Goal: Information Seeking & Learning: Learn about a topic

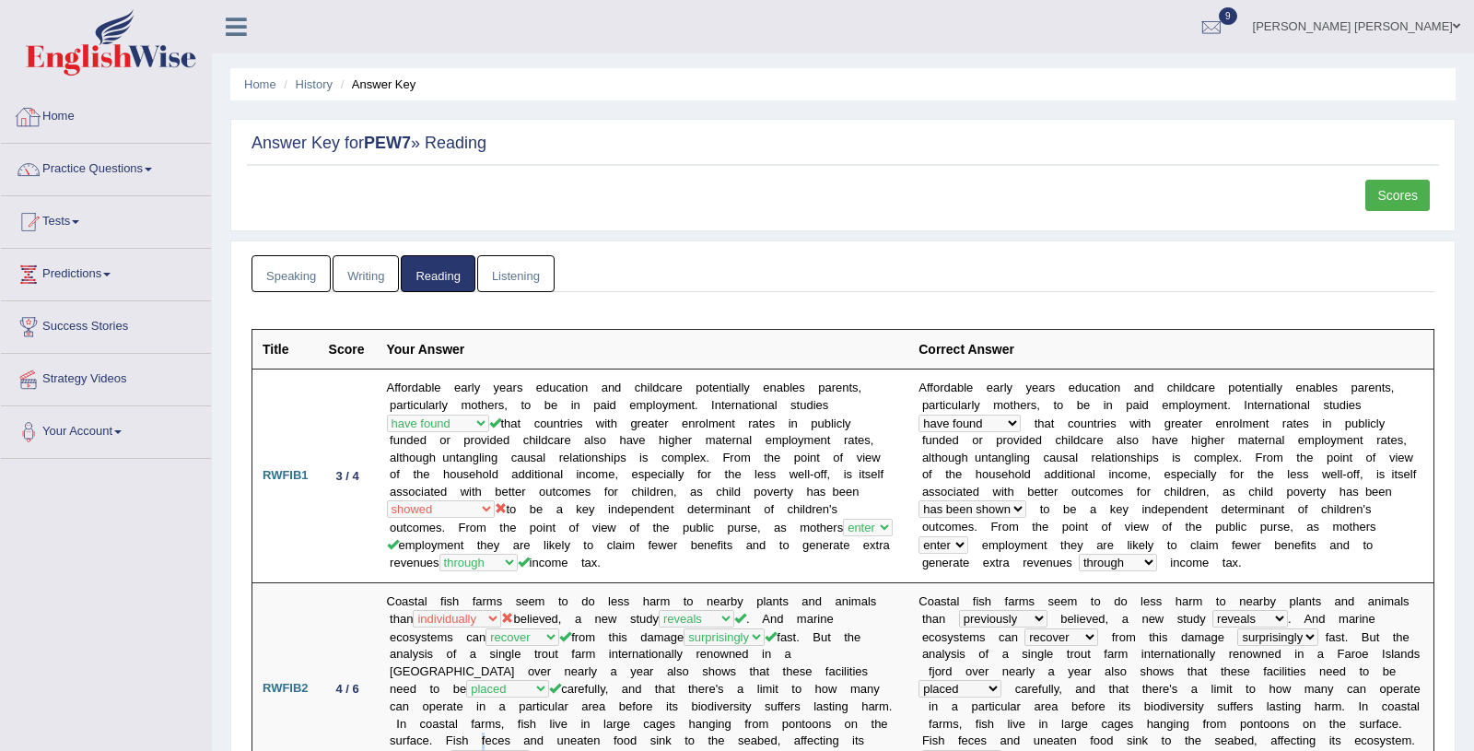
click at [62, 120] on link "Home" at bounding box center [106, 114] width 210 height 46
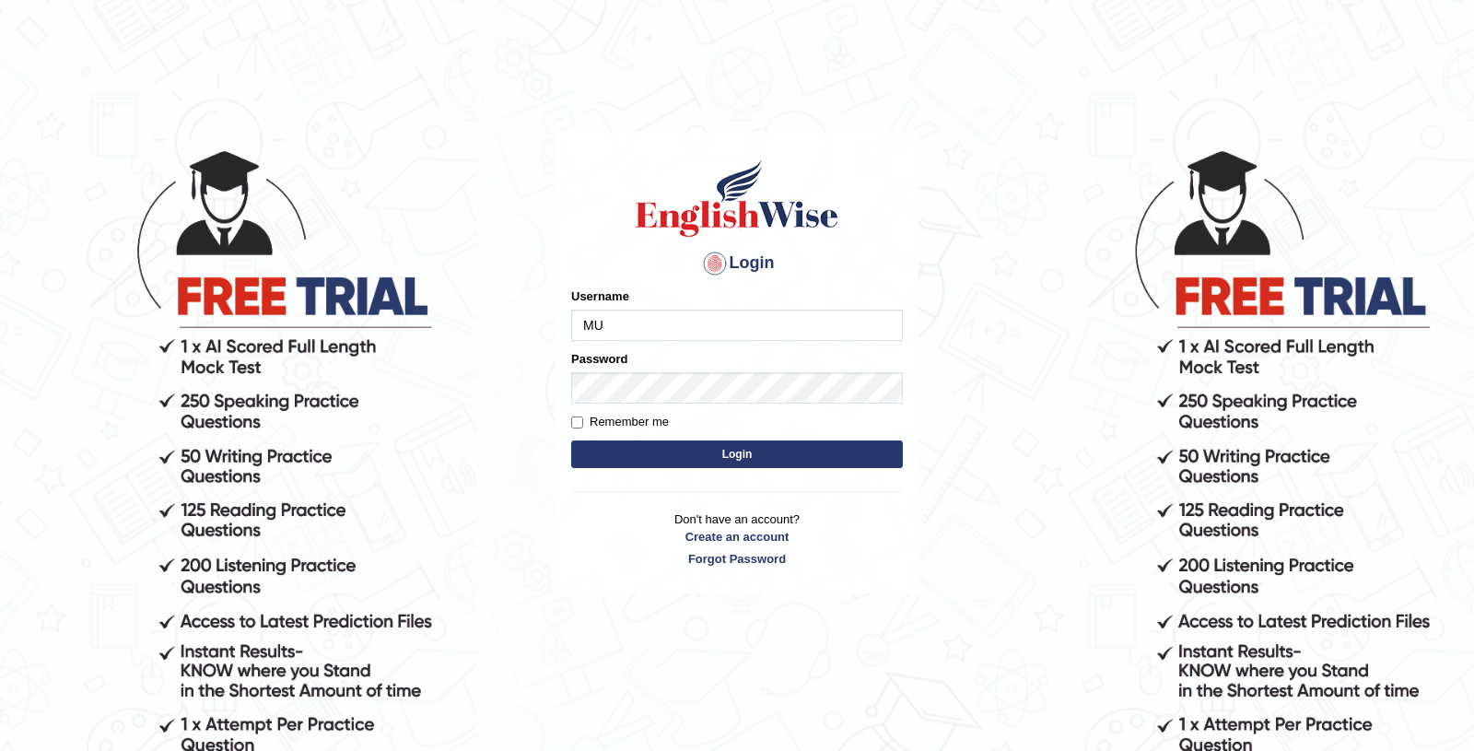
type input "M"
type input "munachhetri_parramatta"
click at [635, 456] on button "Login" at bounding box center [737, 454] width 332 height 28
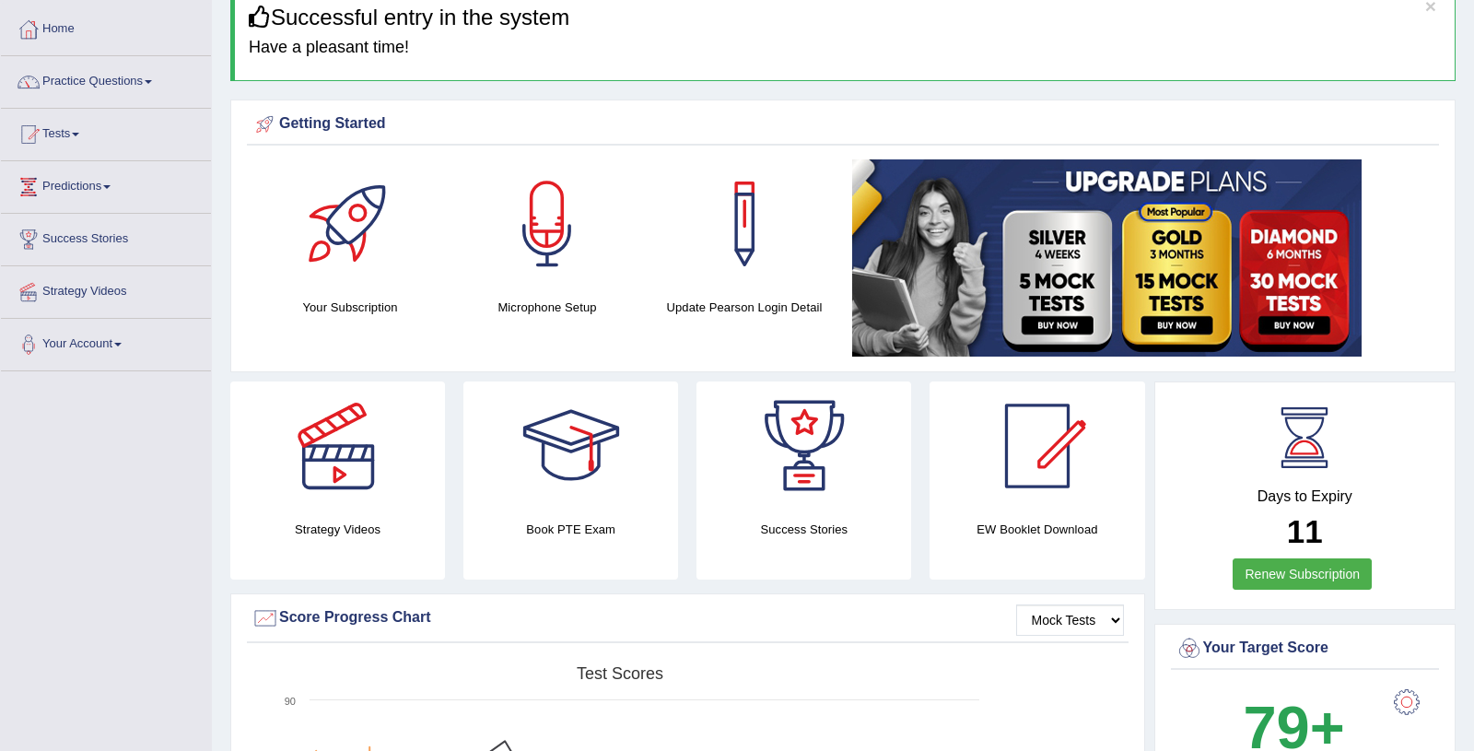
scroll to position [84, 0]
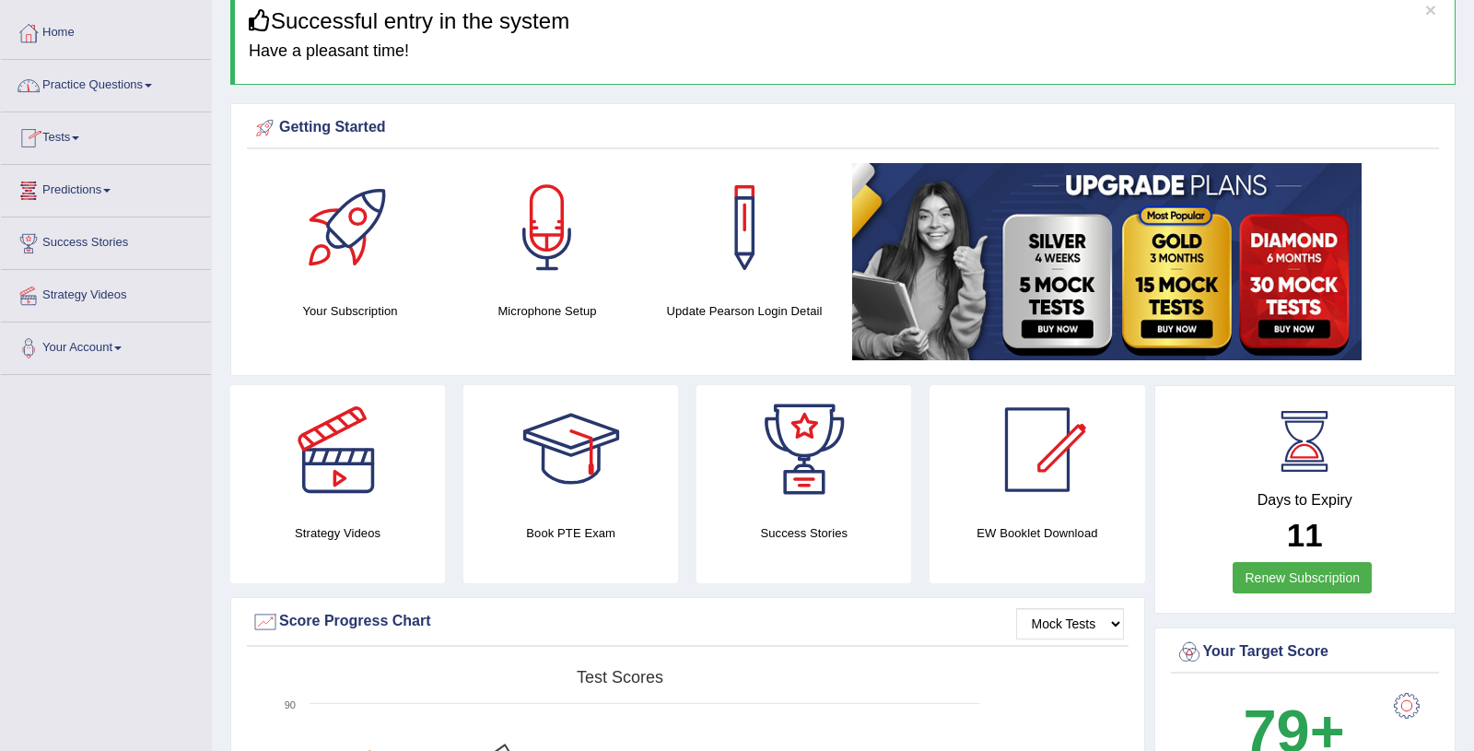
click at [162, 88] on link "Practice Questions" at bounding box center [106, 83] width 210 height 46
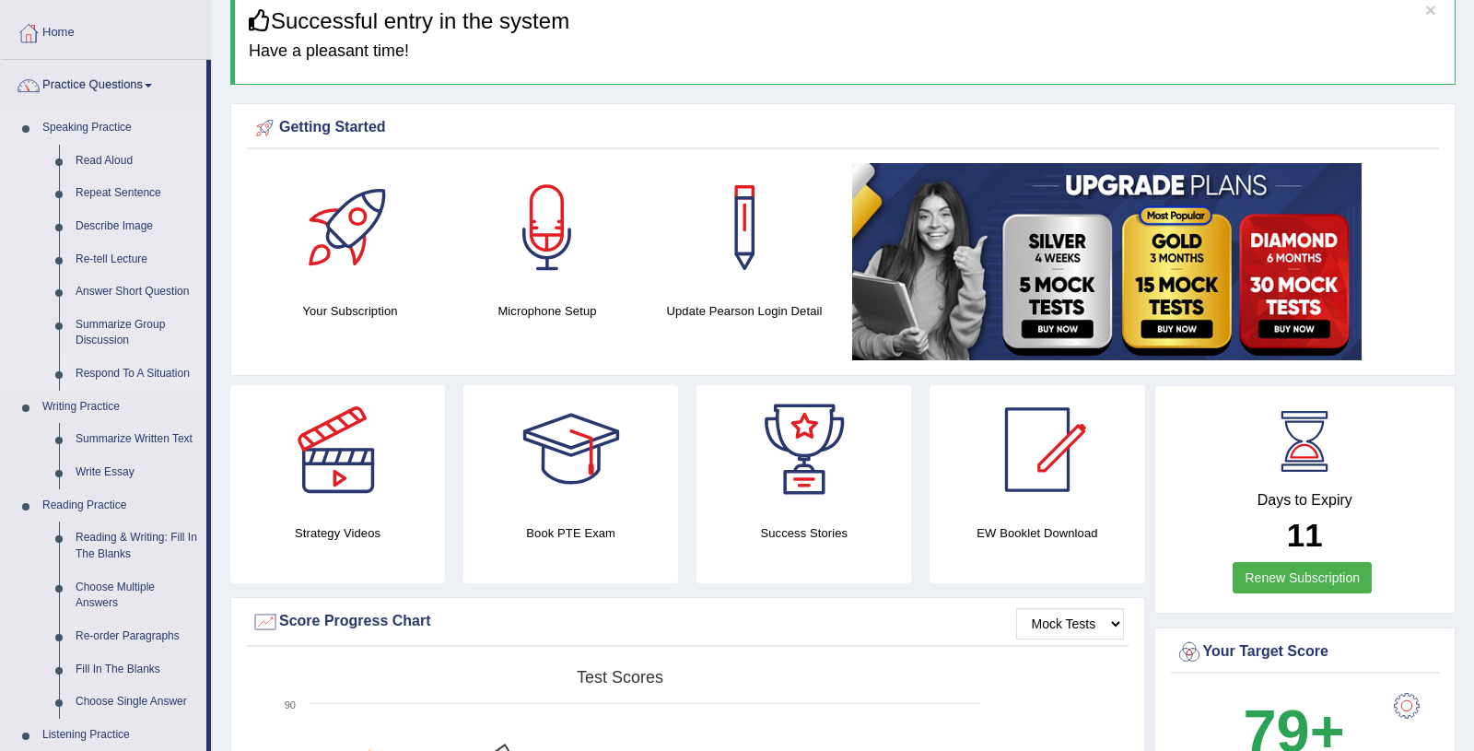
click at [136, 372] on link "Respond To A Situation" at bounding box center [136, 373] width 139 height 33
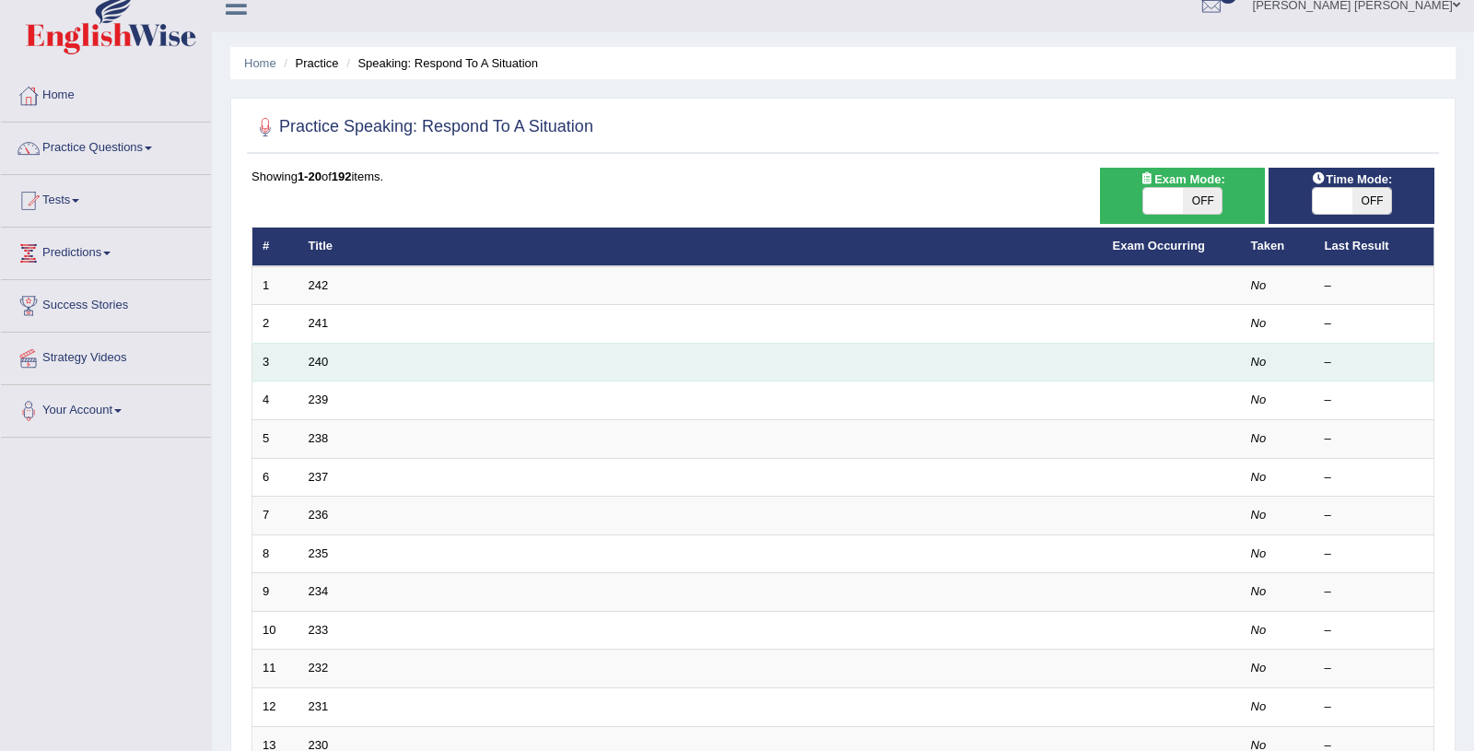
scroll to position [24, 0]
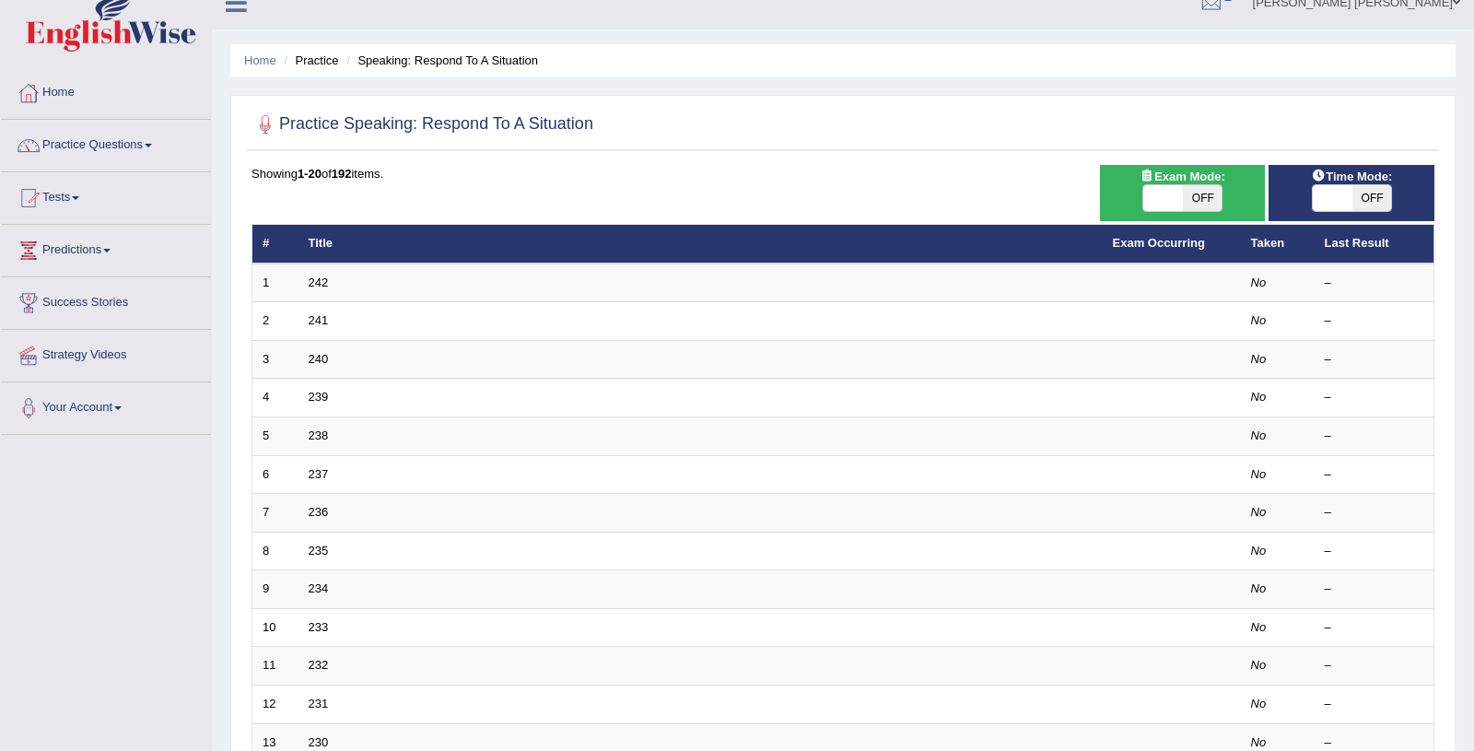
click at [1173, 200] on span at bounding box center [1163, 198] width 40 height 26
checkbox input "true"
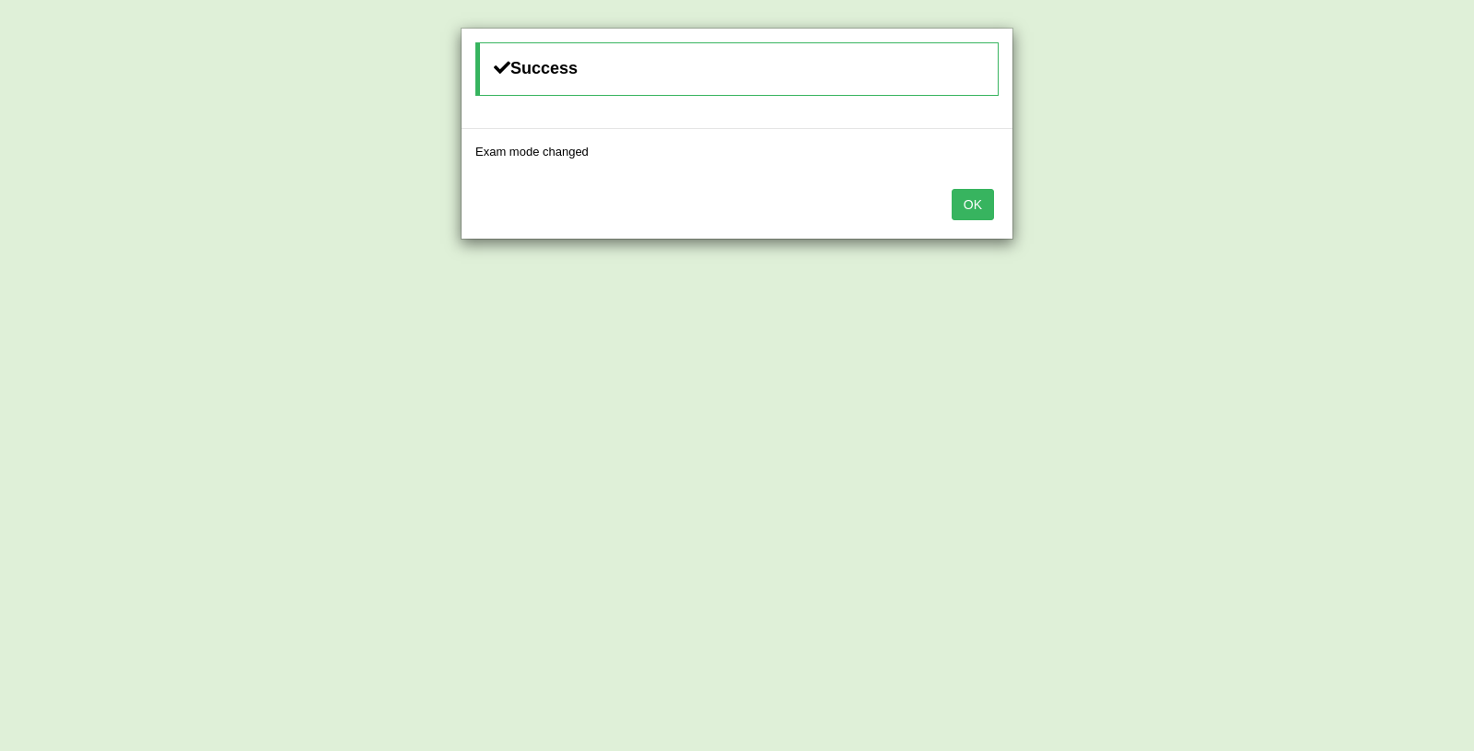
click at [958, 204] on button "OK" at bounding box center [972, 204] width 42 height 31
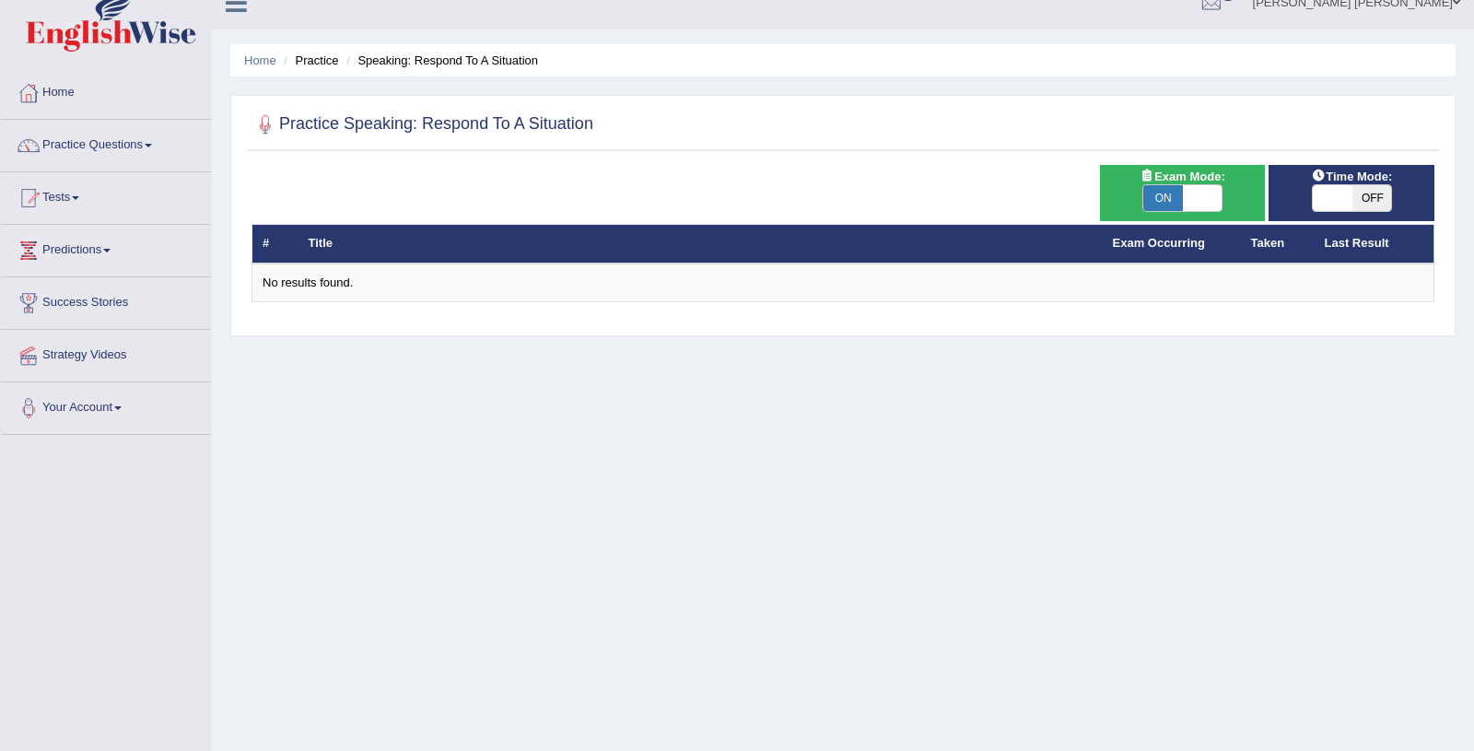
click at [1330, 199] on span at bounding box center [1333, 198] width 40 height 26
checkbox input "true"
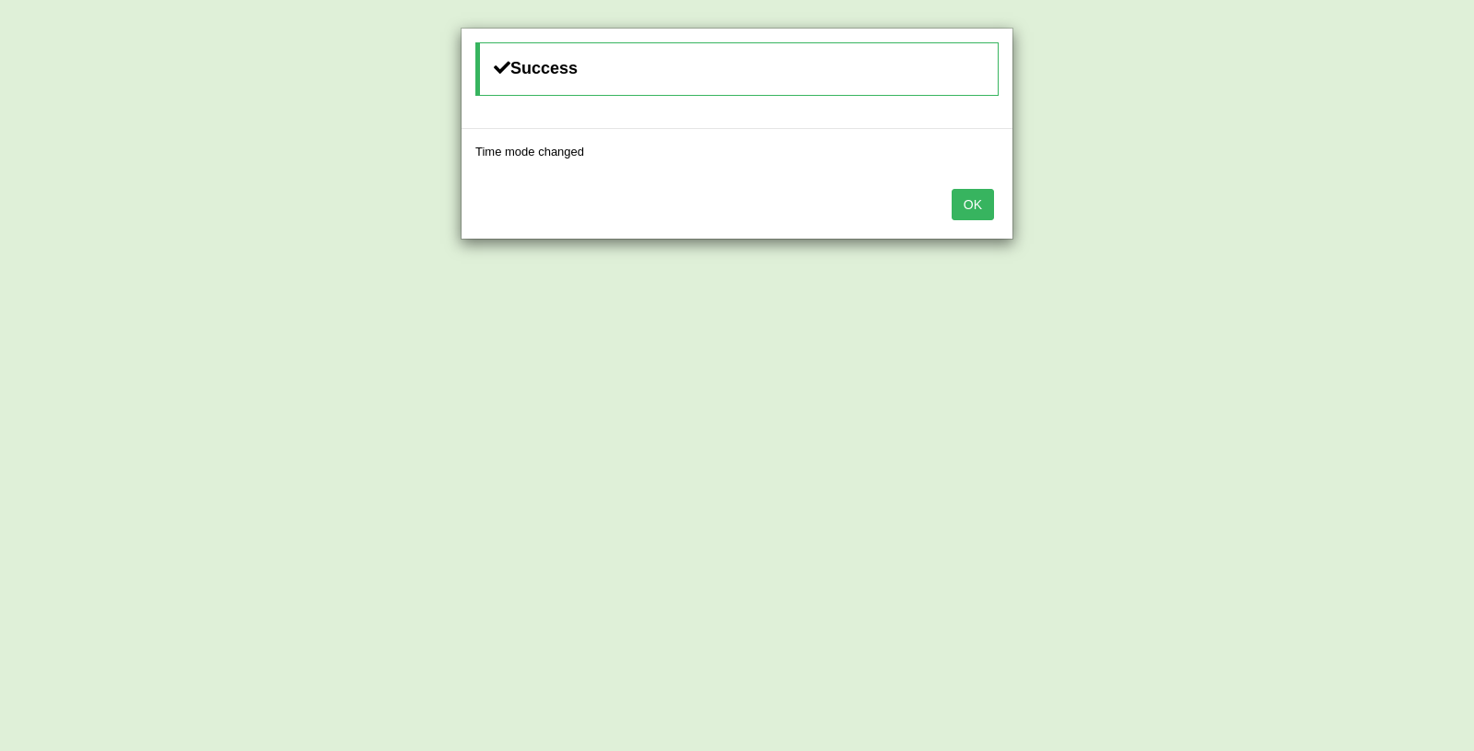
click at [964, 216] on button "OK" at bounding box center [972, 204] width 42 height 31
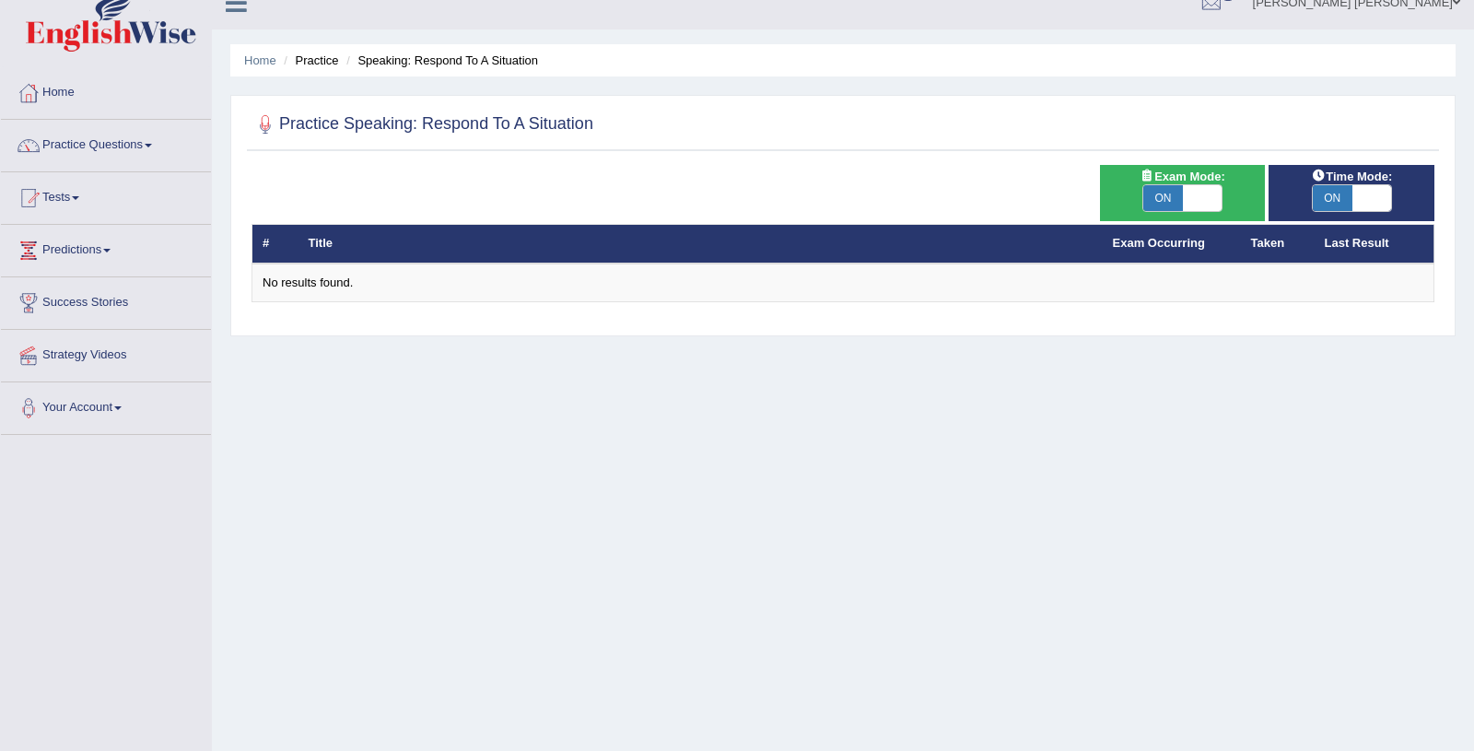
click at [1184, 204] on span at bounding box center [1203, 198] width 40 height 26
checkbox input "false"
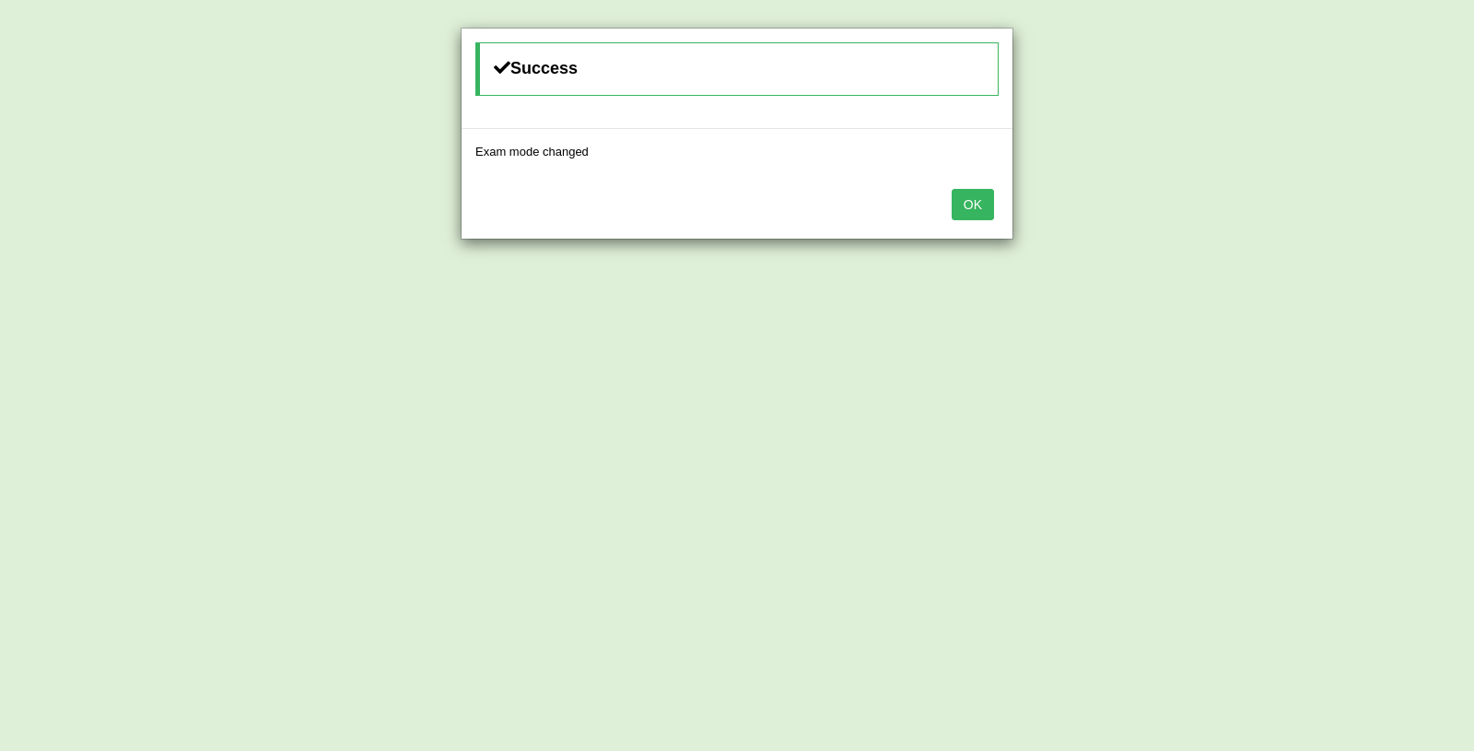
click at [975, 197] on button "OK" at bounding box center [972, 204] width 42 height 31
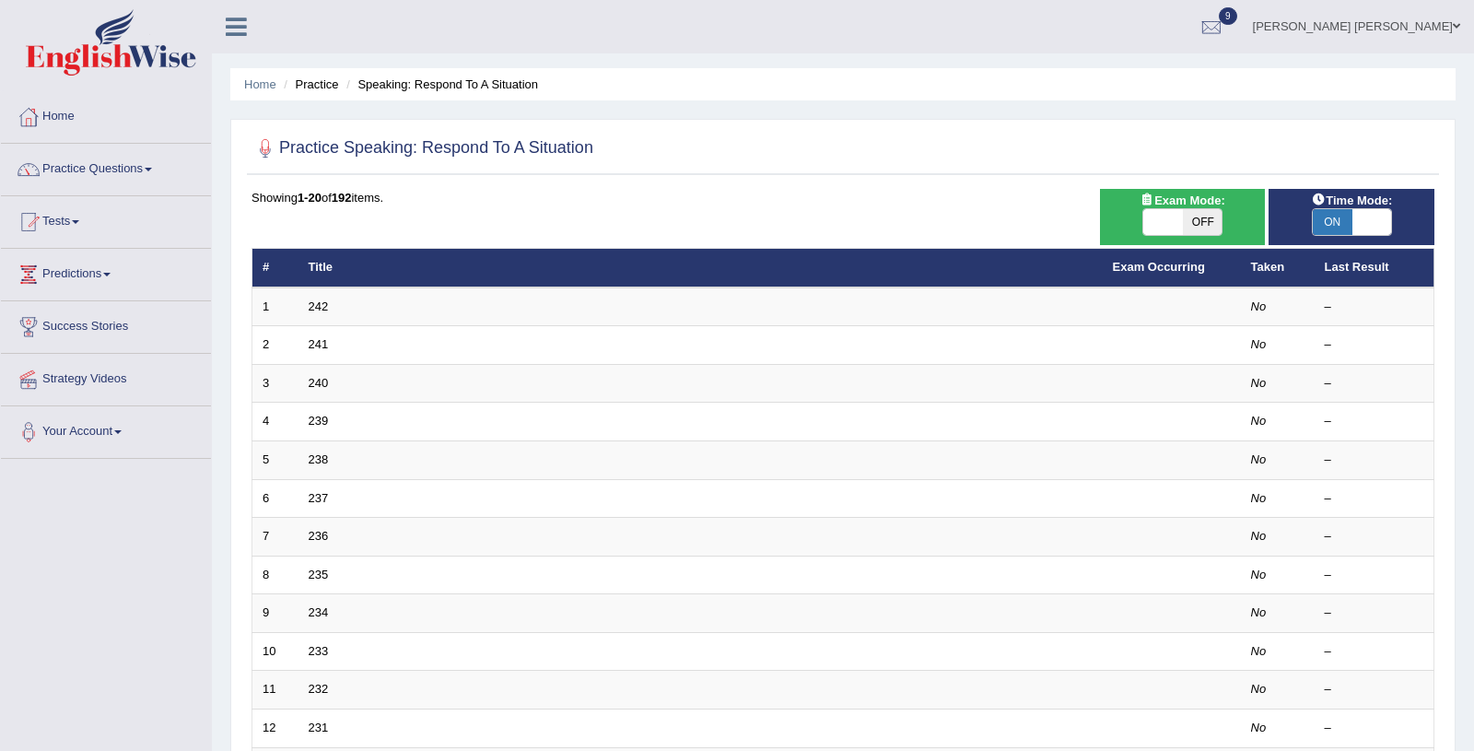
click at [1323, 229] on span "ON" at bounding box center [1333, 222] width 40 height 26
checkbox input "false"
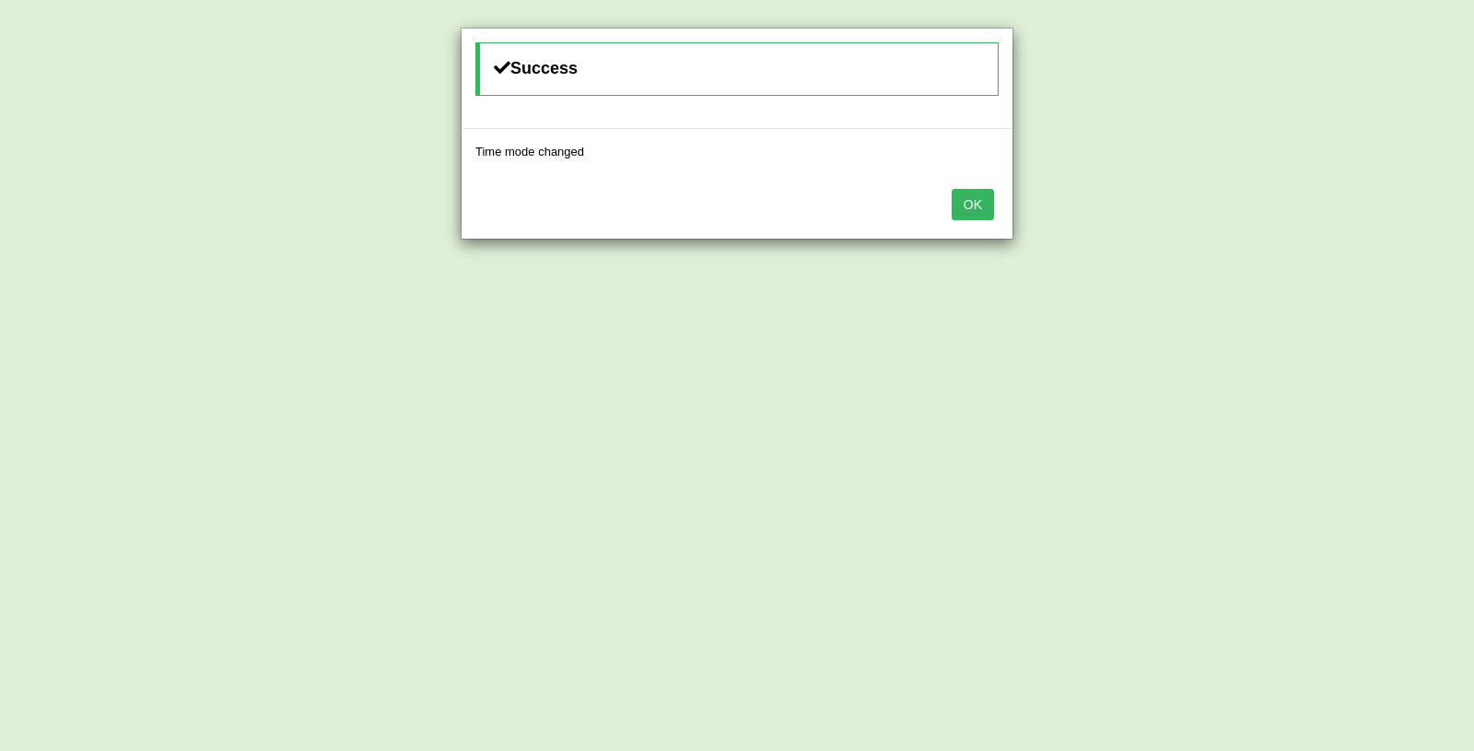
click at [967, 207] on button "OK" at bounding box center [972, 204] width 42 height 31
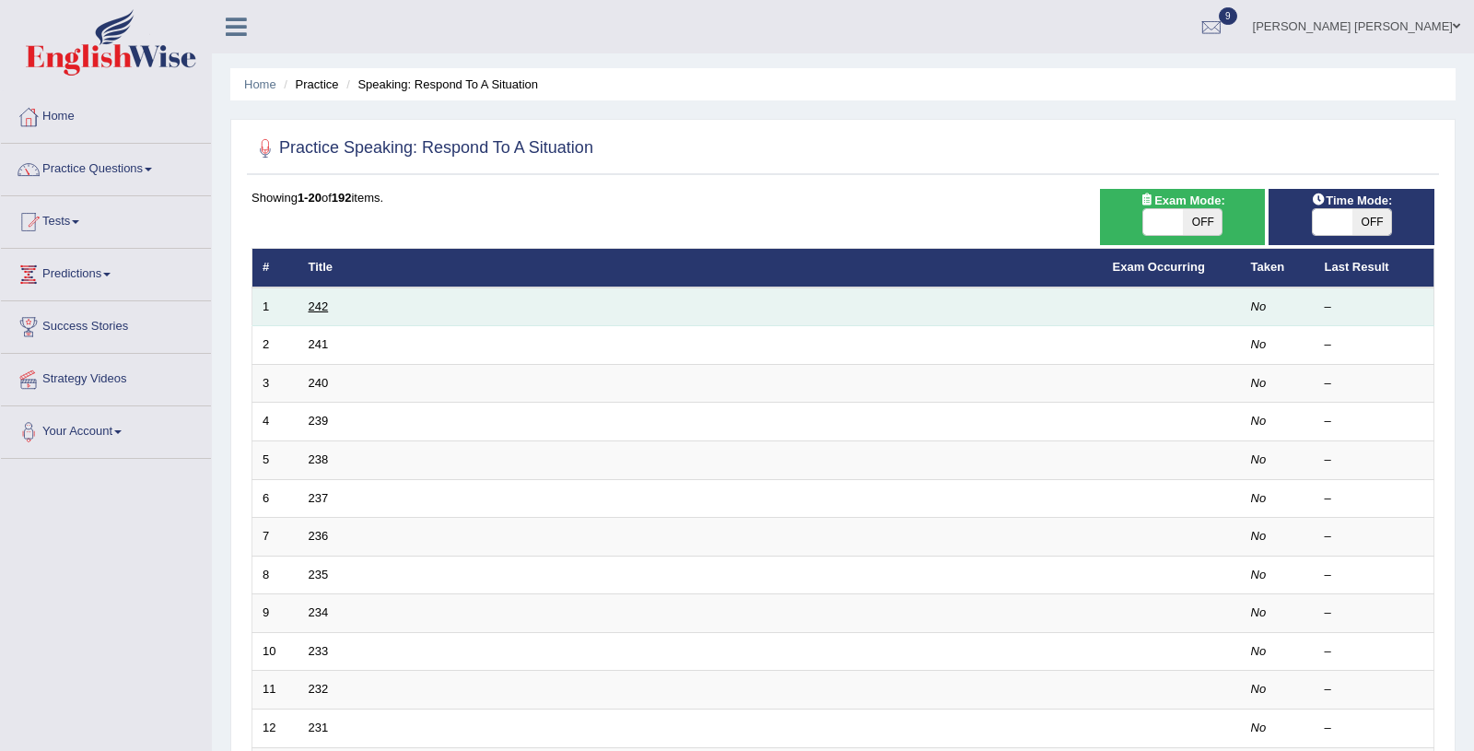
click at [316, 305] on link "242" at bounding box center [319, 306] width 20 height 14
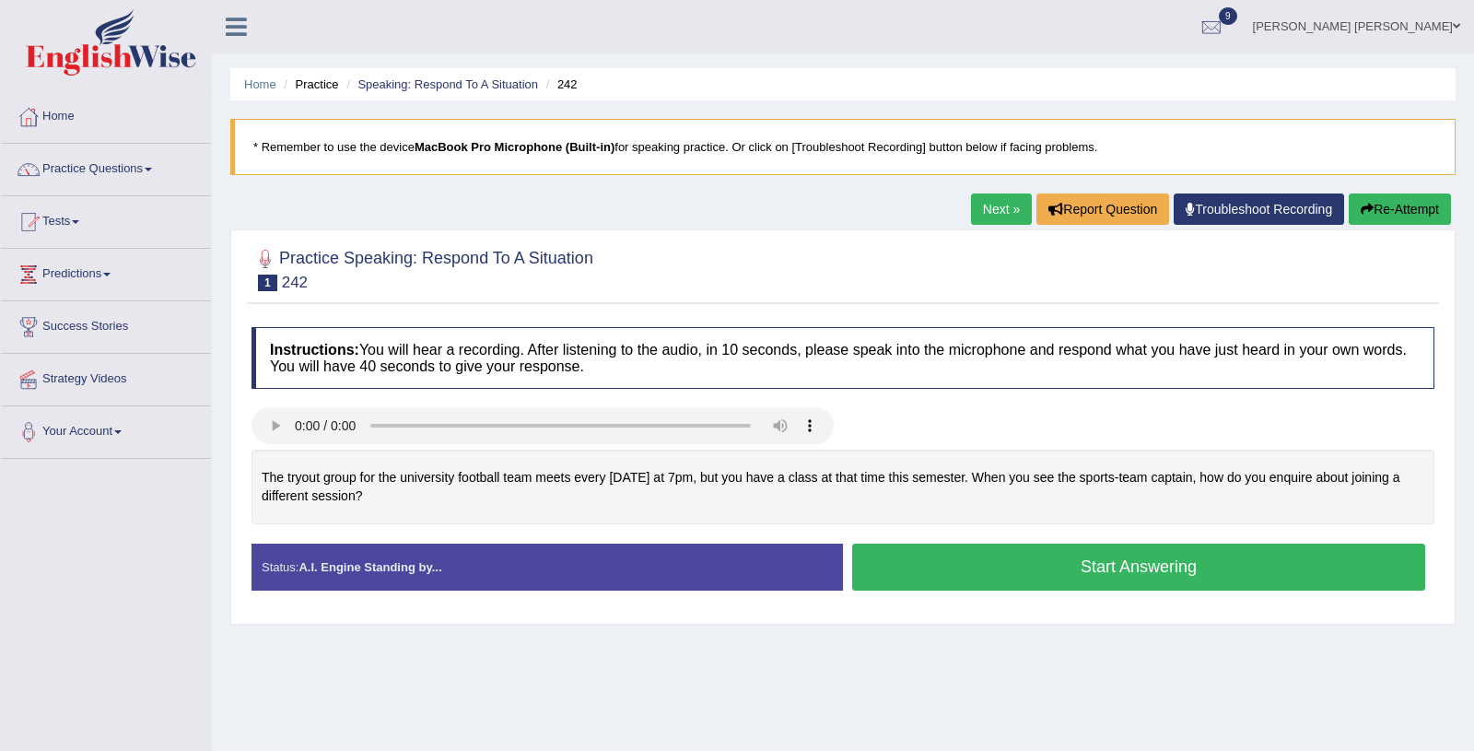
click at [910, 629] on div "Home Practice Speaking: Respond To A Situation 242 * Remember to use the device…" at bounding box center [843, 460] width 1262 height 921
click at [970, 574] on button "Start Answering" at bounding box center [1138, 566] width 573 height 47
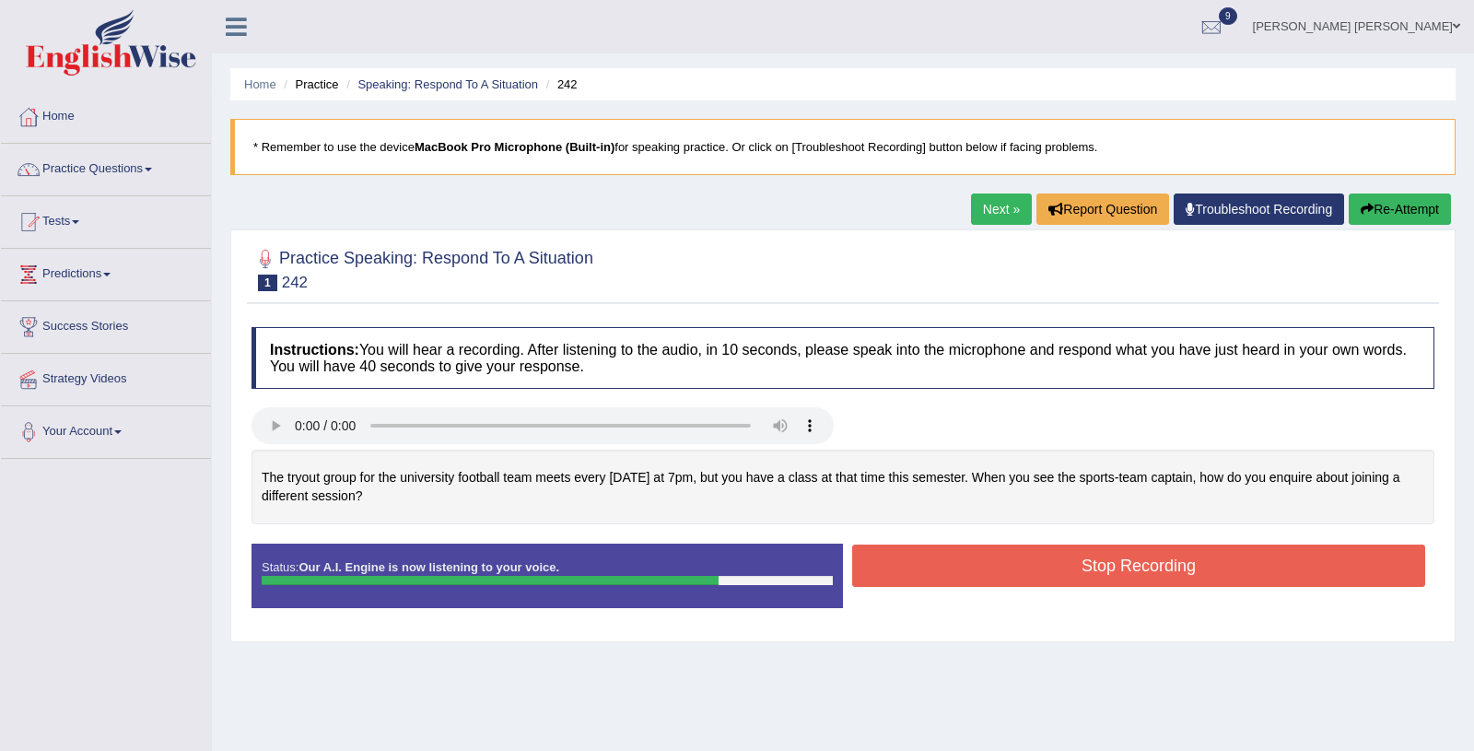
click at [970, 574] on button "Stop Recording" at bounding box center [1138, 565] width 573 height 42
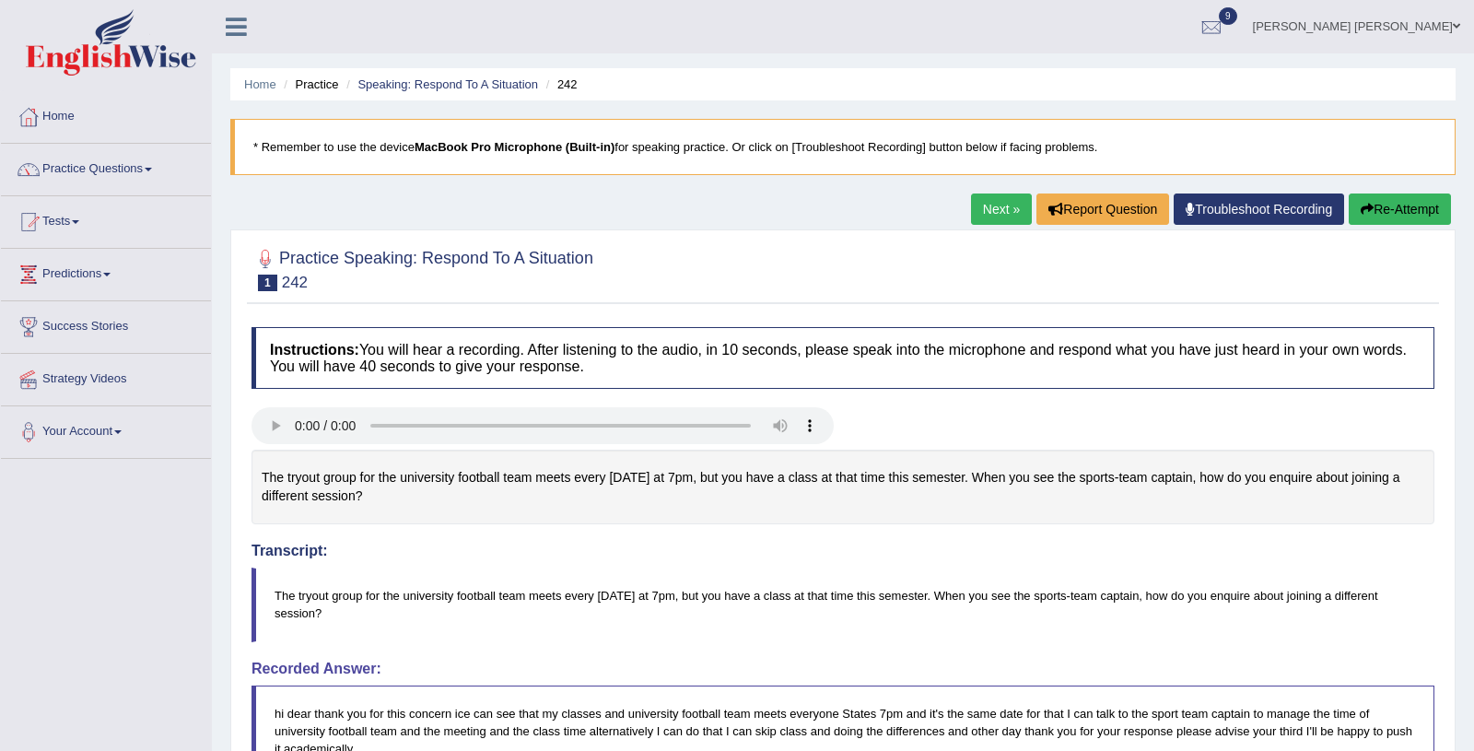
click at [987, 211] on link "Next »" at bounding box center [1001, 208] width 61 height 31
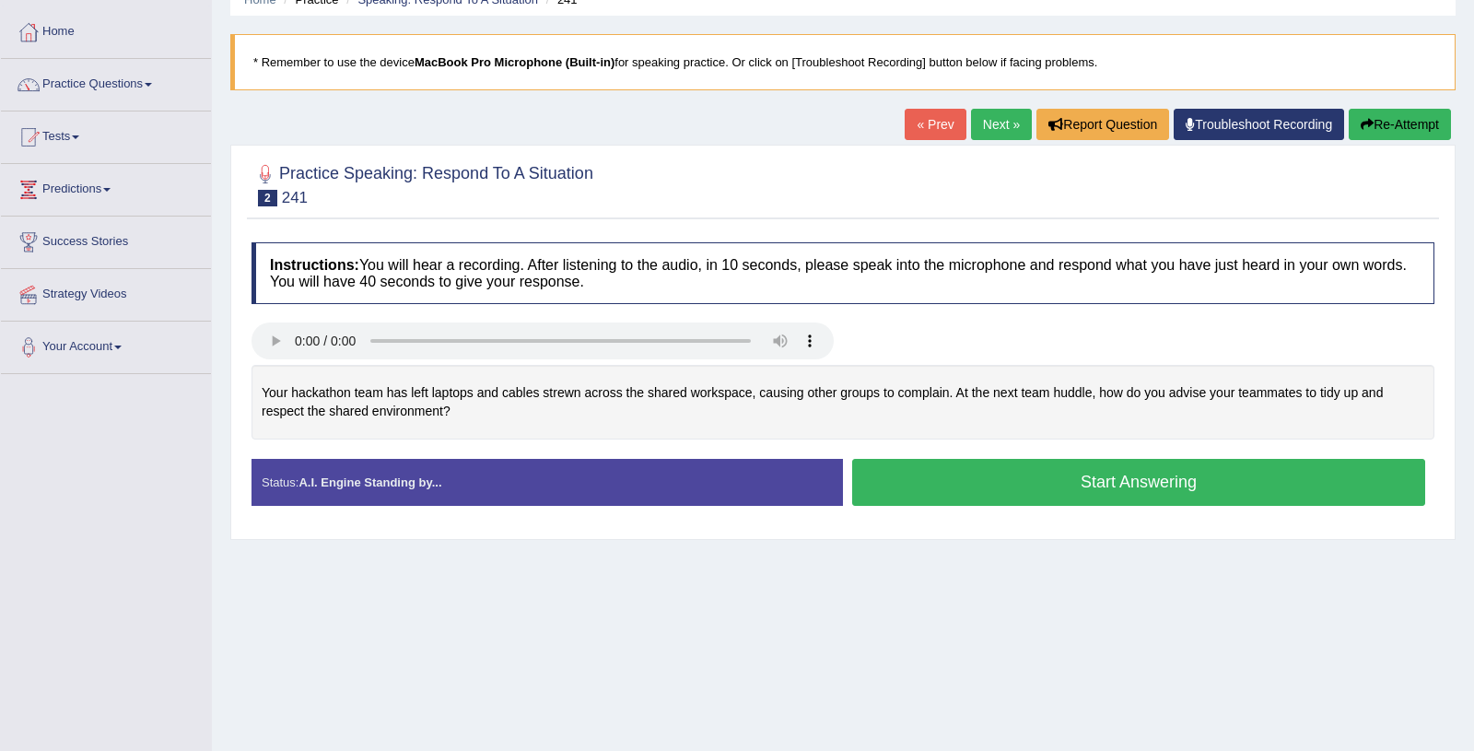
scroll to position [94, 0]
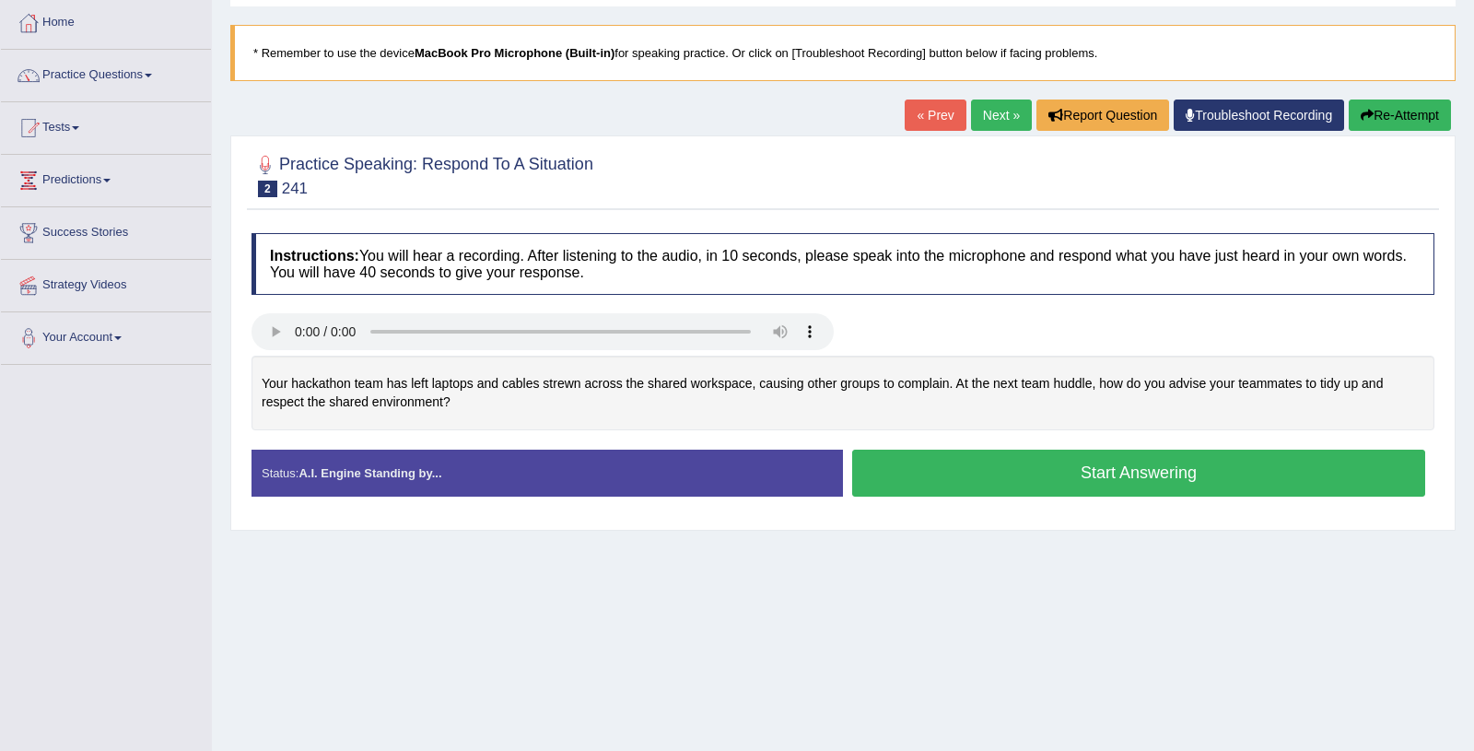
click at [962, 481] on button "Start Answering" at bounding box center [1138, 472] width 573 height 47
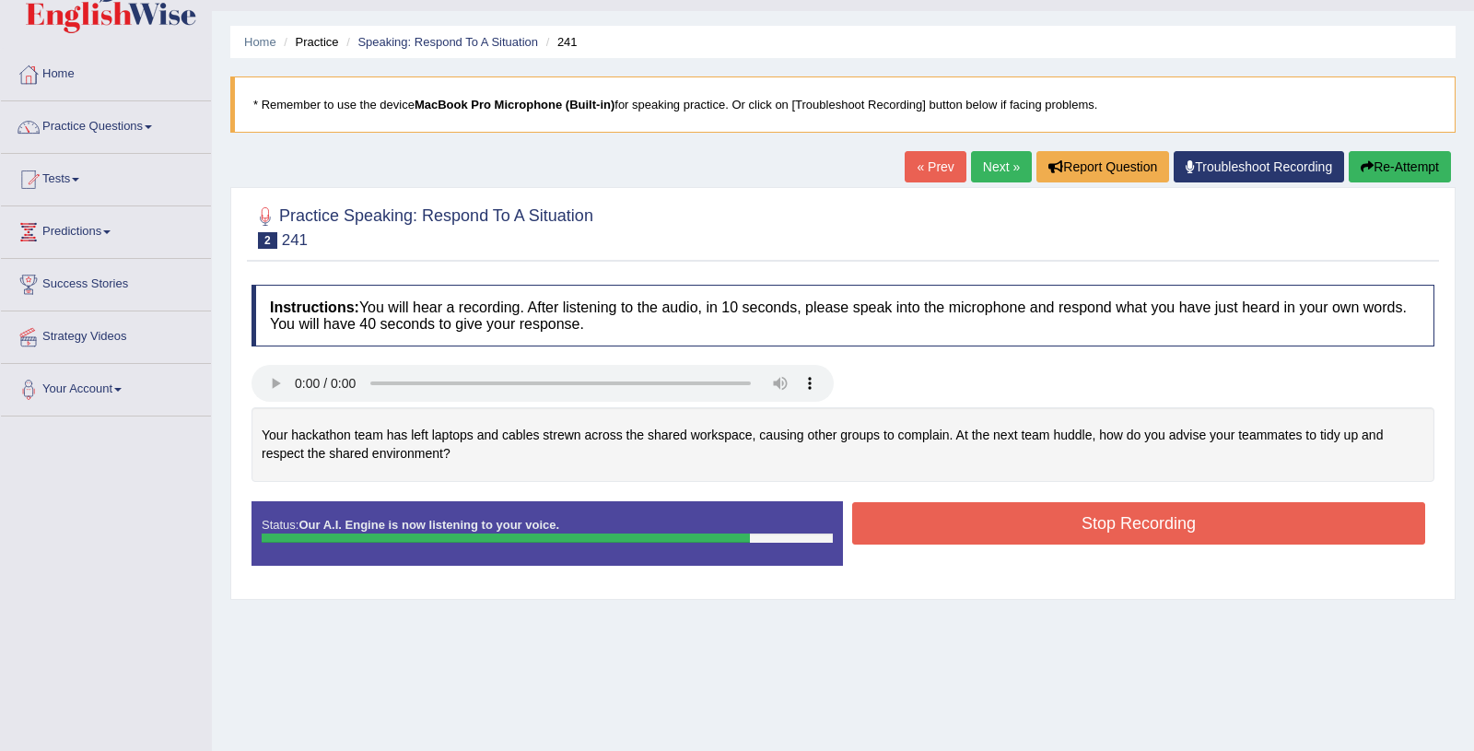
scroll to position [15, 0]
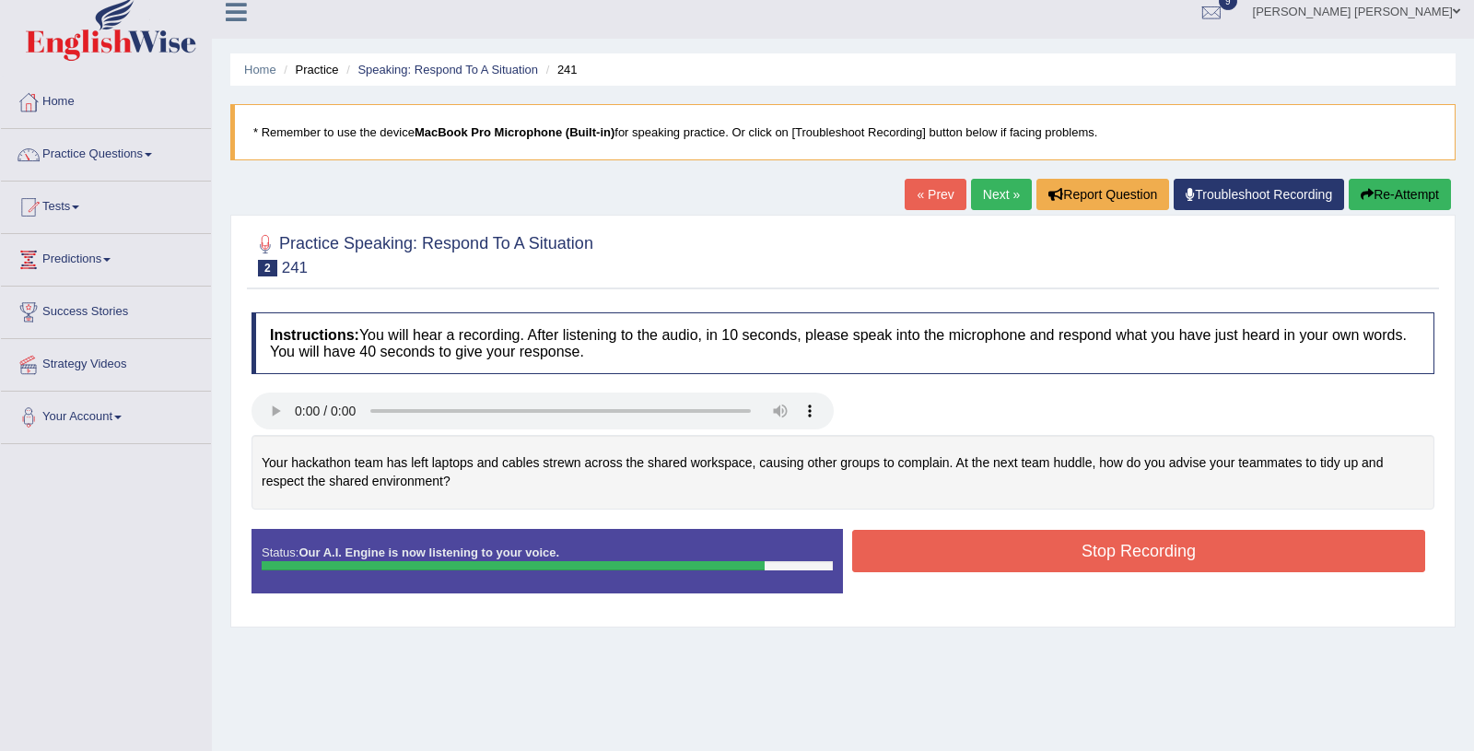
click at [920, 188] on link "« Prev" at bounding box center [935, 194] width 61 height 31
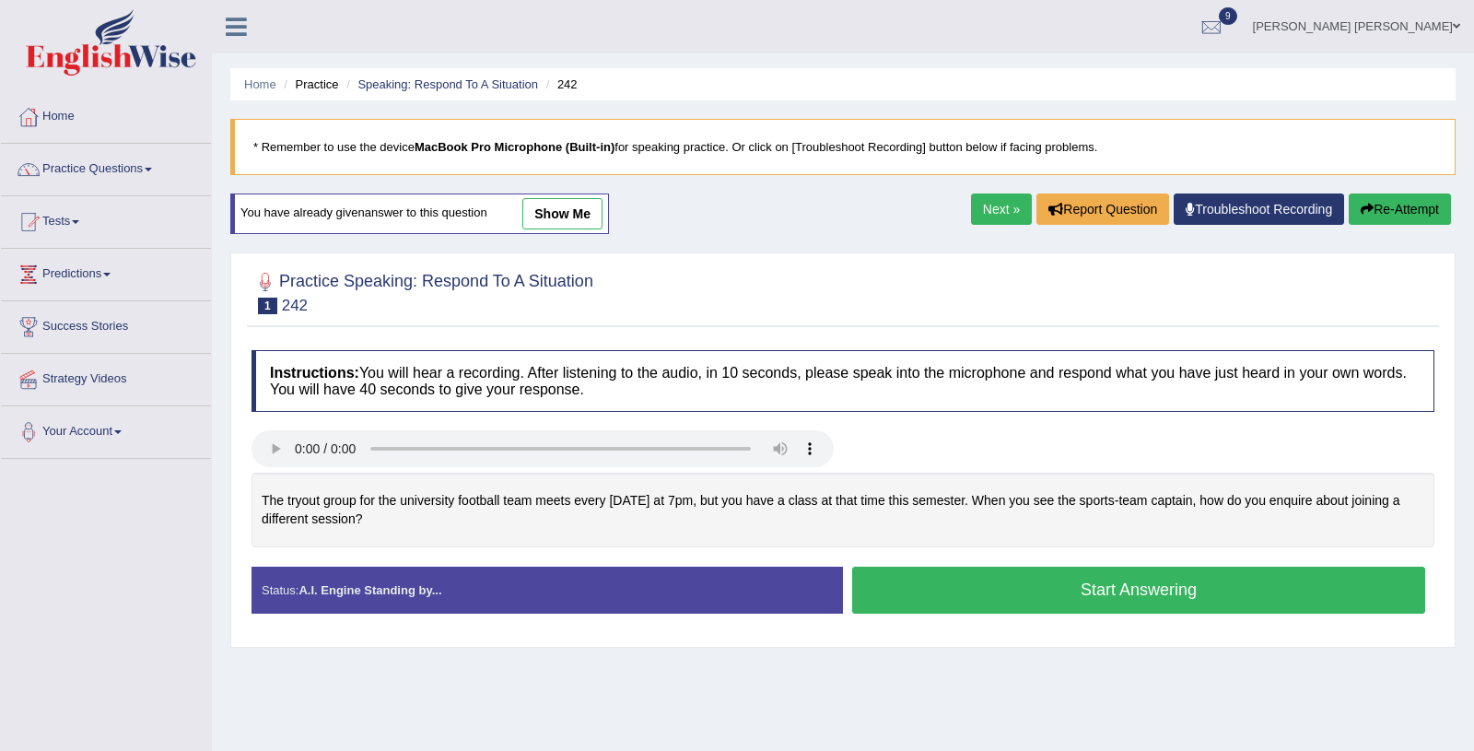
click at [989, 206] on link "Next »" at bounding box center [1001, 208] width 61 height 31
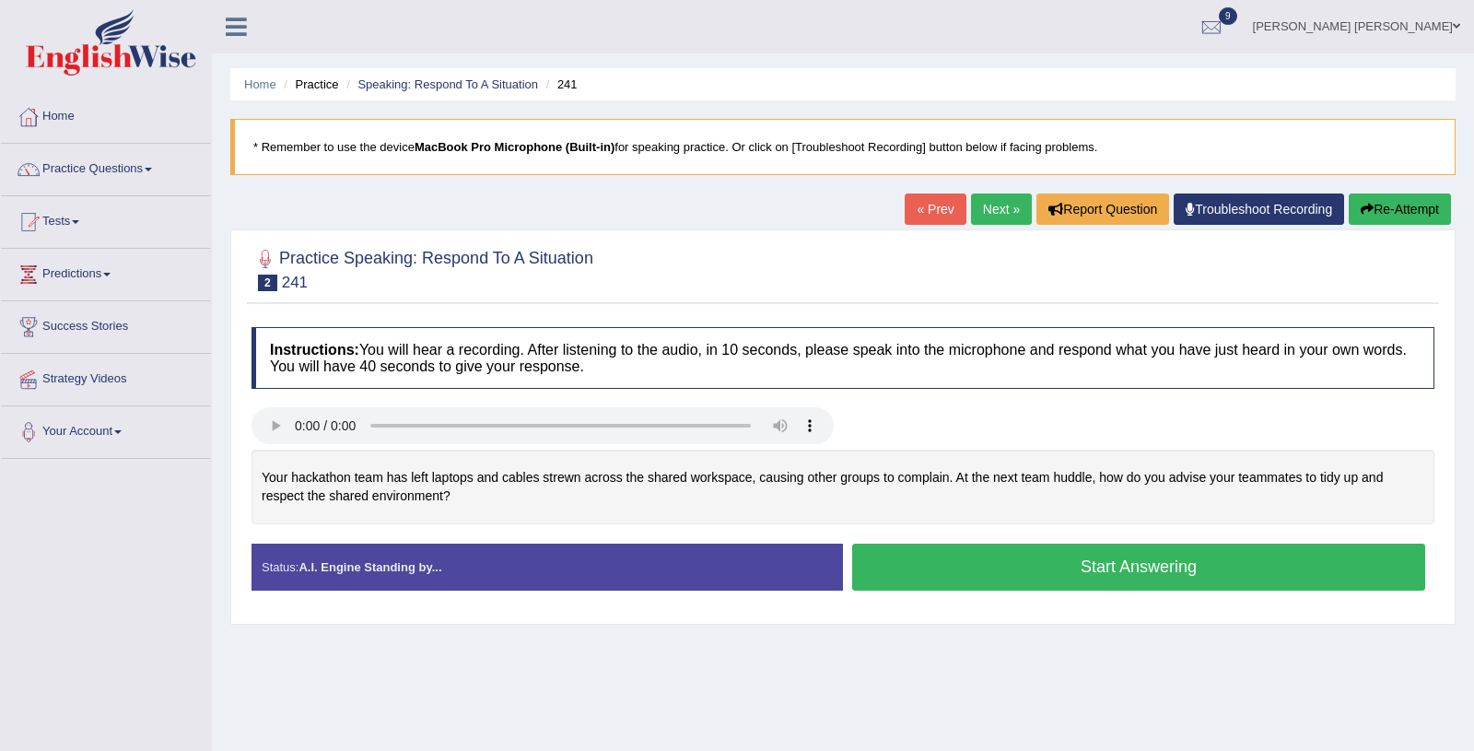
click at [941, 569] on button "Start Answering" at bounding box center [1138, 566] width 573 height 47
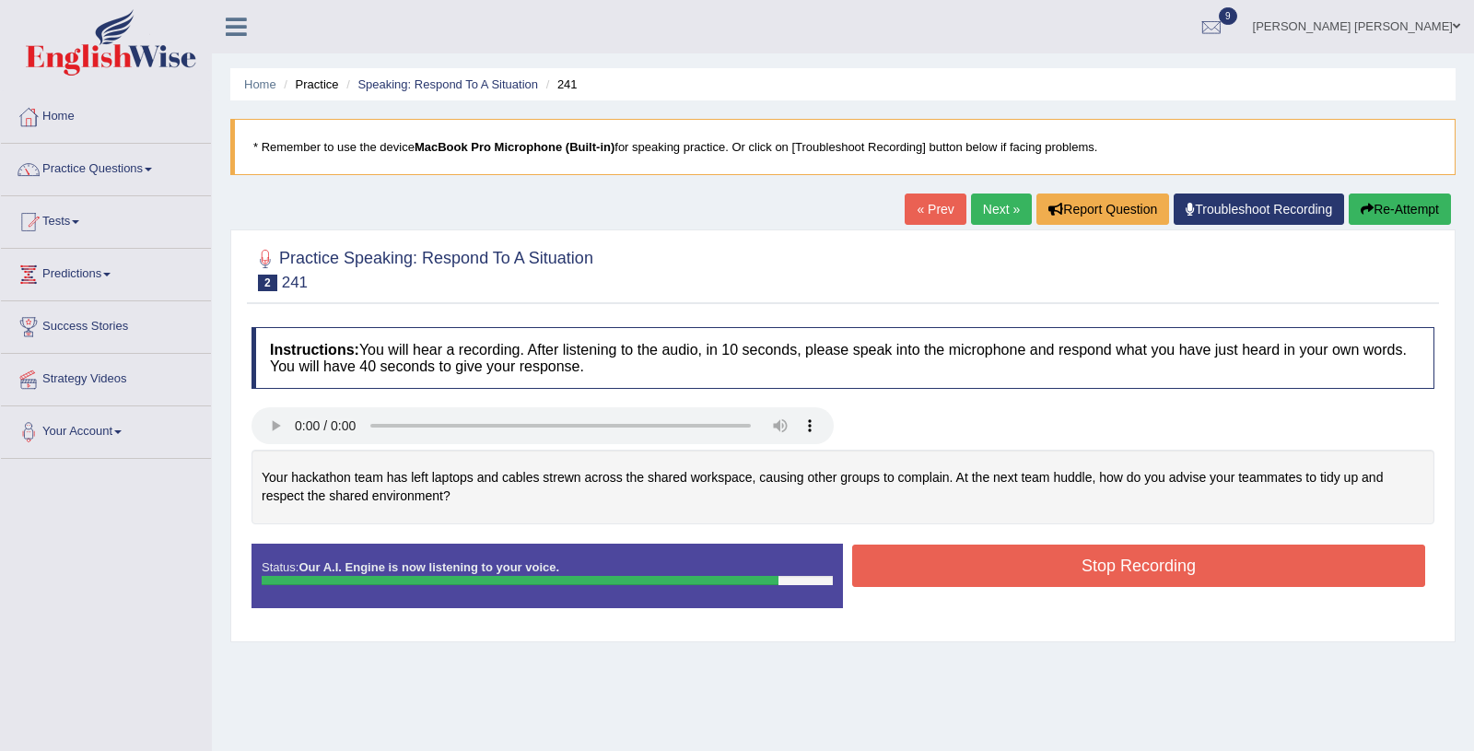
click at [960, 578] on button "Stop Recording" at bounding box center [1138, 565] width 573 height 42
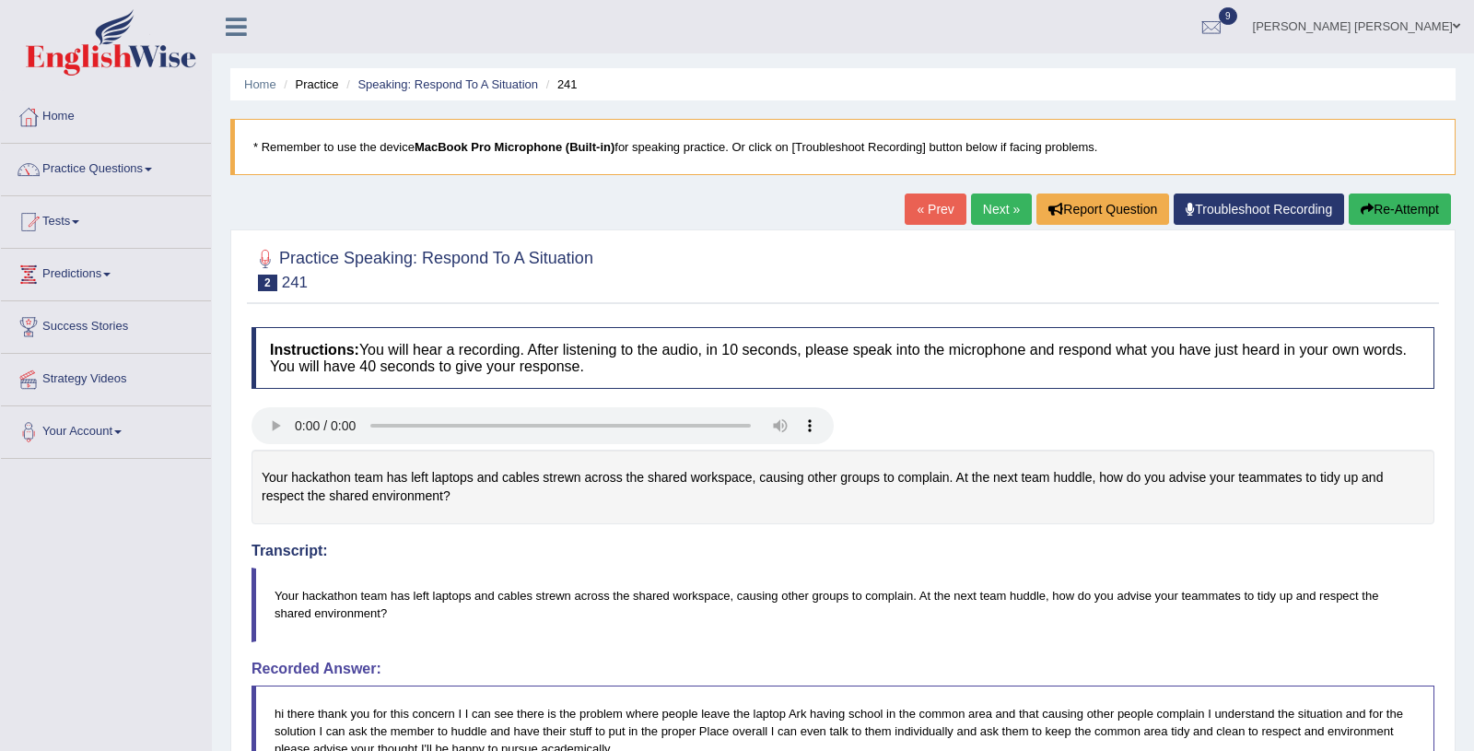
click at [1376, 217] on button "Re-Attempt" at bounding box center [1399, 208] width 102 height 31
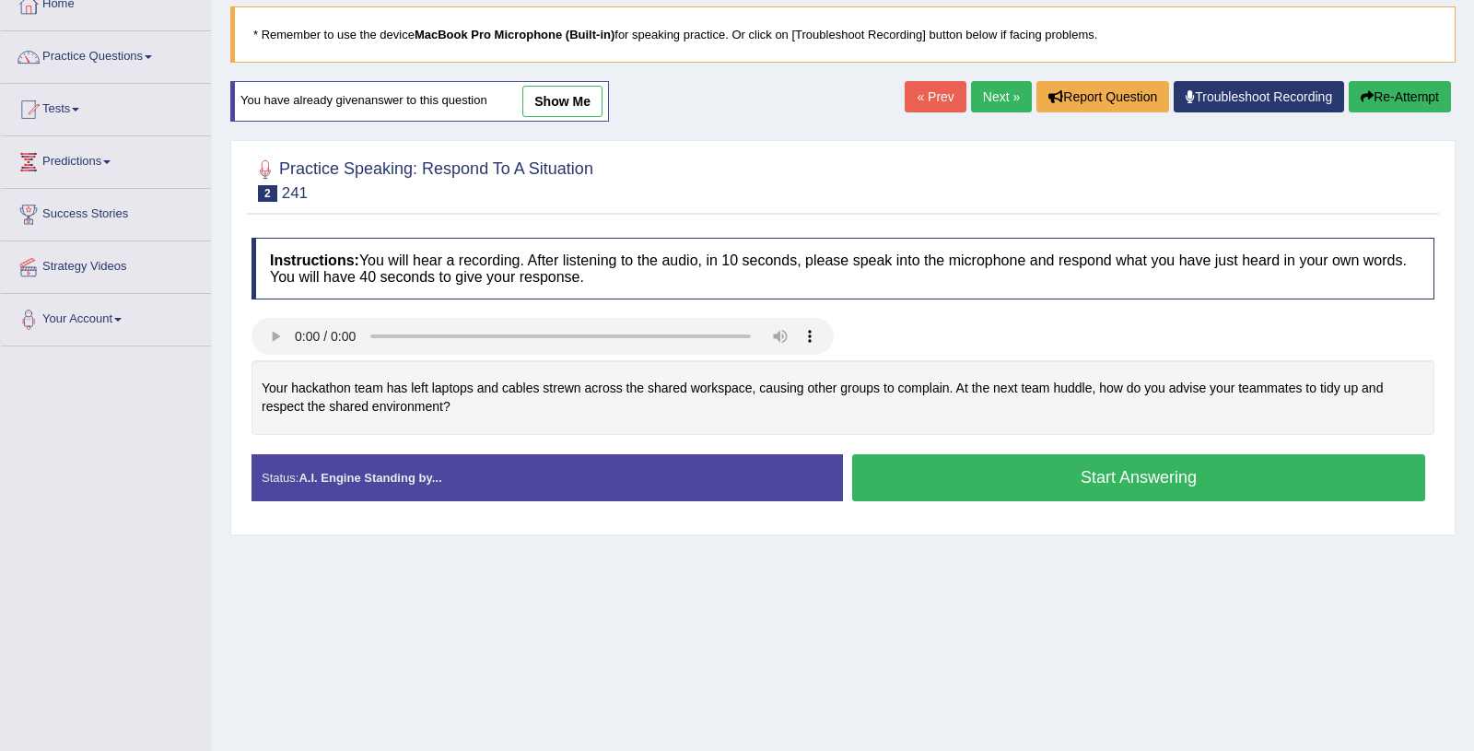
scroll to position [118, 0]
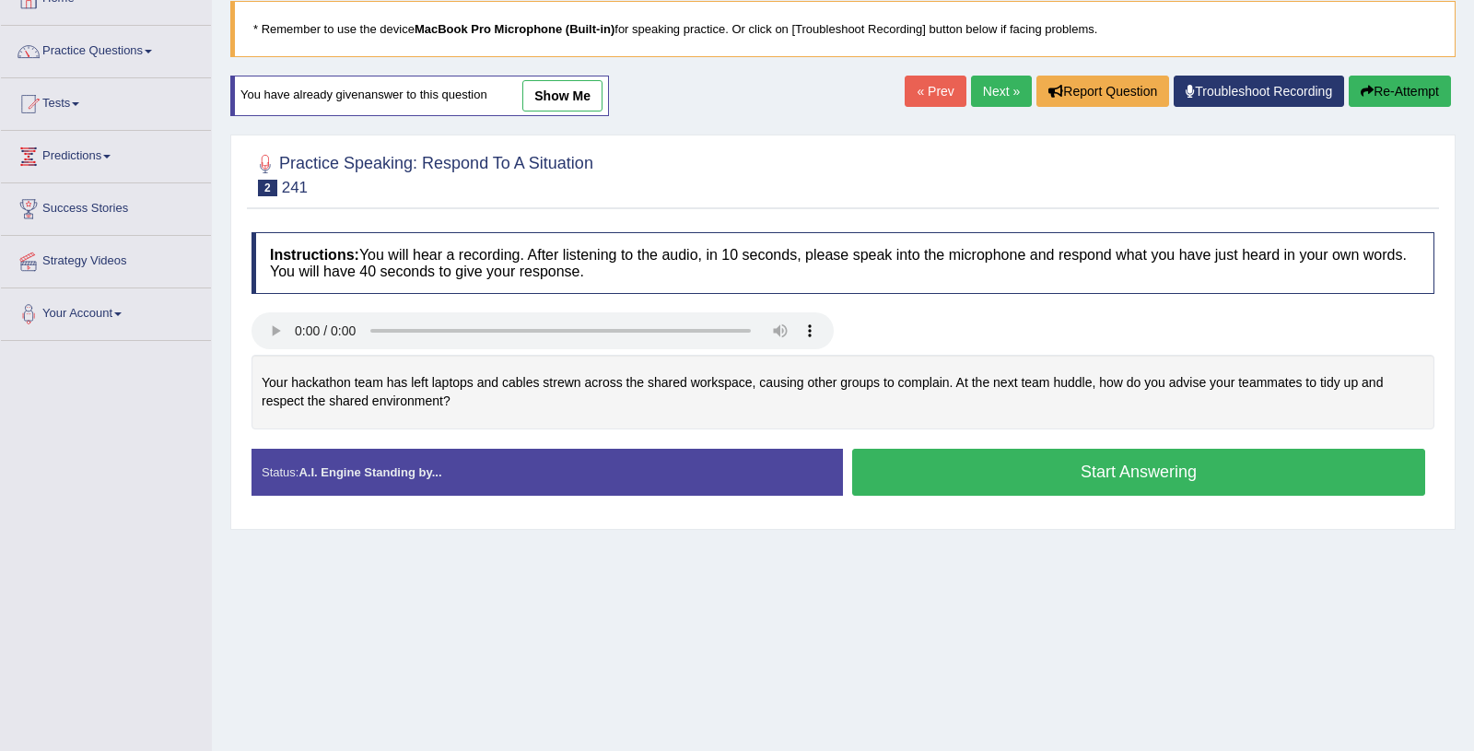
click at [1022, 473] on button "Start Answering" at bounding box center [1138, 472] width 573 height 47
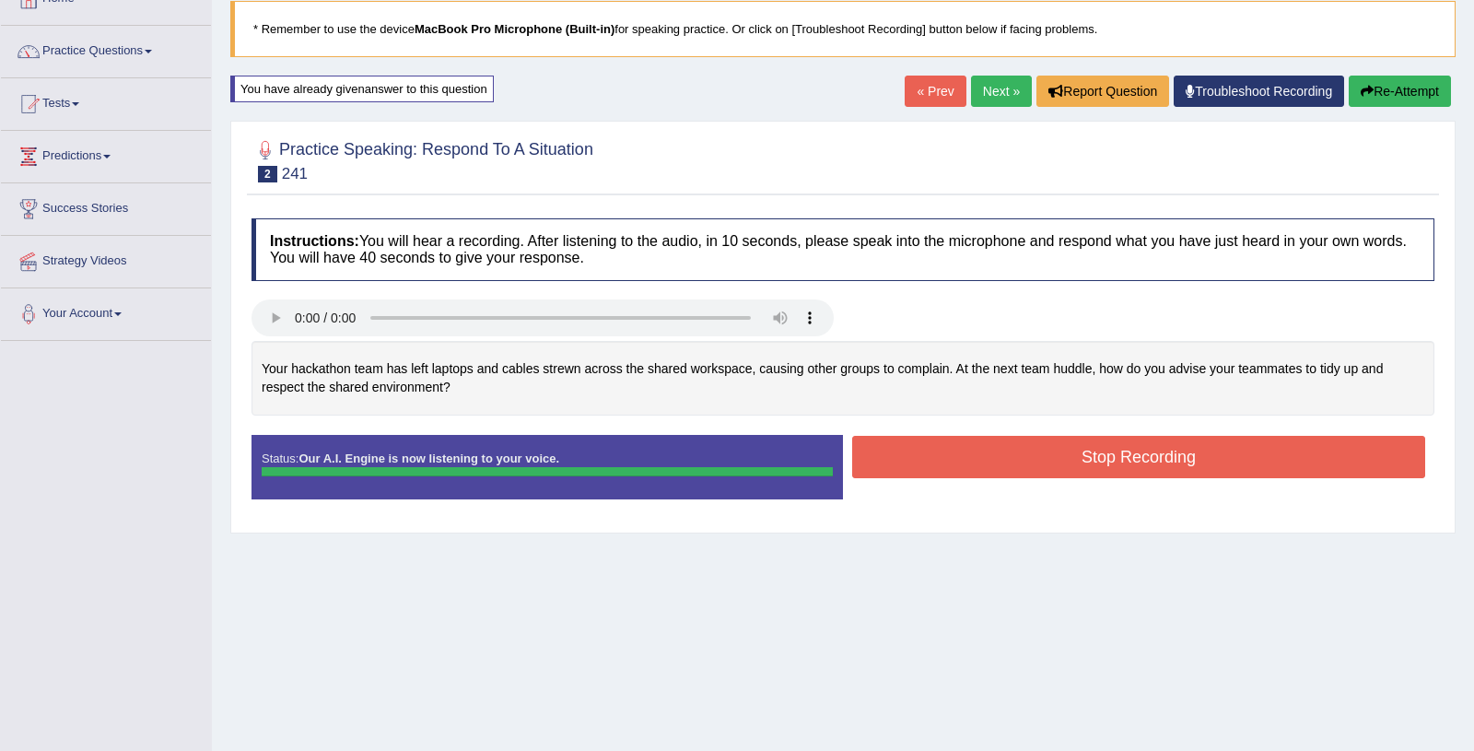
click at [1022, 473] on div "Instructions: You will hear a recording. After listening to the audio, in 10 se…" at bounding box center [843, 366] width 1192 height 314
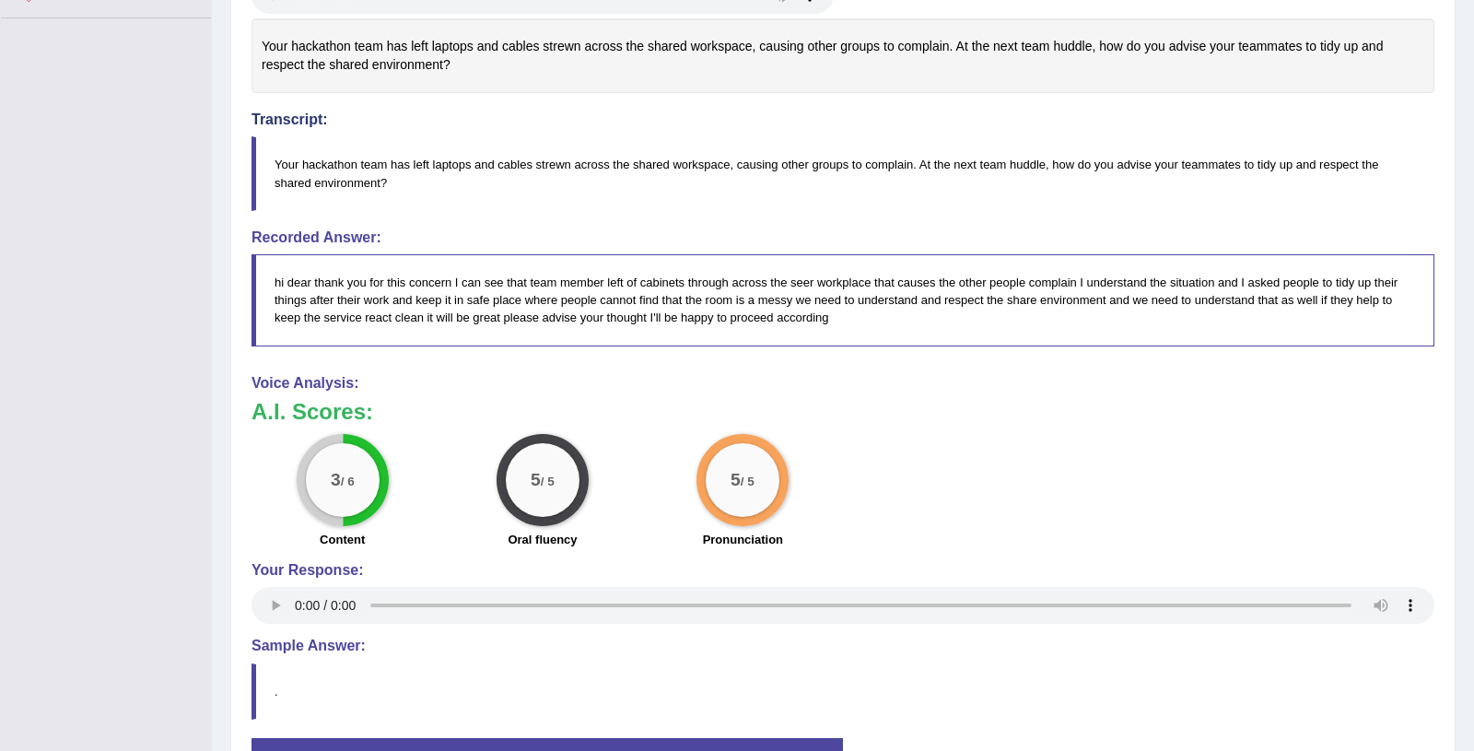
scroll to position [0, 0]
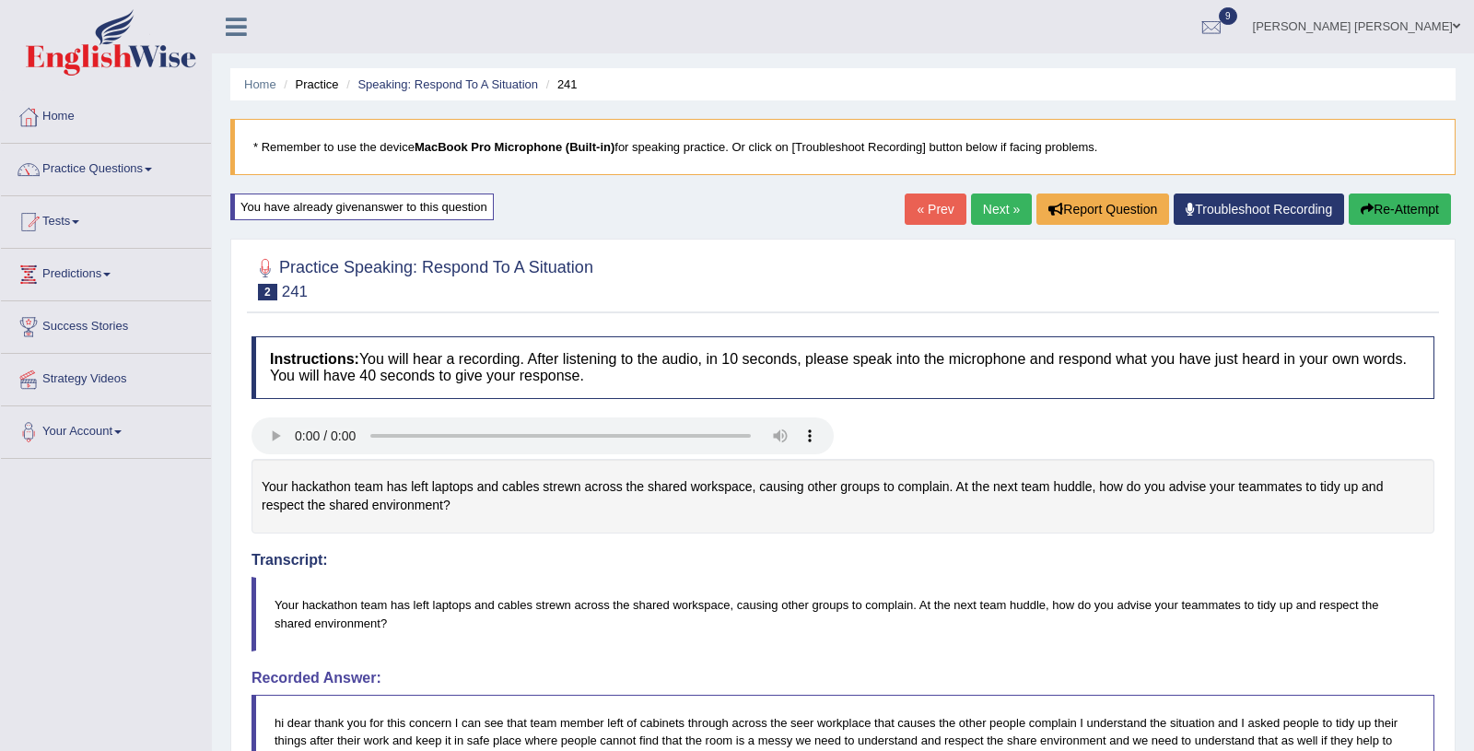
click at [988, 215] on link "Next »" at bounding box center [1001, 208] width 61 height 31
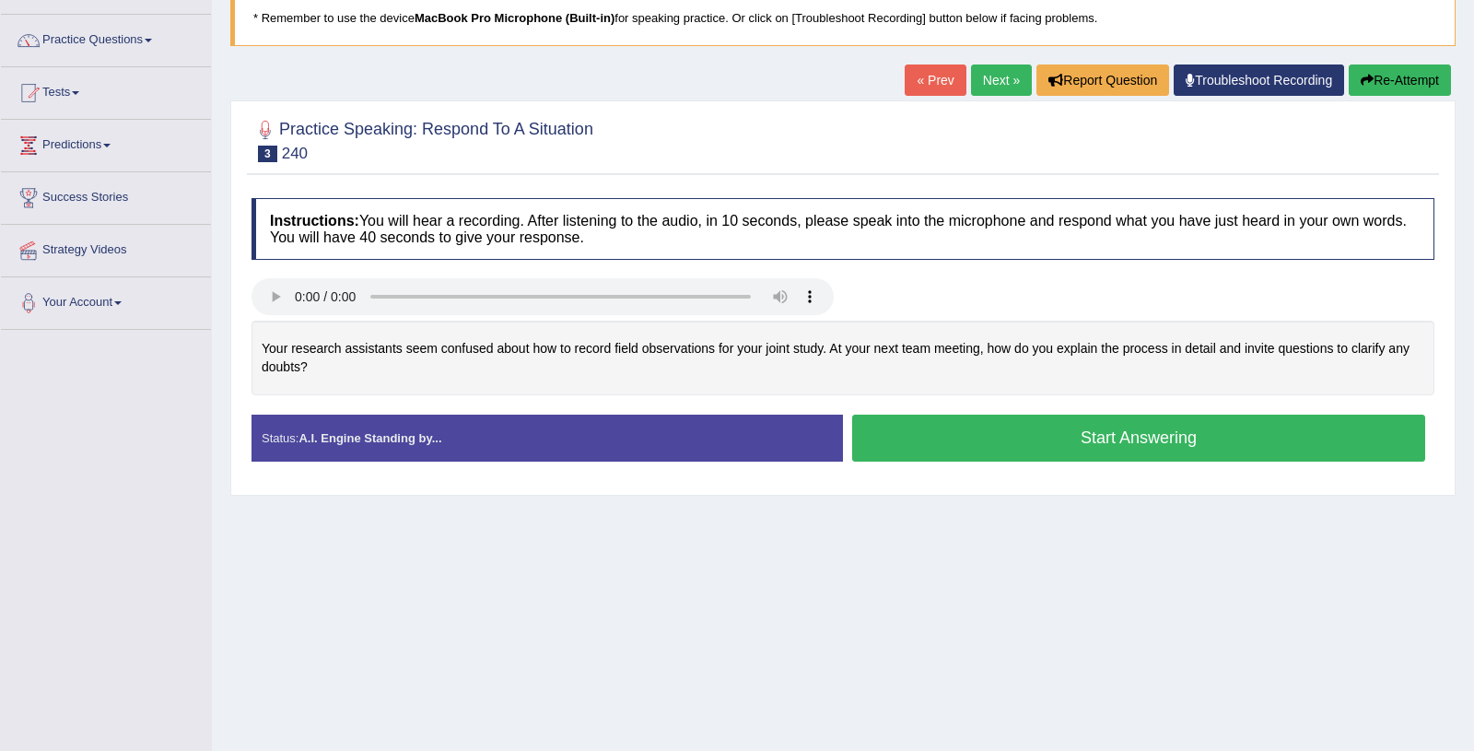
scroll to position [139, 0]
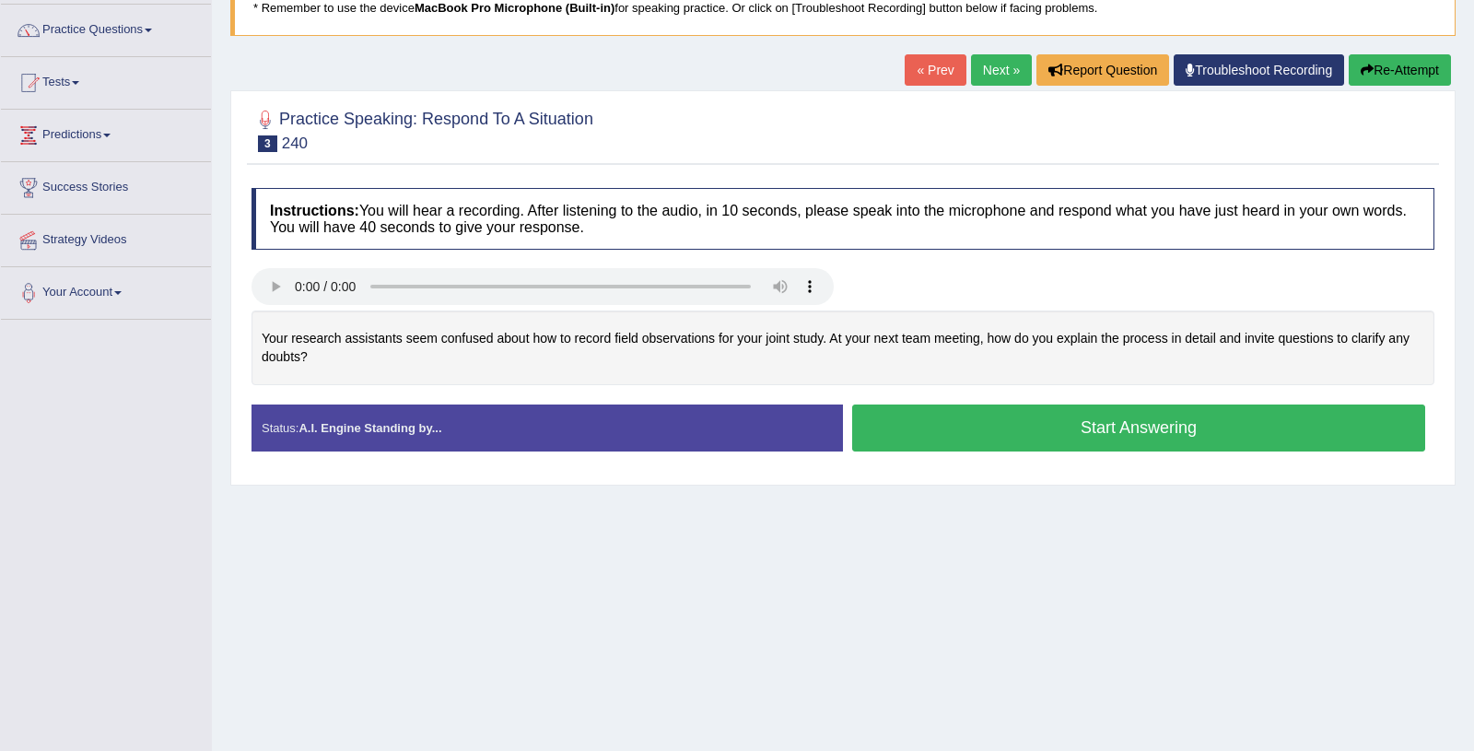
click at [949, 426] on button "Start Answering" at bounding box center [1138, 427] width 573 height 47
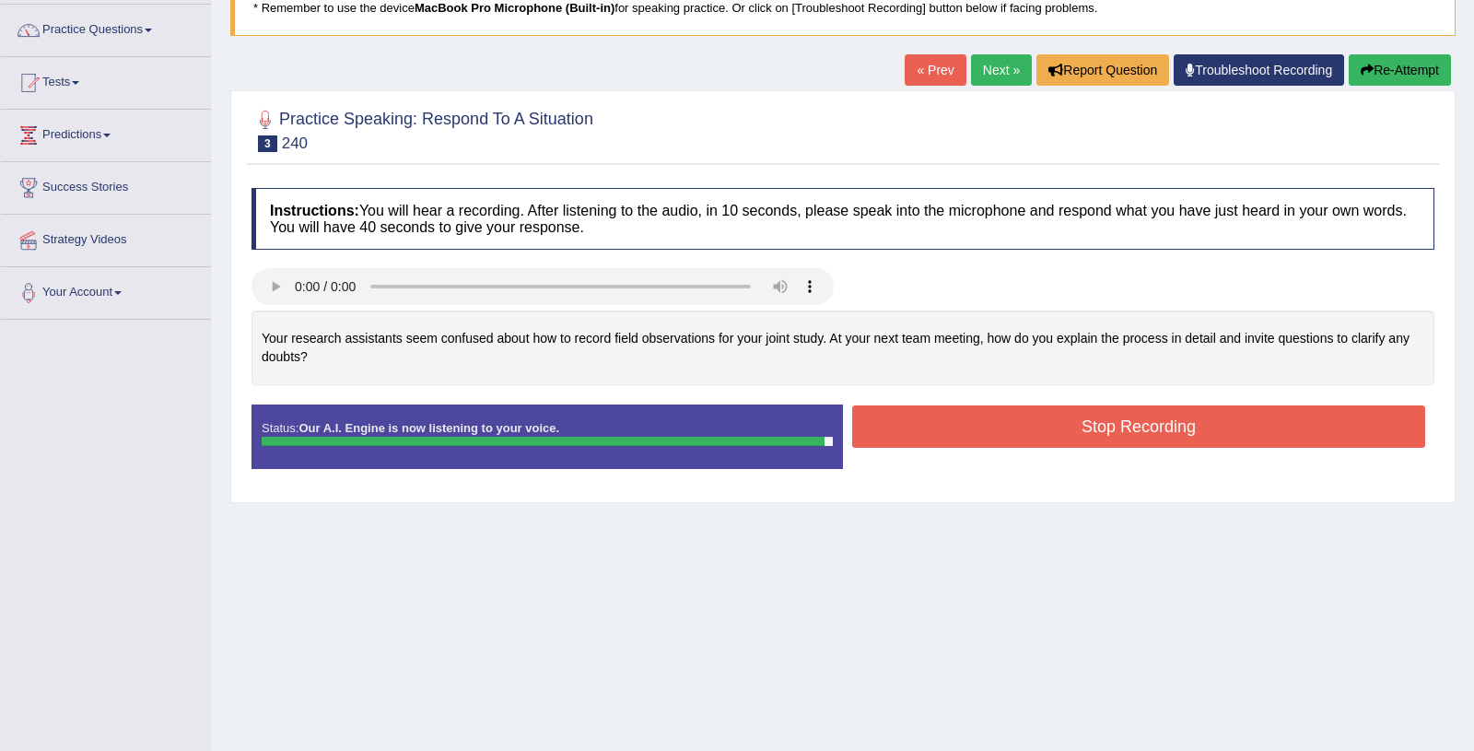
click at [944, 77] on link "« Prev" at bounding box center [935, 69] width 61 height 31
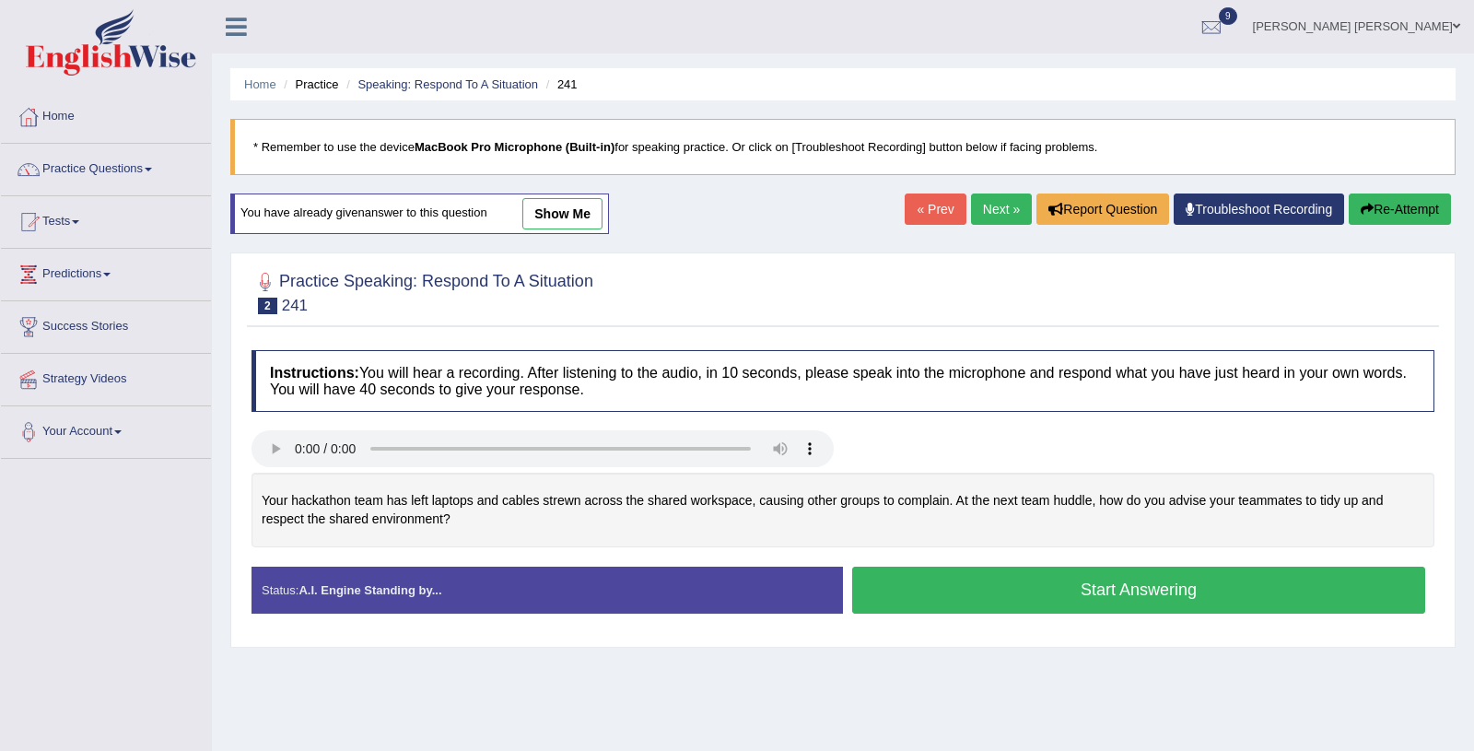
click at [985, 203] on link "Next »" at bounding box center [1001, 208] width 61 height 31
click at [1041, 597] on button "Start Answering" at bounding box center [1138, 589] width 573 height 47
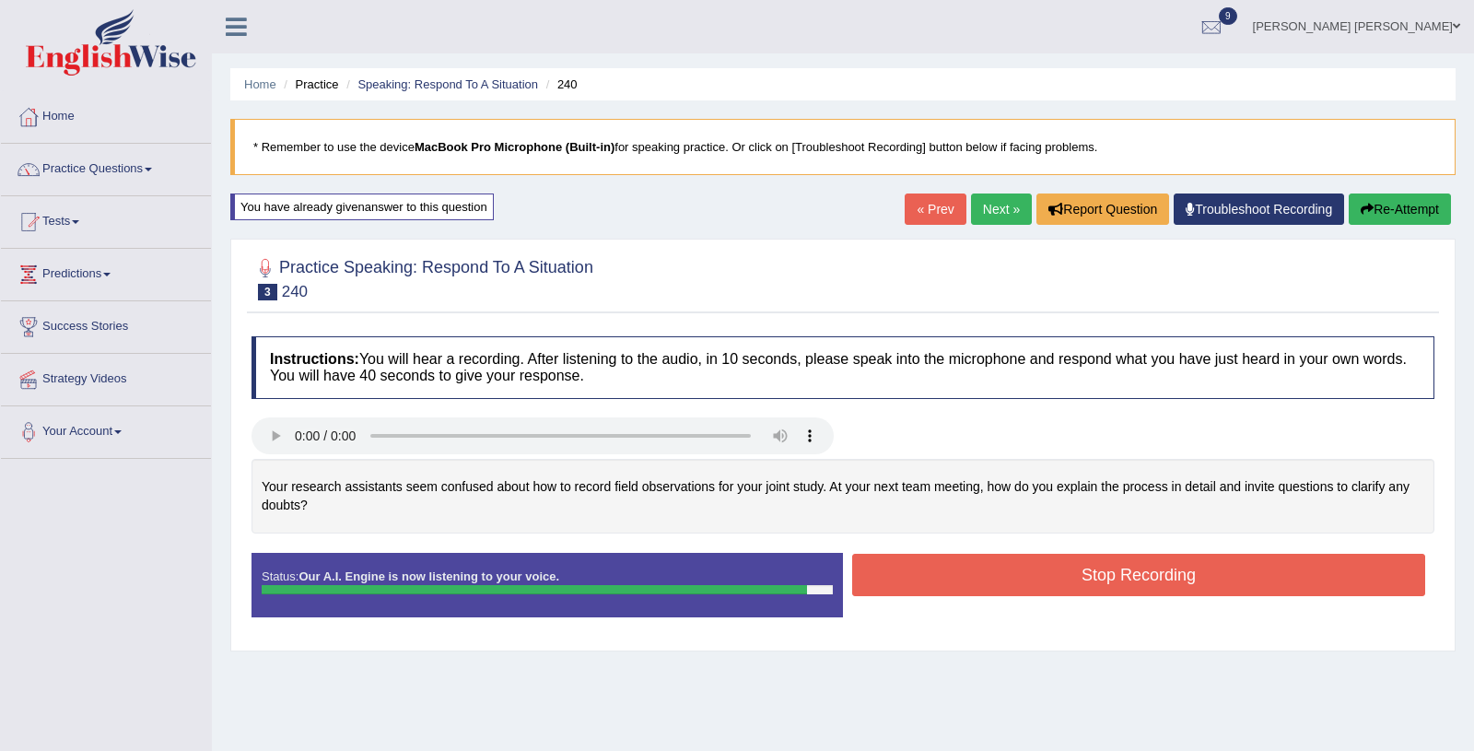
click at [1036, 567] on button "Stop Recording" at bounding box center [1138, 575] width 573 height 42
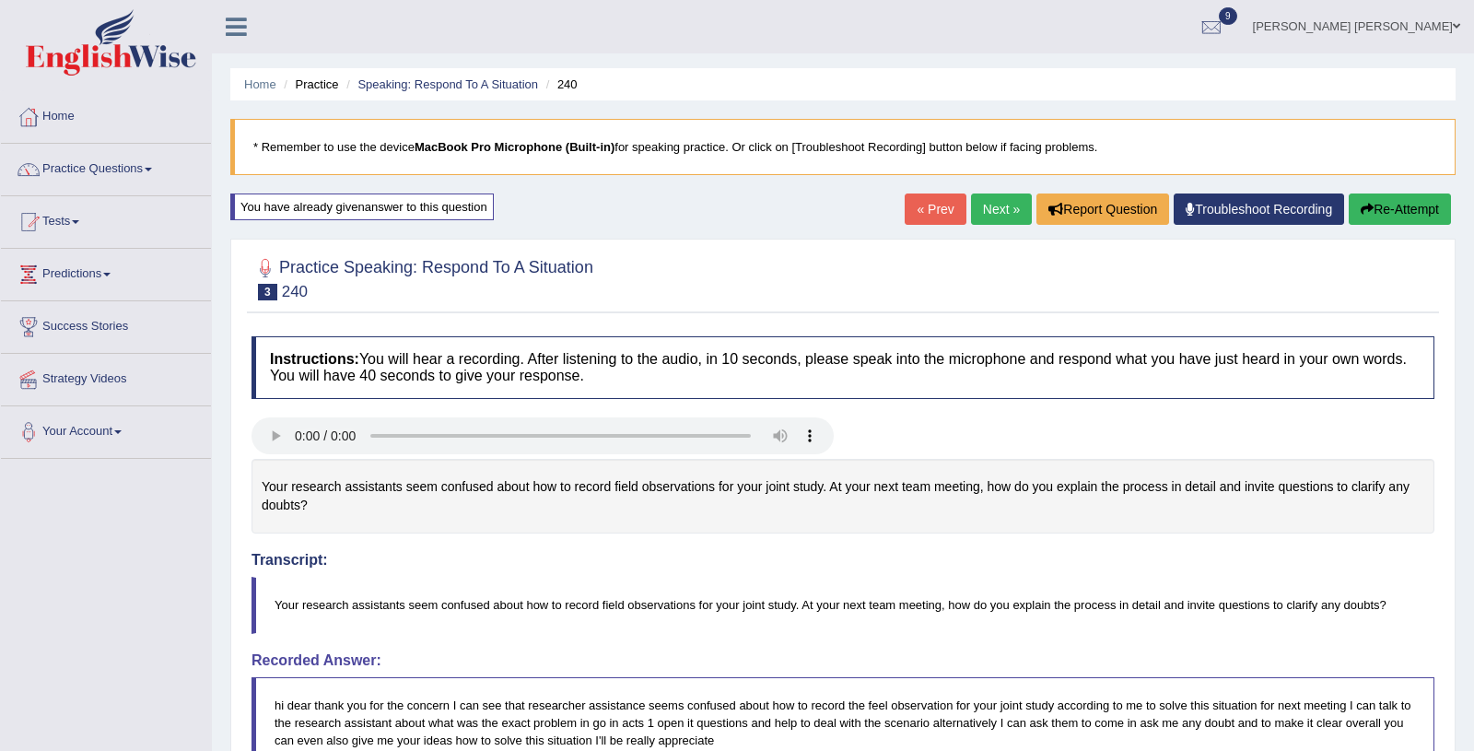
click at [990, 211] on link "Next »" at bounding box center [1001, 208] width 61 height 31
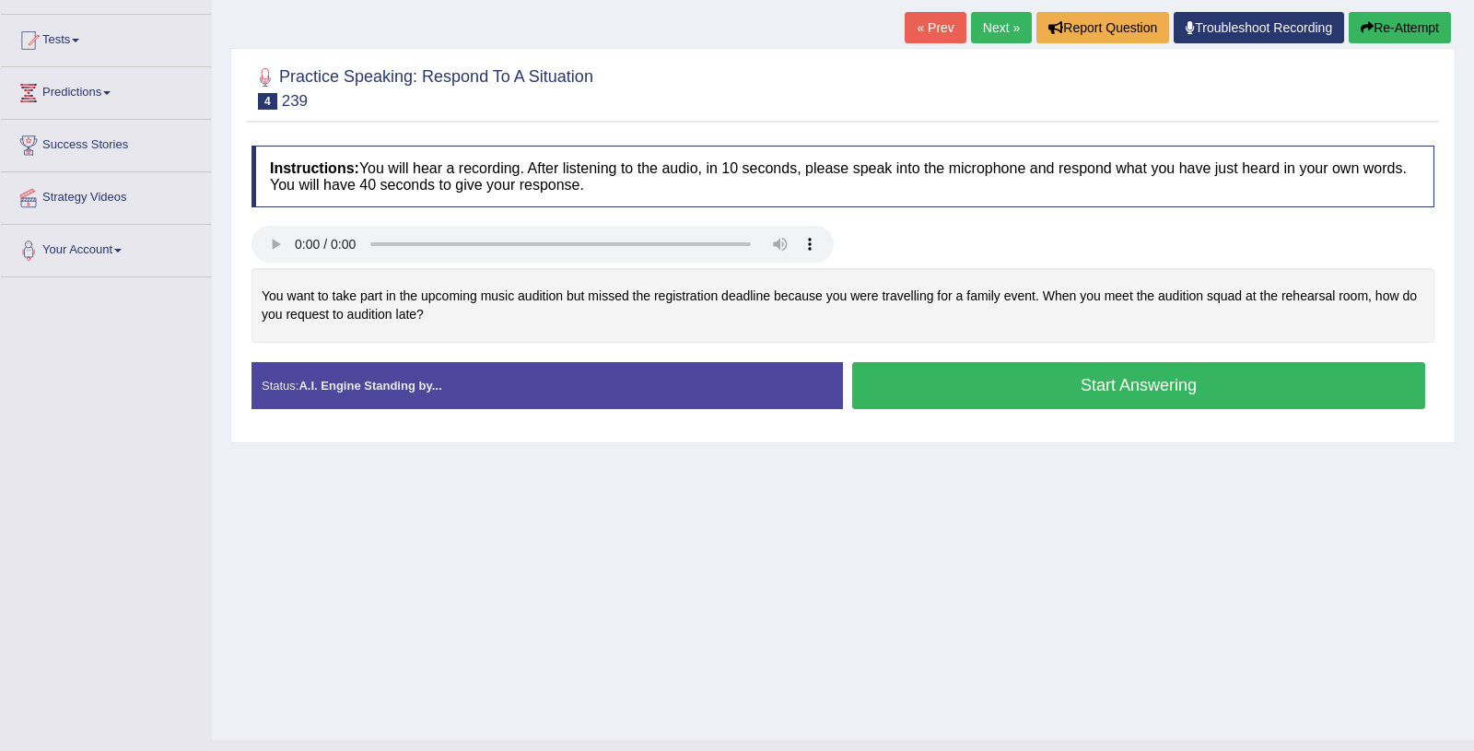
scroll to position [216, 0]
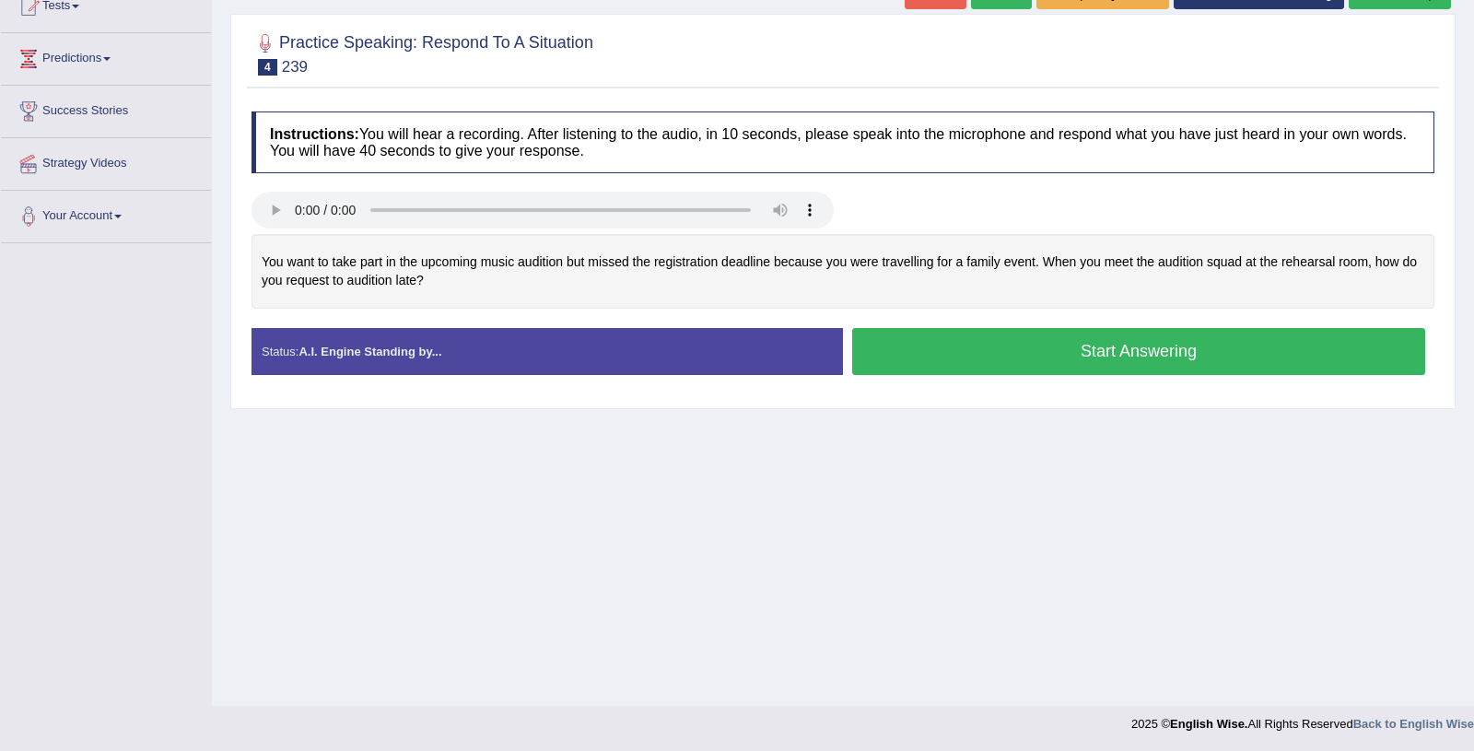
click at [1004, 360] on button "Start Answering" at bounding box center [1138, 351] width 573 height 47
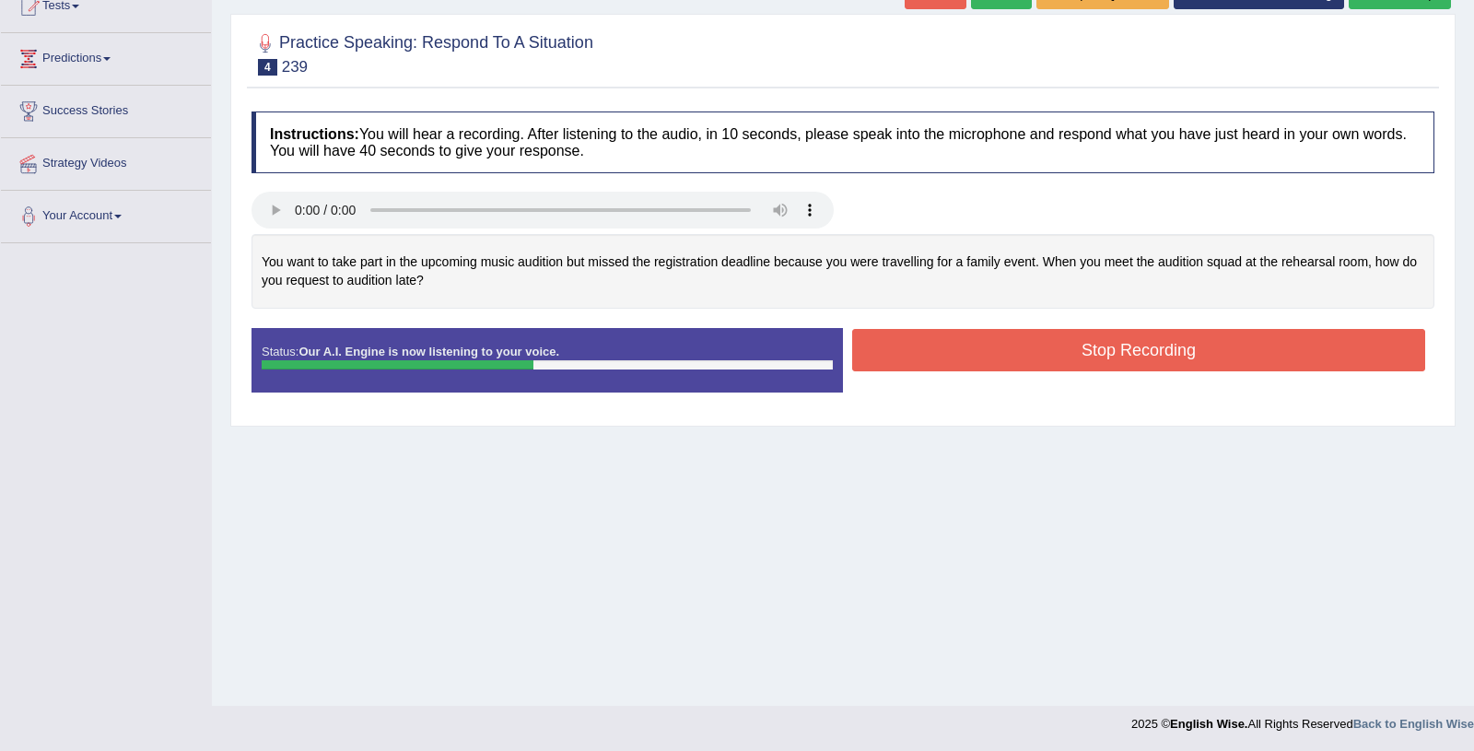
scroll to position [0, 0]
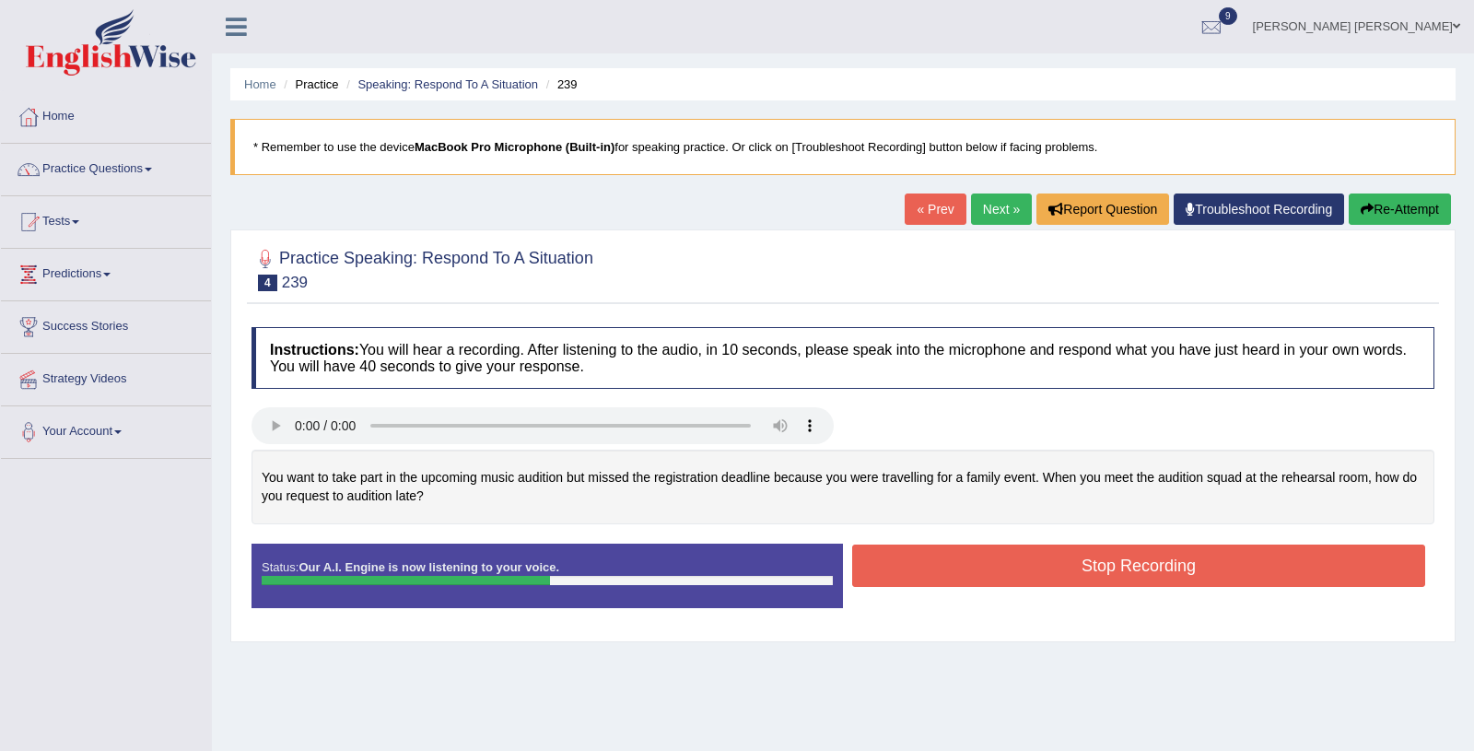
click at [930, 209] on link "« Prev" at bounding box center [935, 208] width 61 height 31
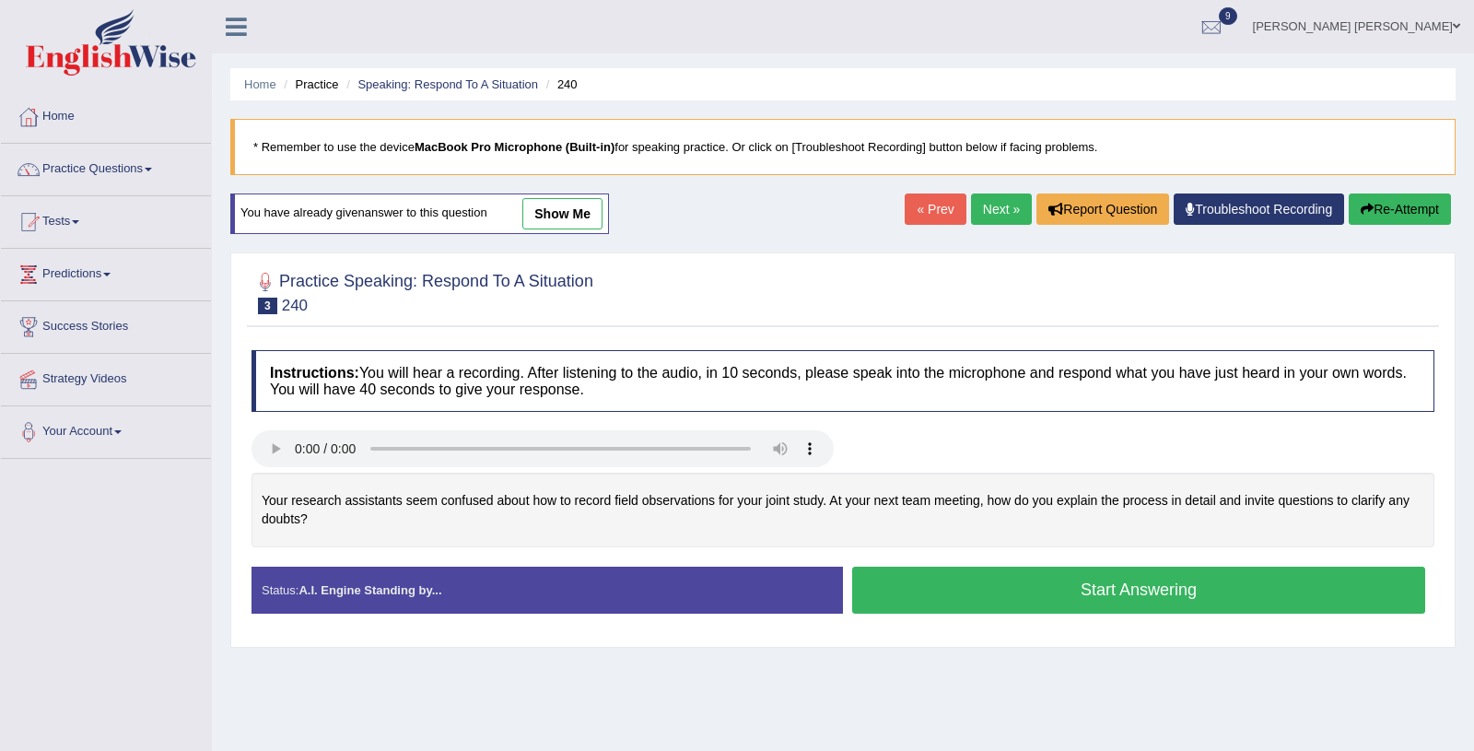
click at [995, 203] on link "Next »" at bounding box center [1001, 208] width 61 height 31
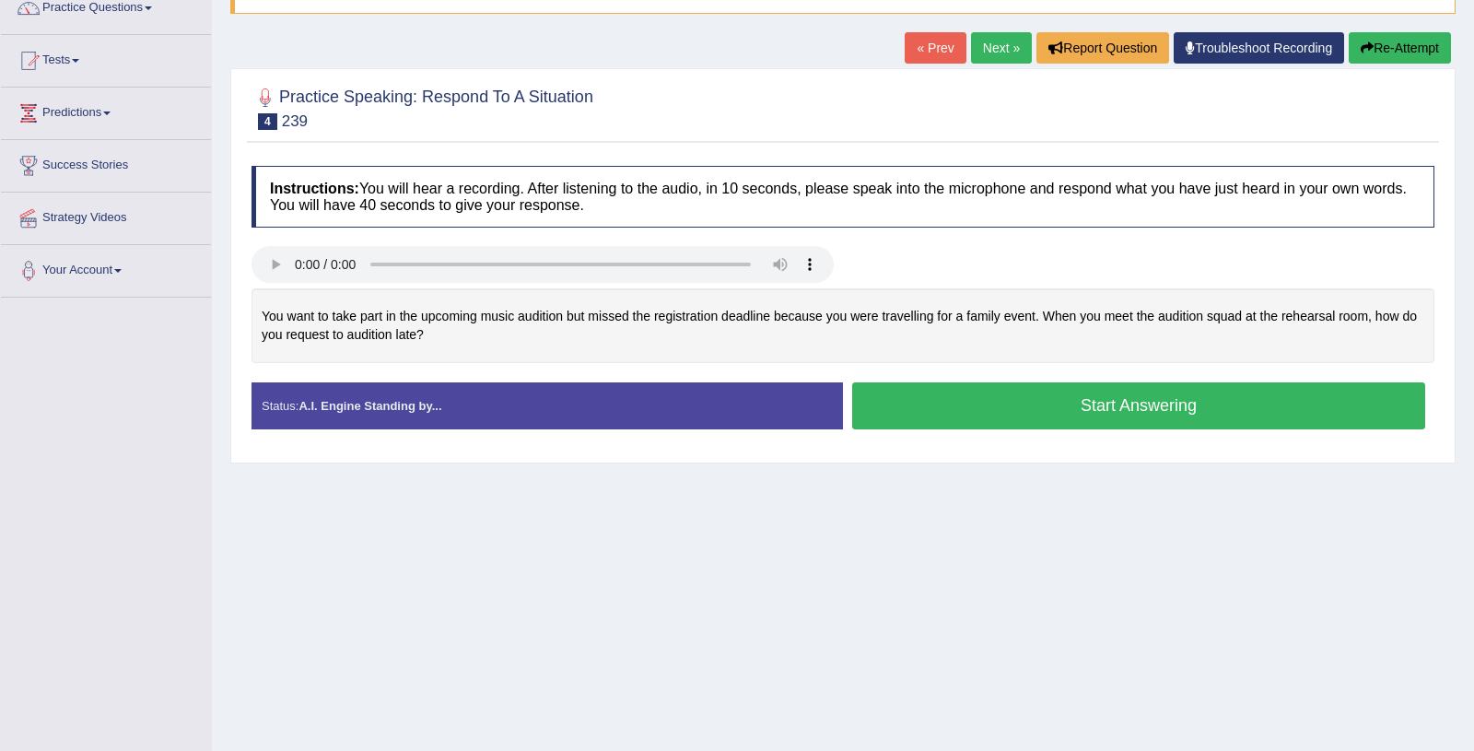
scroll to position [169, 0]
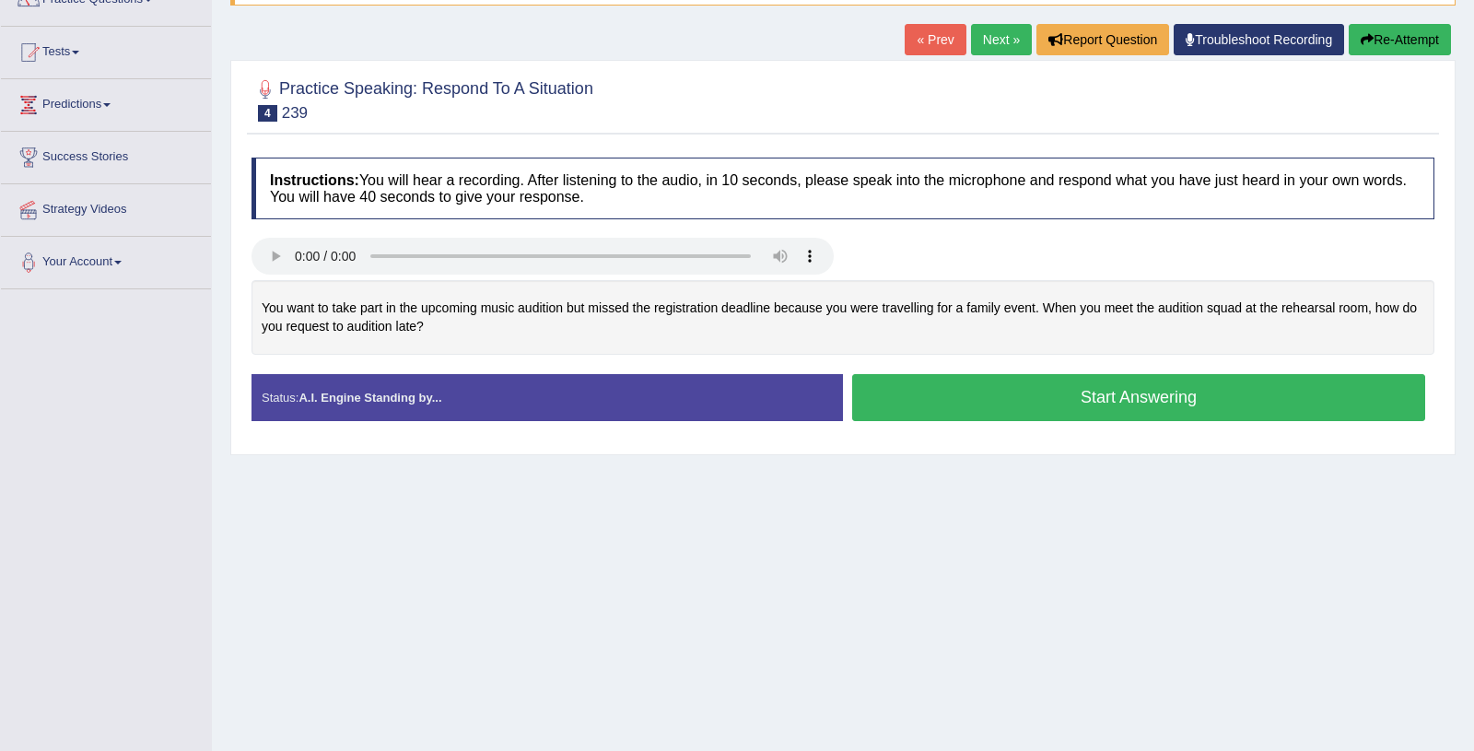
click at [928, 391] on button "Start Answering" at bounding box center [1138, 397] width 573 height 47
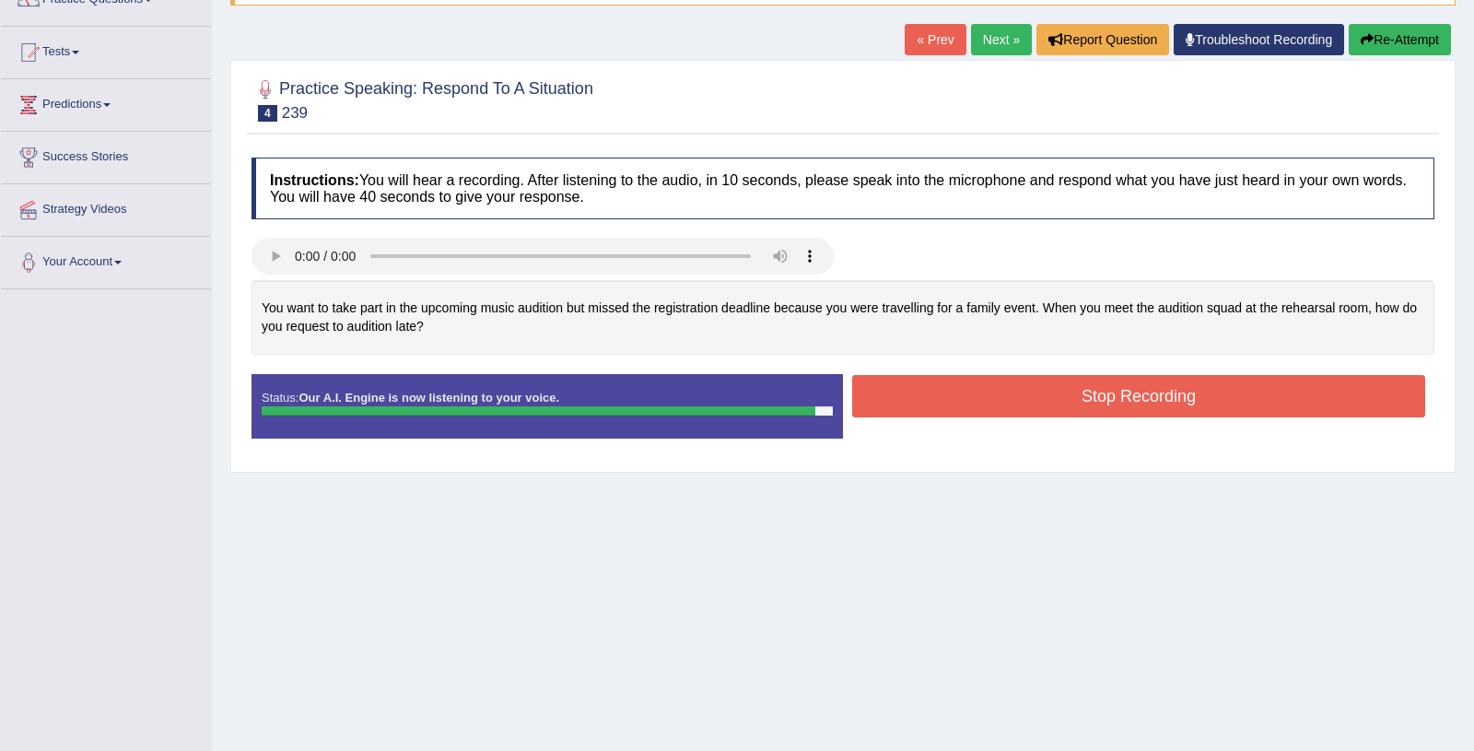
click at [928, 391] on button "Stop Recording" at bounding box center [1138, 396] width 573 height 42
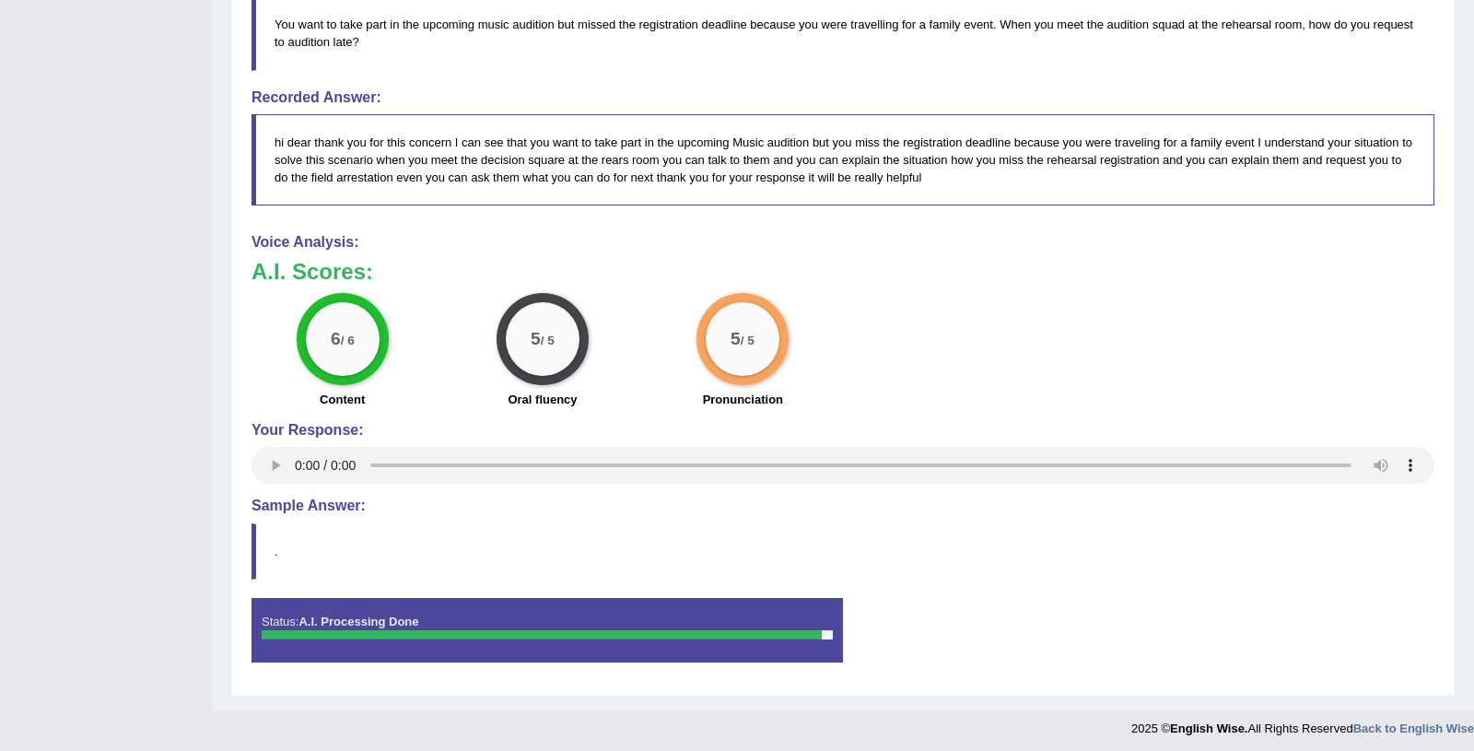
scroll to position [0, 0]
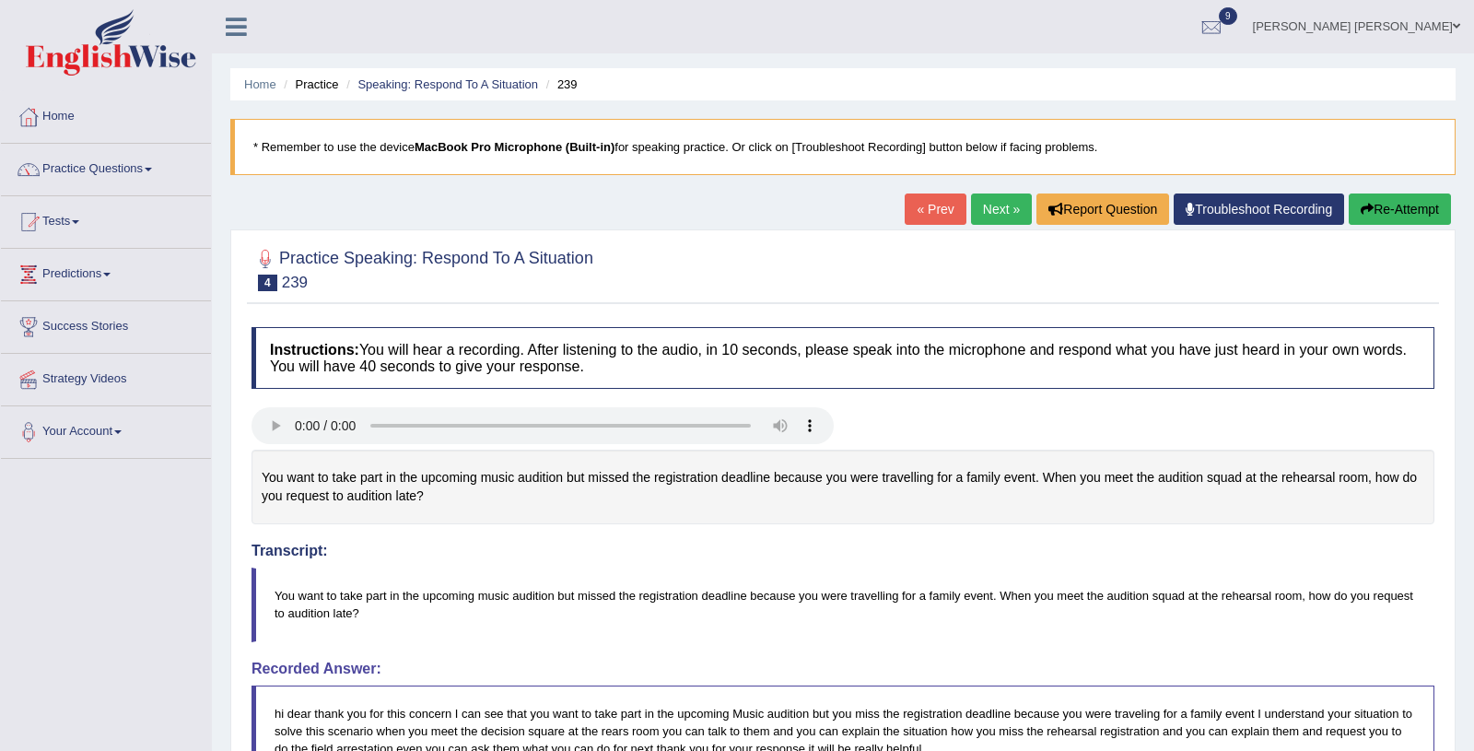
click at [983, 218] on link "Next »" at bounding box center [1001, 208] width 61 height 31
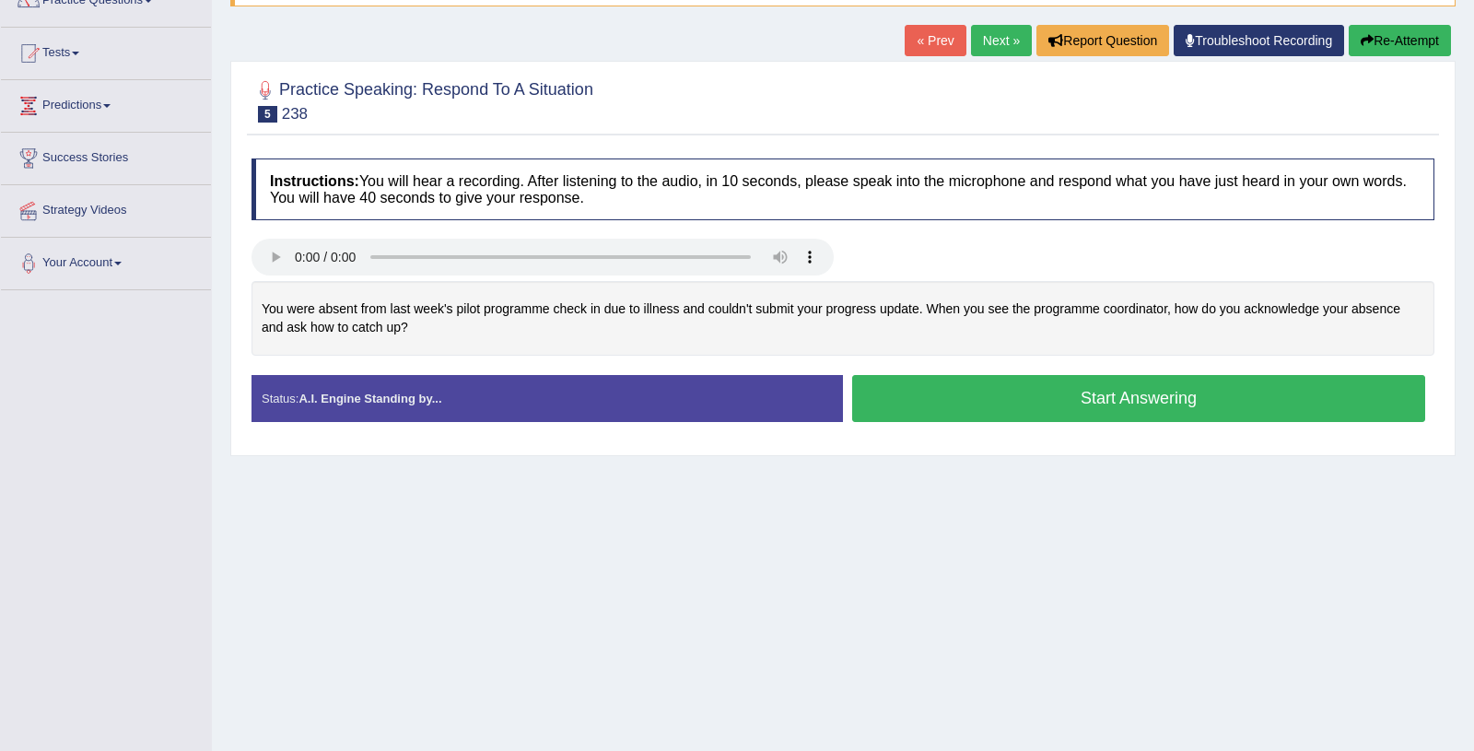
scroll to position [181, 0]
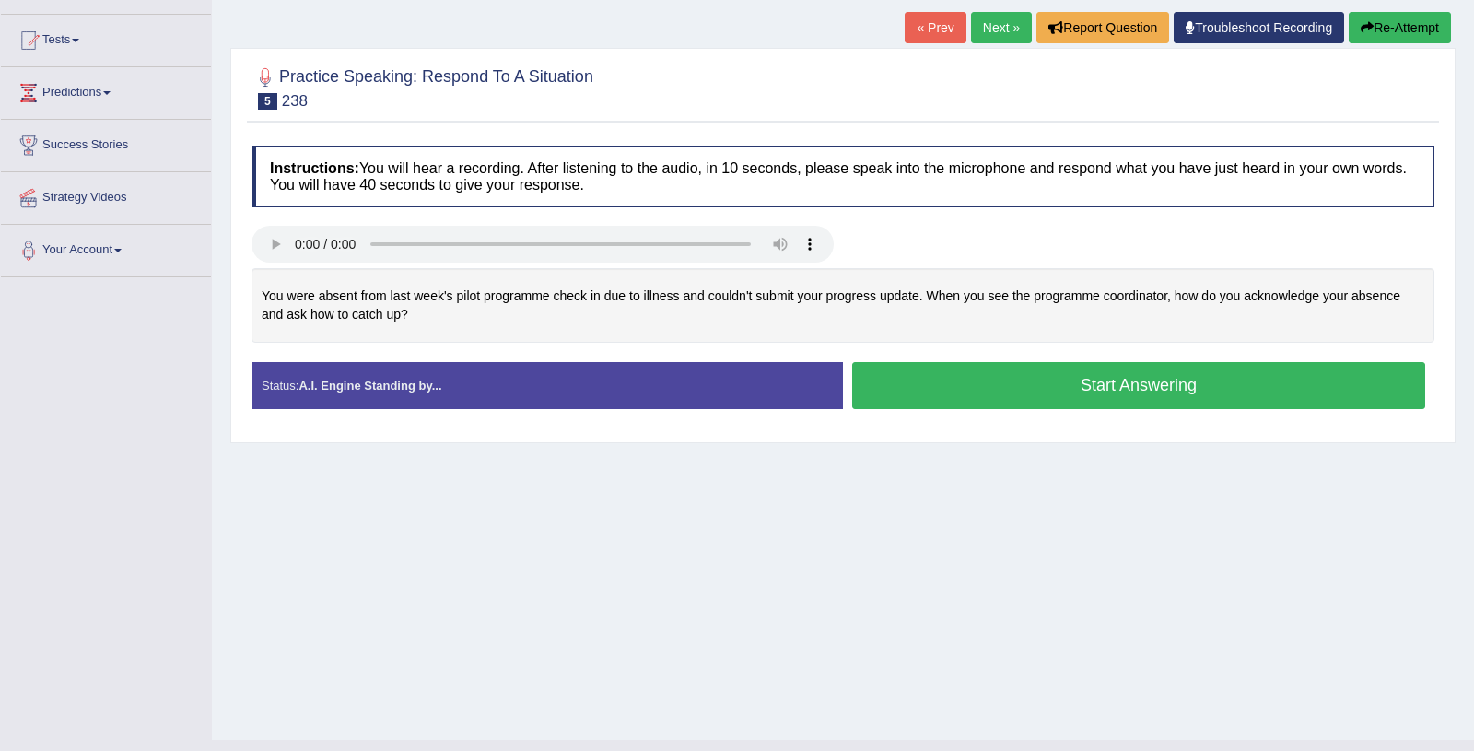
click at [1021, 394] on button "Start Answering" at bounding box center [1138, 385] width 573 height 47
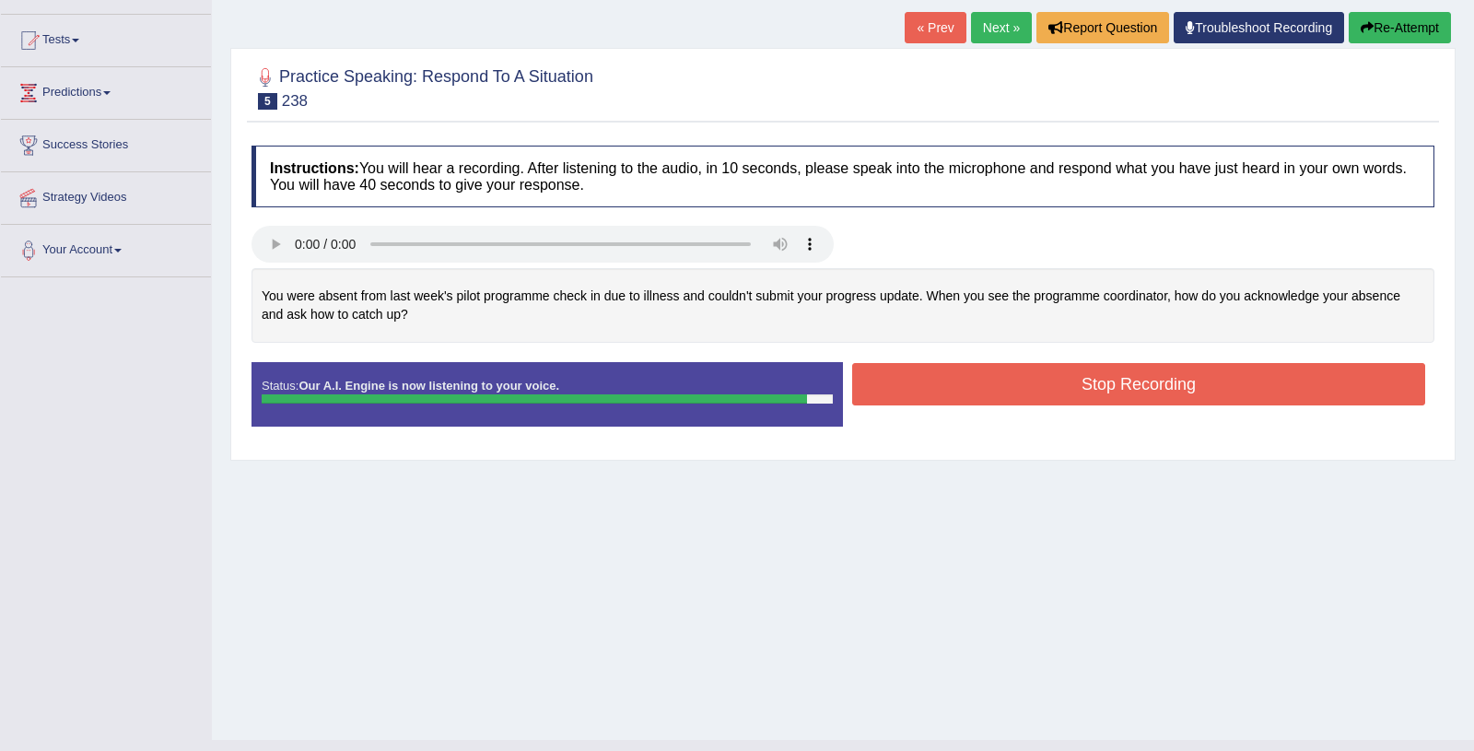
click at [915, 25] on link "« Prev" at bounding box center [935, 27] width 61 height 31
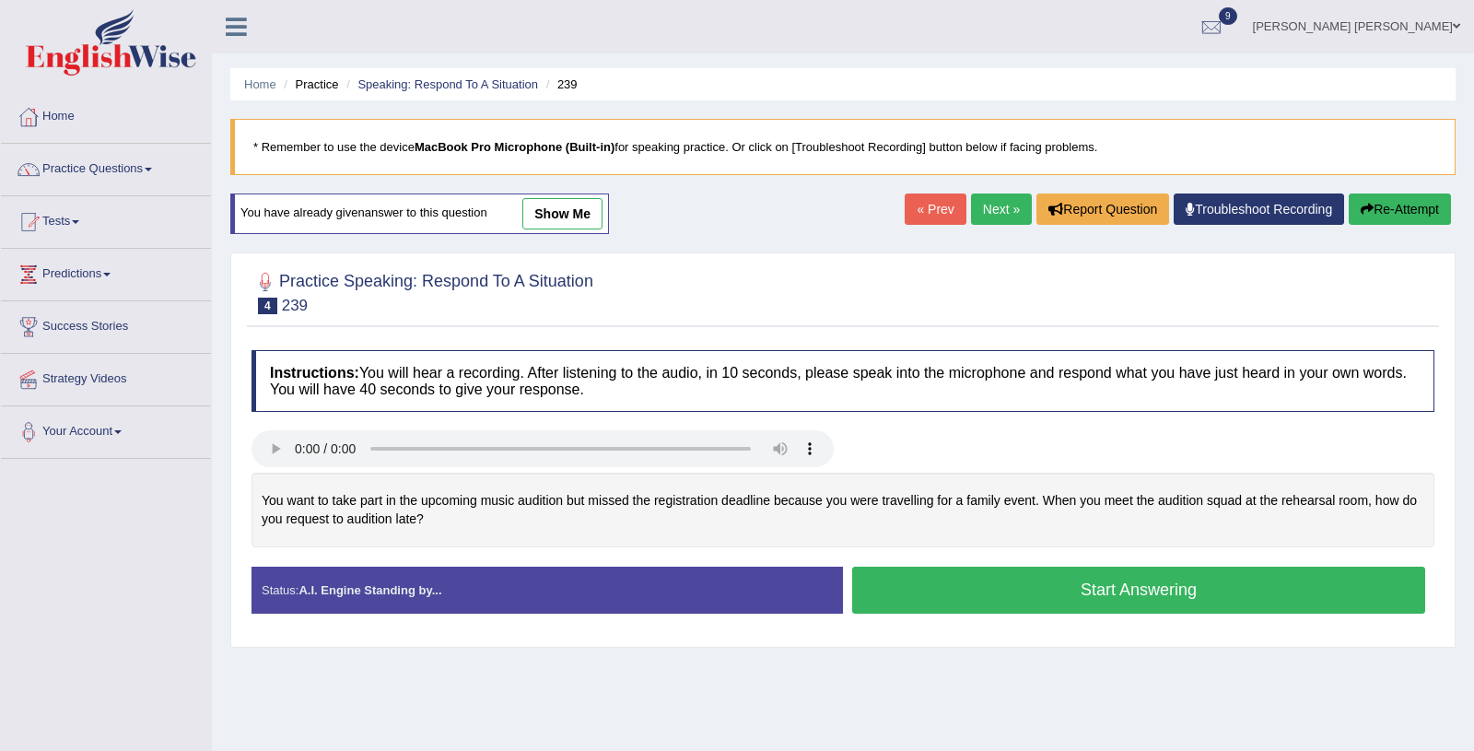
click at [985, 212] on link "Next »" at bounding box center [1001, 208] width 61 height 31
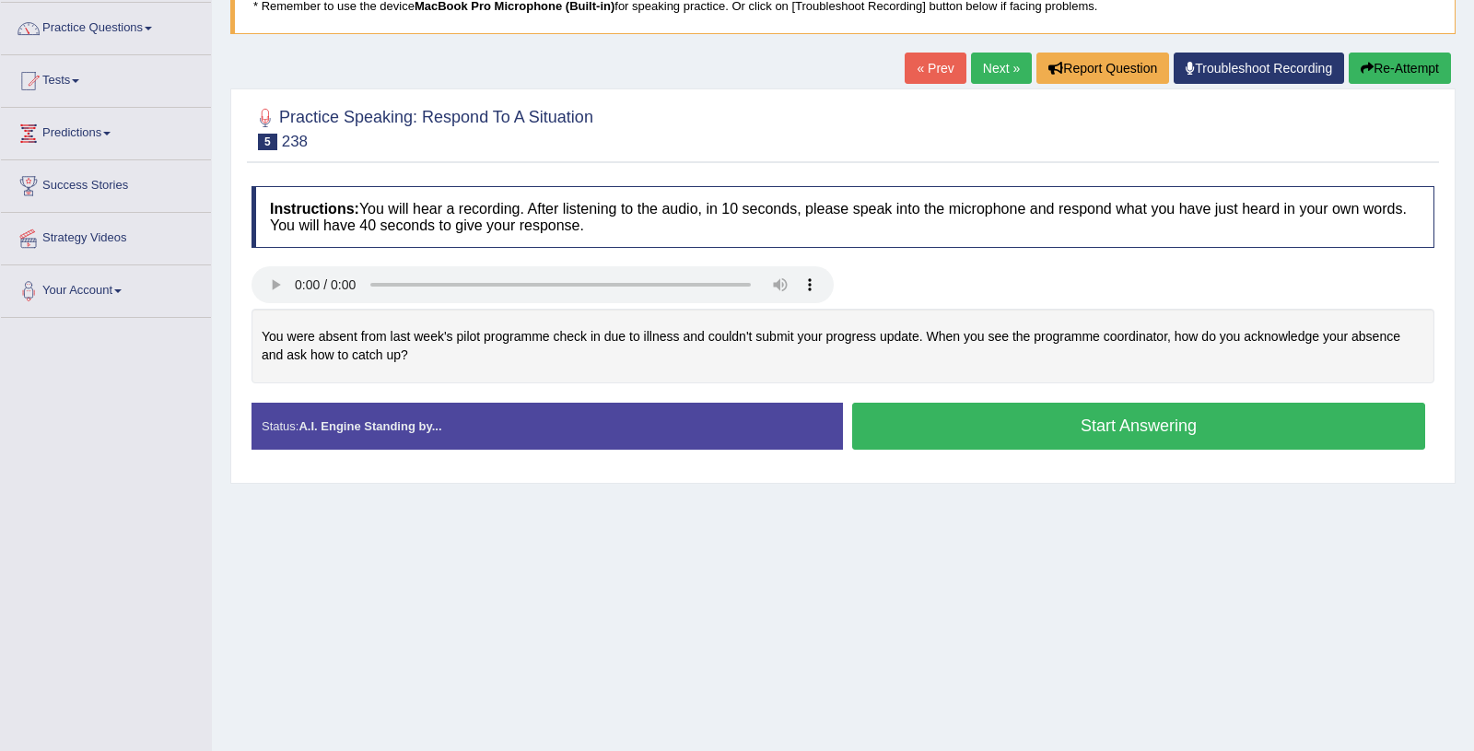
scroll to position [145, 0]
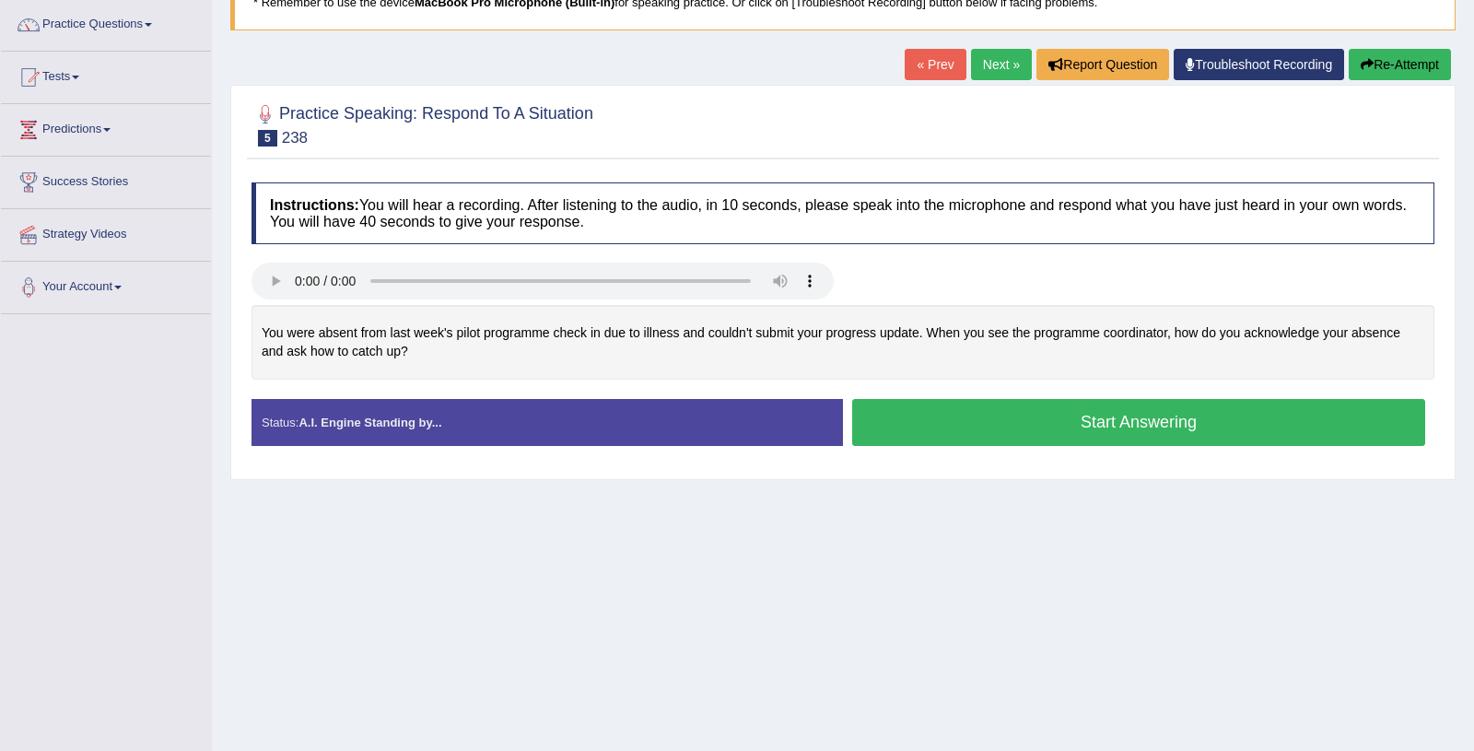
click at [990, 432] on button "Start Answering" at bounding box center [1138, 422] width 573 height 47
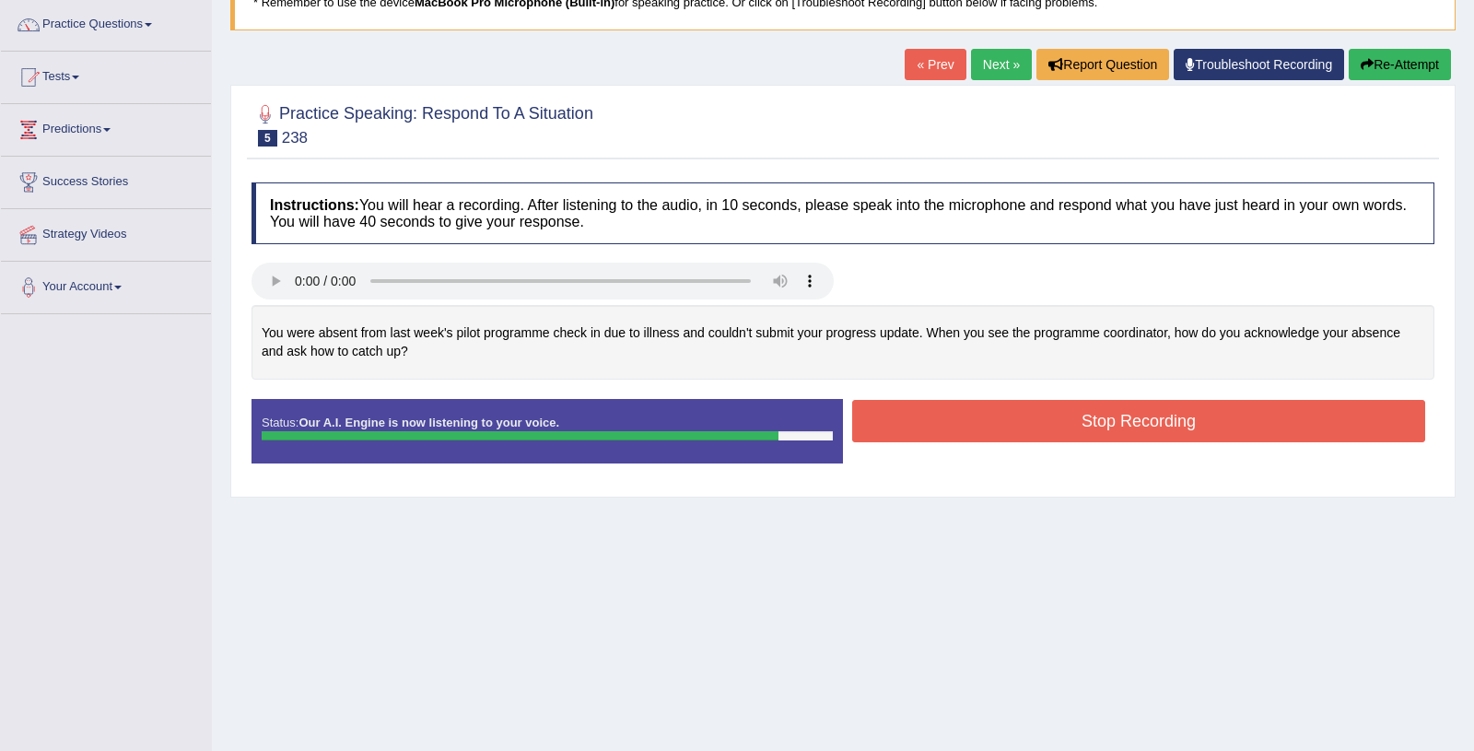
click at [990, 432] on button "Stop Recording" at bounding box center [1138, 421] width 573 height 42
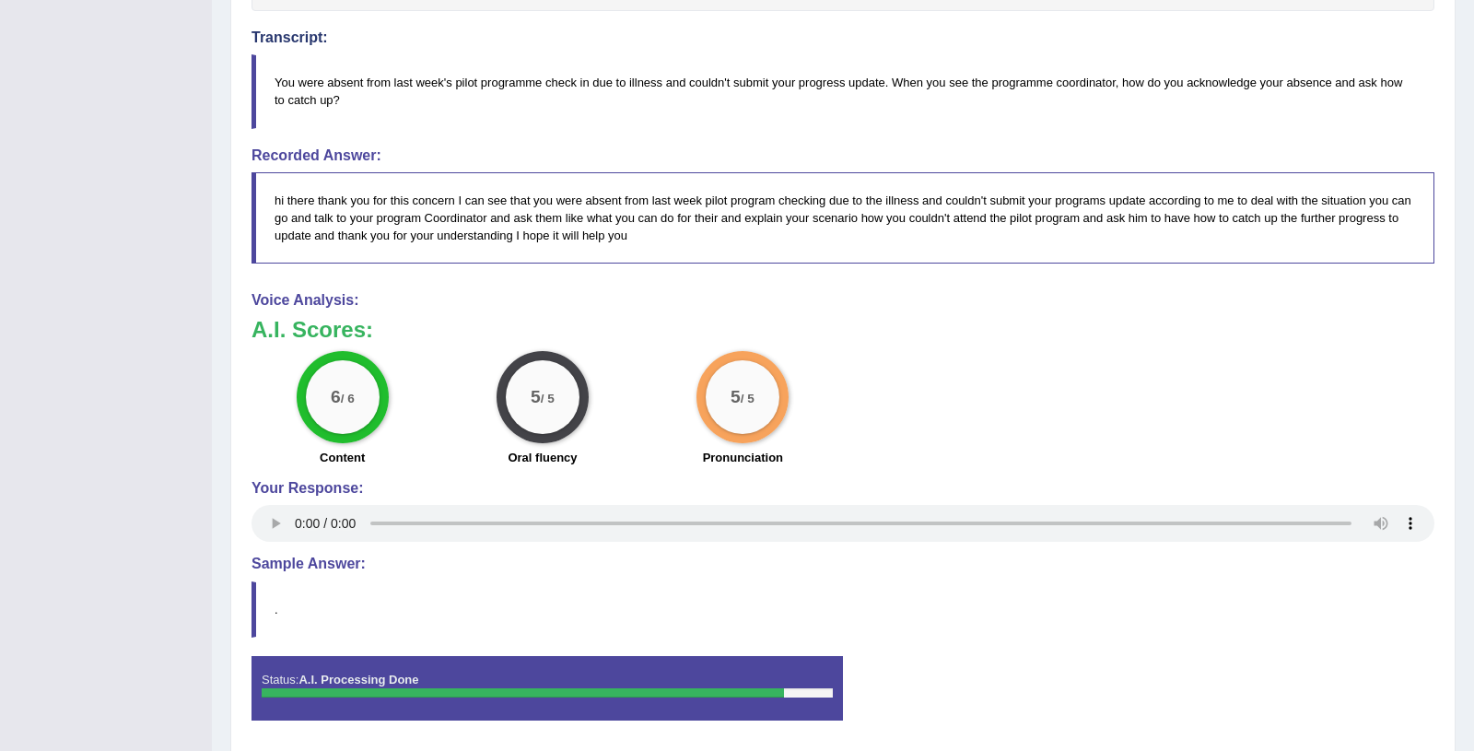
scroll to position [0, 0]
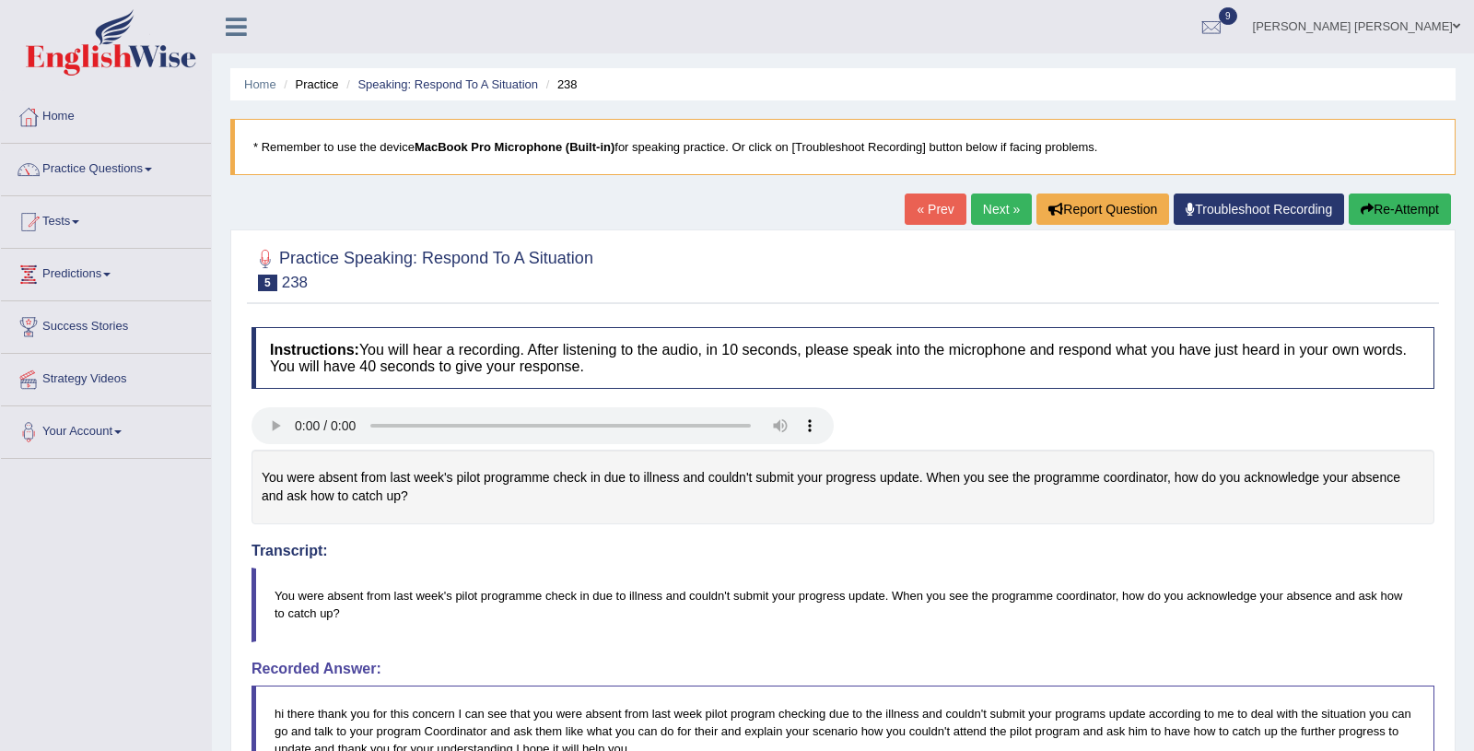
click at [981, 204] on link "Next »" at bounding box center [1001, 208] width 61 height 31
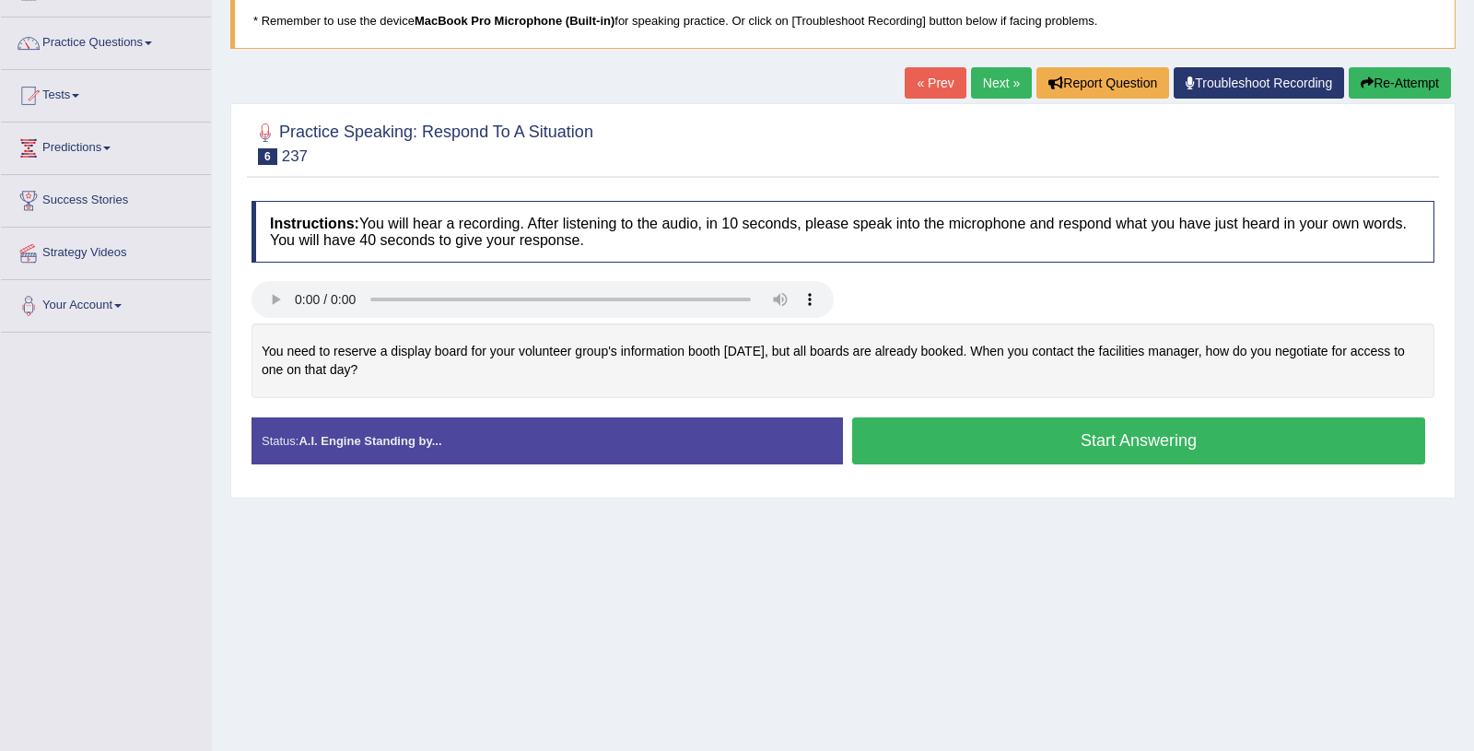
scroll to position [147, 0]
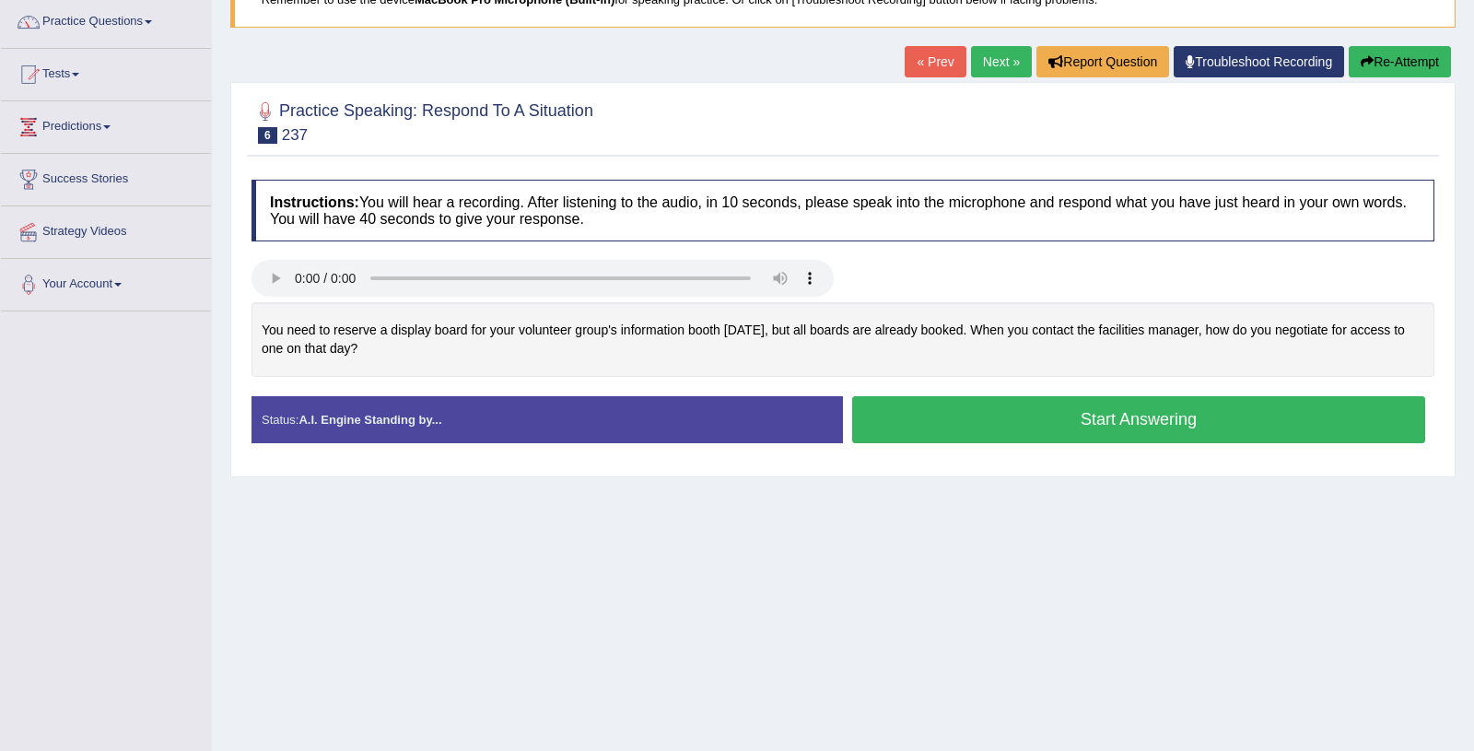
click at [964, 428] on button "Start Answering" at bounding box center [1138, 419] width 573 height 47
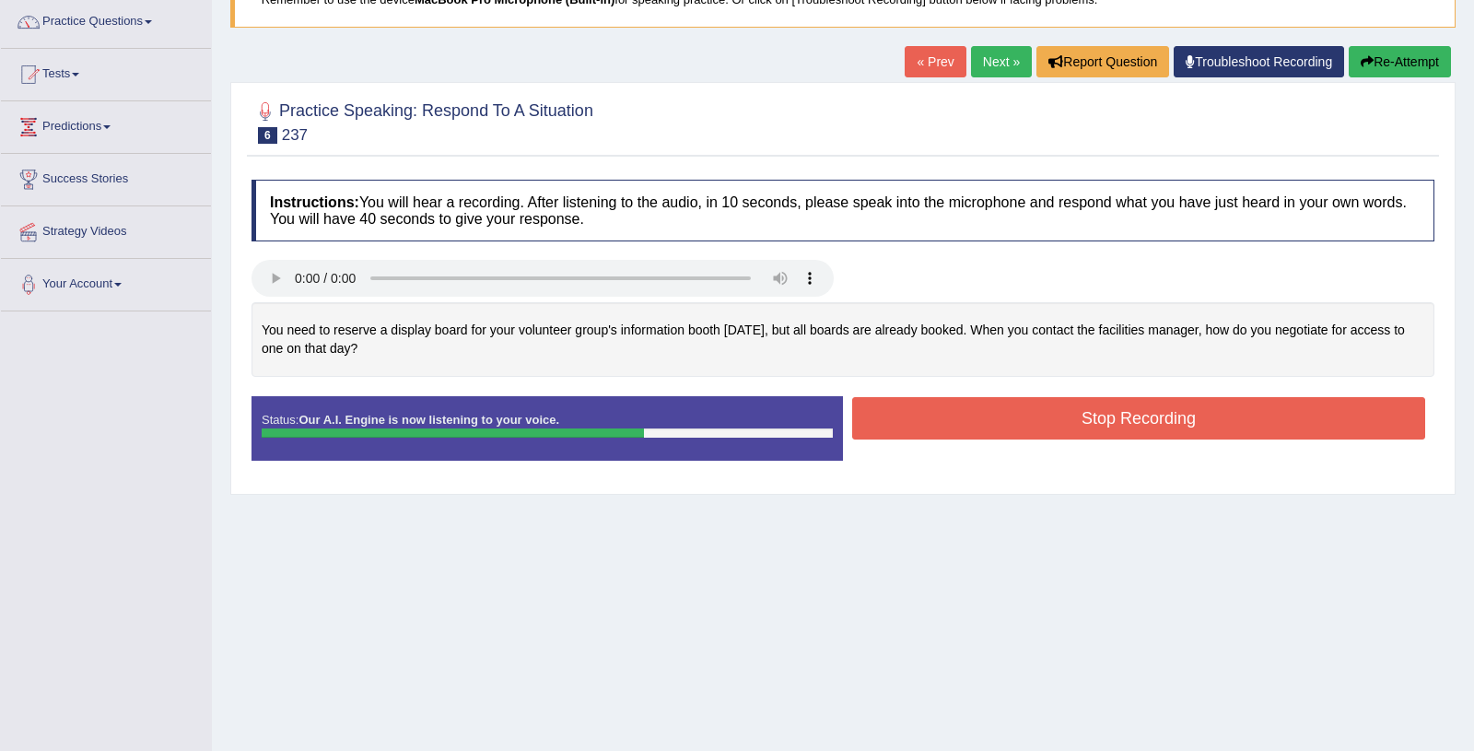
click at [922, 71] on link "« Prev" at bounding box center [935, 61] width 61 height 31
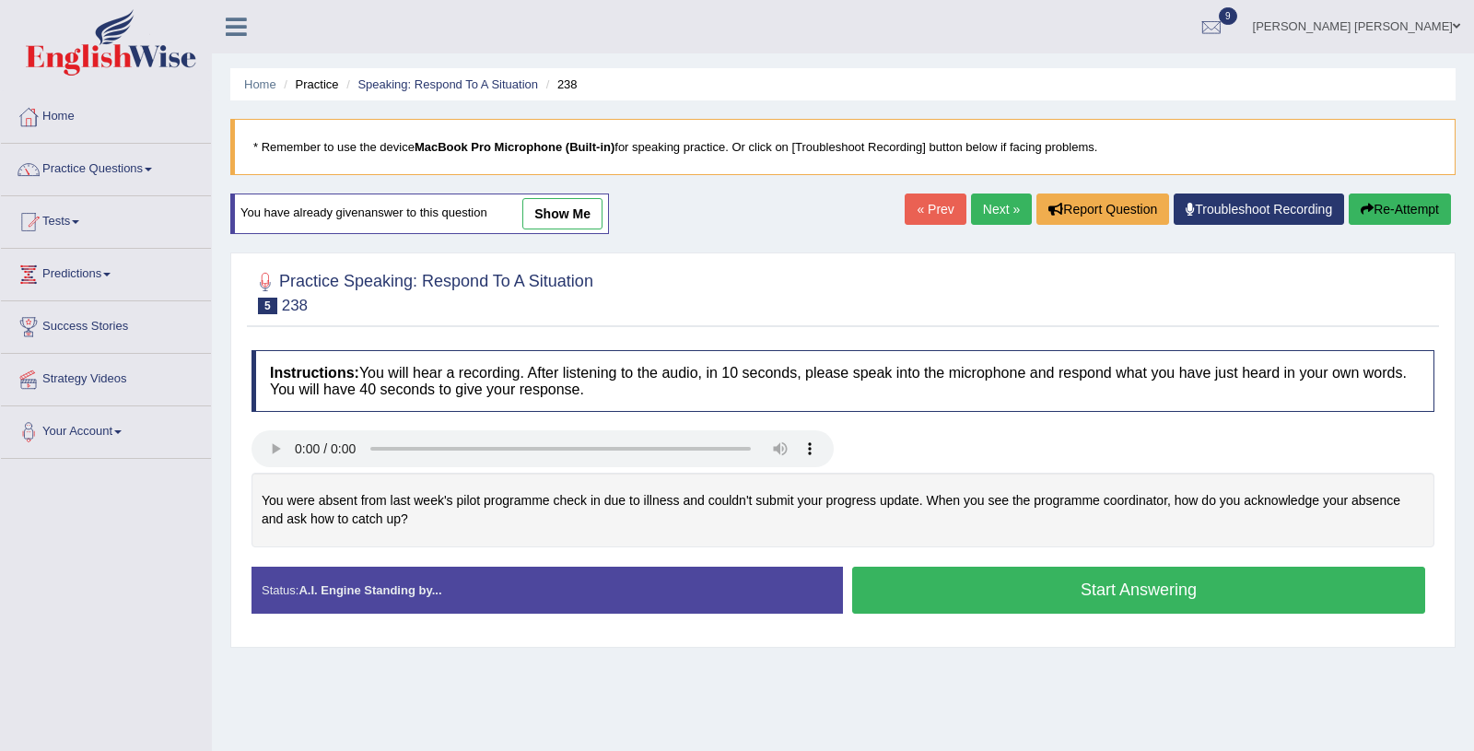
click at [985, 207] on link "Next »" at bounding box center [1001, 208] width 61 height 31
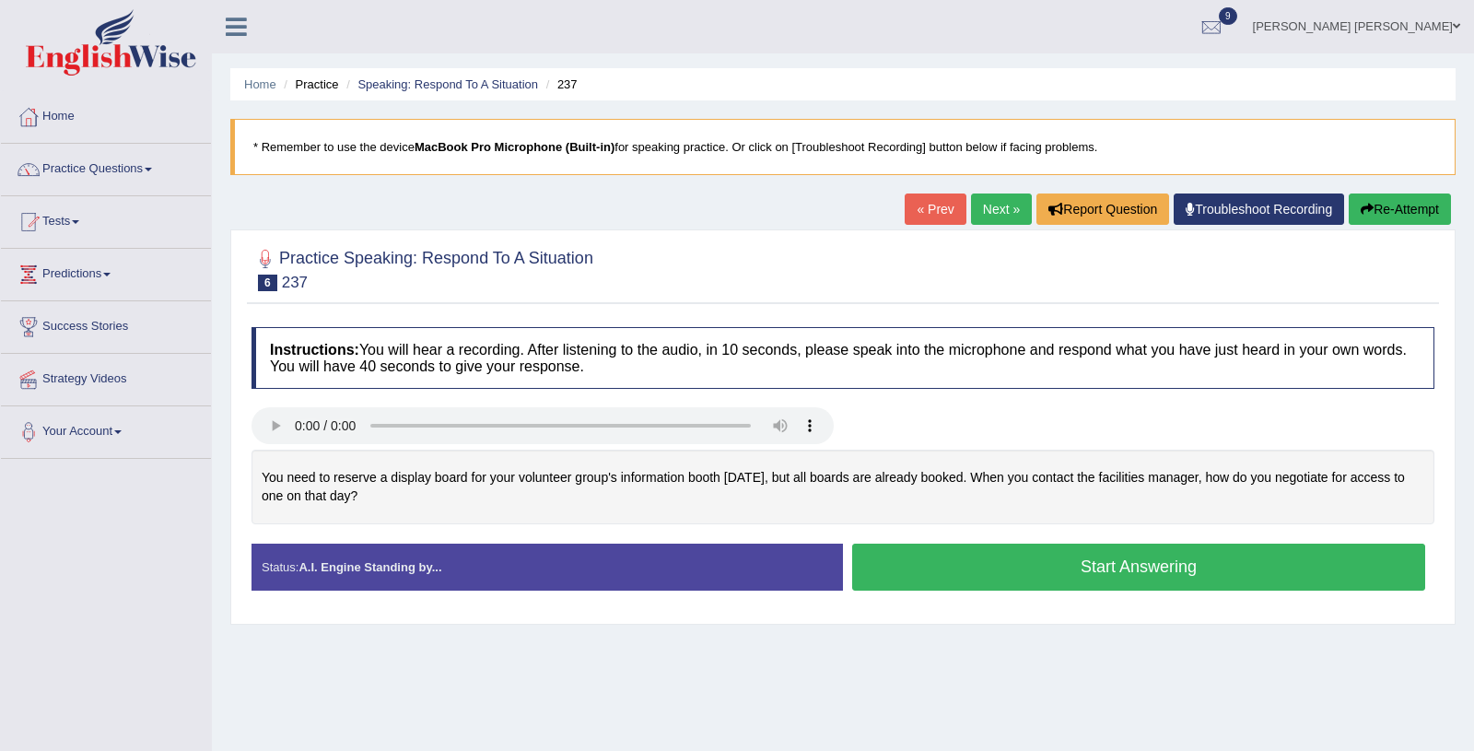
click at [905, 561] on button "Start Answering" at bounding box center [1138, 566] width 573 height 47
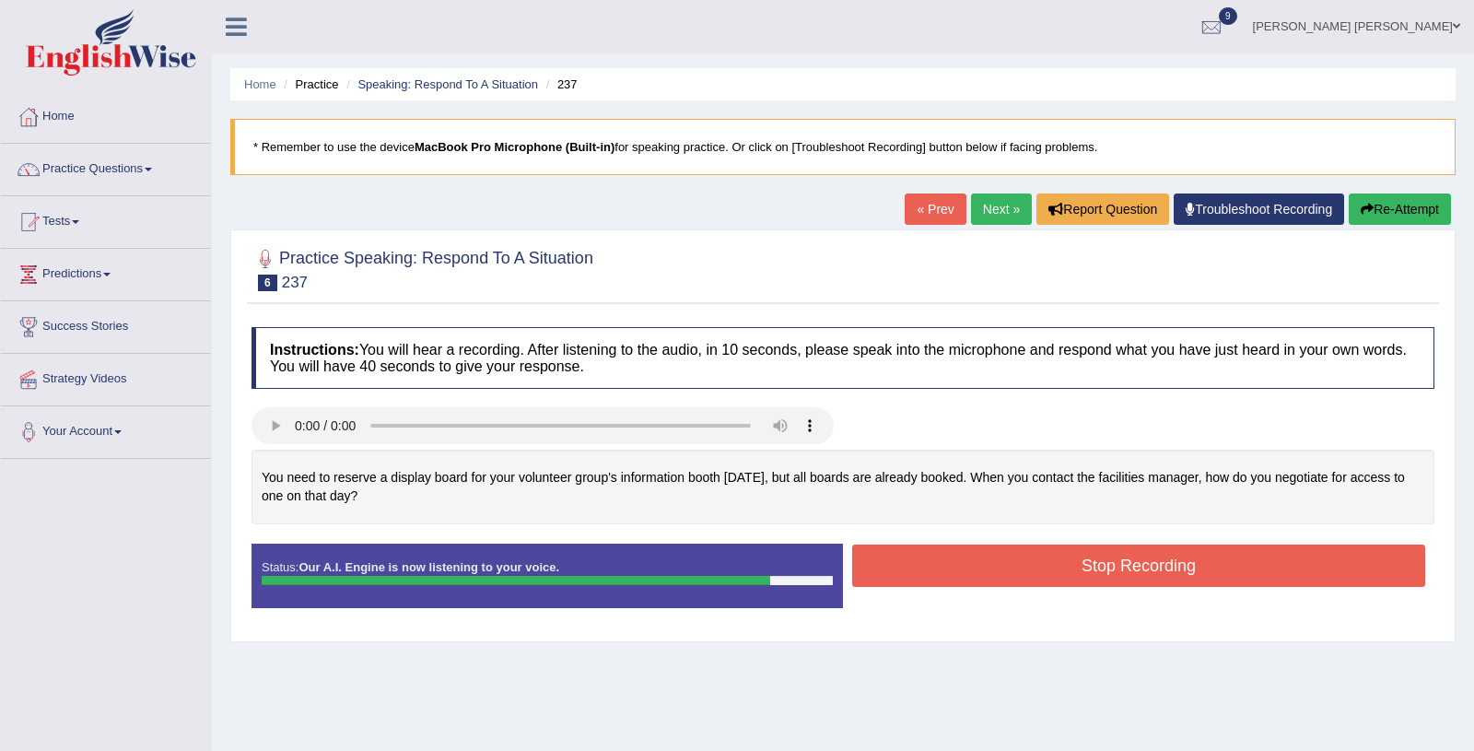
click at [905, 561] on button "Stop Recording" at bounding box center [1138, 565] width 573 height 42
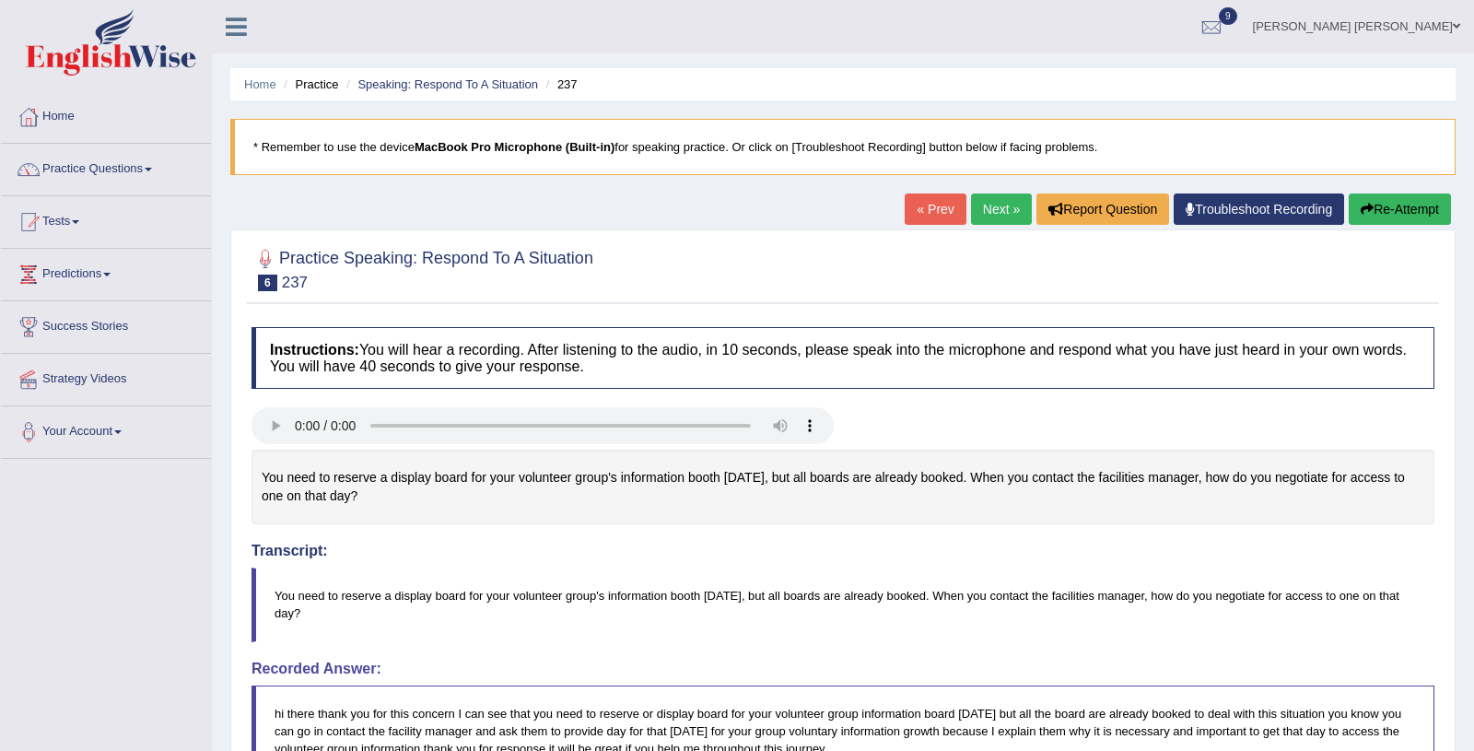
click at [999, 207] on link "Next »" at bounding box center [1001, 208] width 61 height 31
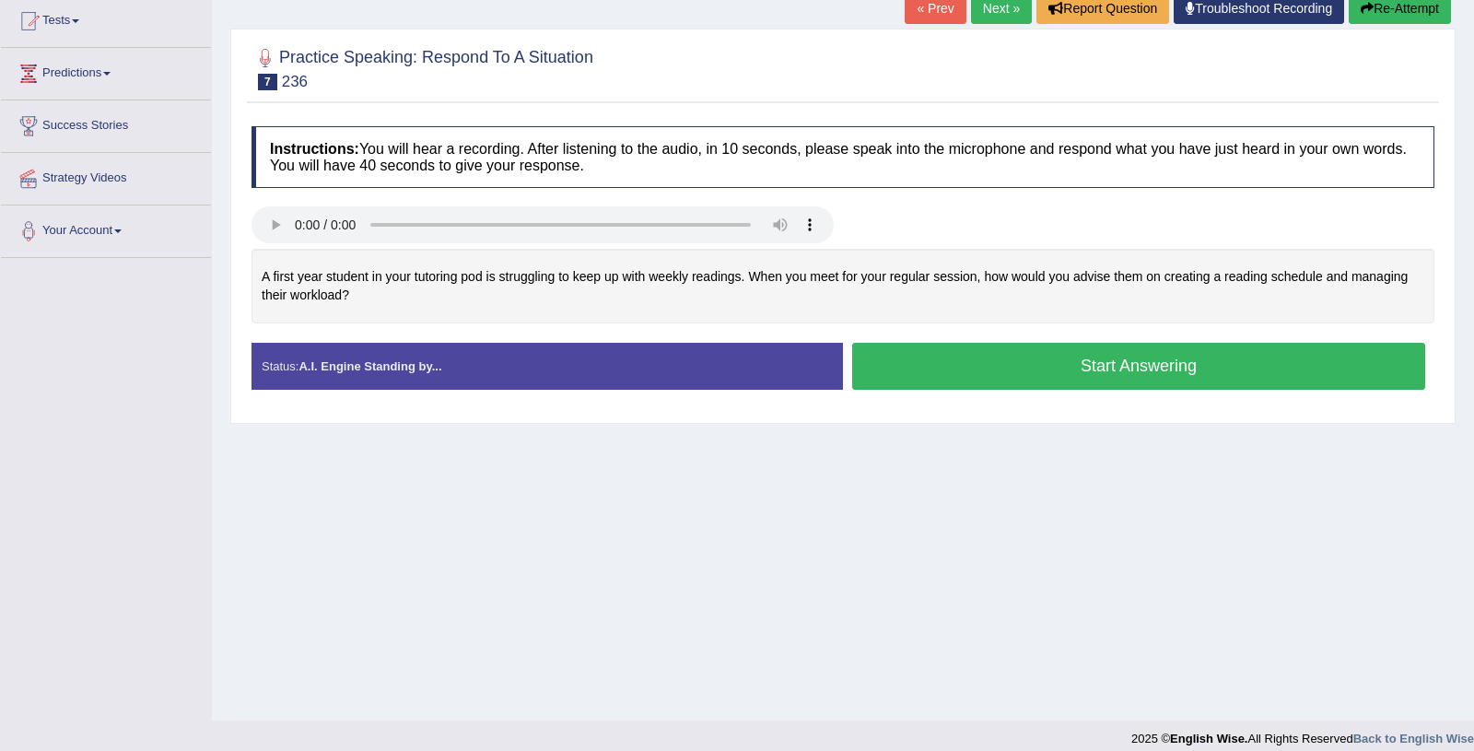
scroll to position [215, 0]
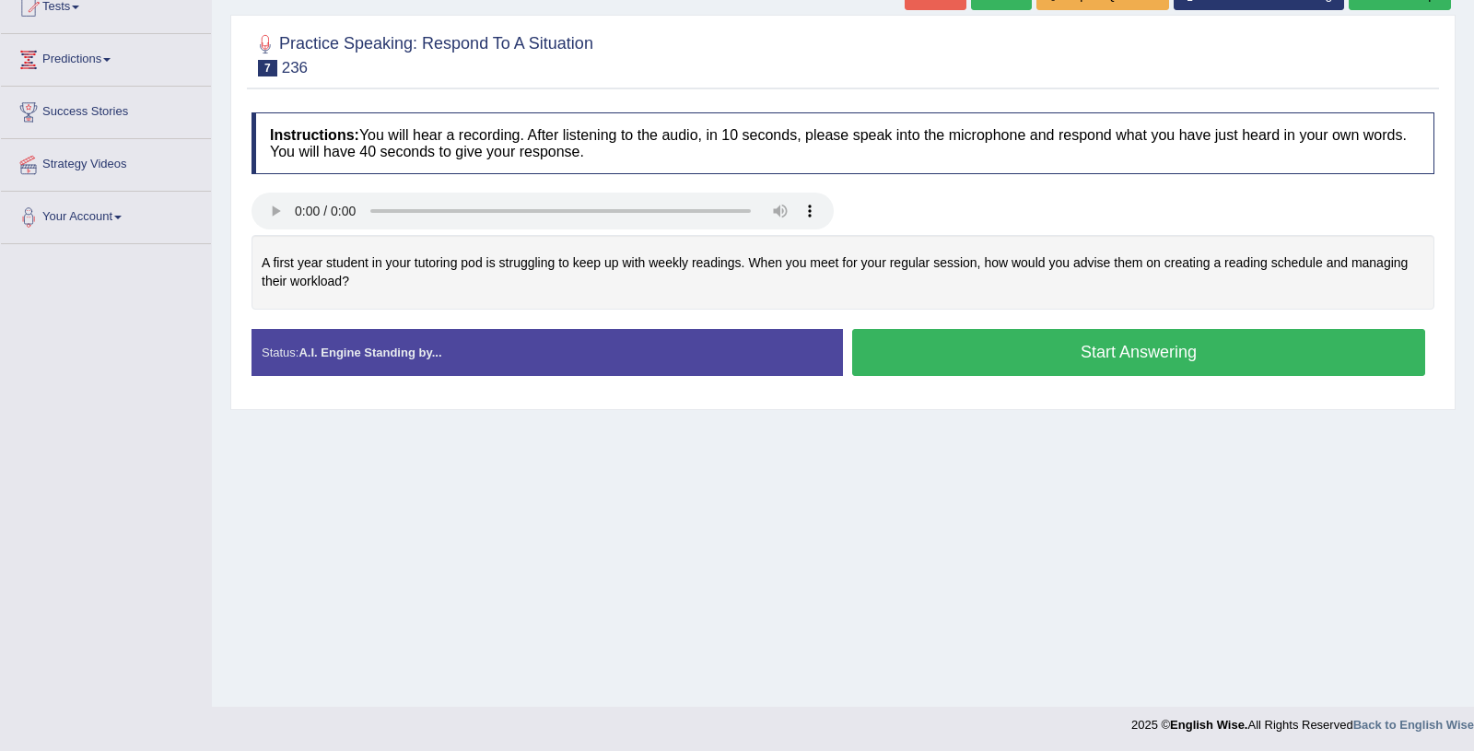
click at [972, 349] on button "Start Answering" at bounding box center [1138, 352] width 573 height 47
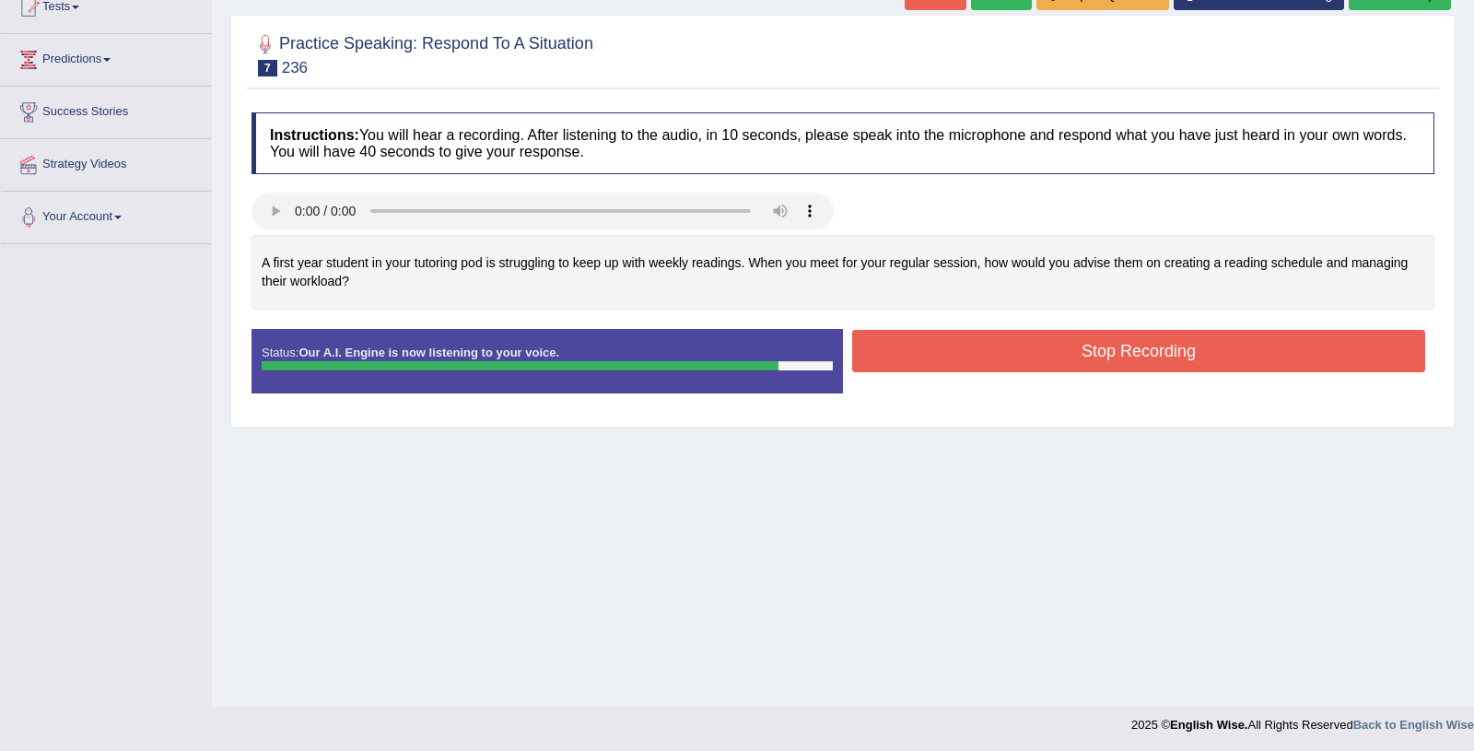
click at [972, 349] on button "Stop Recording" at bounding box center [1138, 351] width 573 height 42
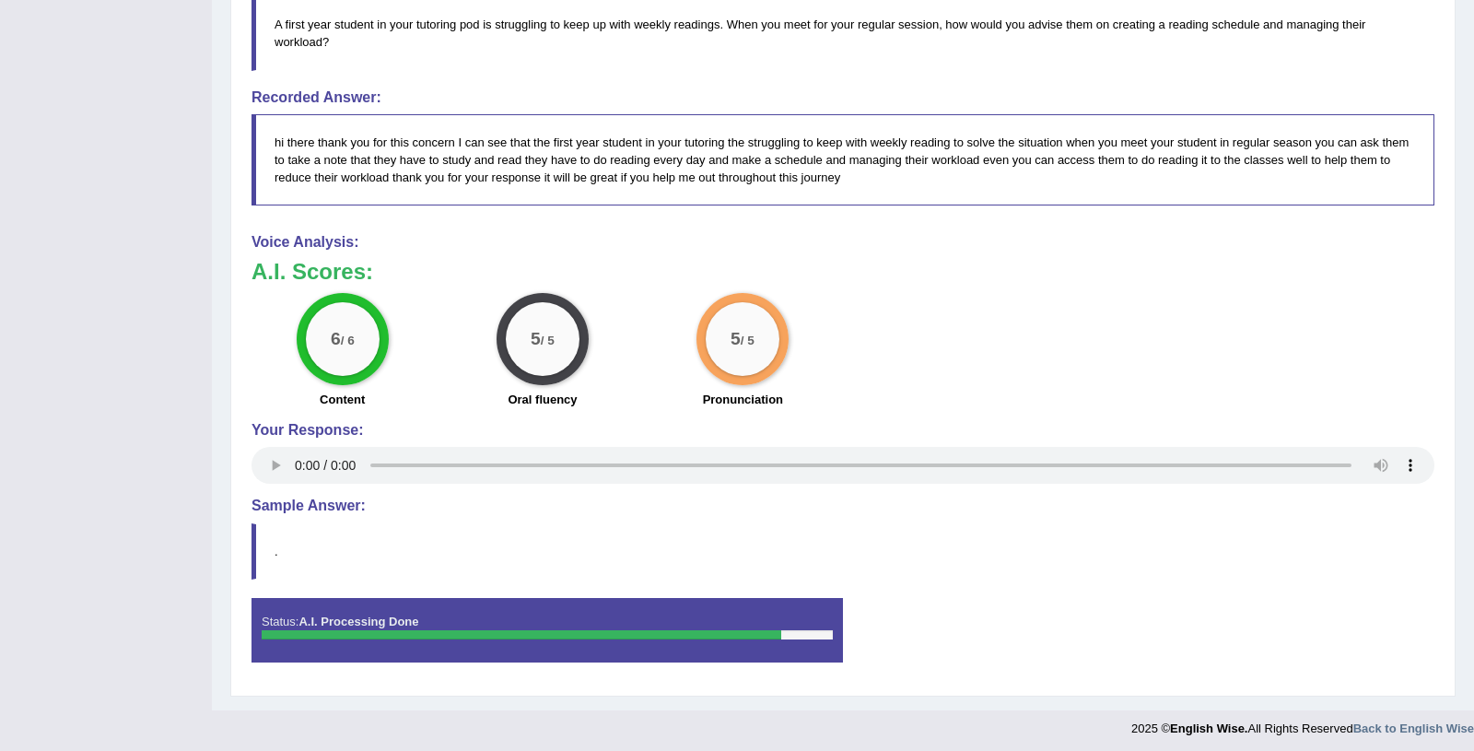
scroll to position [0, 0]
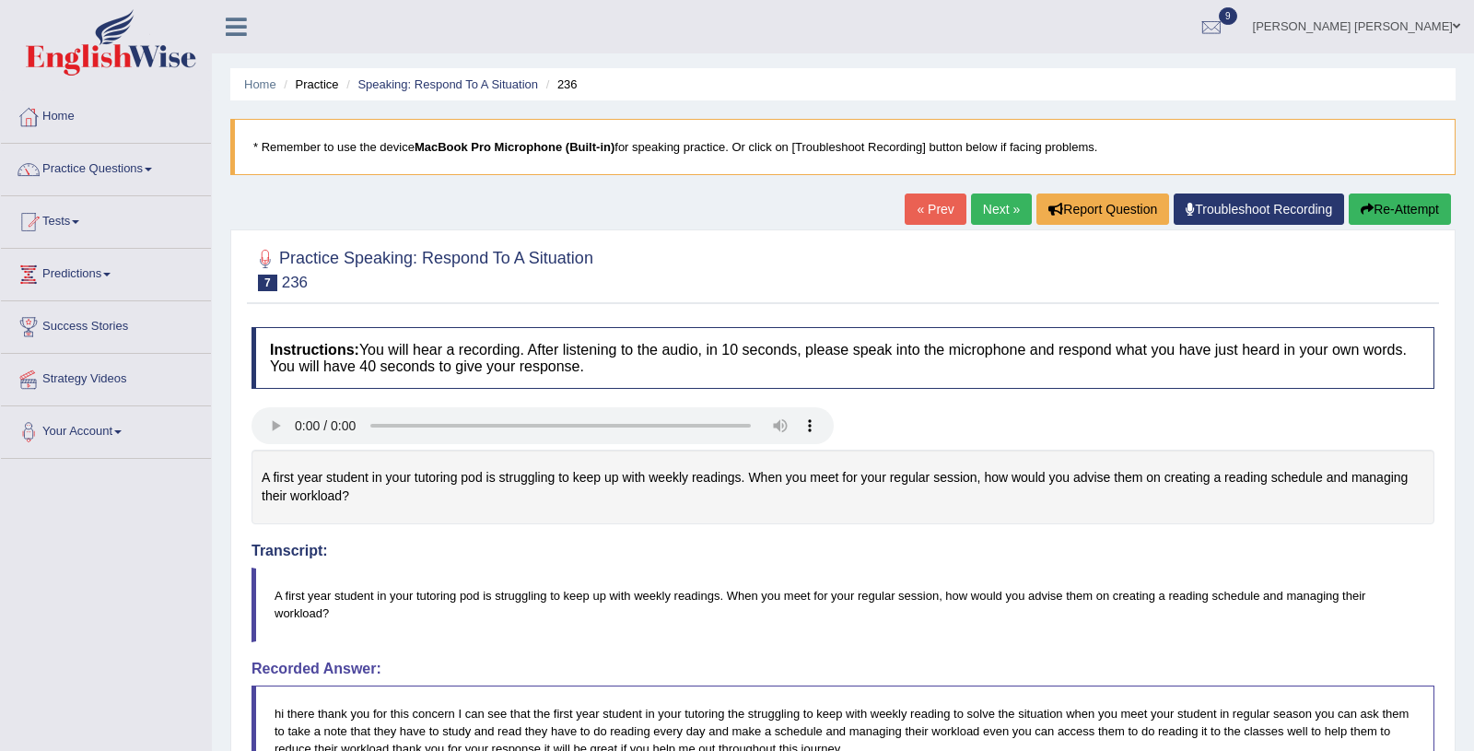
click at [997, 210] on link "Next »" at bounding box center [1001, 208] width 61 height 31
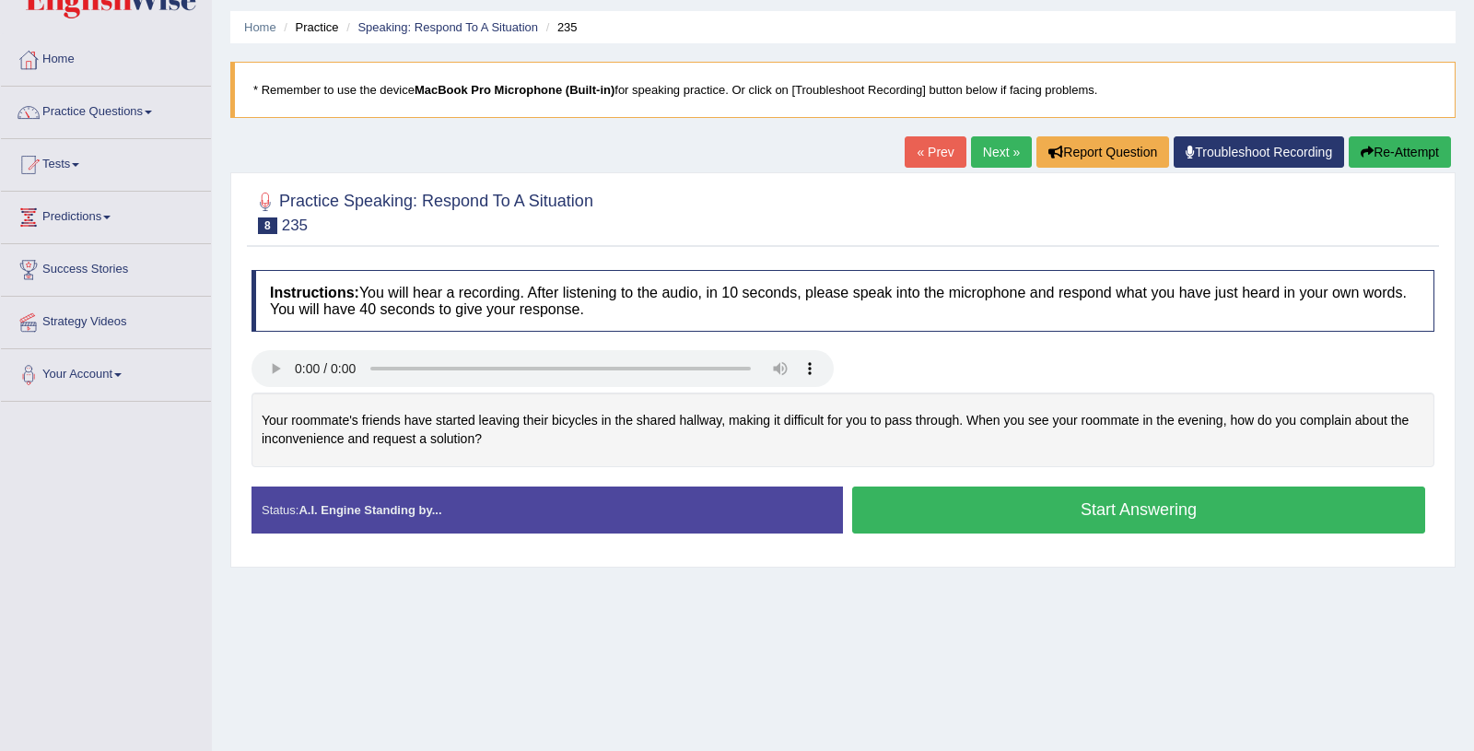
scroll to position [64, 0]
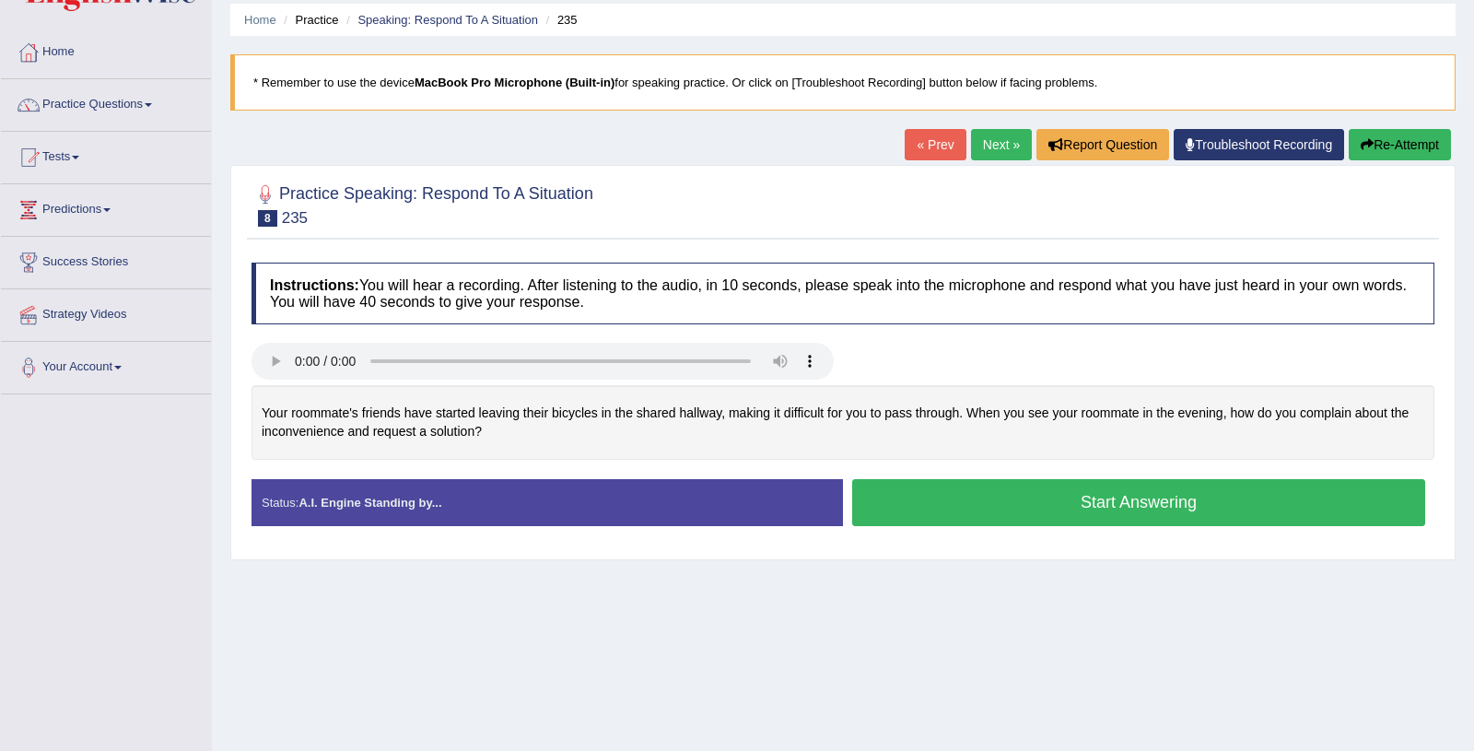
click at [959, 521] on button "Start Answering" at bounding box center [1138, 502] width 573 height 47
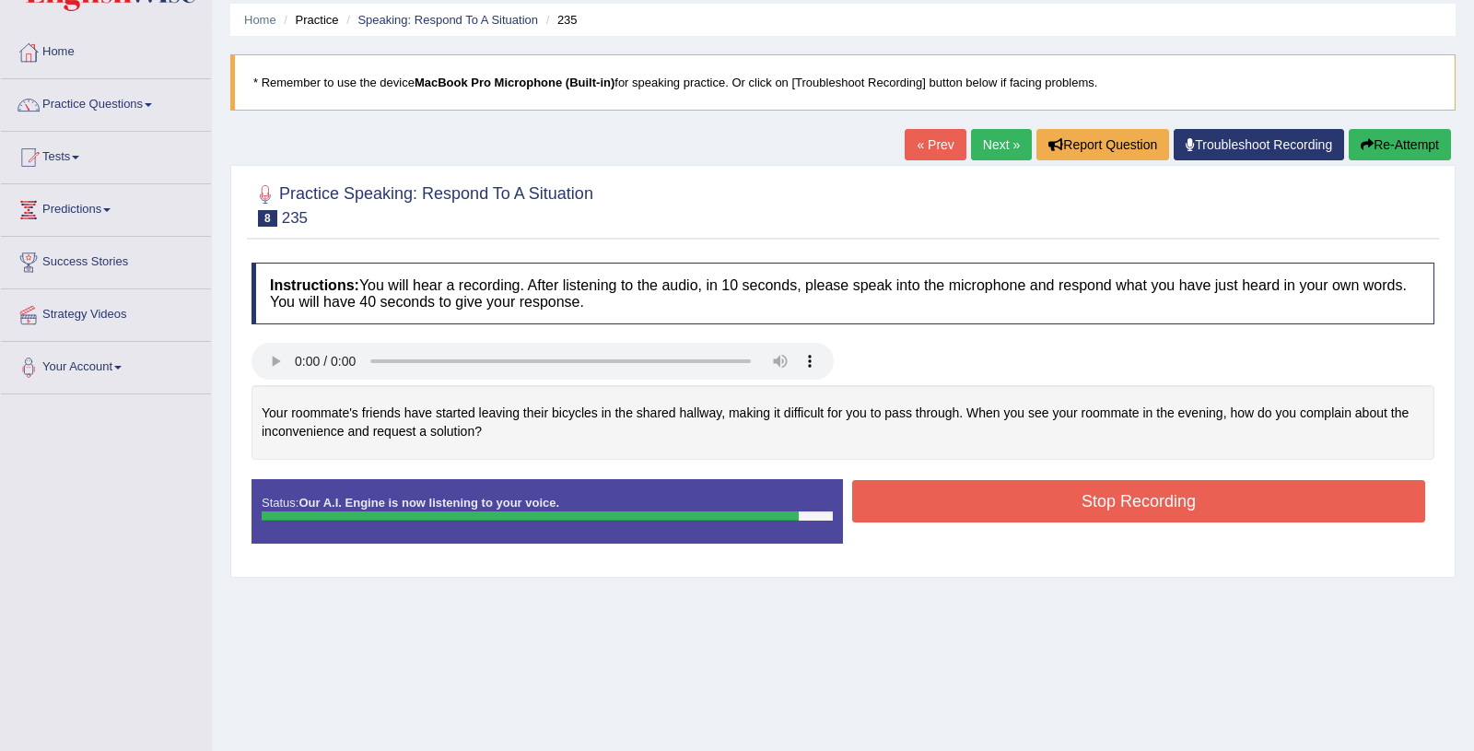
click at [959, 496] on button "Stop Recording" at bounding box center [1138, 501] width 573 height 42
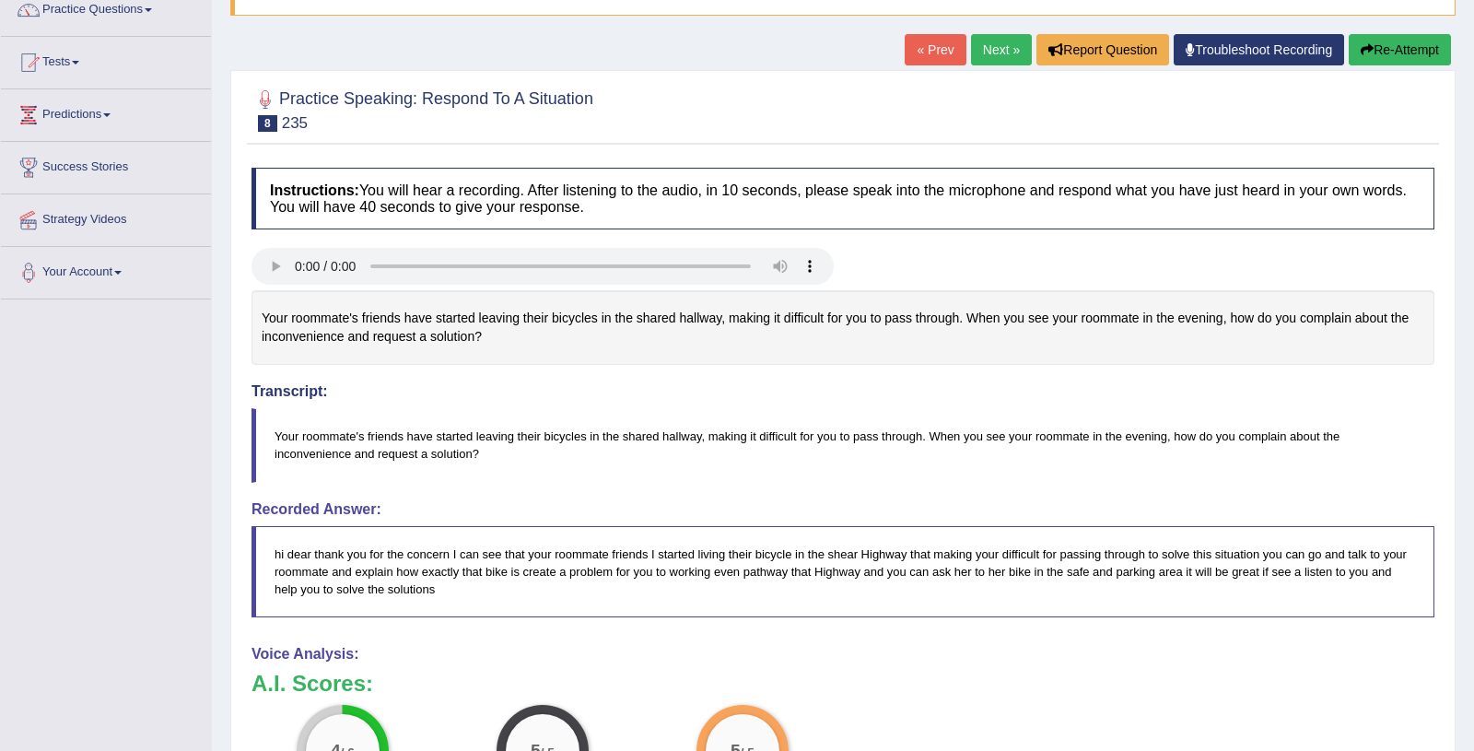
scroll to position [0, 0]
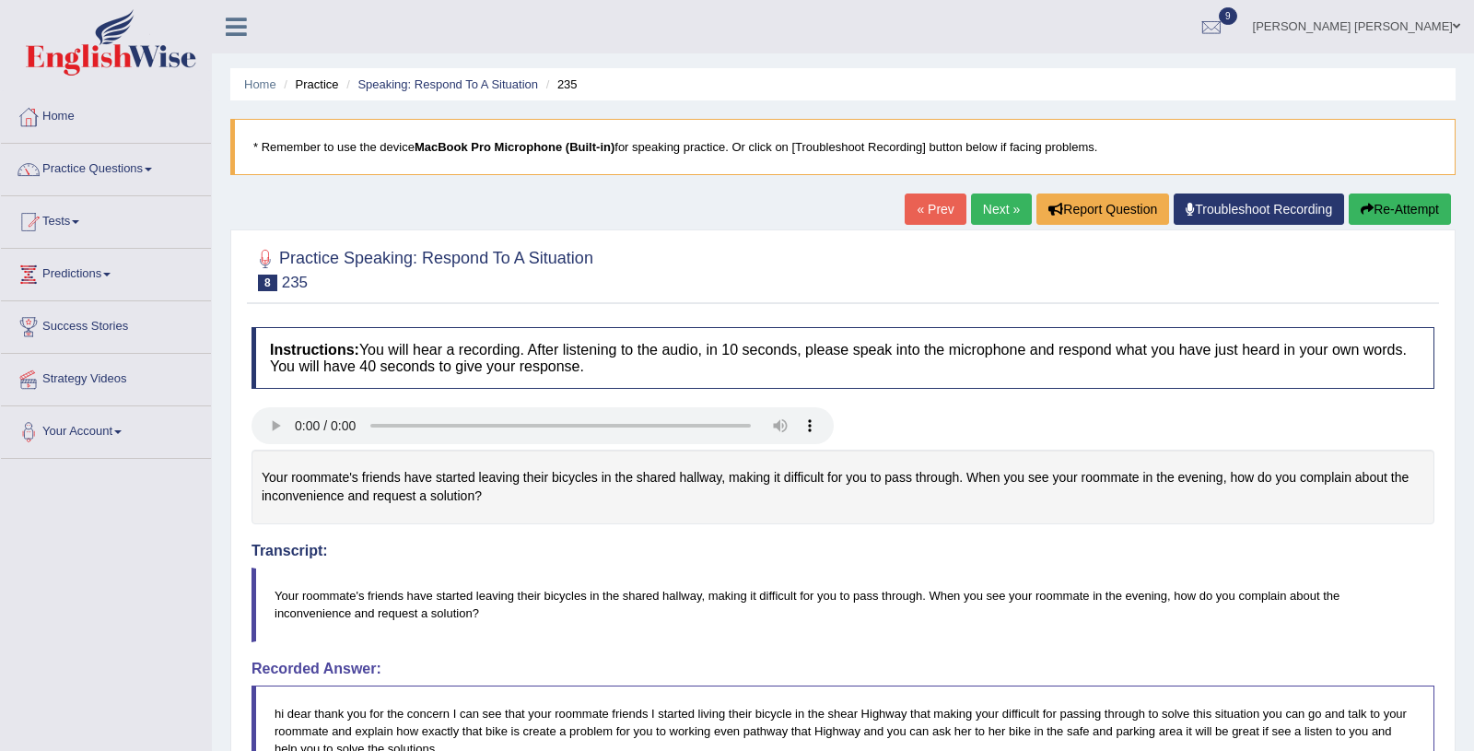
click at [1381, 216] on button "Re-Attempt" at bounding box center [1399, 208] width 102 height 31
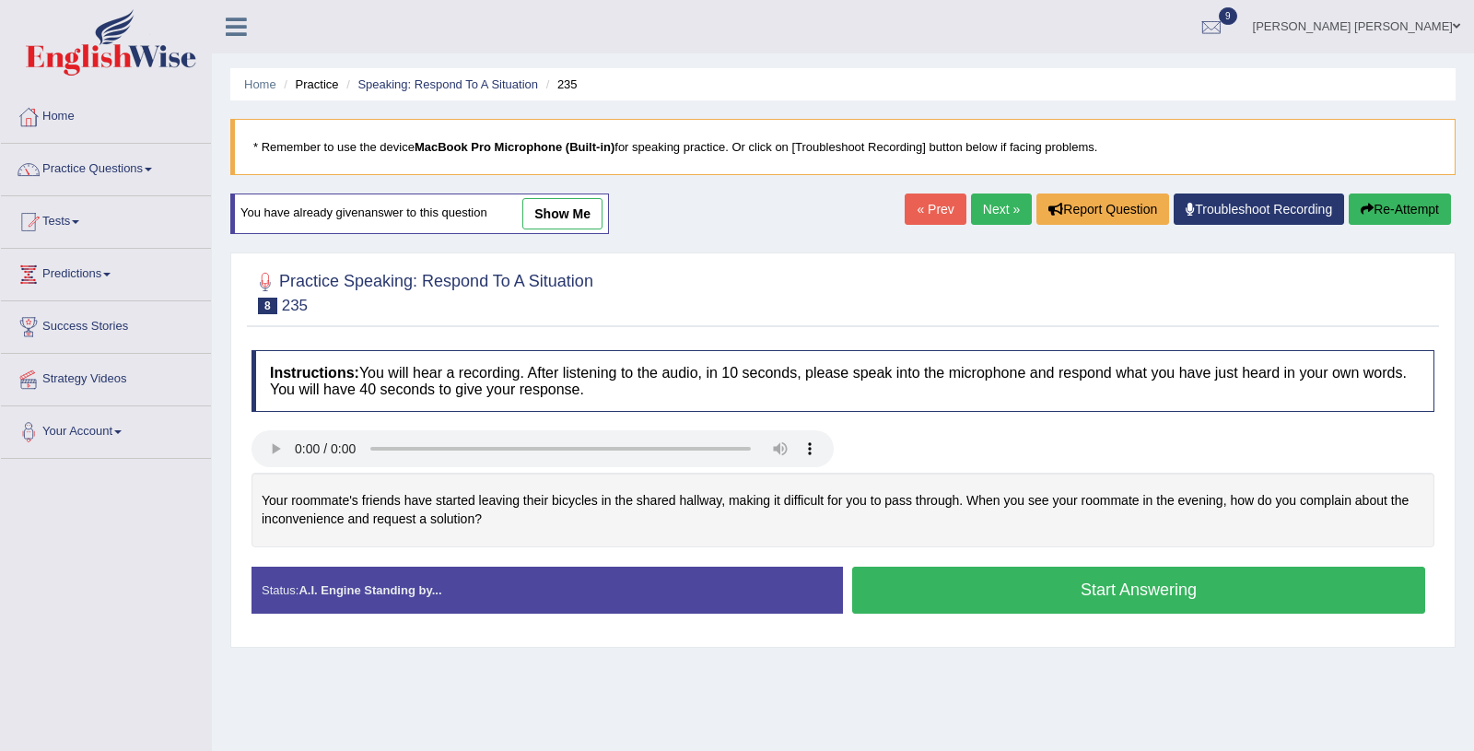
scroll to position [216, 0]
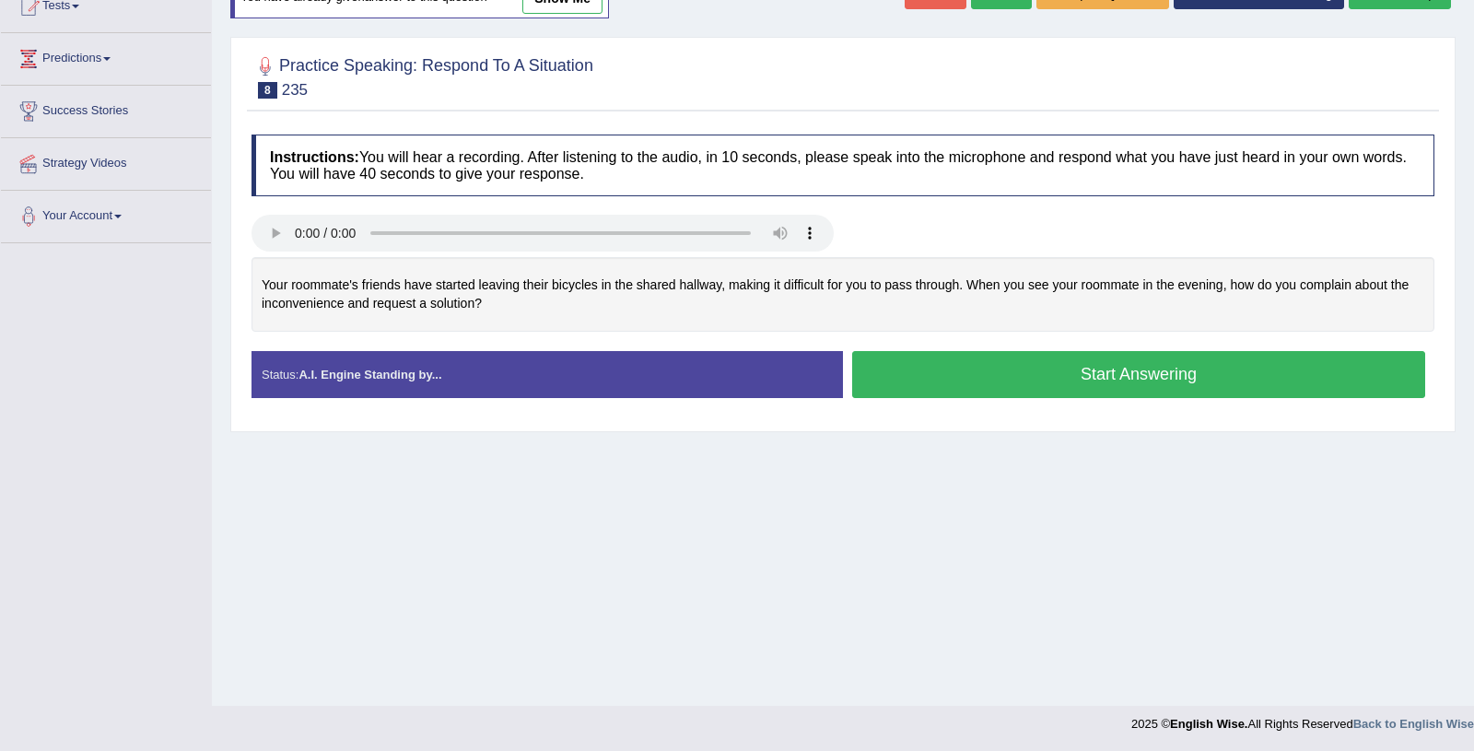
click at [1052, 377] on button "Start Answering" at bounding box center [1138, 374] width 573 height 47
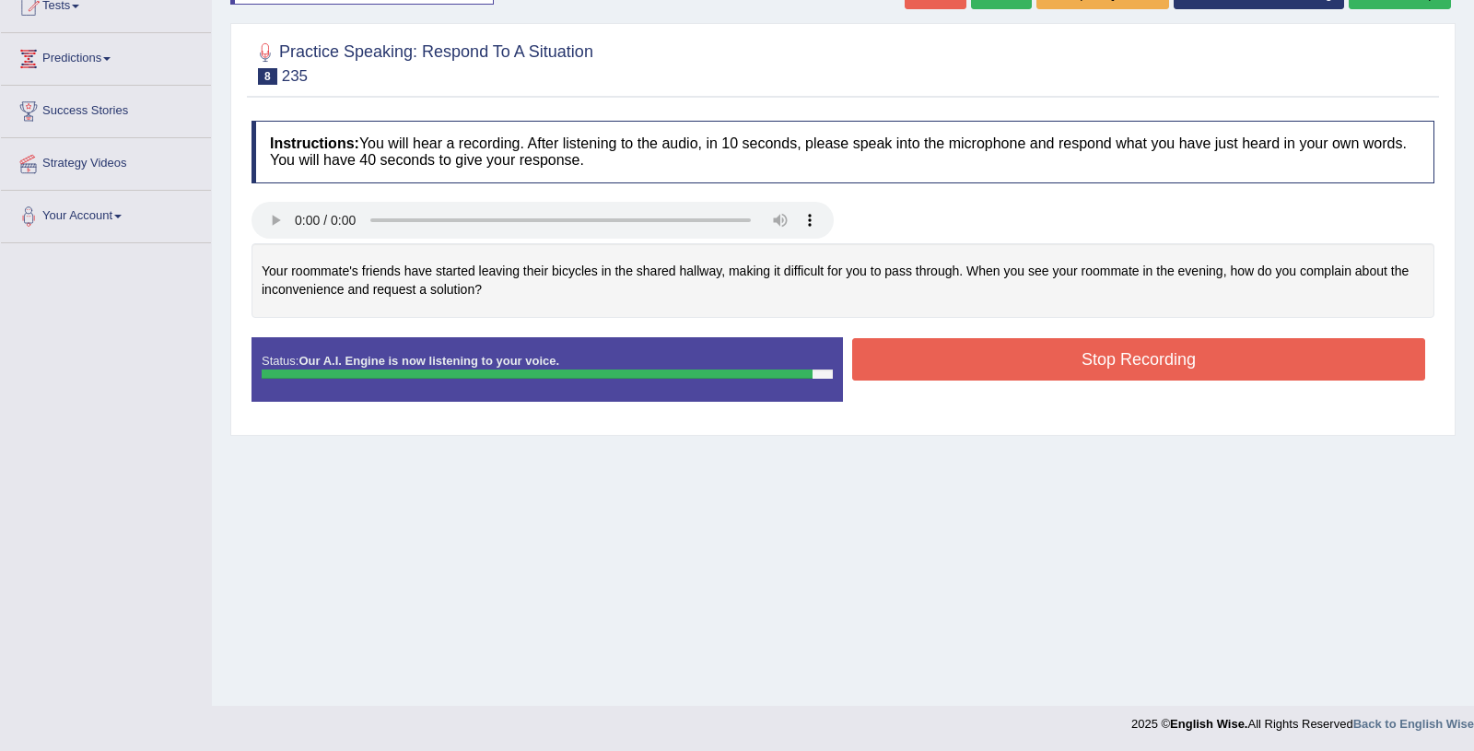
click at [1052, 358] on button "Stop Recording" at bounding box center [1138, 359] width 573 height 42
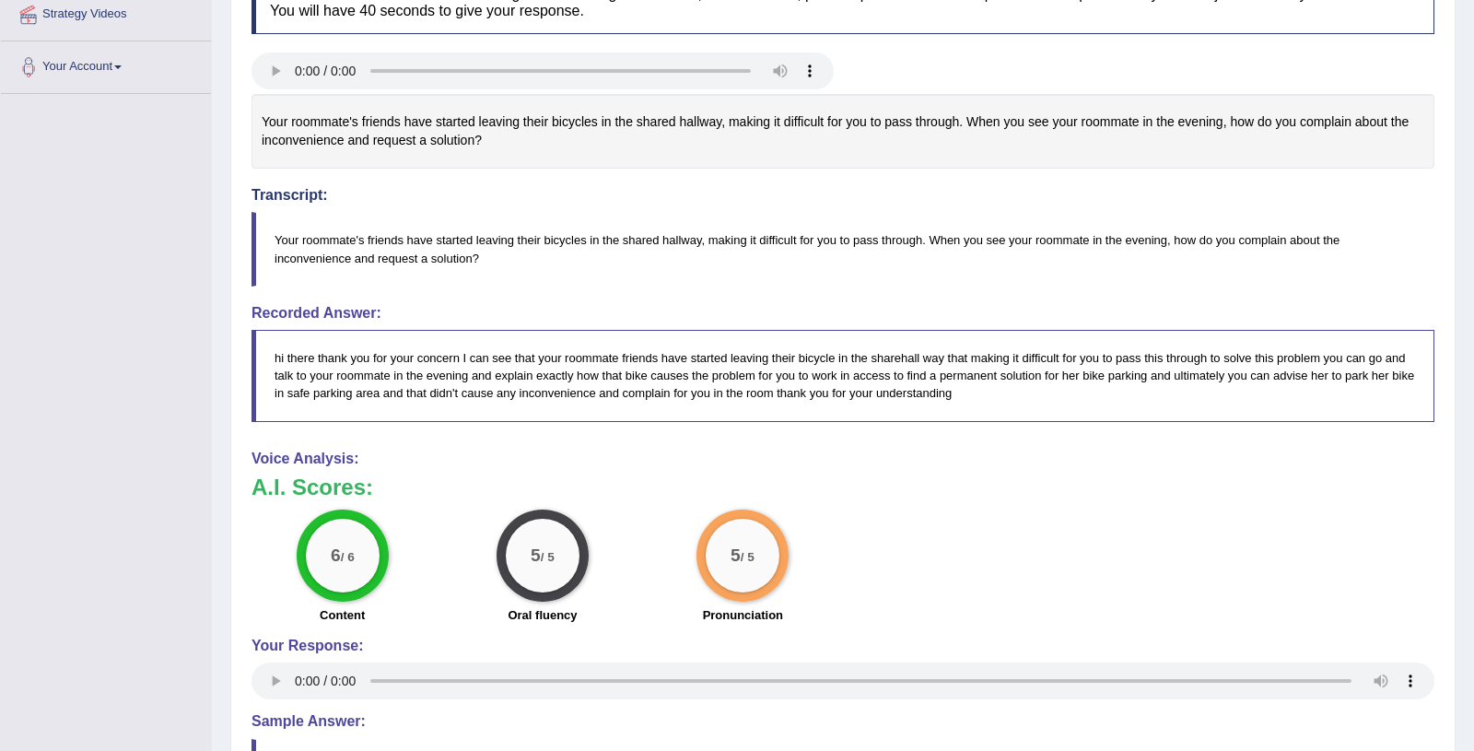
scroll to position [0, 0]
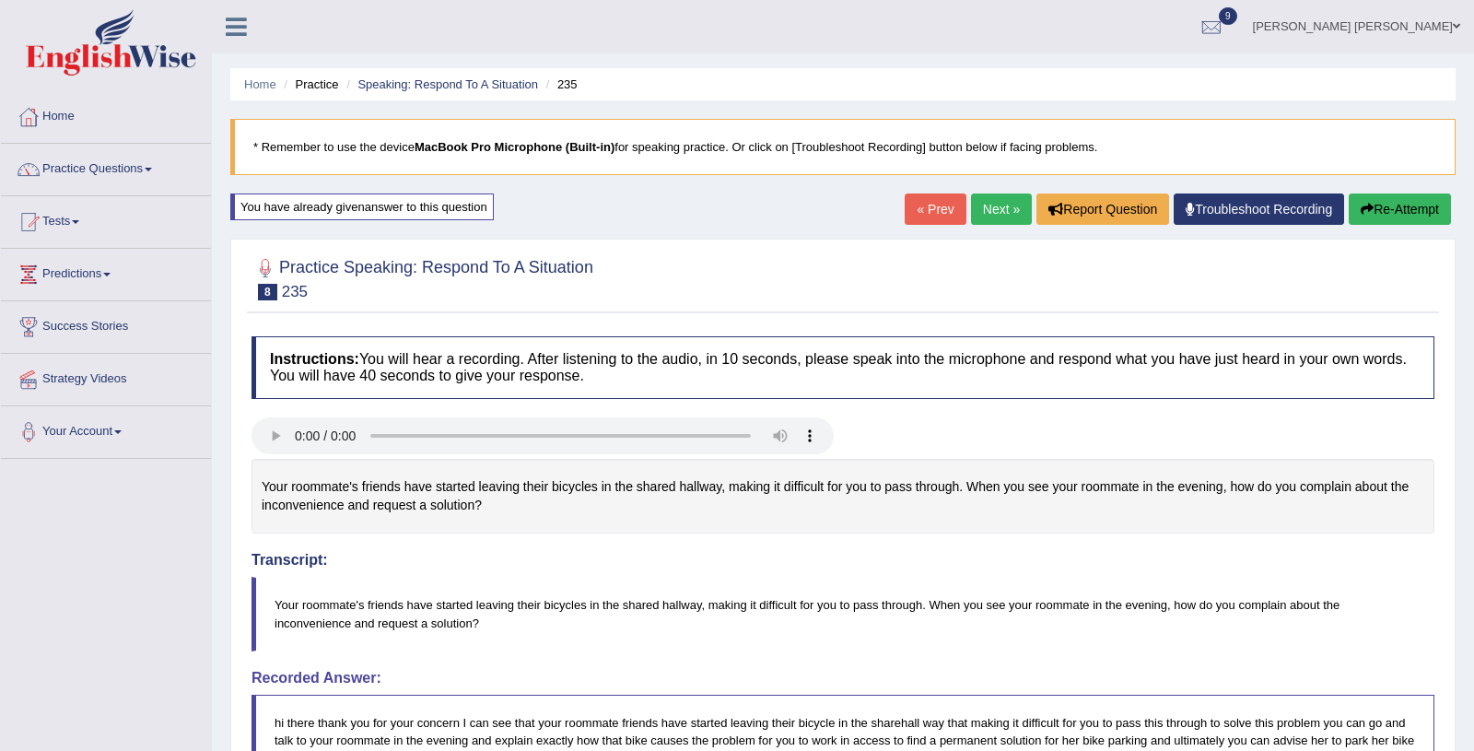
click at [985, 208] on link "Next »" at bounding box center [1001, 208] width 61 height 31
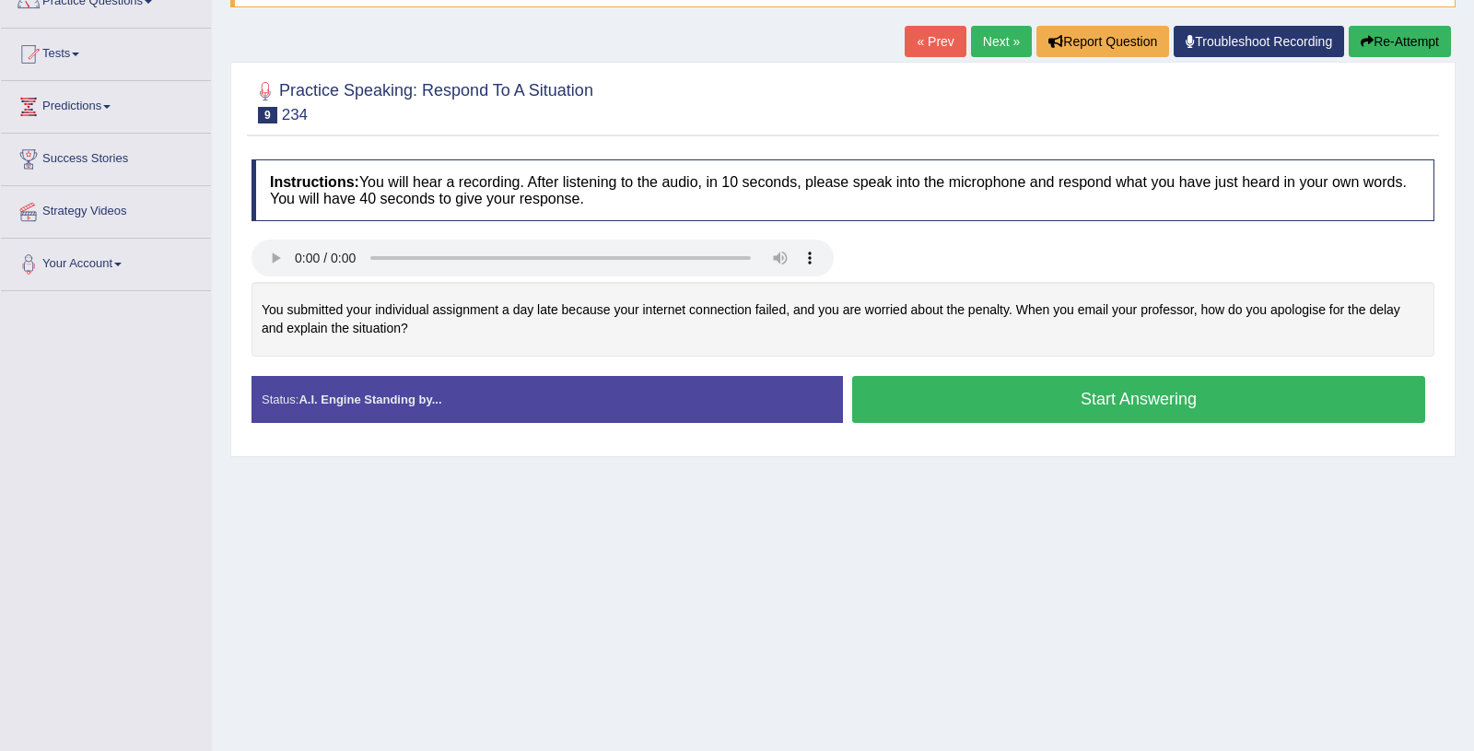
scroll to position [180, 0]
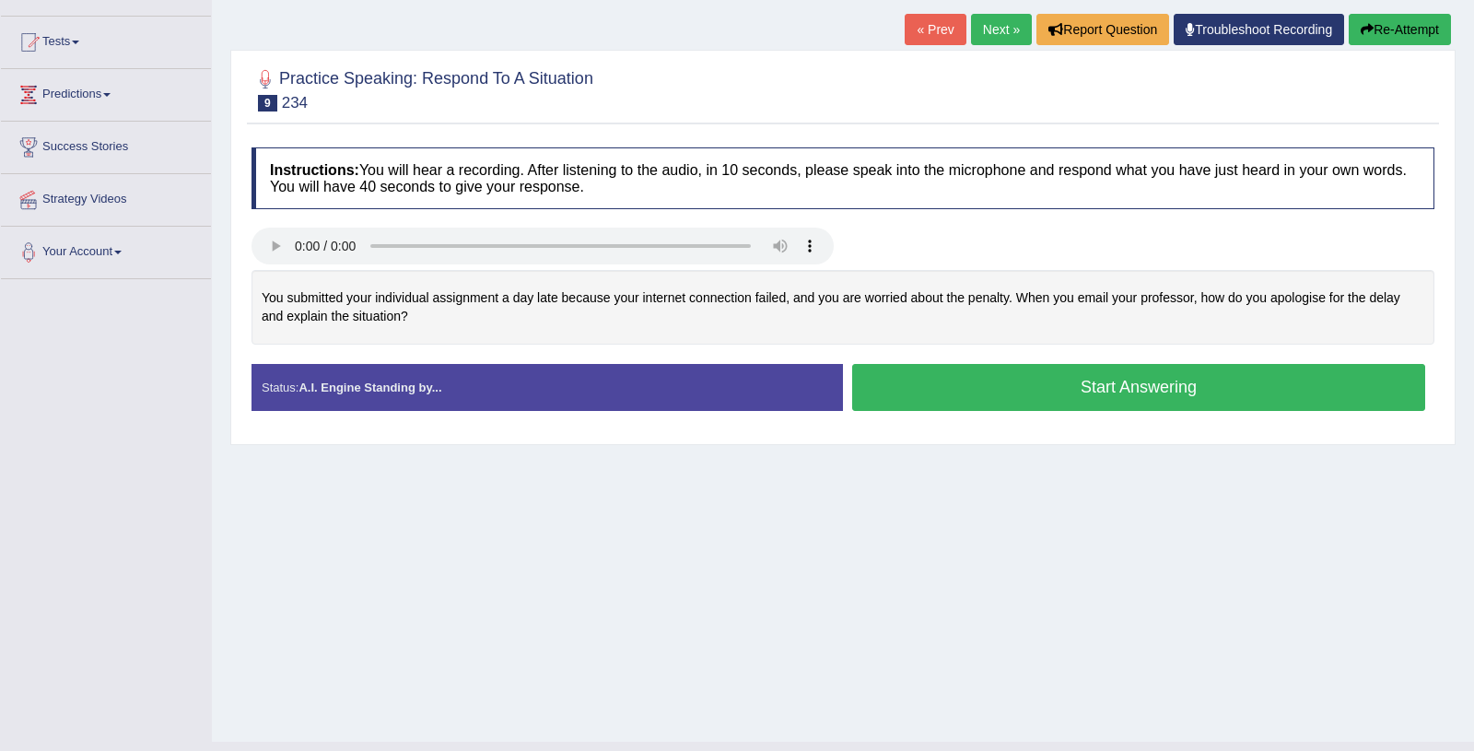
click at [1018, 388] on button "Start Answering" at bounding box center [1138, 387] width 573 height 47
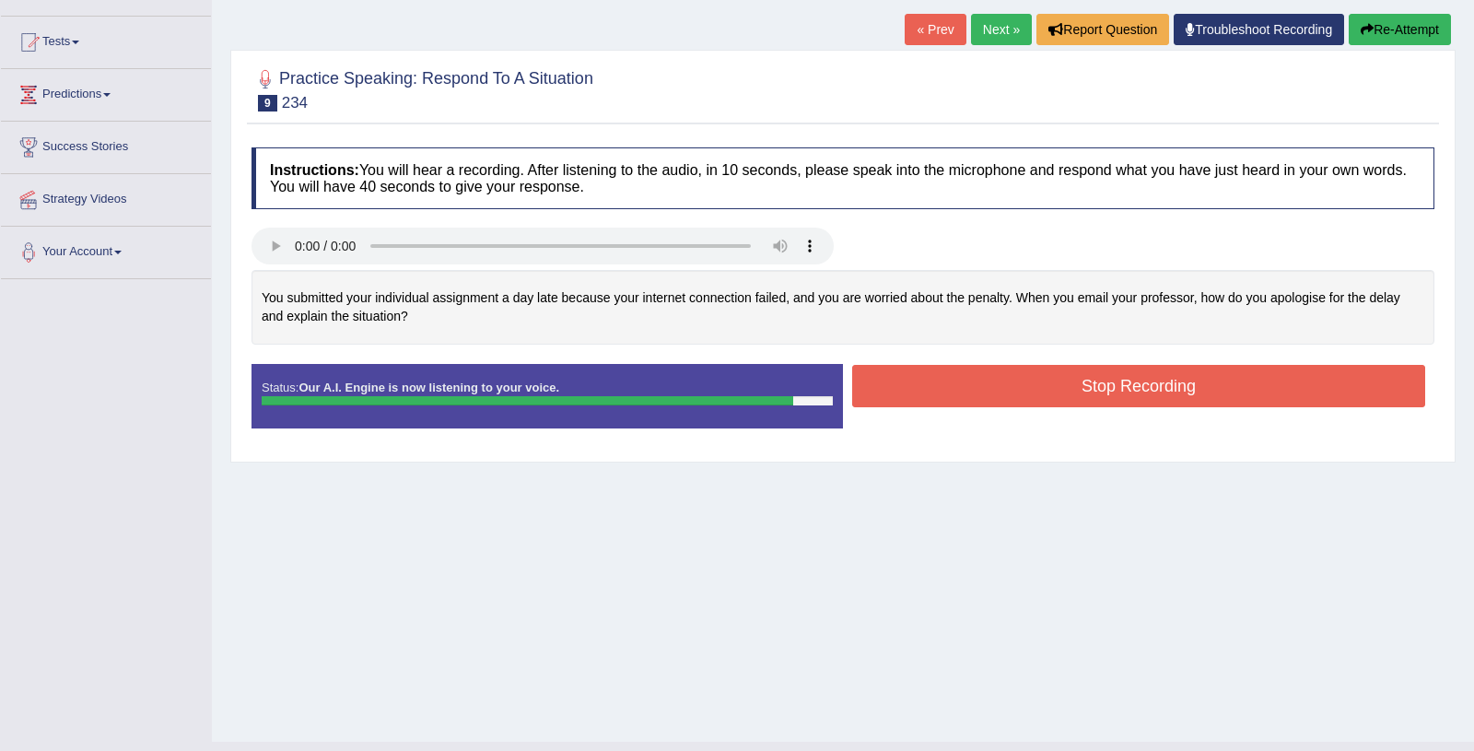
click at [1018, 388] on button "Stop Recording" at bounding box center [1138, 386] width 573 height 42
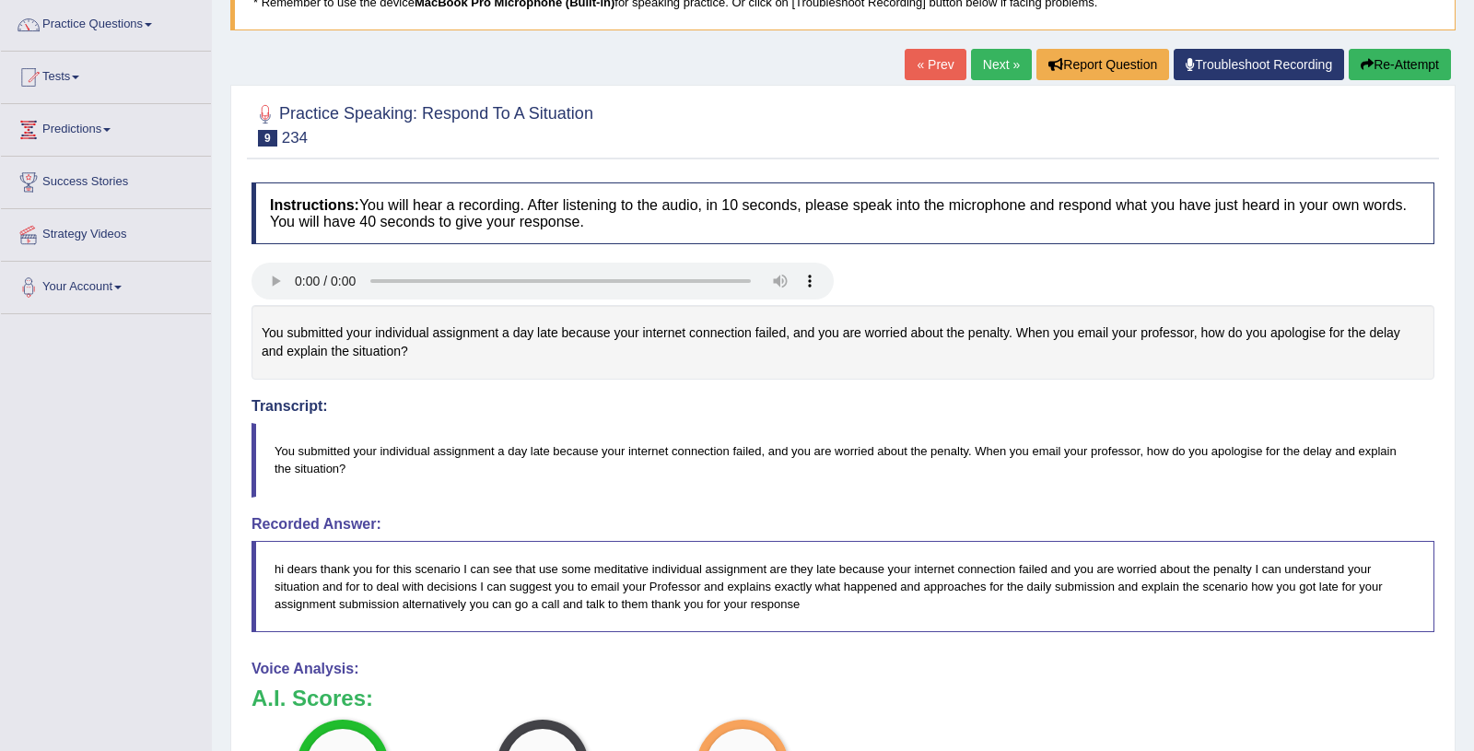
scroll to position [0, 0]
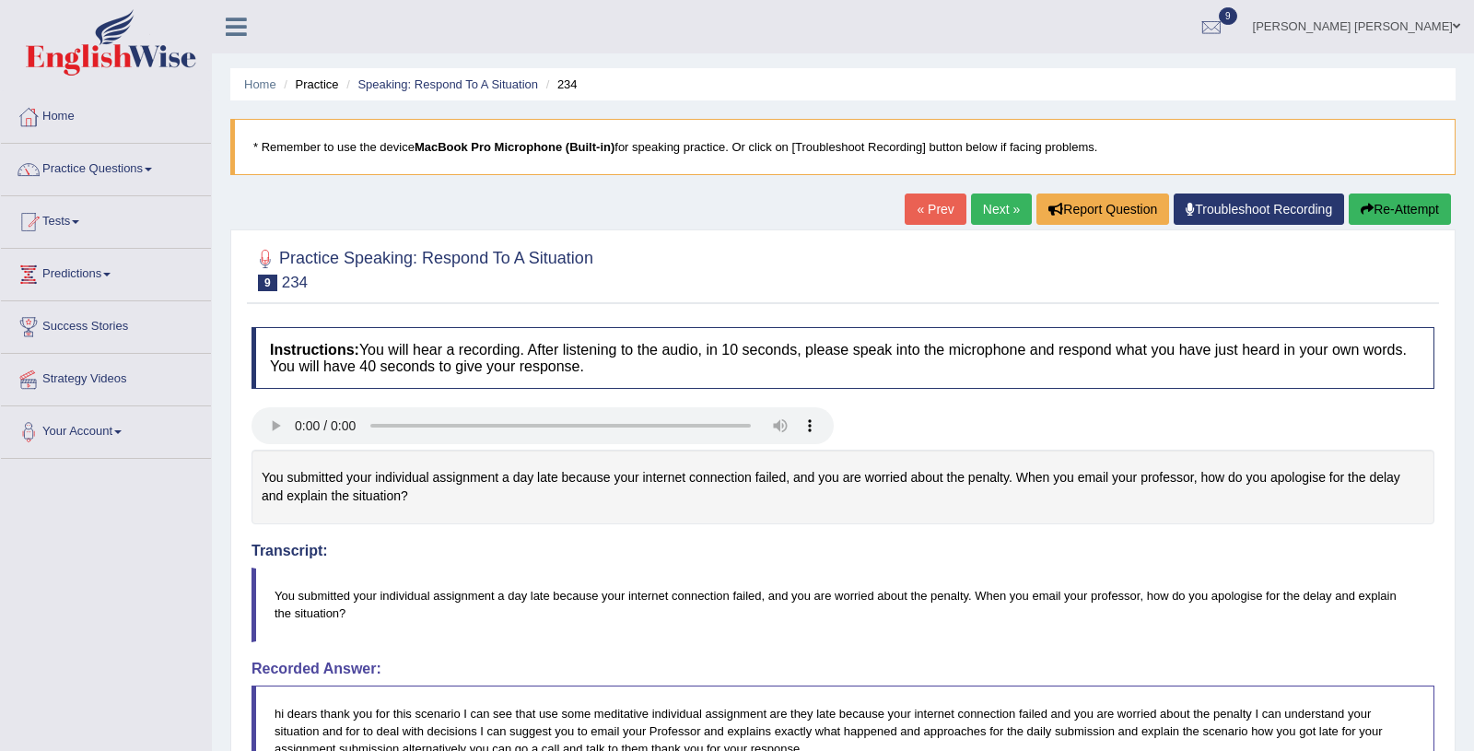
click at [992, 204] on link "Next »" at bounding box center [1001, 208] width 61 height 31
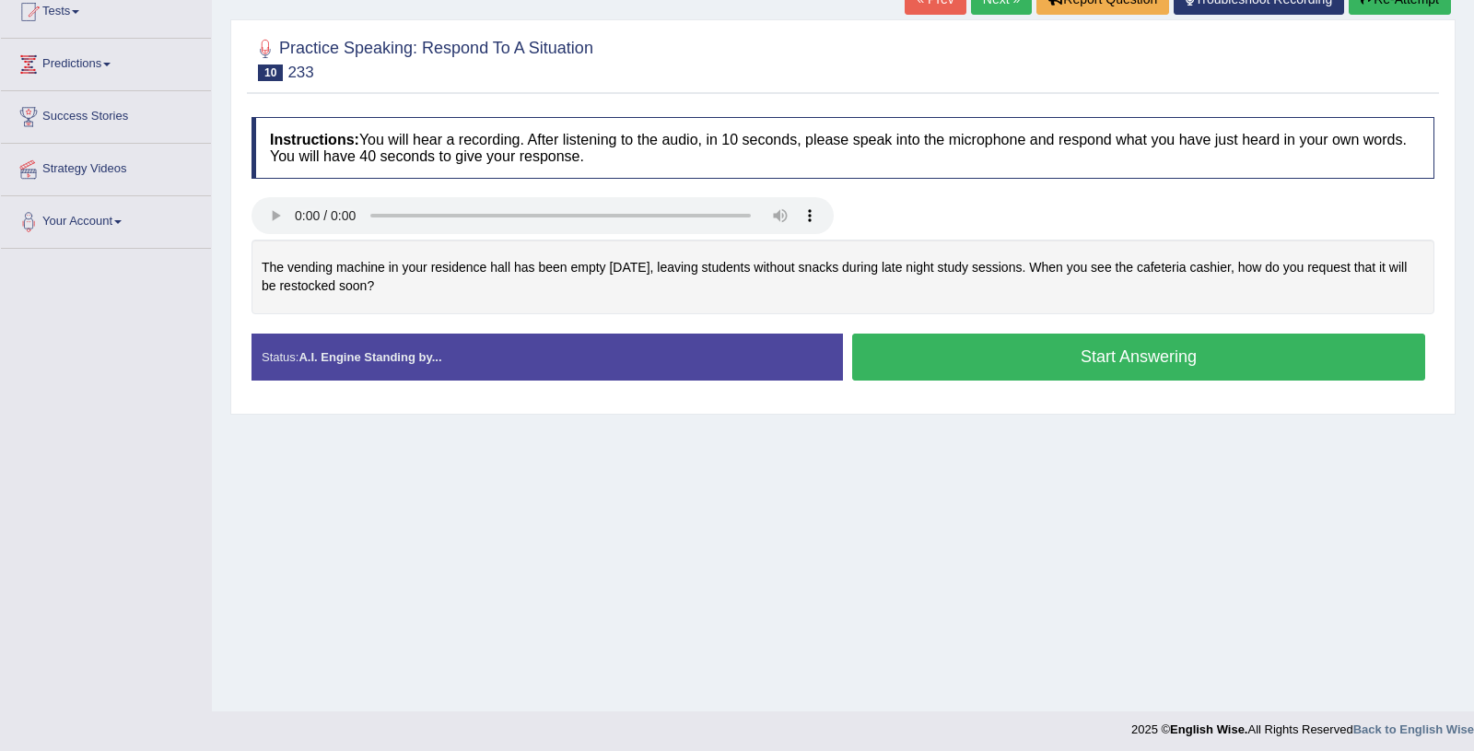
scroll to position [213, 0]
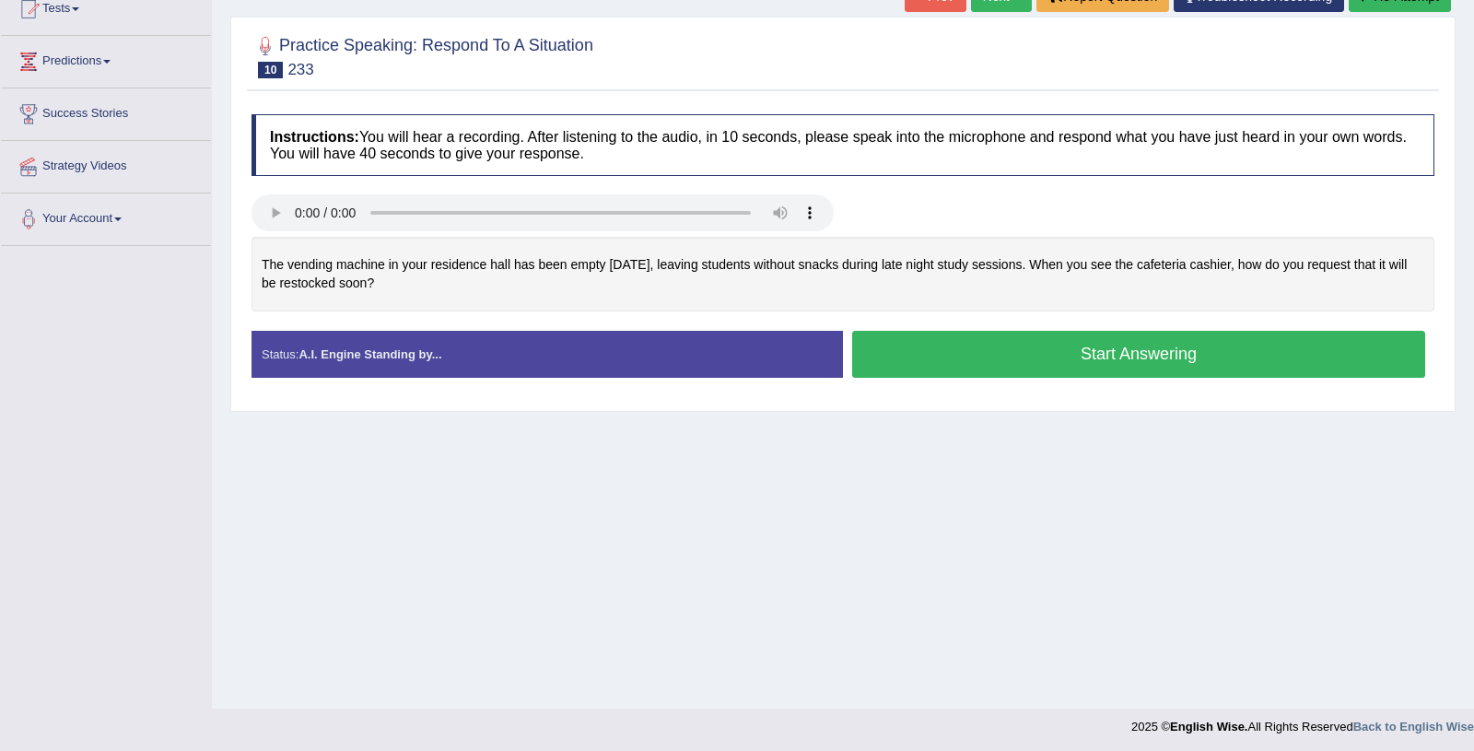
click at [978, 352] on button "Start Answering" at bounding box center [1138, 354] width 573 height 47
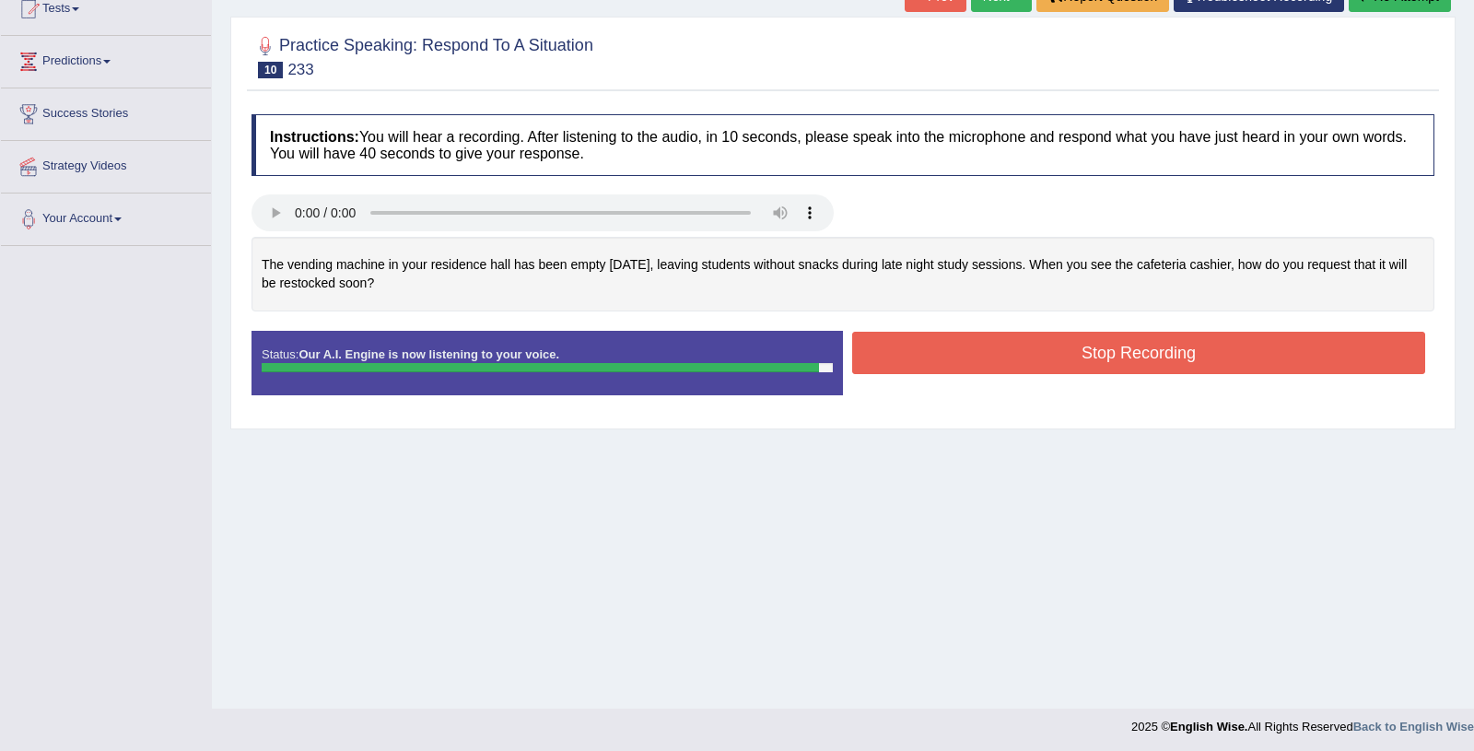
click at [978, 352] on button "Stop Recording" at bounding box center [1138, 353] width 573 height 42
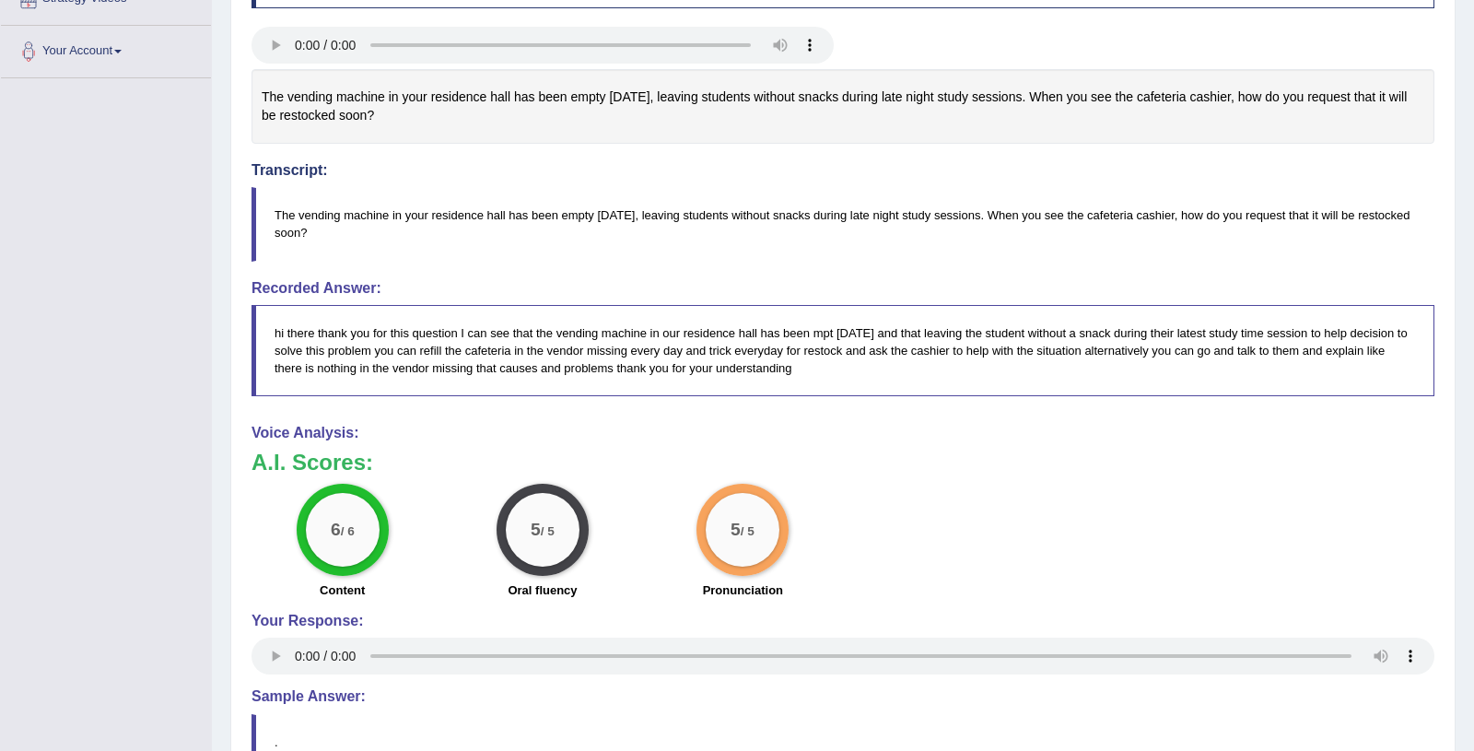
scroll to position [0, 0]
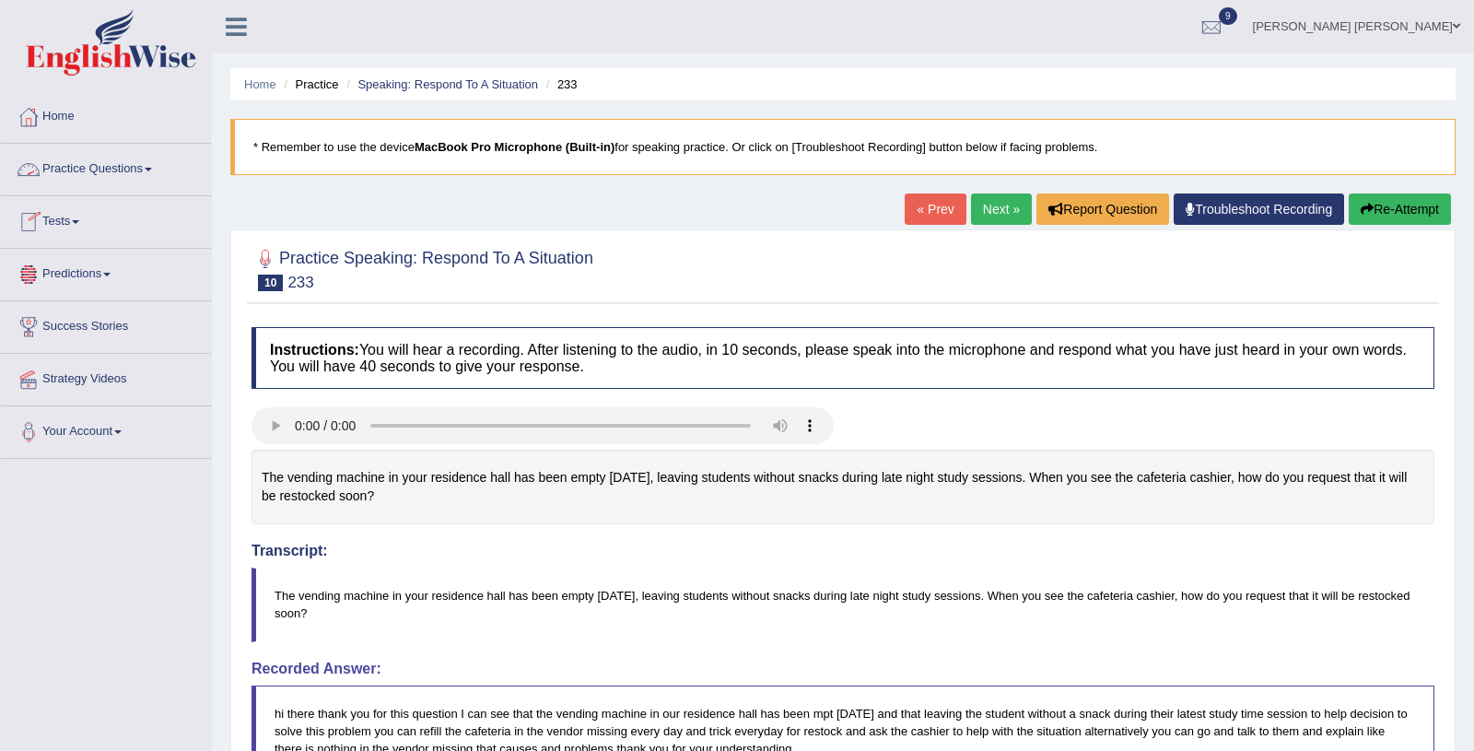
click at [159, 163] on link "Practice Questions" at bounding box center [106, 167] width 210 height 46
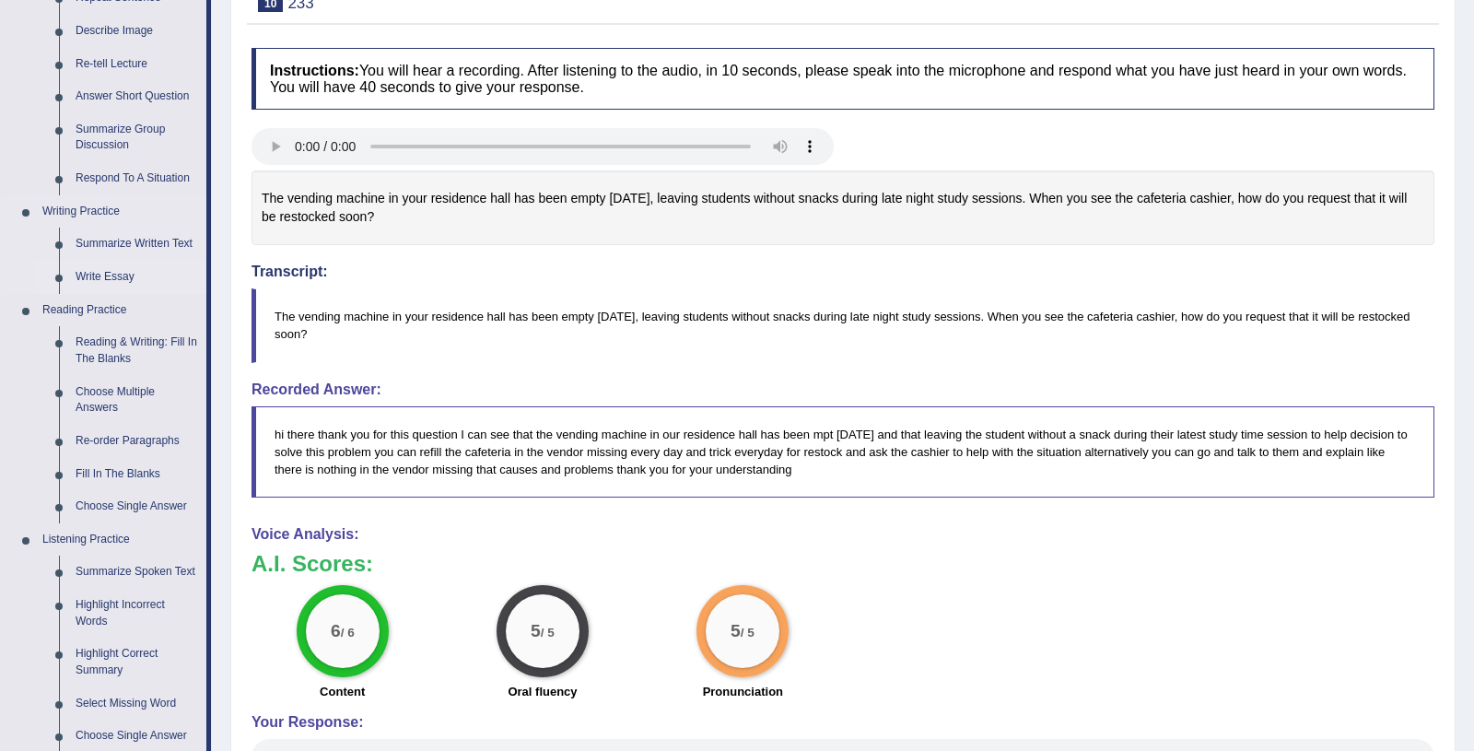
scroll to position [272, 0]
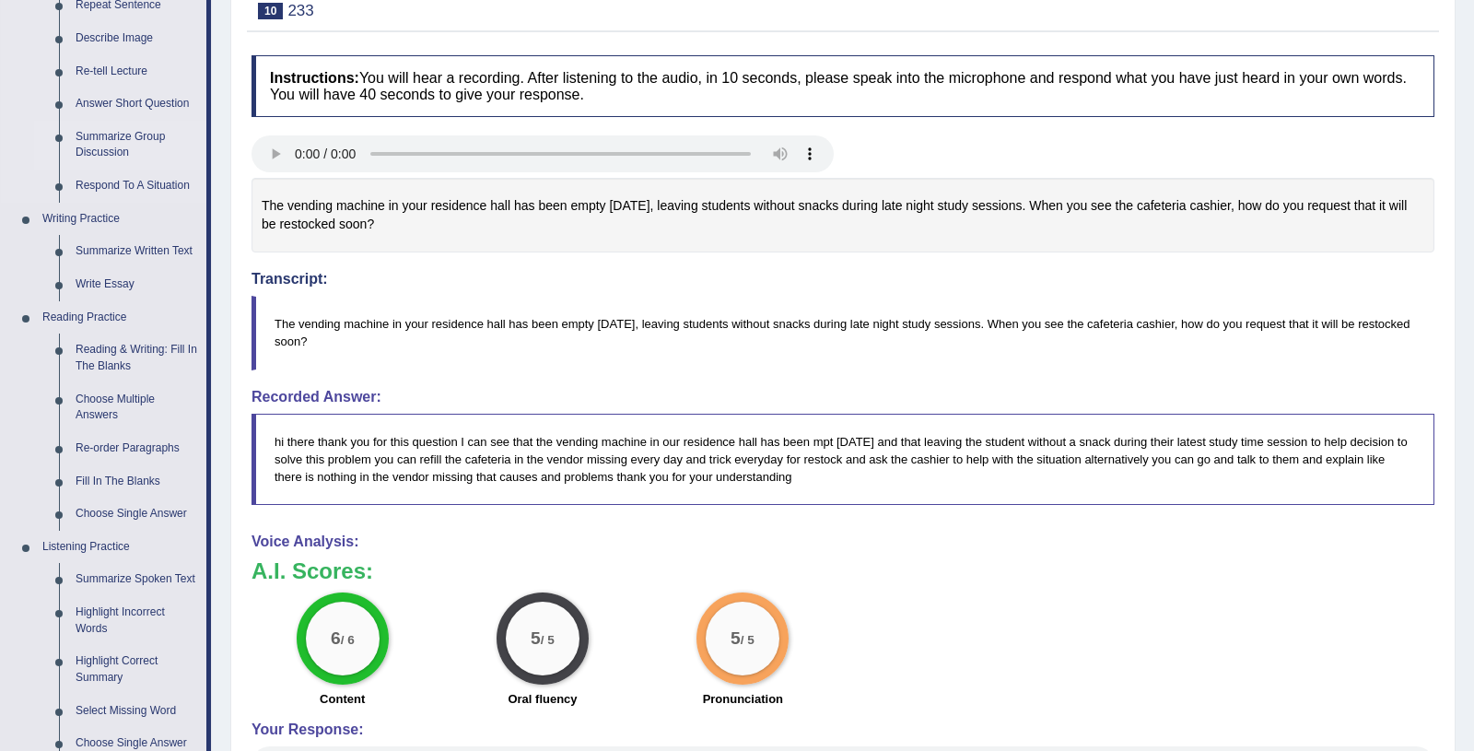
click at [118, 136] on link "Summarize Group Discussion" at bounding box center [136, 145] width 139 height 49
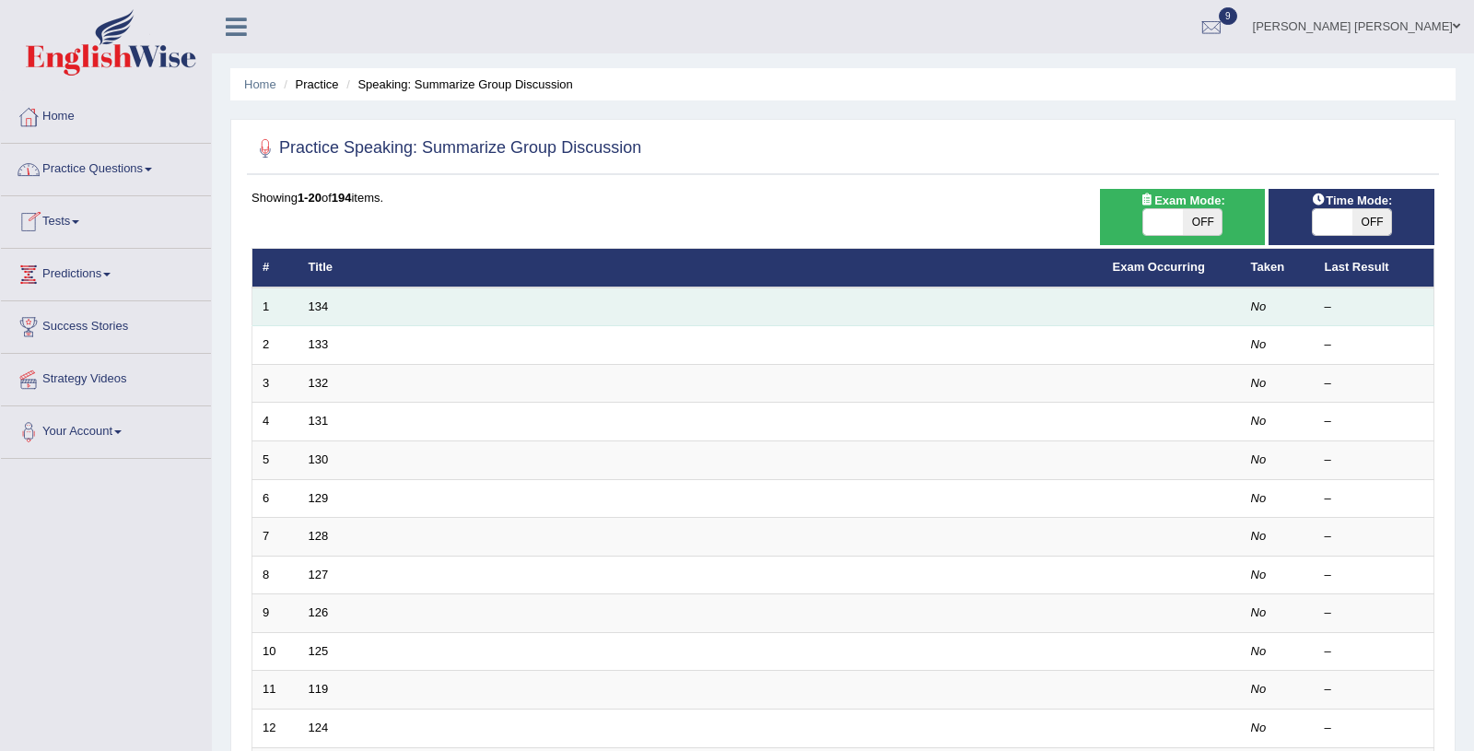
click at [329, 303] on td "134" at bounding box center [700, 306] width 804 height 39
click at [316, 302] on link "134" at bounding box center [319, 306] width 20 height 14
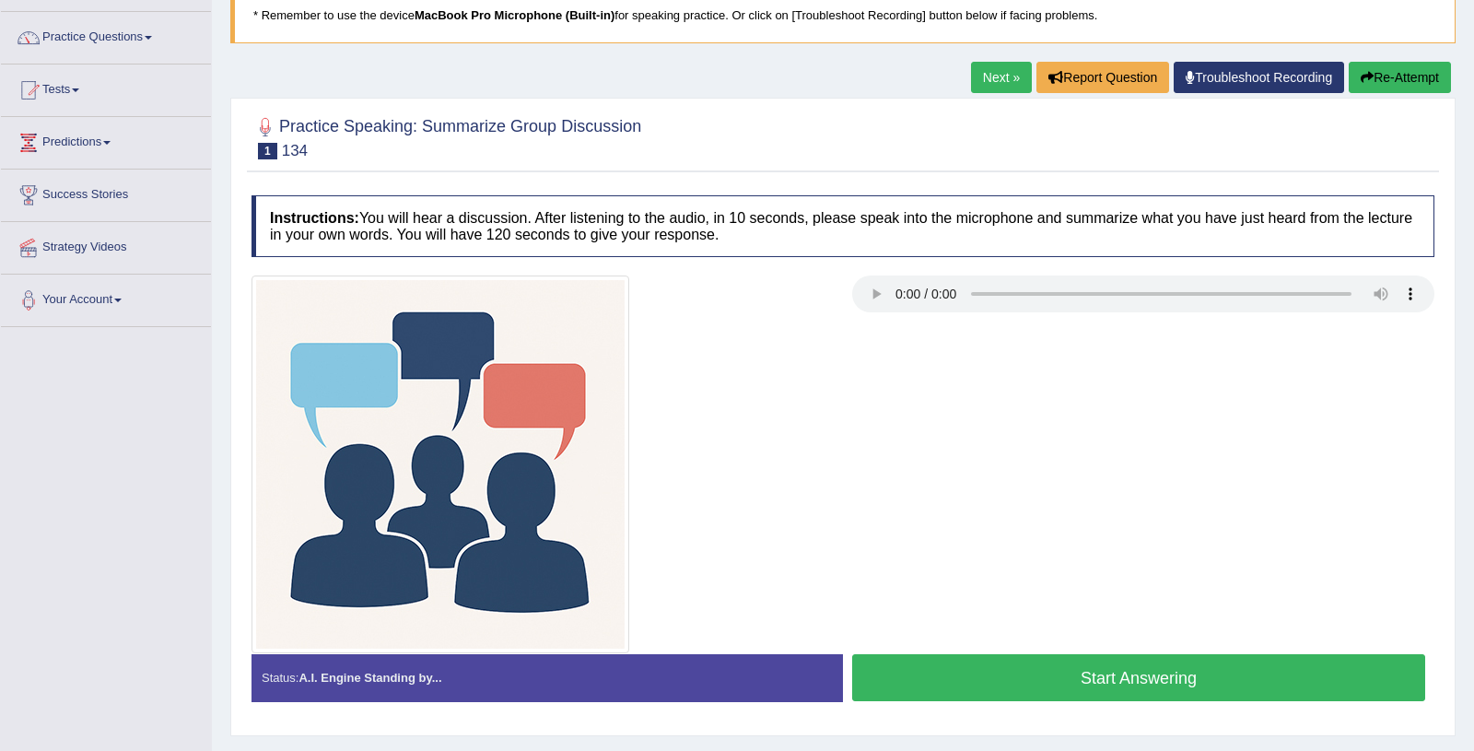
scroll to position [216, 0]
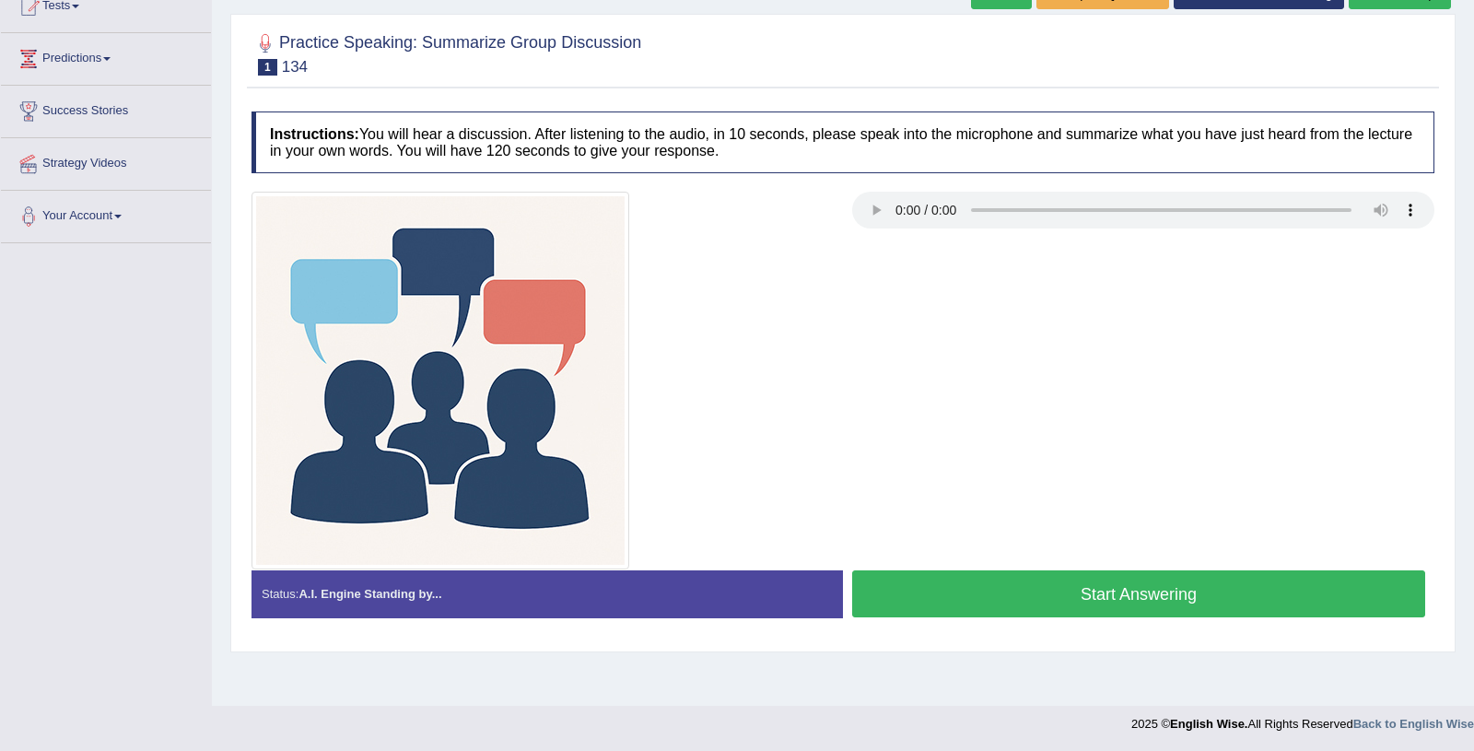
click at [1019, 595] on button "Start Answering" at bounding box center [1138, 593] width 573 height 47
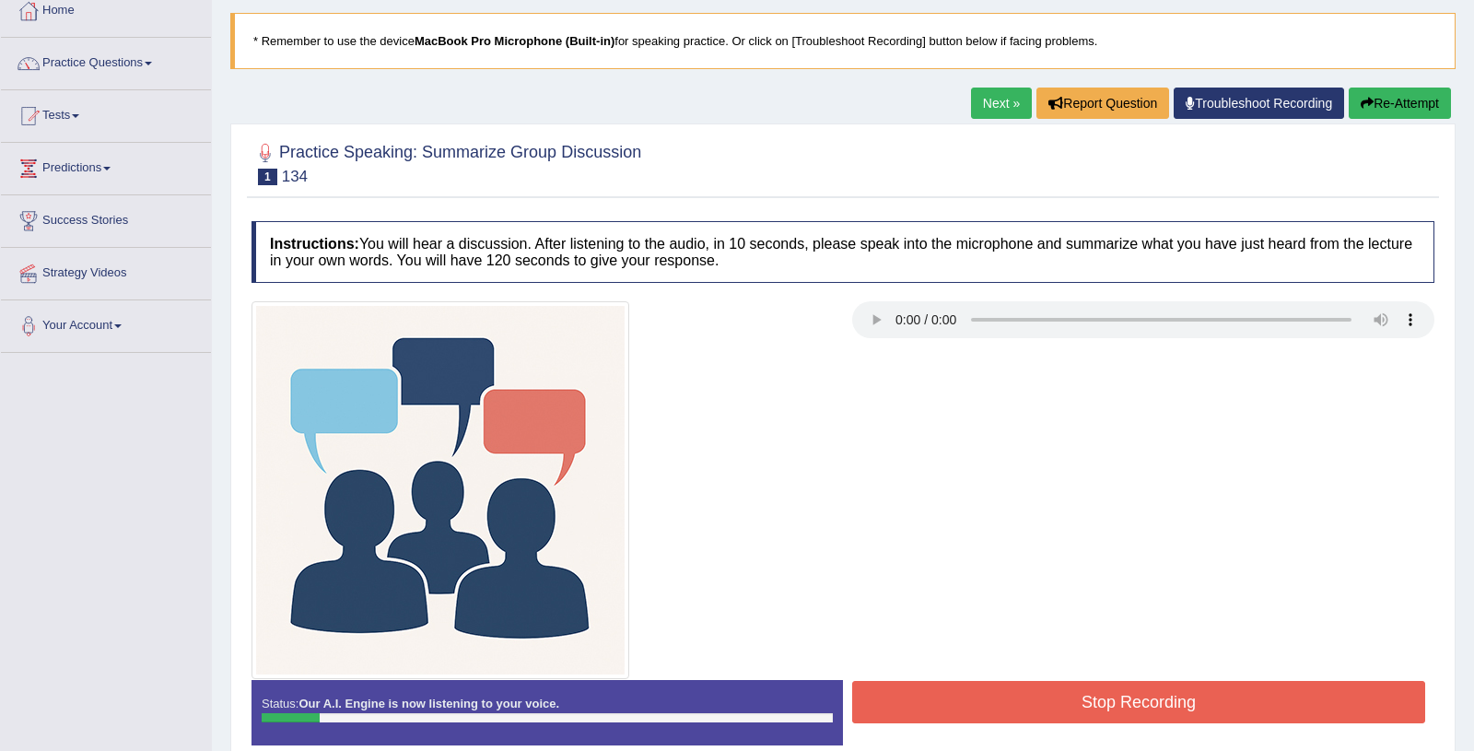
scroll to position [60, 0]
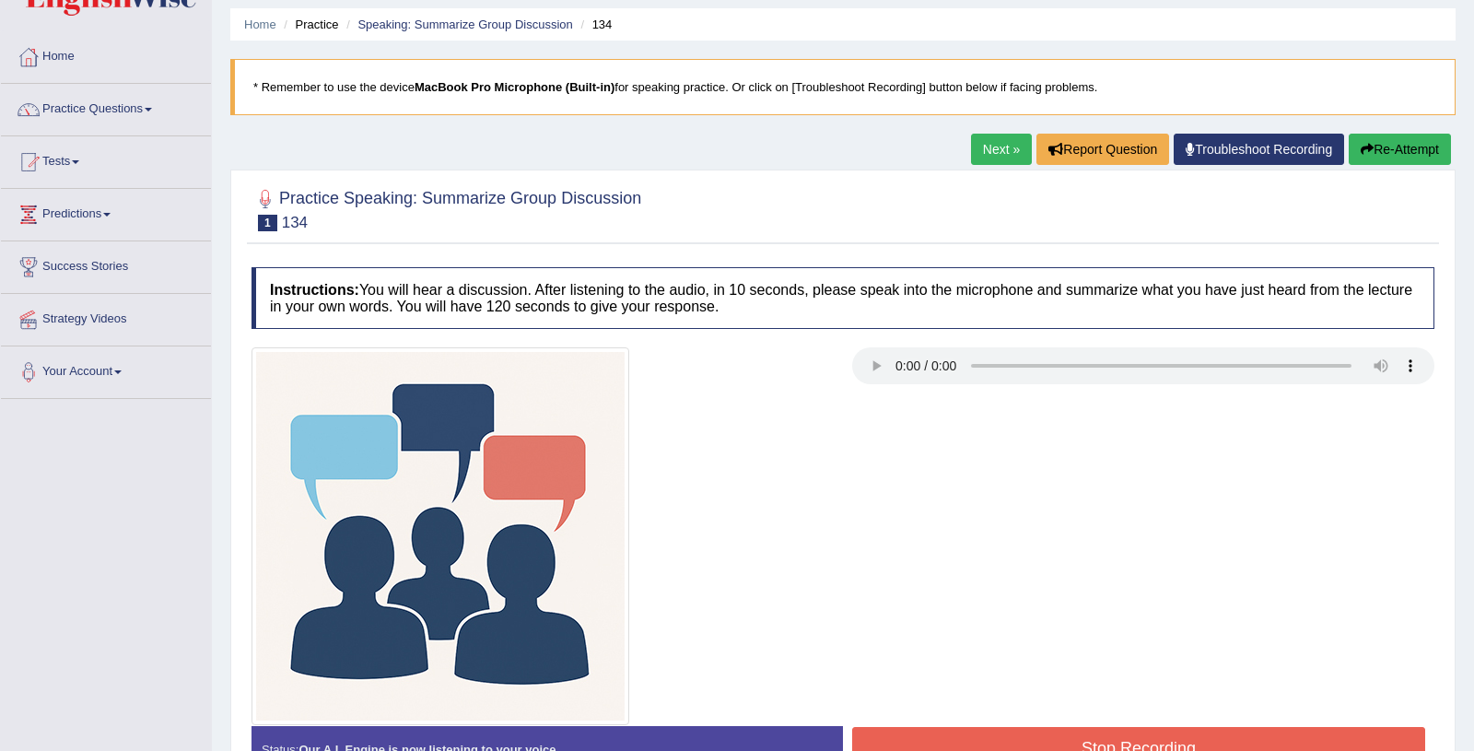
click at [905, 738] on button "Stop Recording" at bounding box center [1138, 748] width 573 height 42
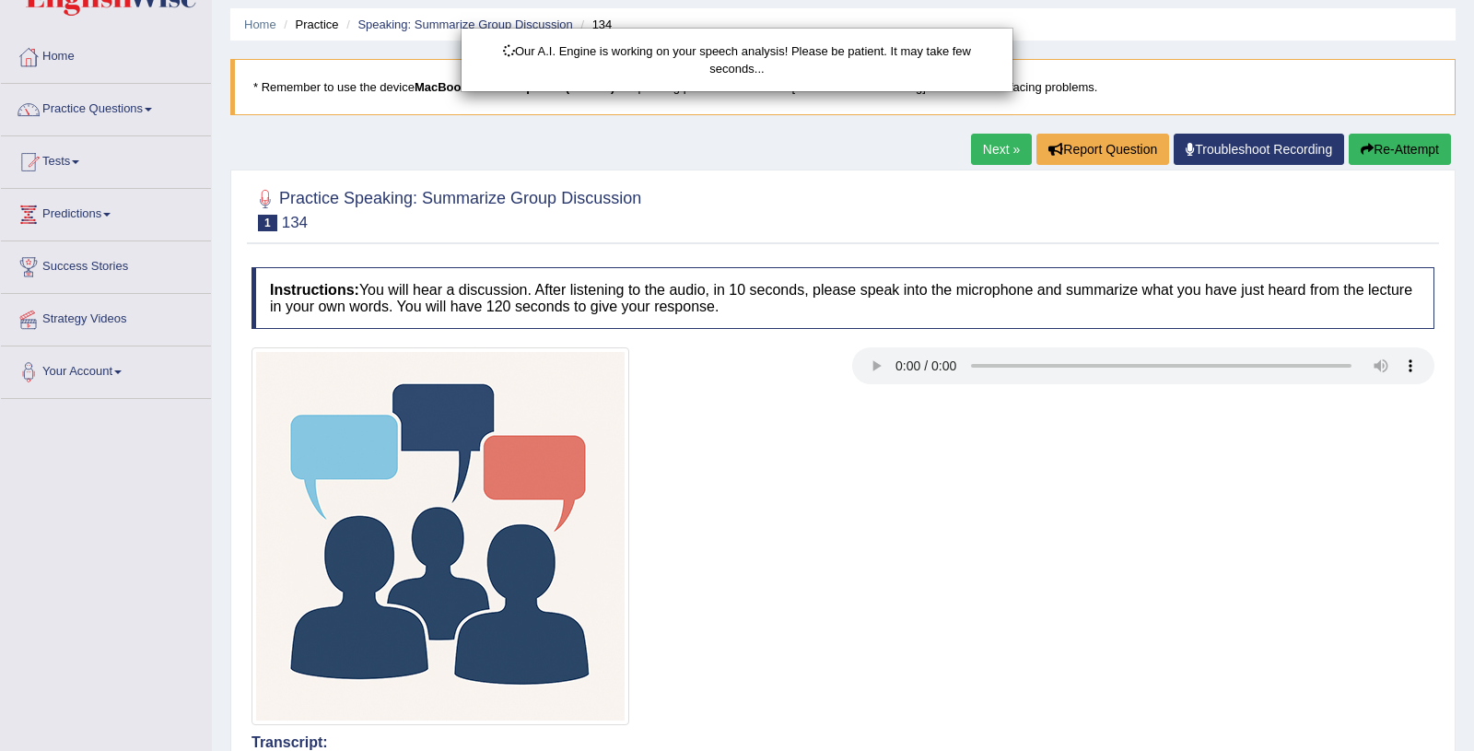
click at [1407, 145] on div "Our A.I. Engine is working on your speech analysis! Please be patient. It may t…" at bounding box center [737, 375] width 1474 height 751
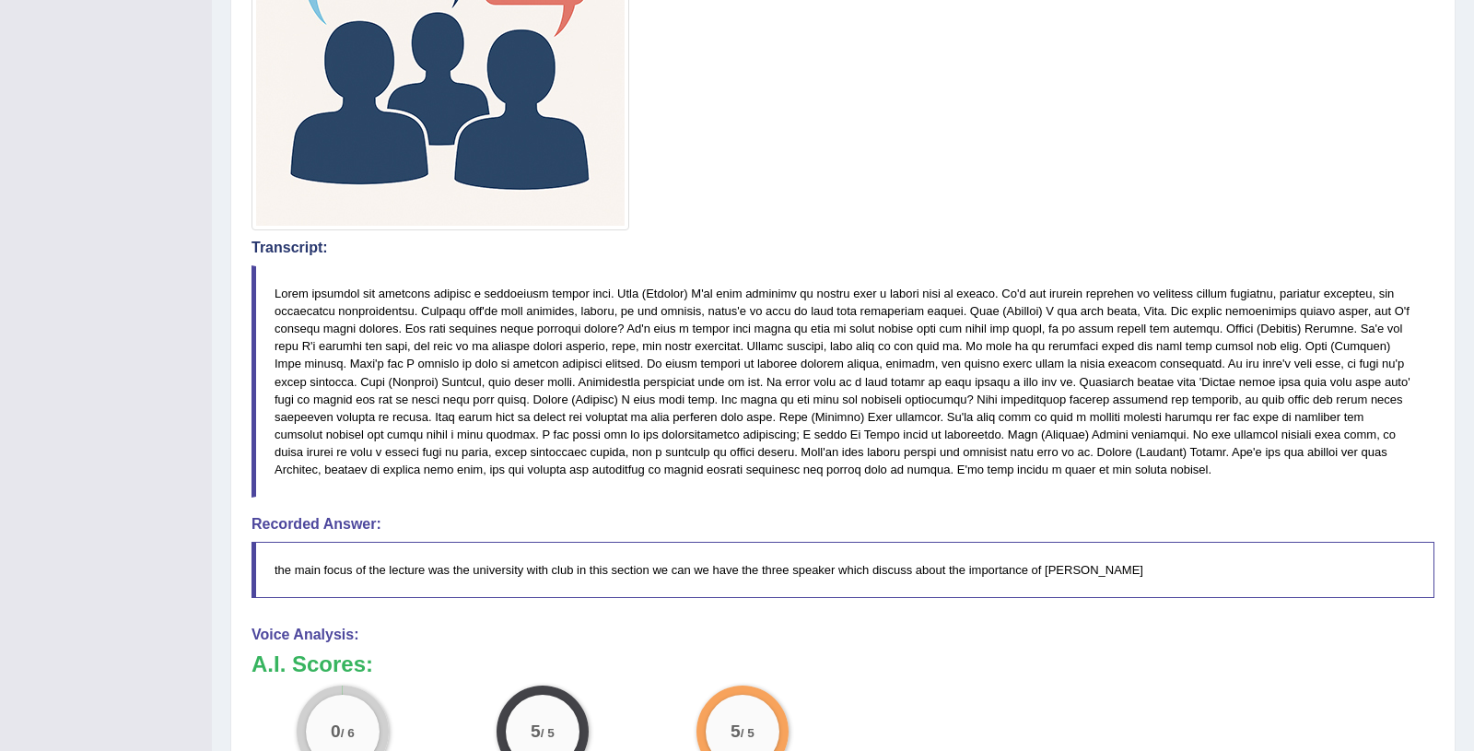
scroll to position [0, 0]
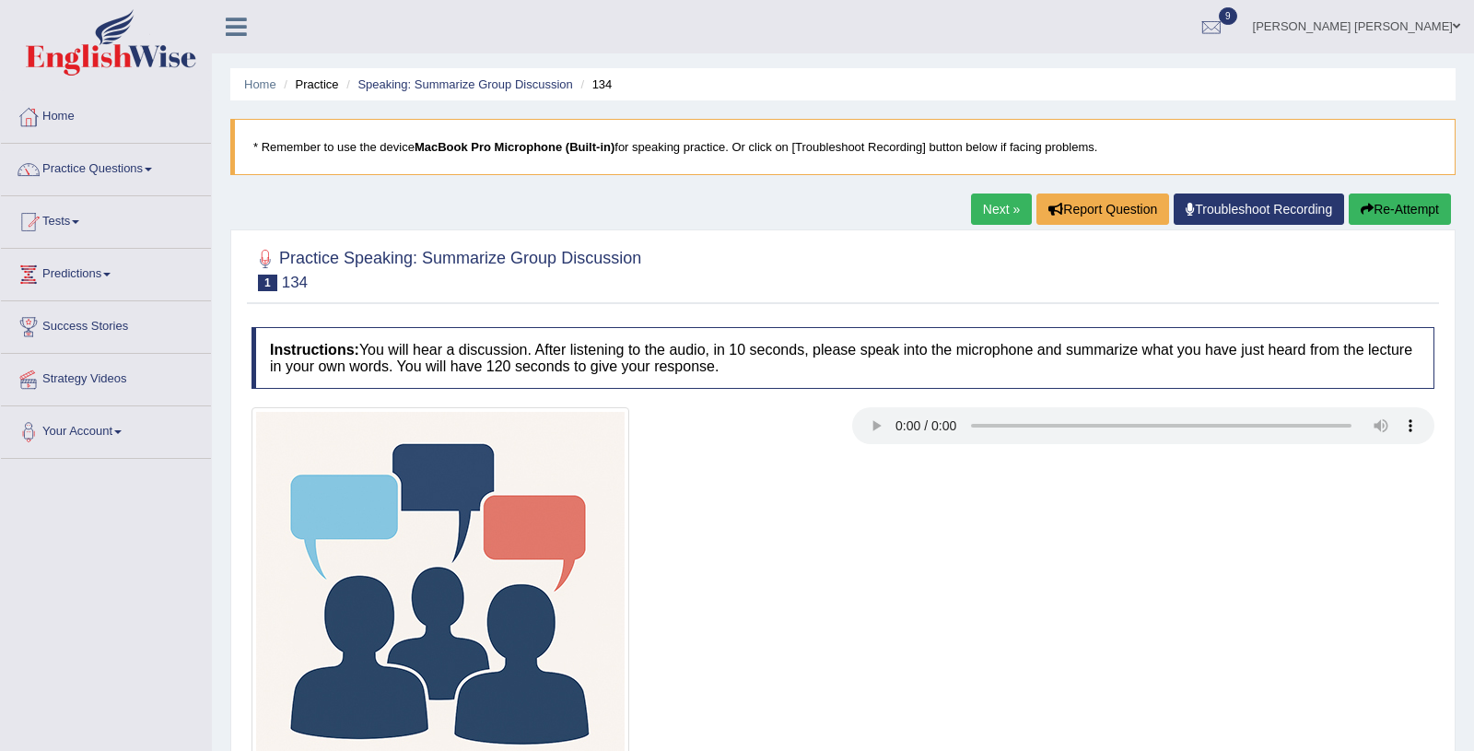
click at [1379, 210] on button "Re-Attempt" at bounding box center [1399, 208] width 102 height 31
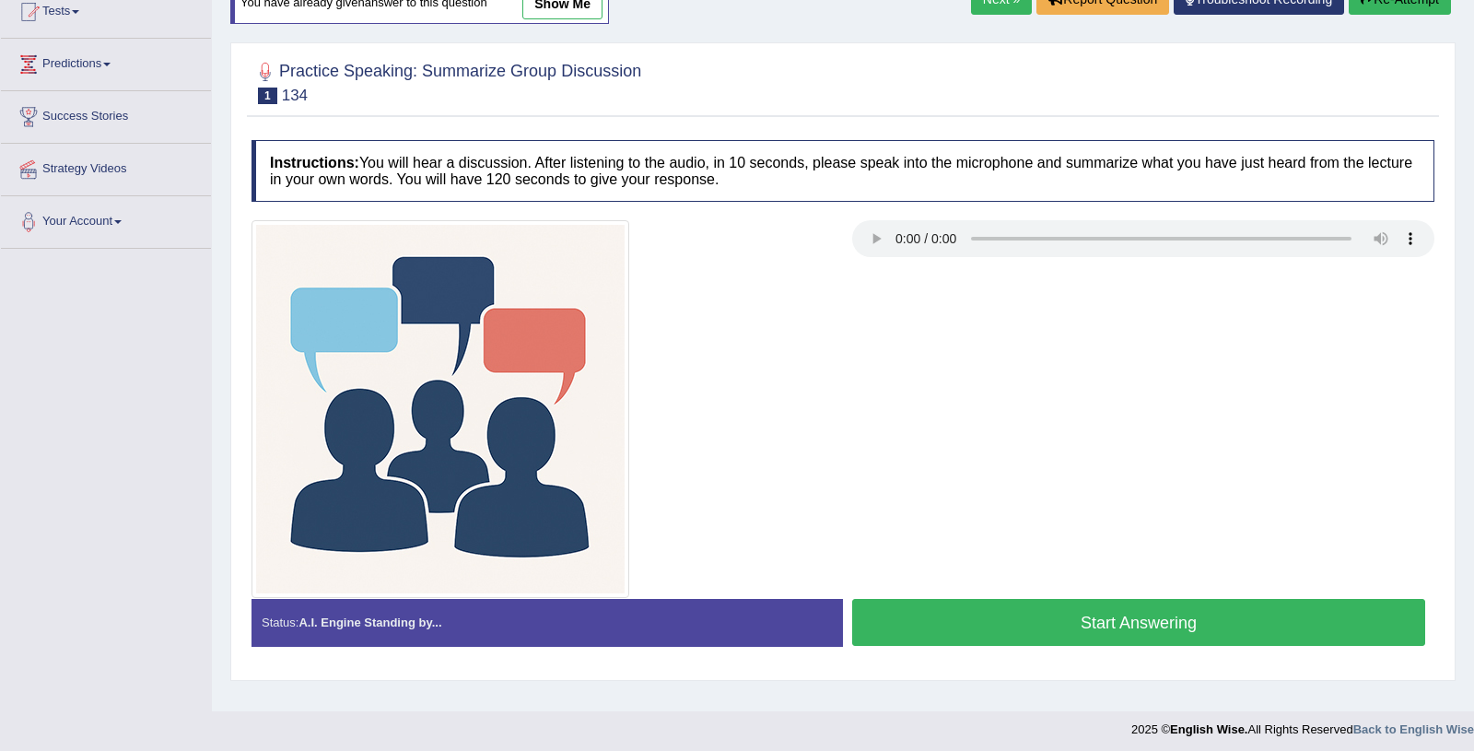
scroll to position [216, 0]
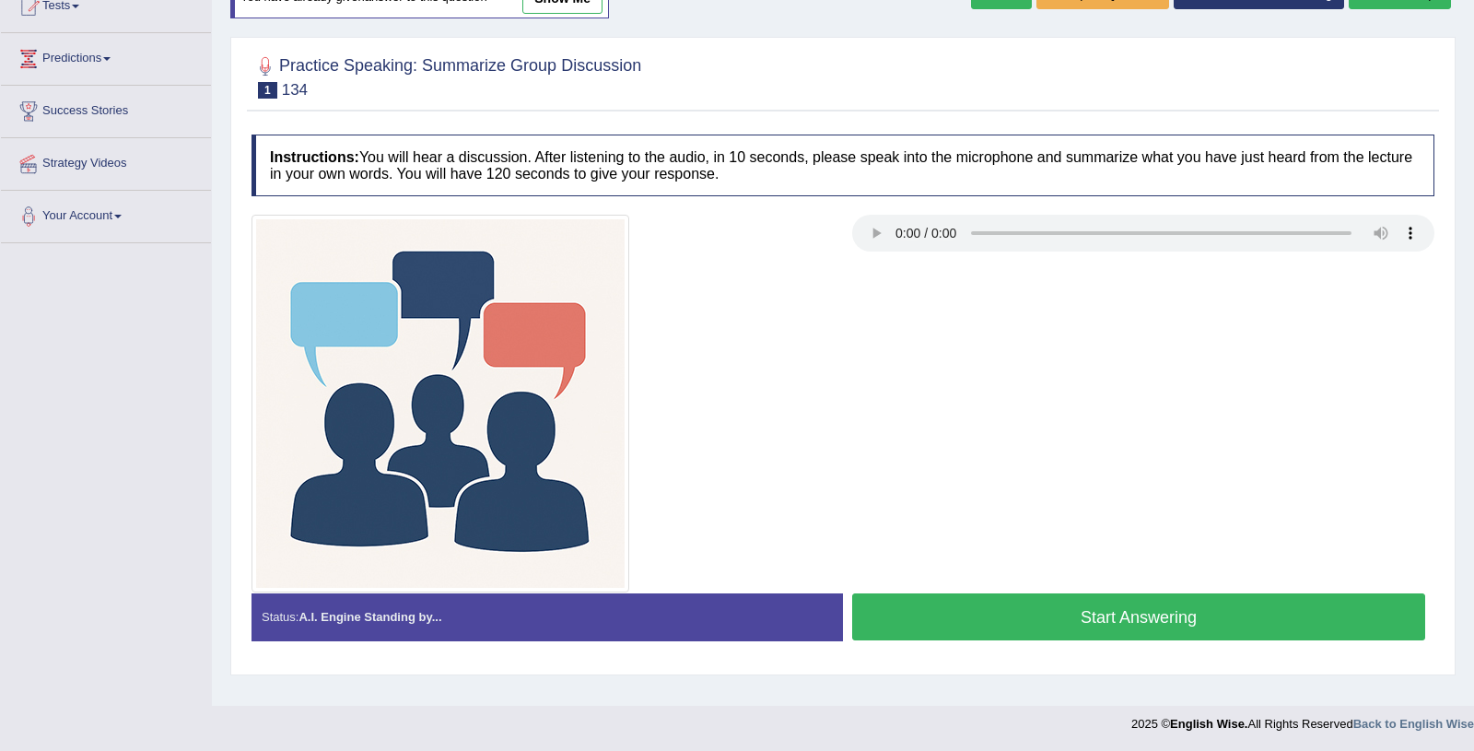
click at [1119, 620] on button "Start Answering" at bounding box center [1138, 616] width 573 height 47
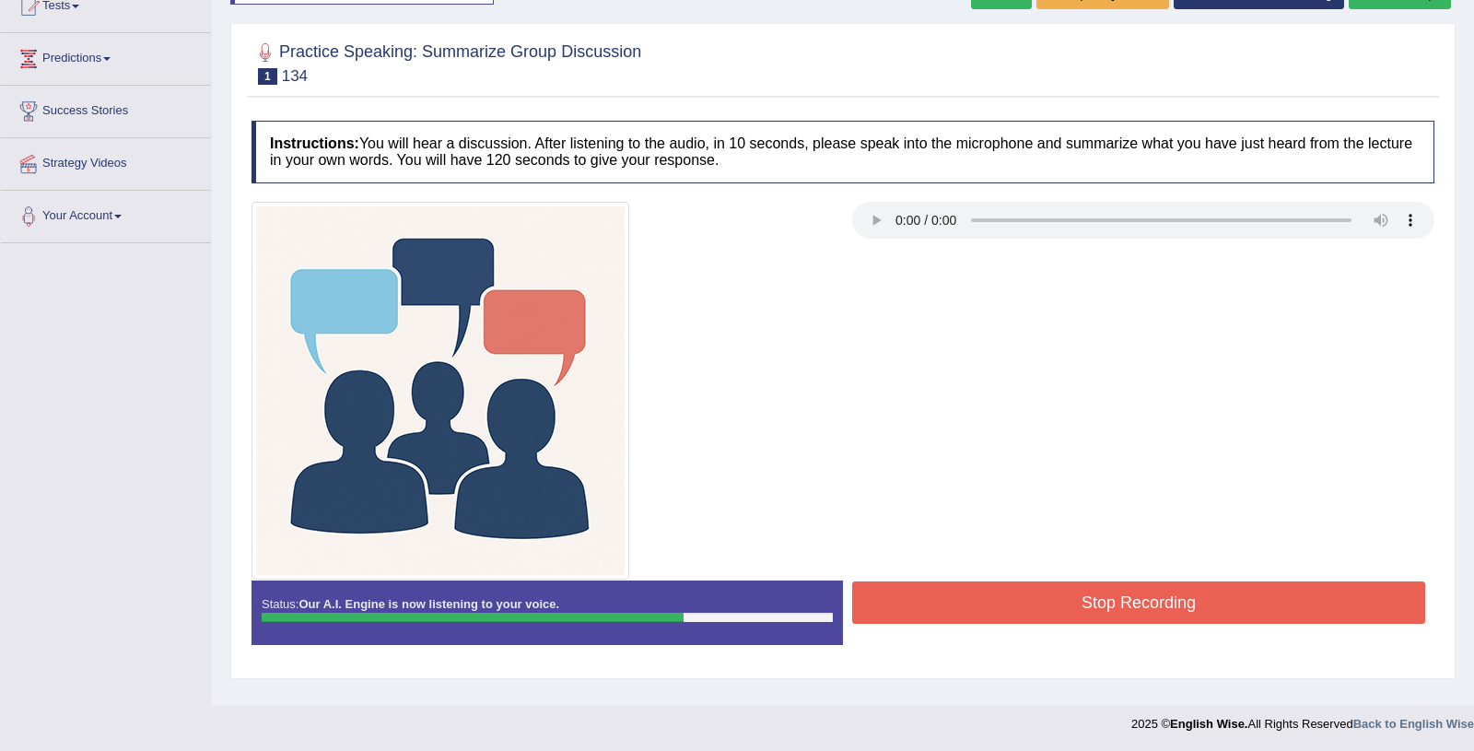
click at [1107, 592] on button "Stop Recording" at bounding box center [1138, 602] width 573 height 42
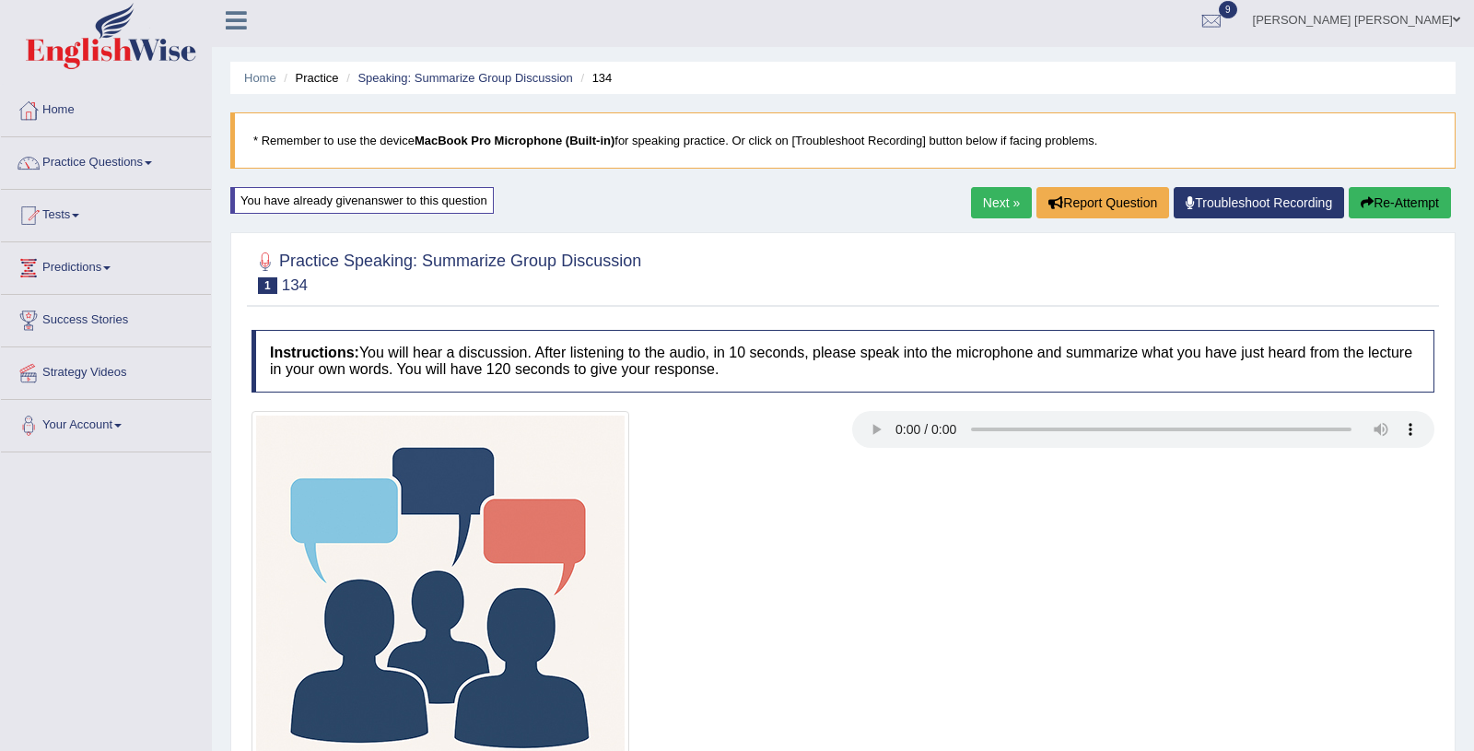
scroll to position [0, 0]
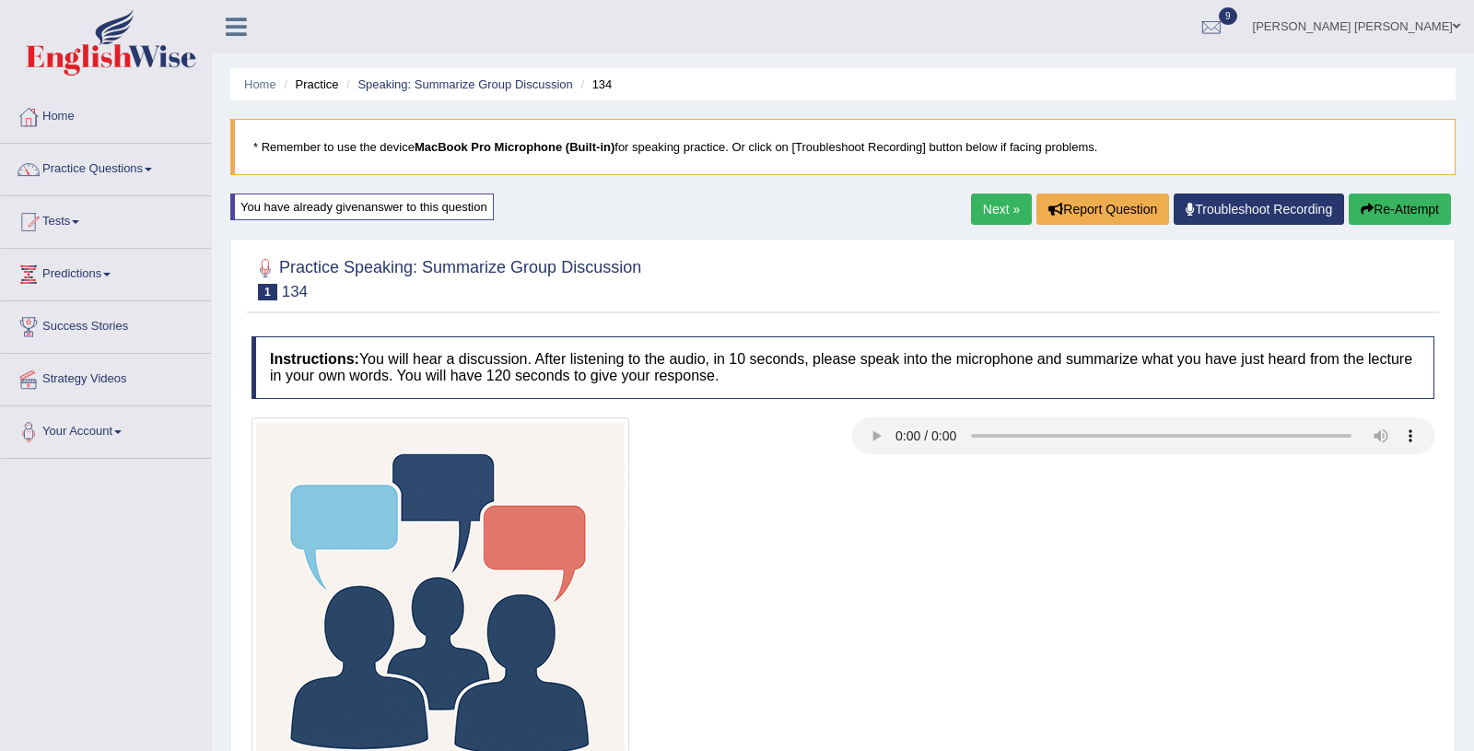
click at [991, 221] on link "Next »" at bounding box center [1001, 208] width 61 height 31
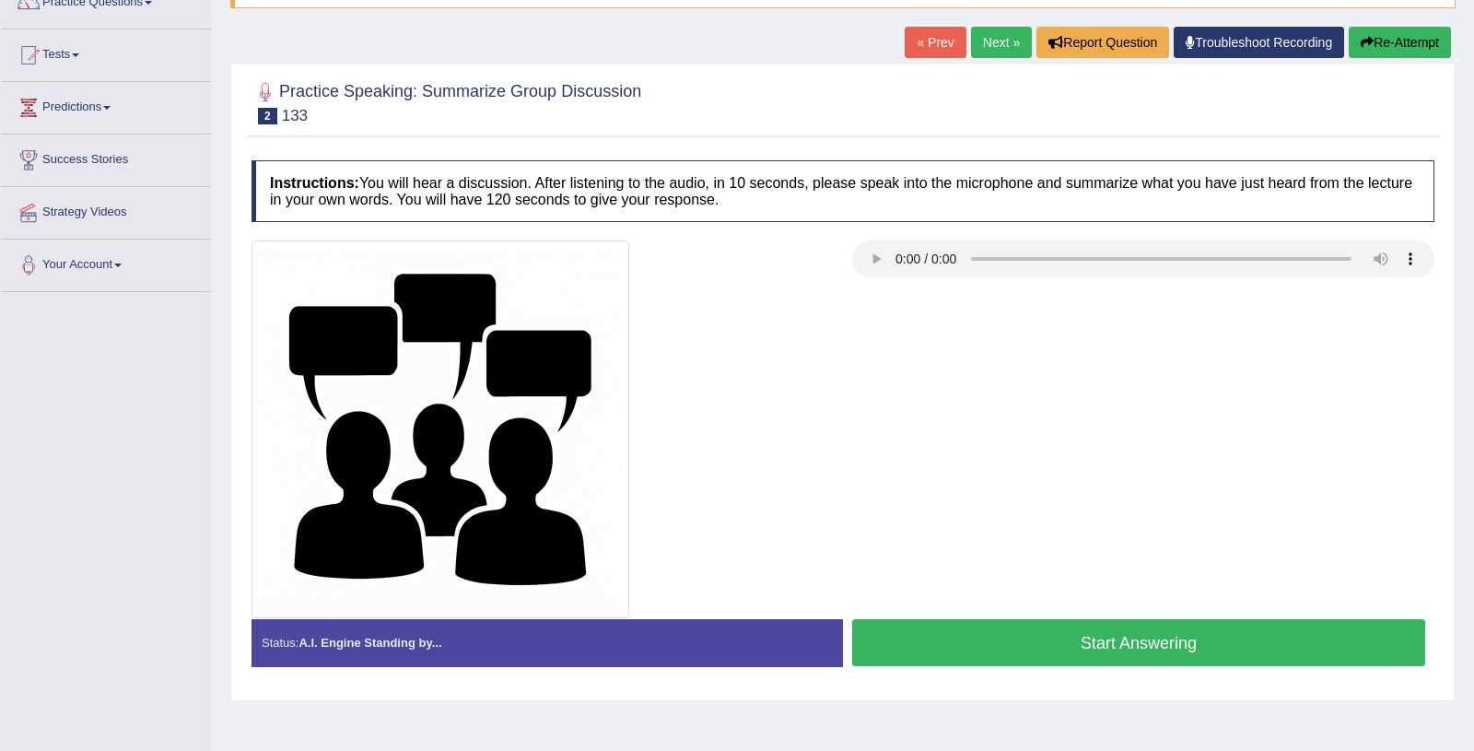
scroll to position [216, 0]
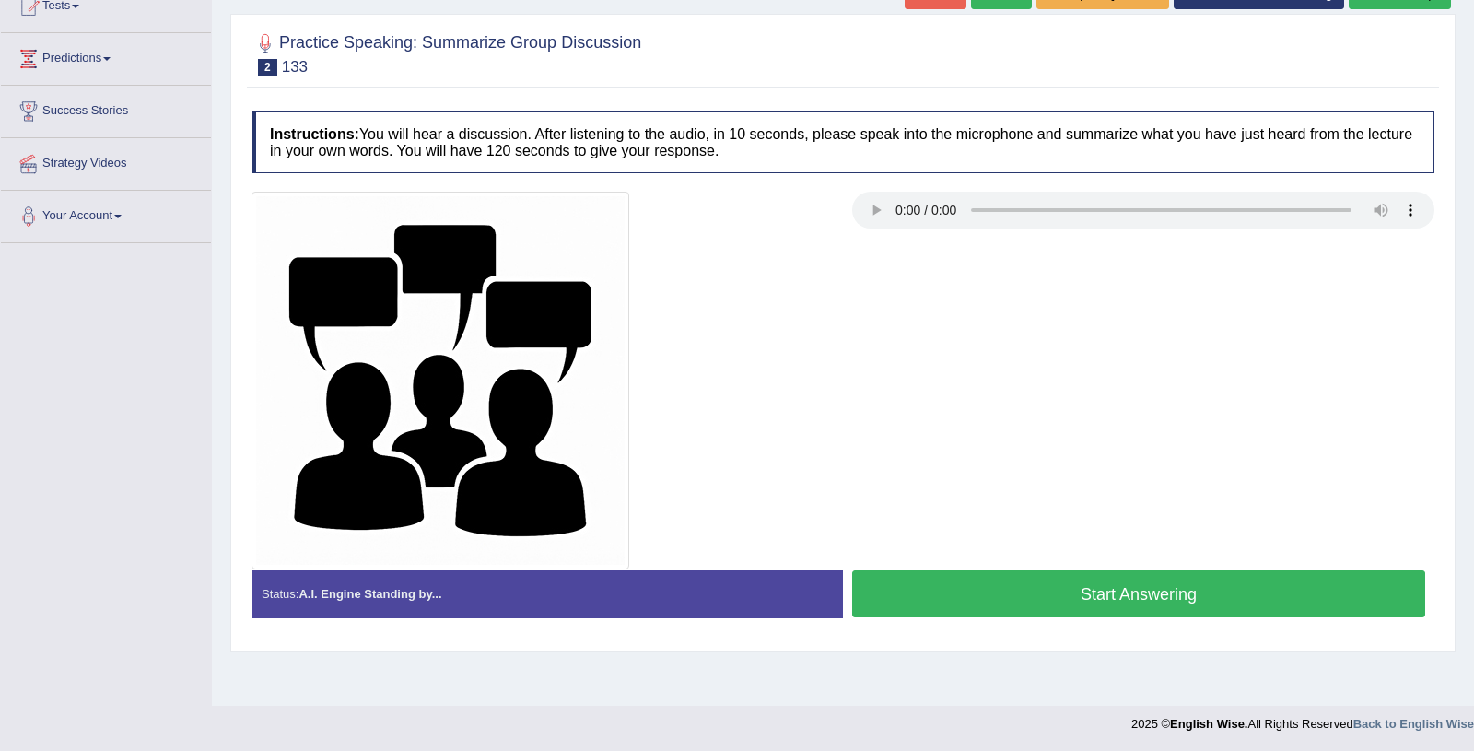
click at [977, 584] on button "Start Answering" at bounding box center [1138, 593] width 573 height 47
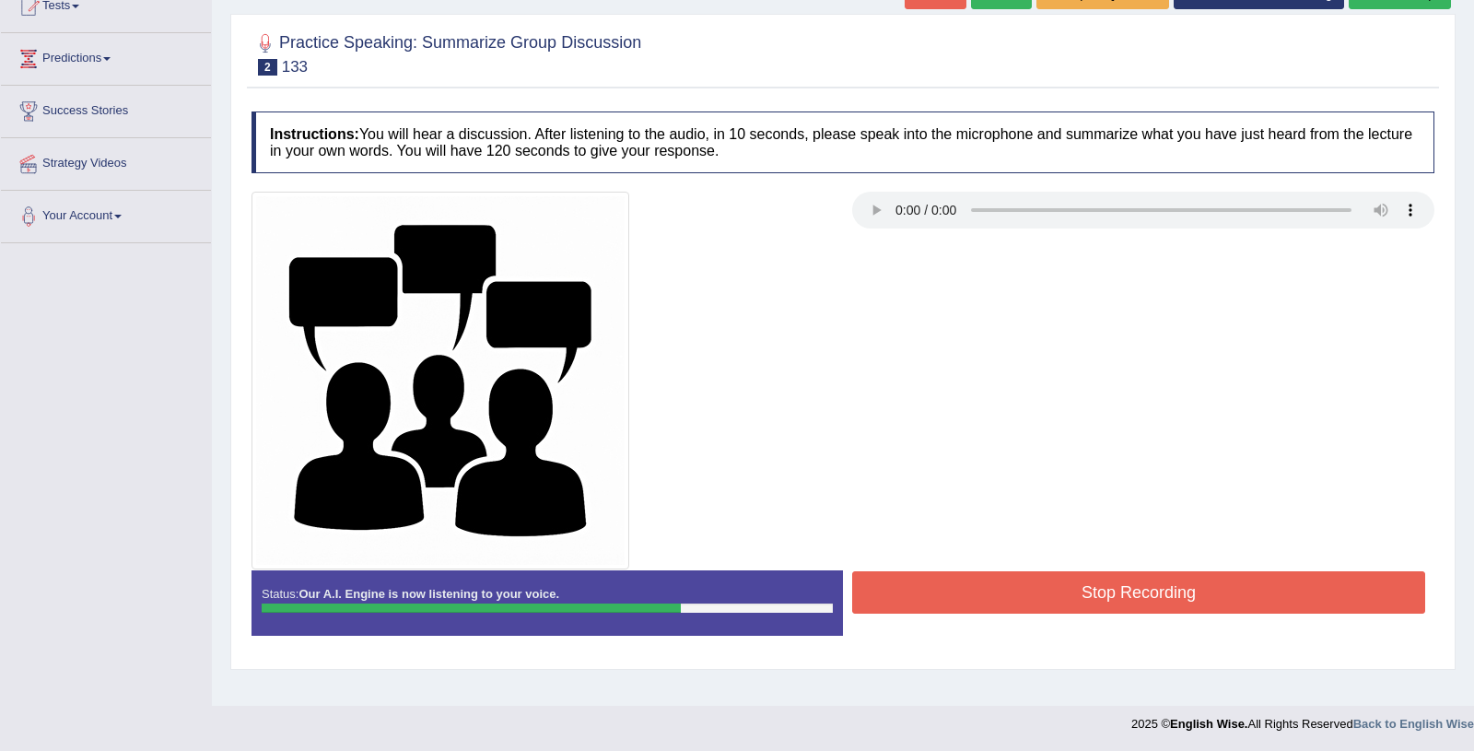
click at [977, 584] on button "Stop Recording" at bounding box center [1138, 592] width 573 height 42
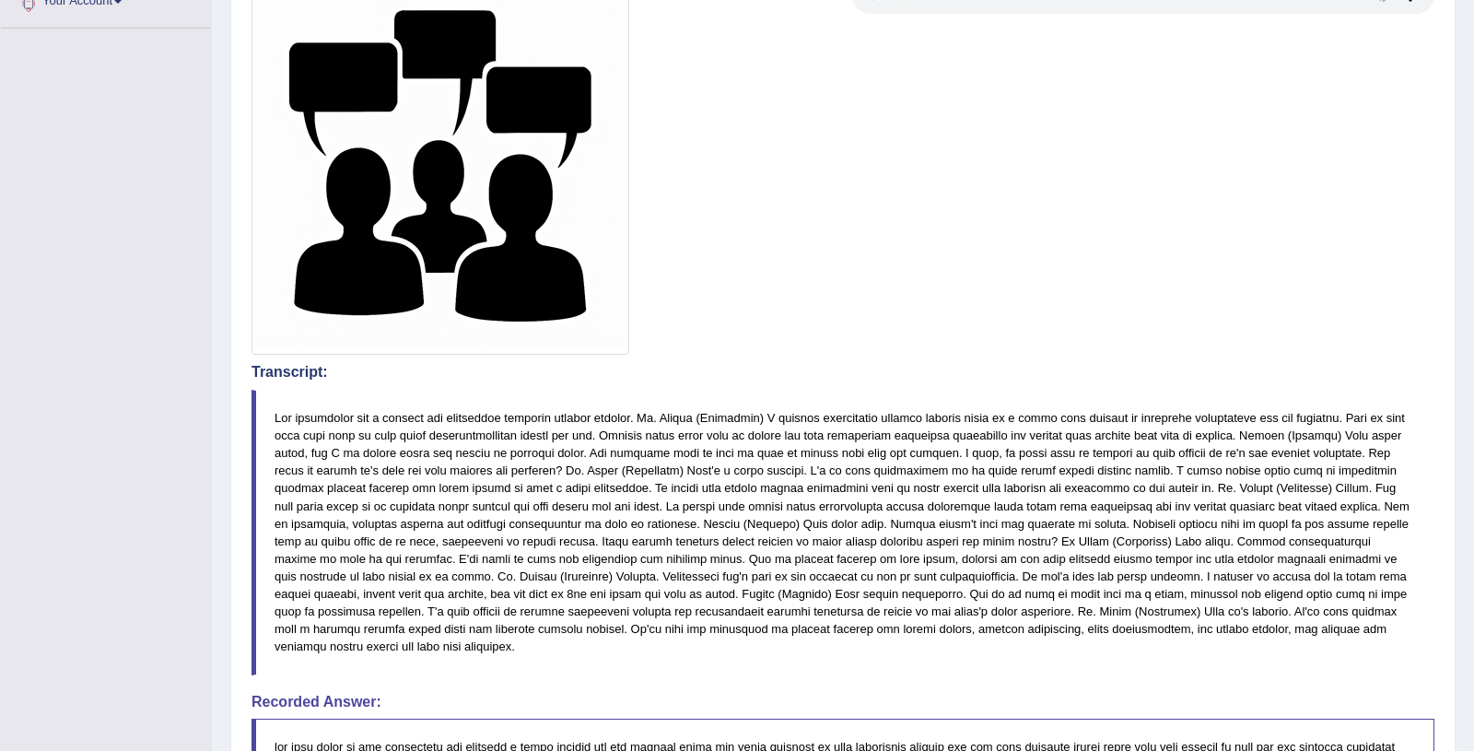
scroll to position [0, 0]
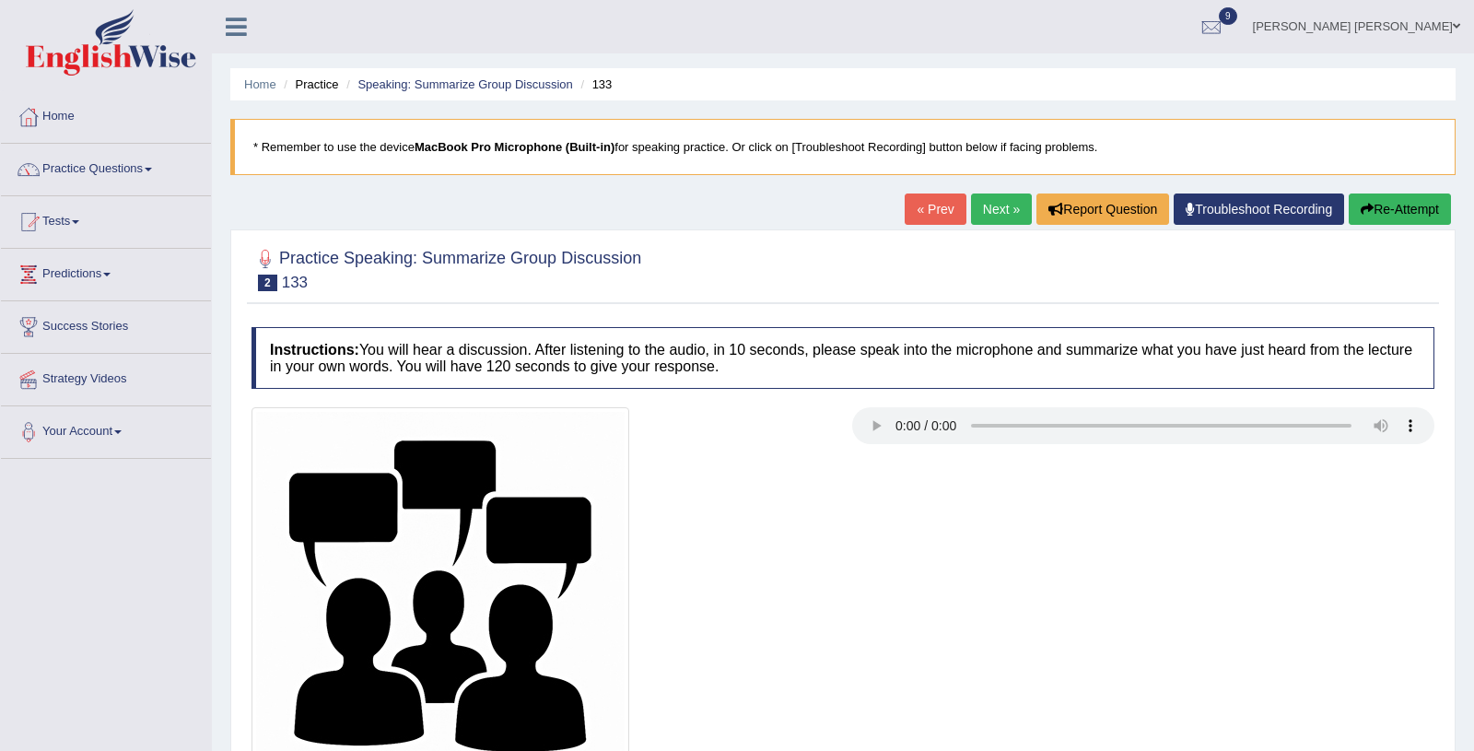
click at [986, 217] on link "Next »" at bounding box center [1001, 208] width 61 height 31
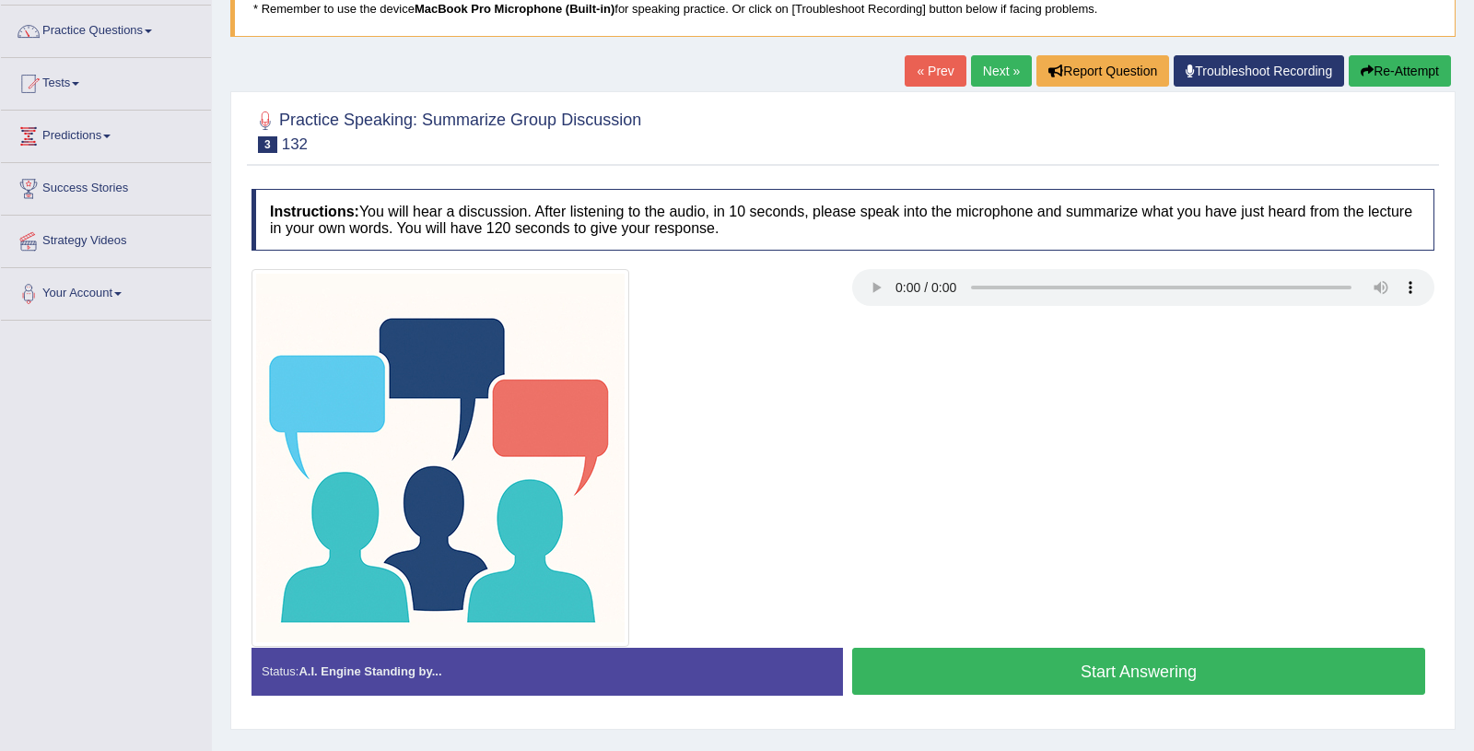
scroll to position [216, 0]
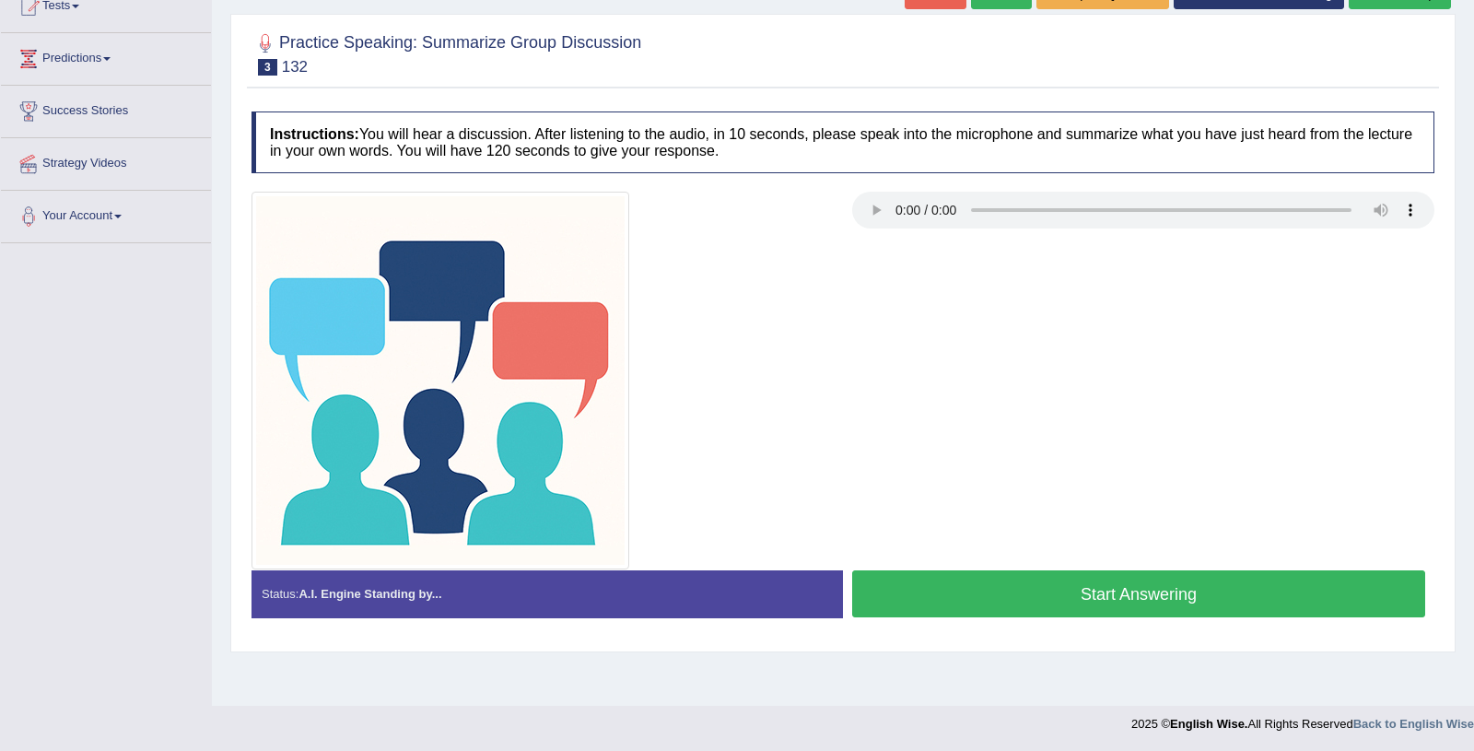
click at [1009, 598] on button "Start Answering" at bounding box center [1138, 593] width 573 height 47
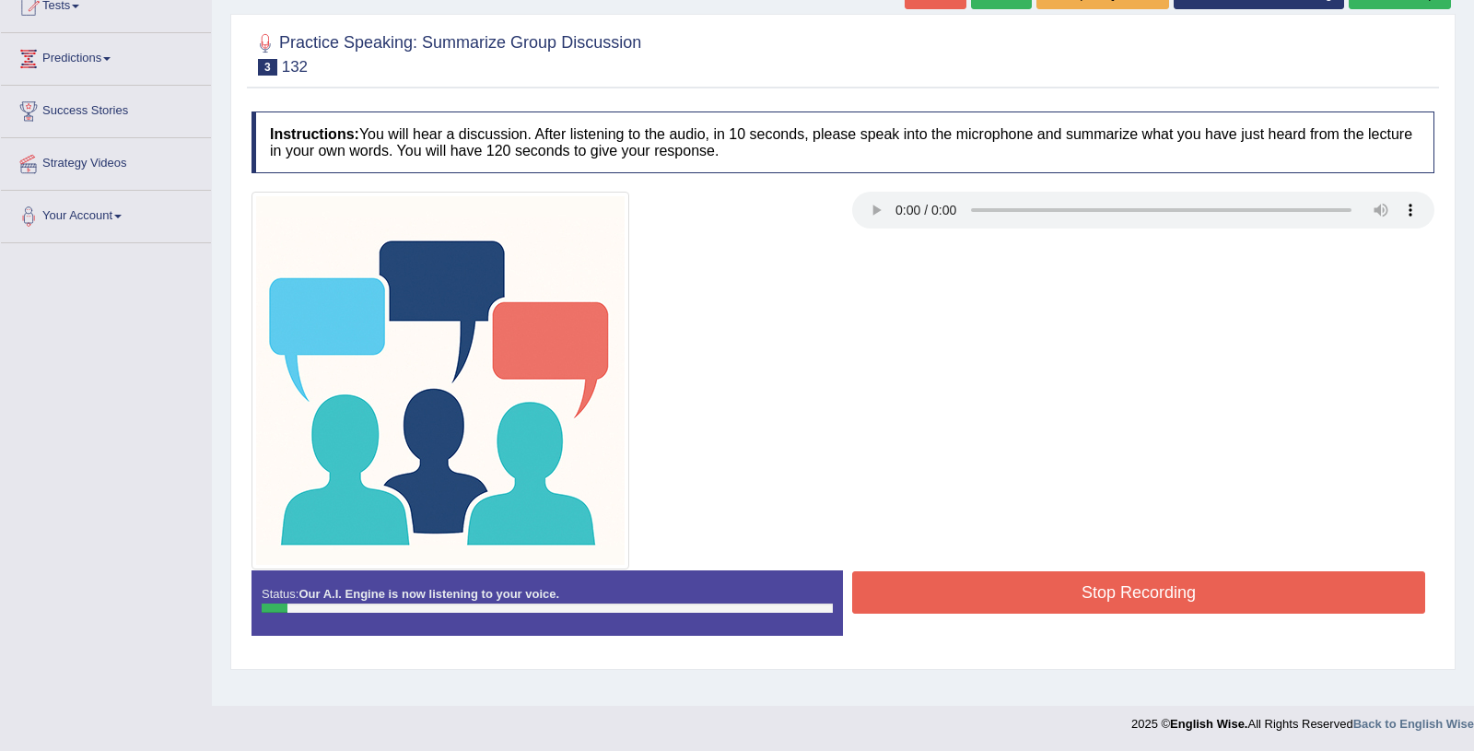
click at [972, 602] on button "Stop Recording" at bounding box center [1138, 592] width 573 height 42
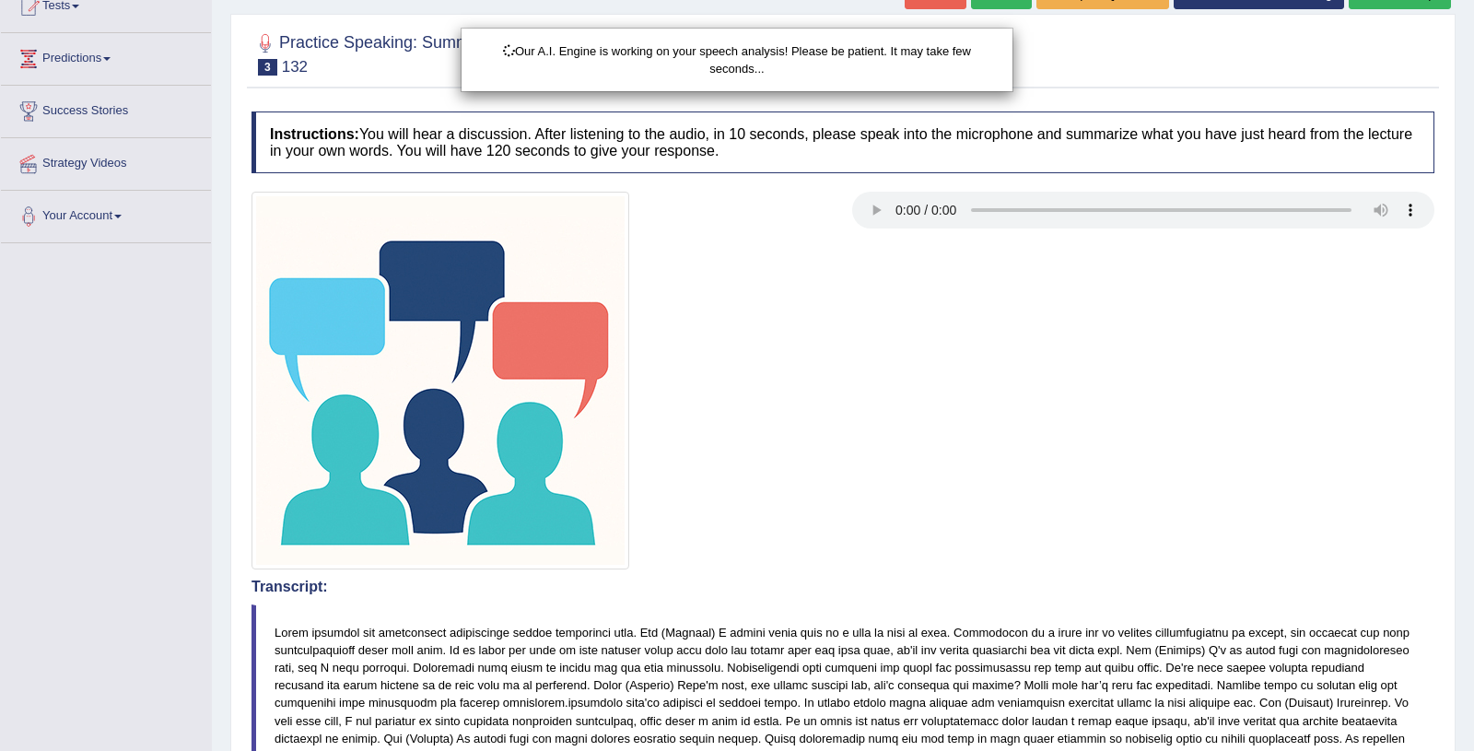
scroll to position [0, 0]
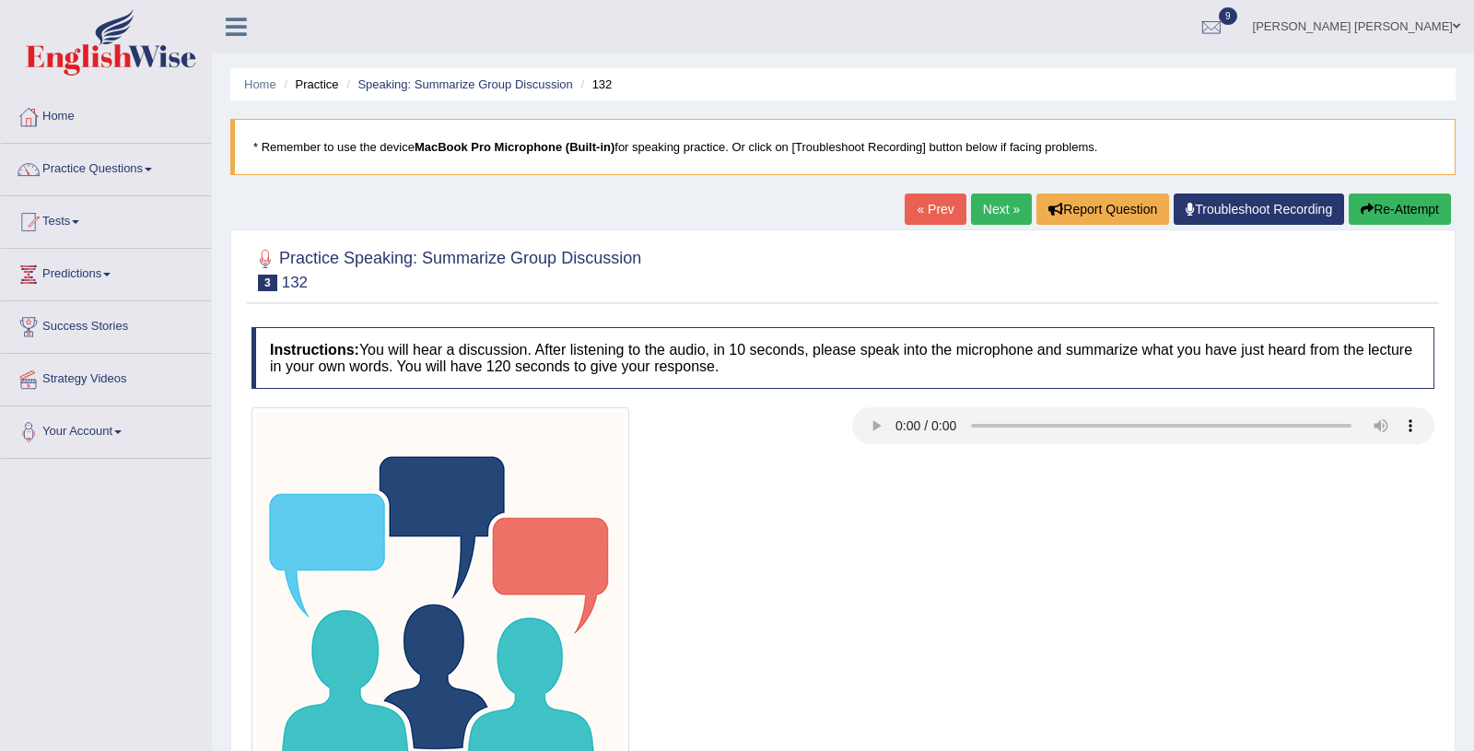
click at [1379, 214] on button "Re-Attempt" at bounding box center [1399, 208] width 102 height 31
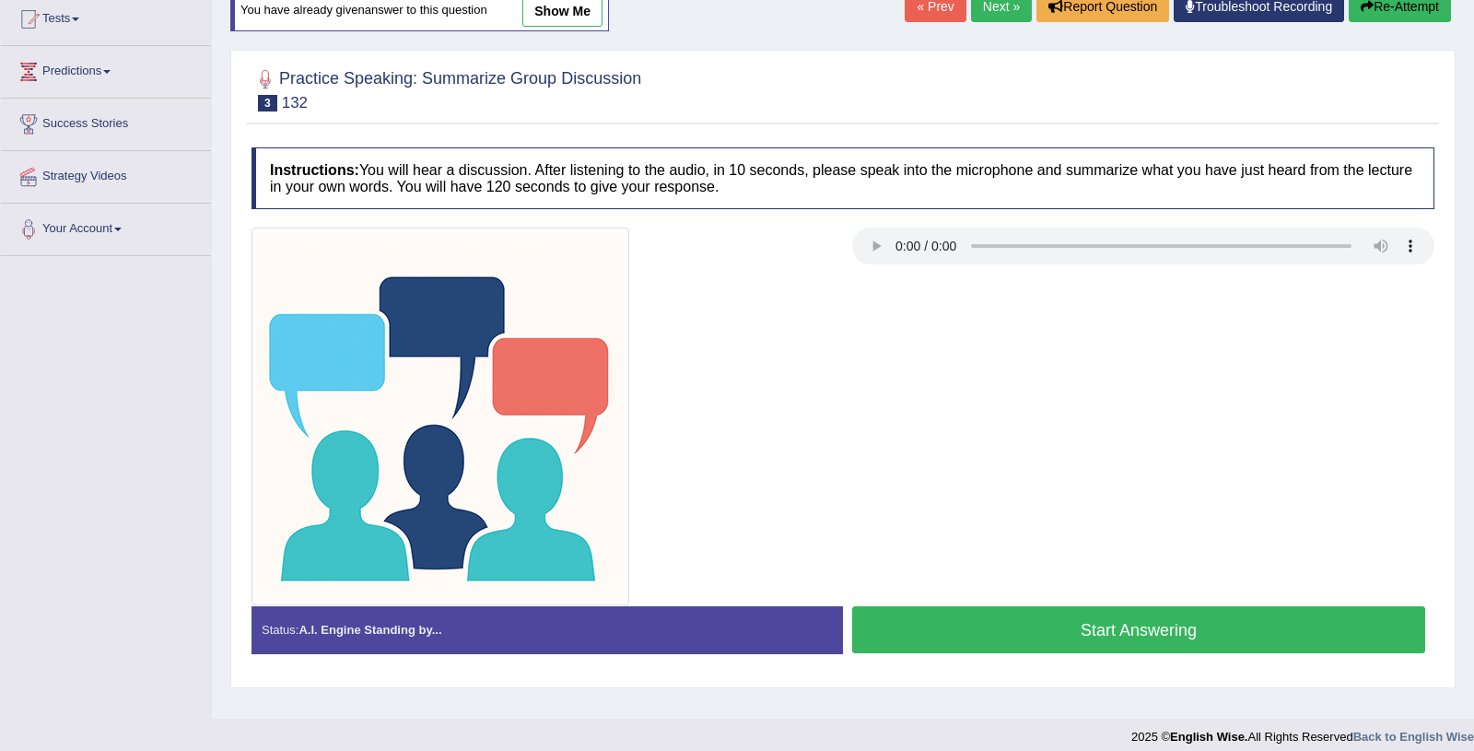
scroll to position [204, 0]
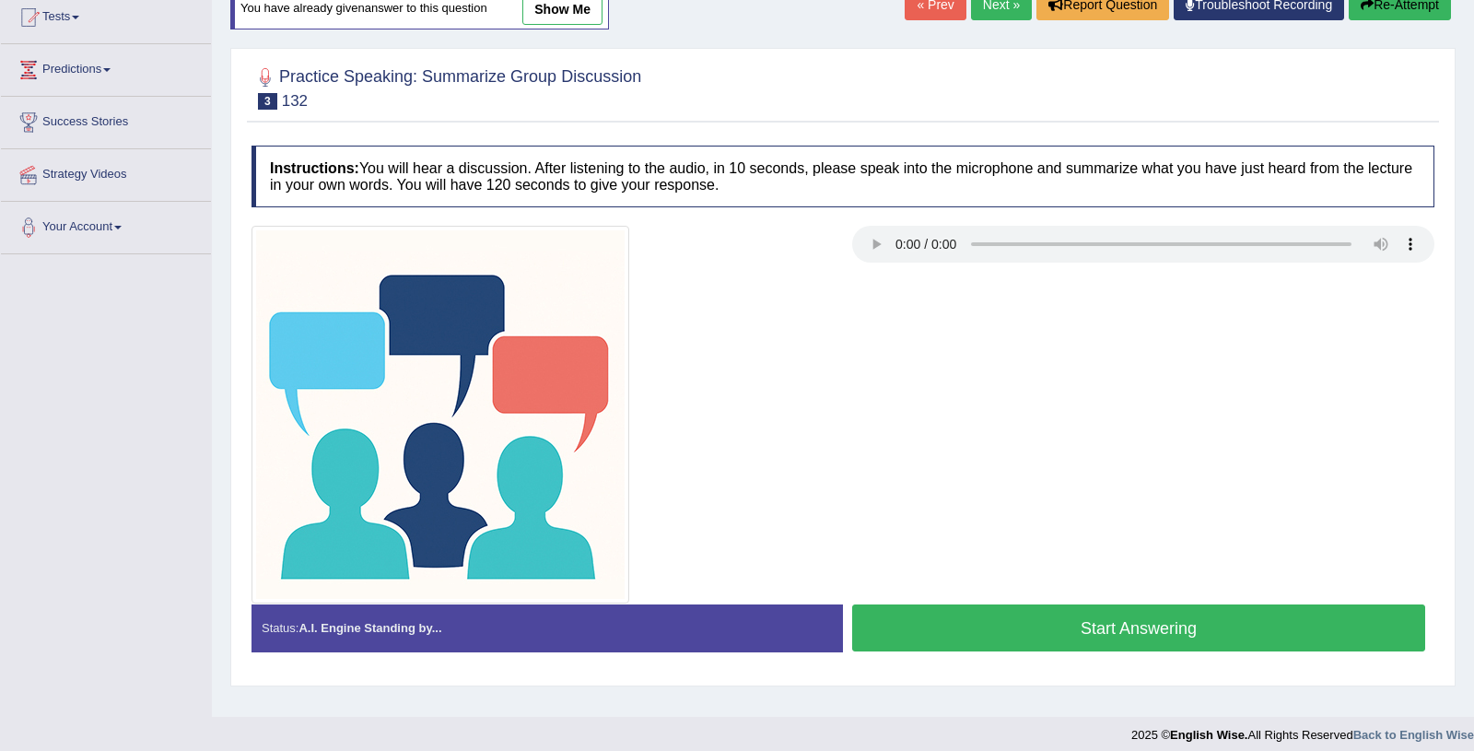
click at [1016, 625] on button "Start Answering" at bounding box center [1138, 627] width 573 height 47
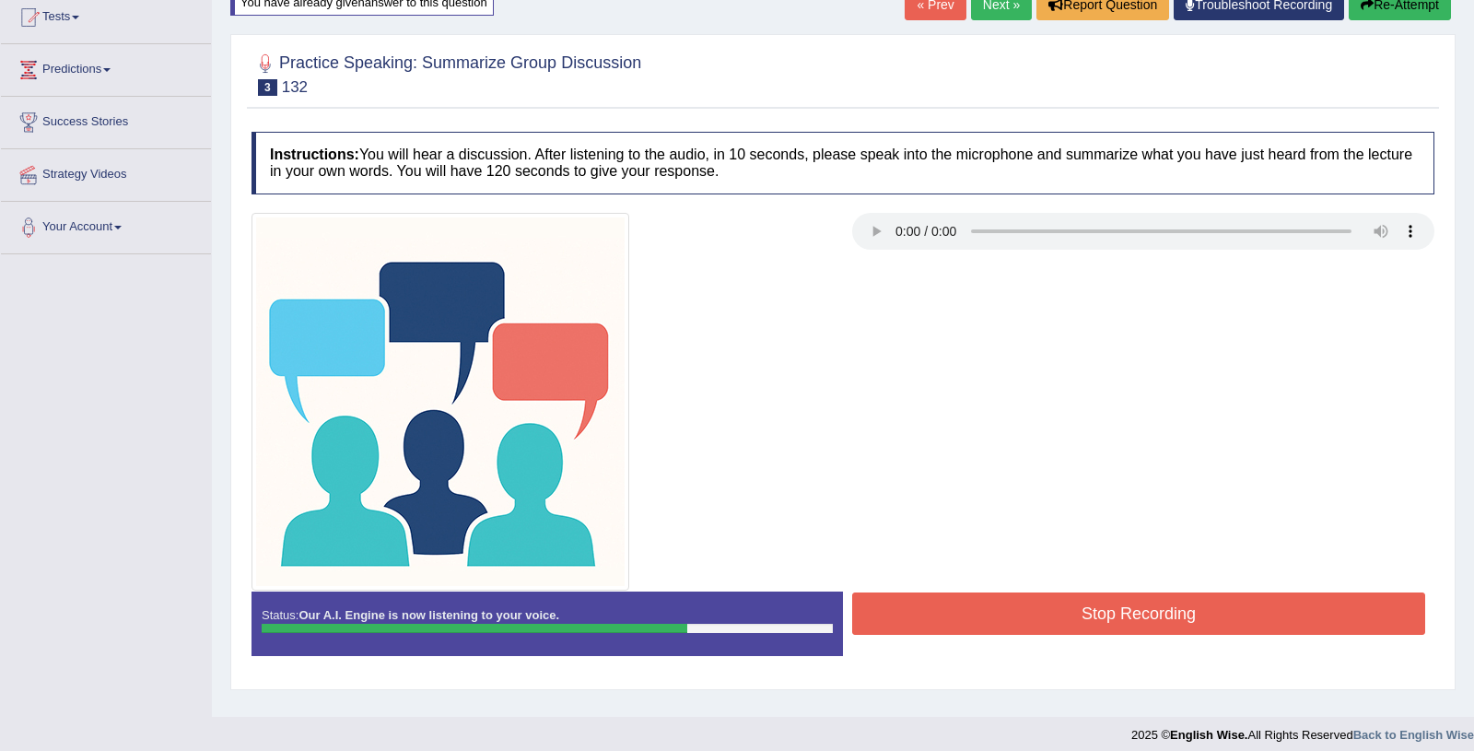
click at [1016, 625] on button "Stop Recording" at bounding box center [1138, 613] width 573 height 42
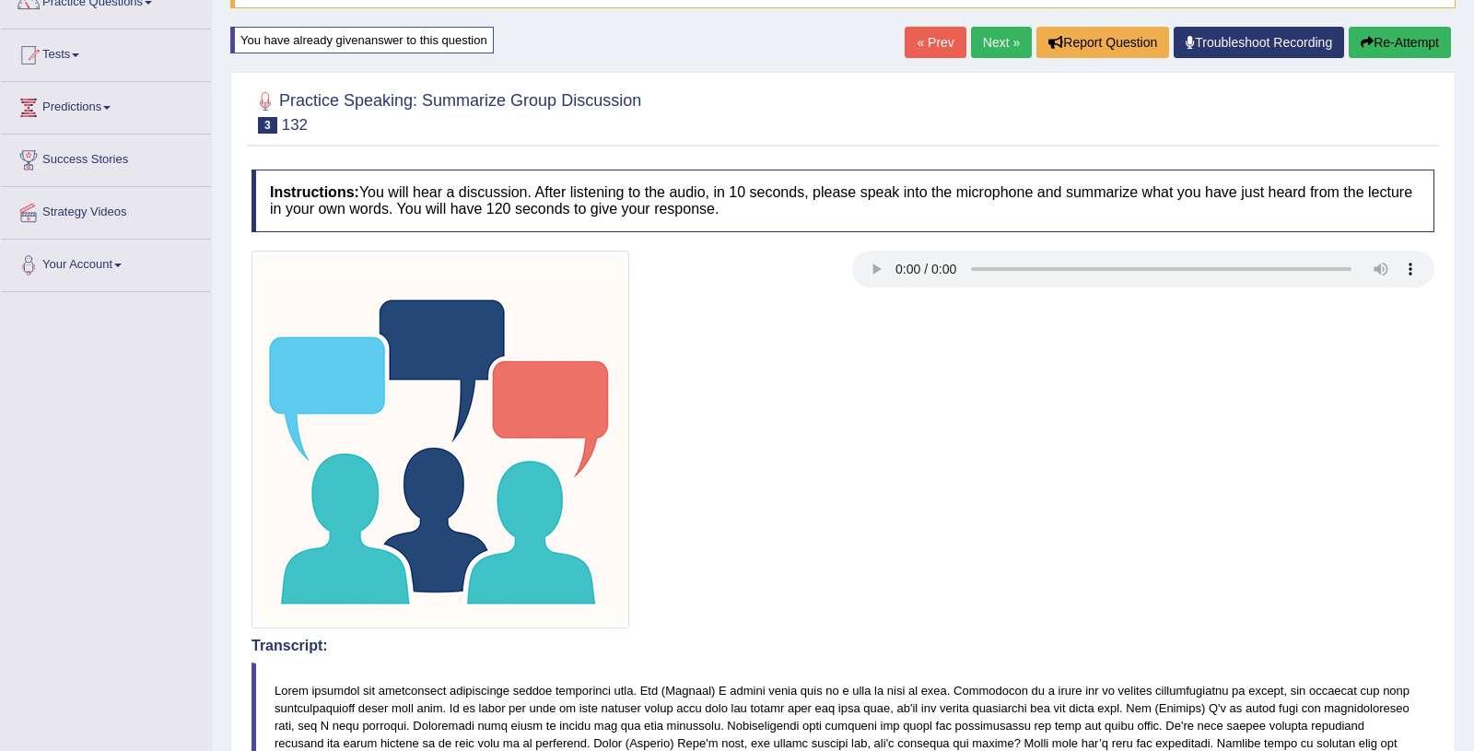
scroll to position [0, 0]
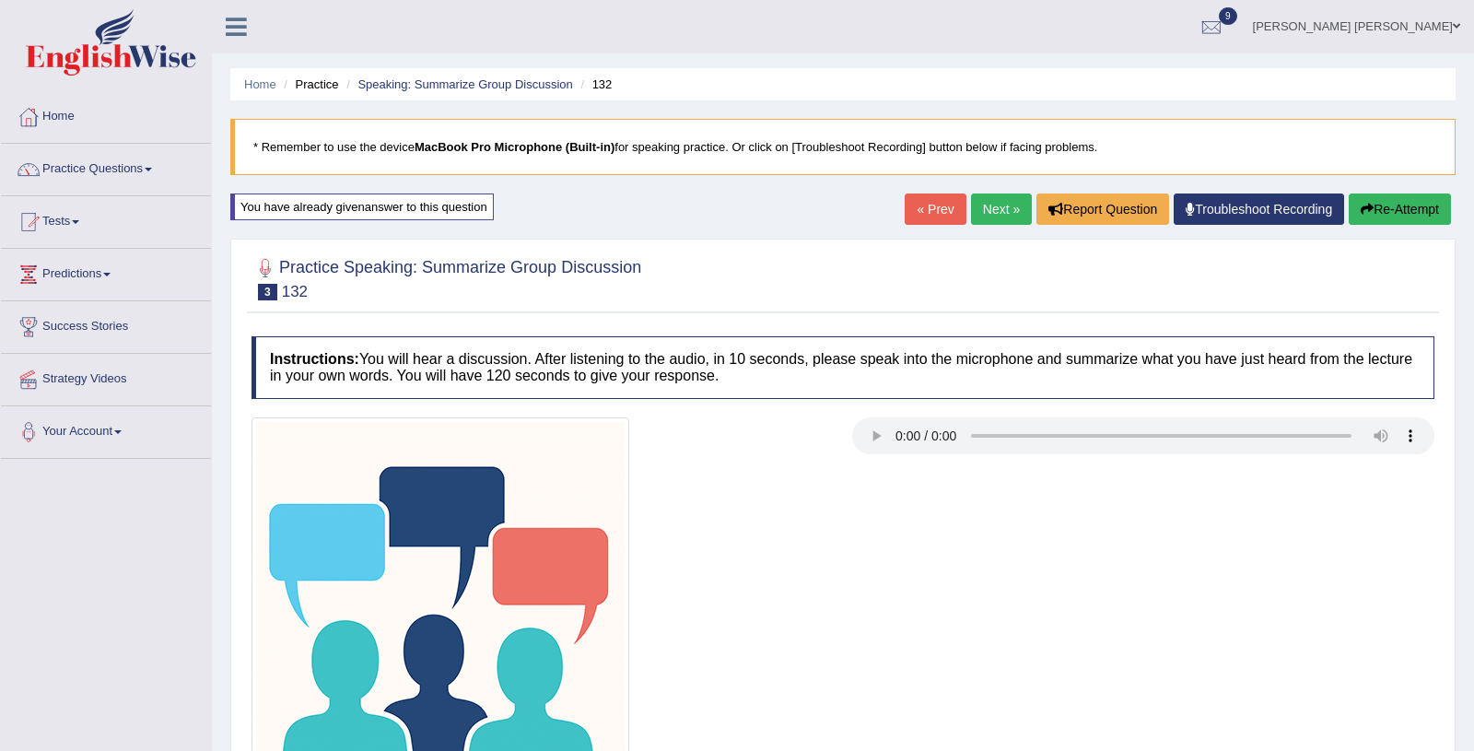
click at [988, 216] on link "Next »" at bounding box center [1001, 208] width 61 height 31
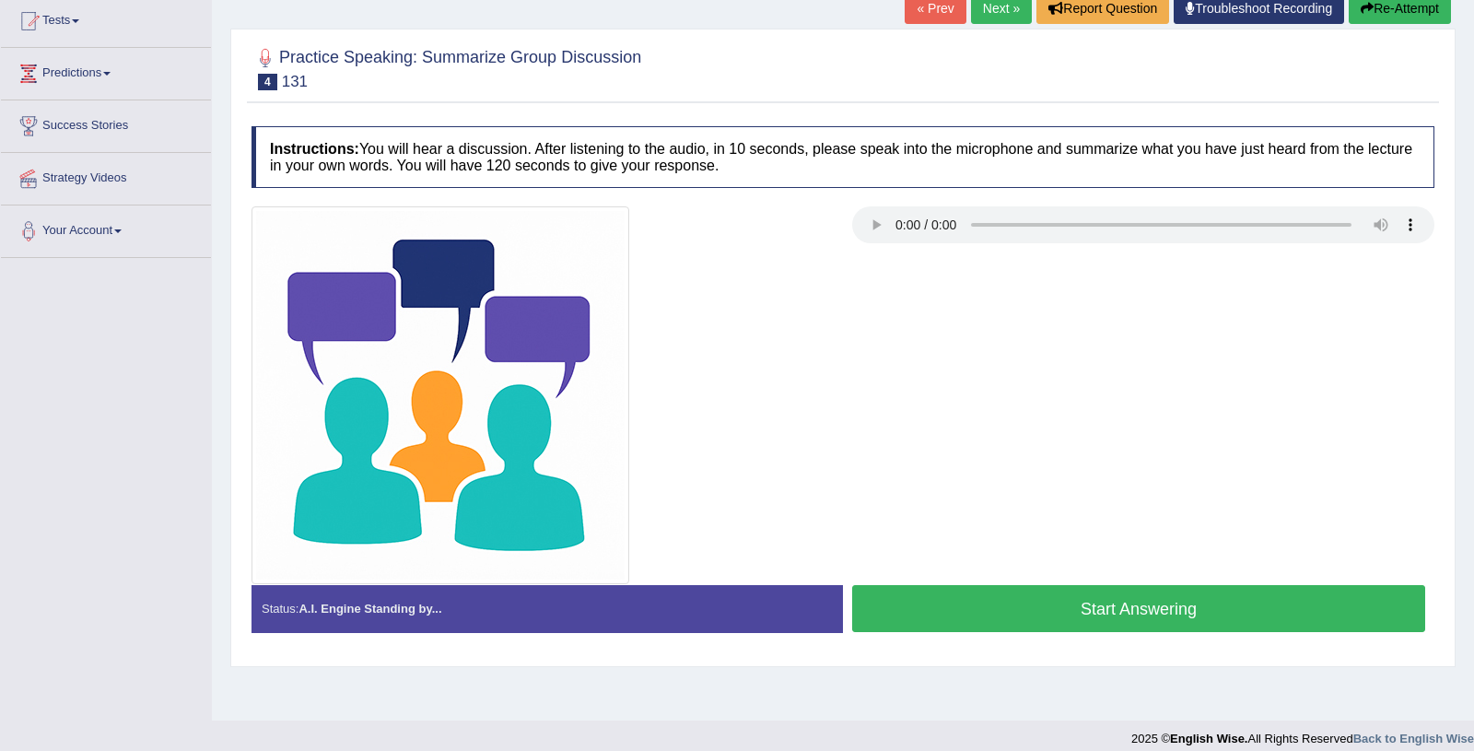
scroll to position [216, 0]
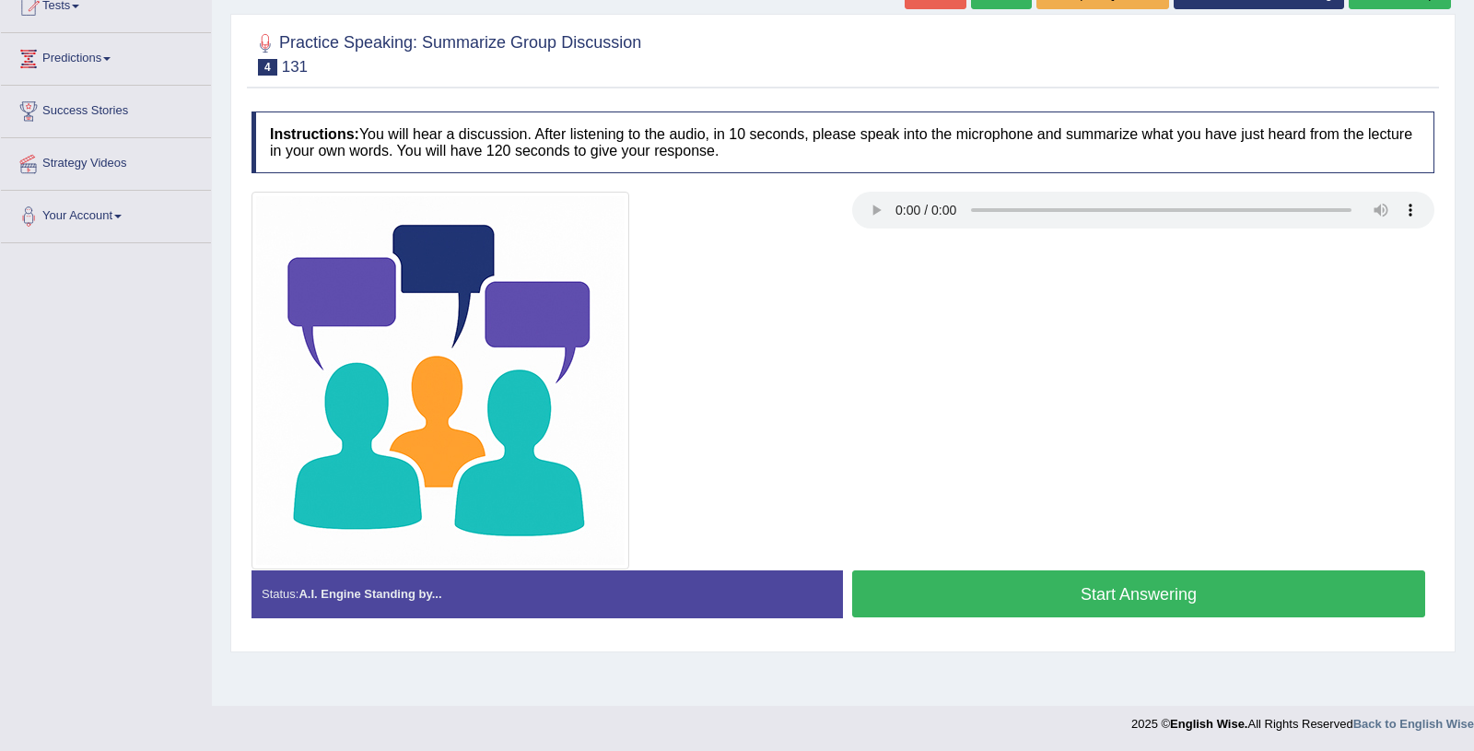
click at [940, 589] on button "Start Answering" at bounding box center [1138, 593] width 573 height 47
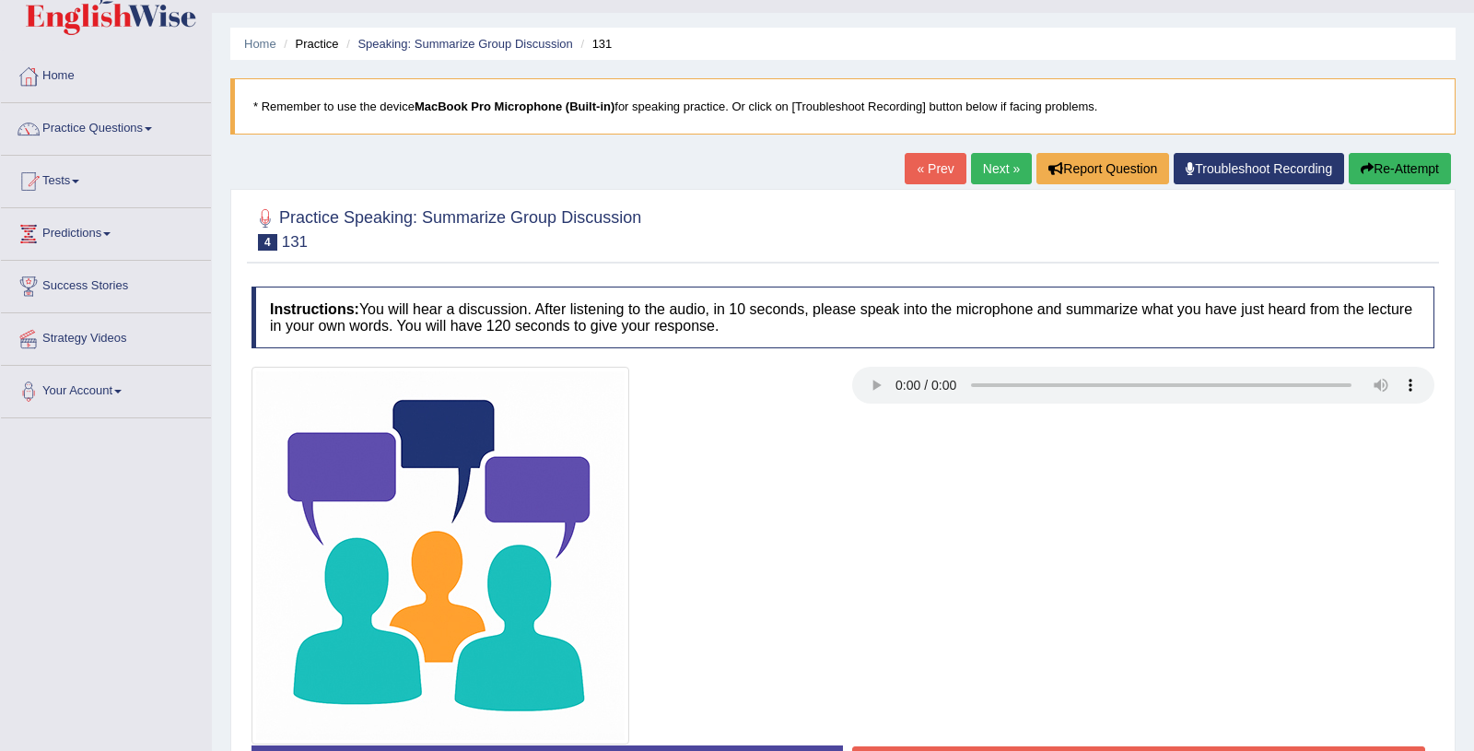
scroll to position [41, 0]
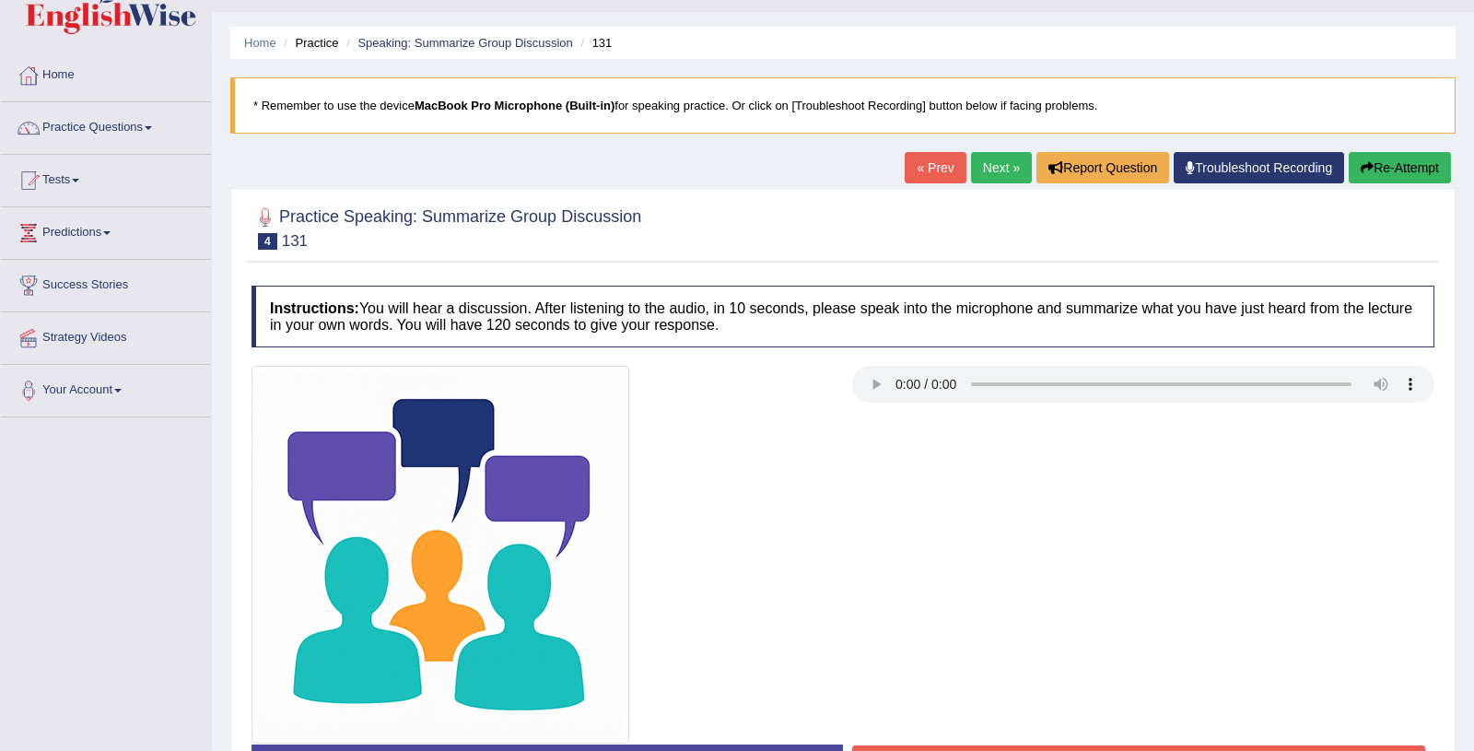
click at [1360, 161] on icon "button" at bounding box center [1366, 167] width 13 height 13
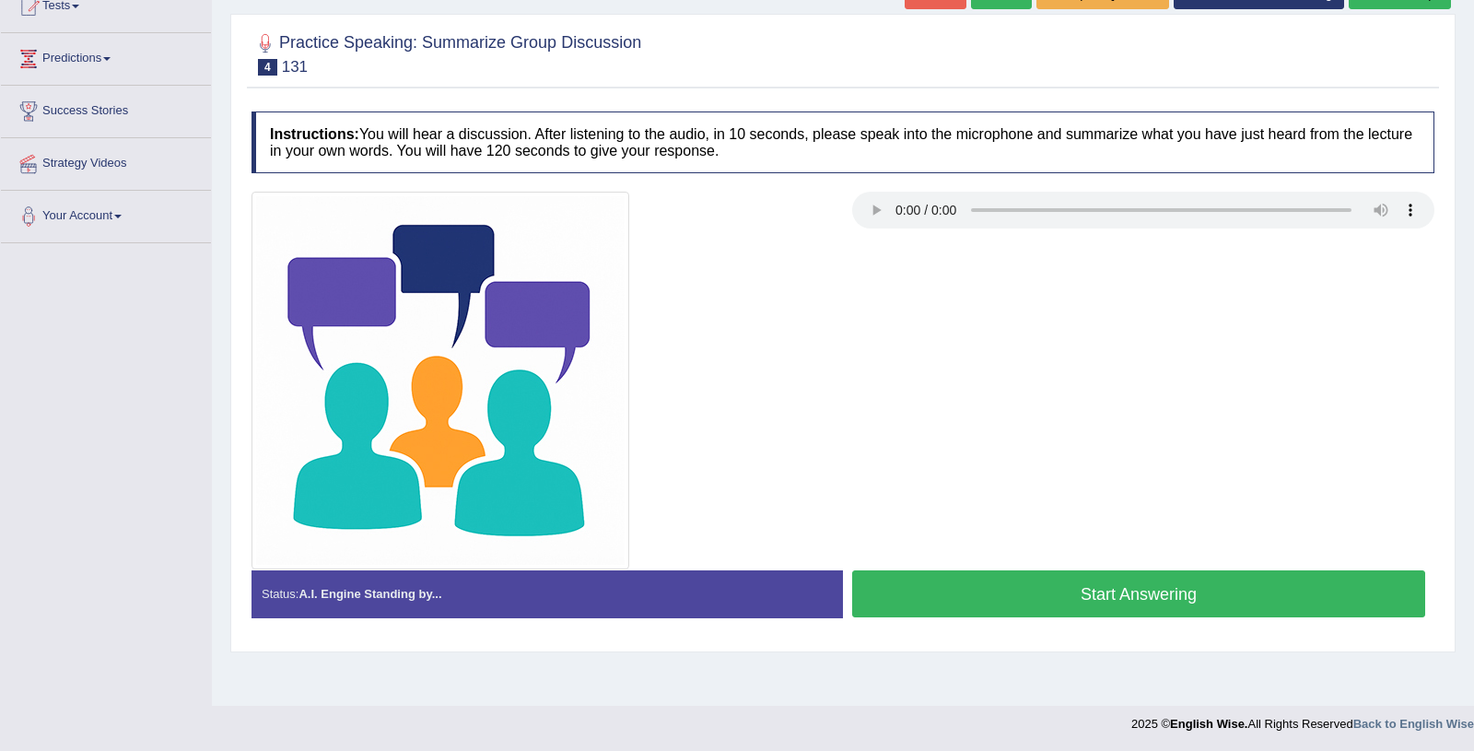
click at [972, 578] on button "Start Answering" at bounding box center [1138, 593] width 573 height 47
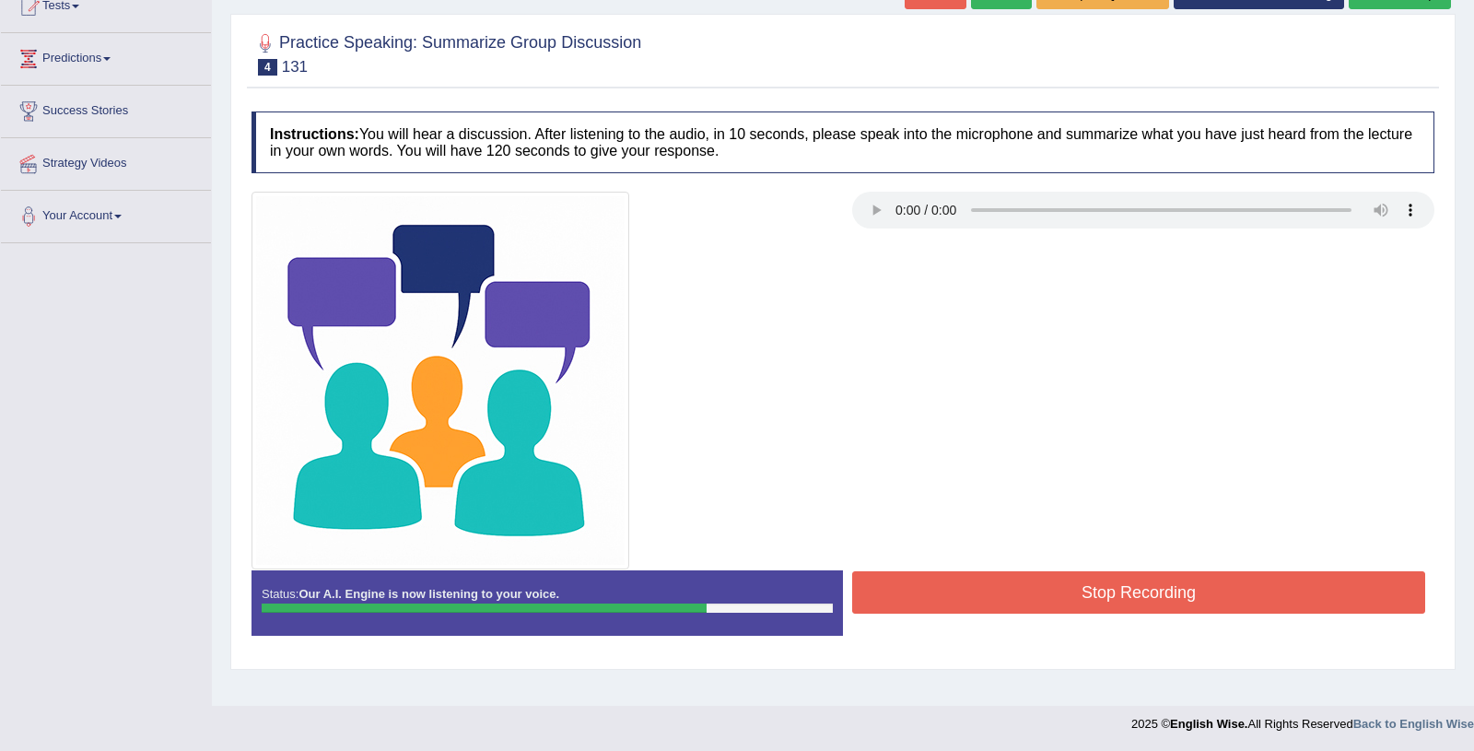
click at [972, 578] on button "Stop Recording" at bounding box center [1138, 592] width 573 height 42
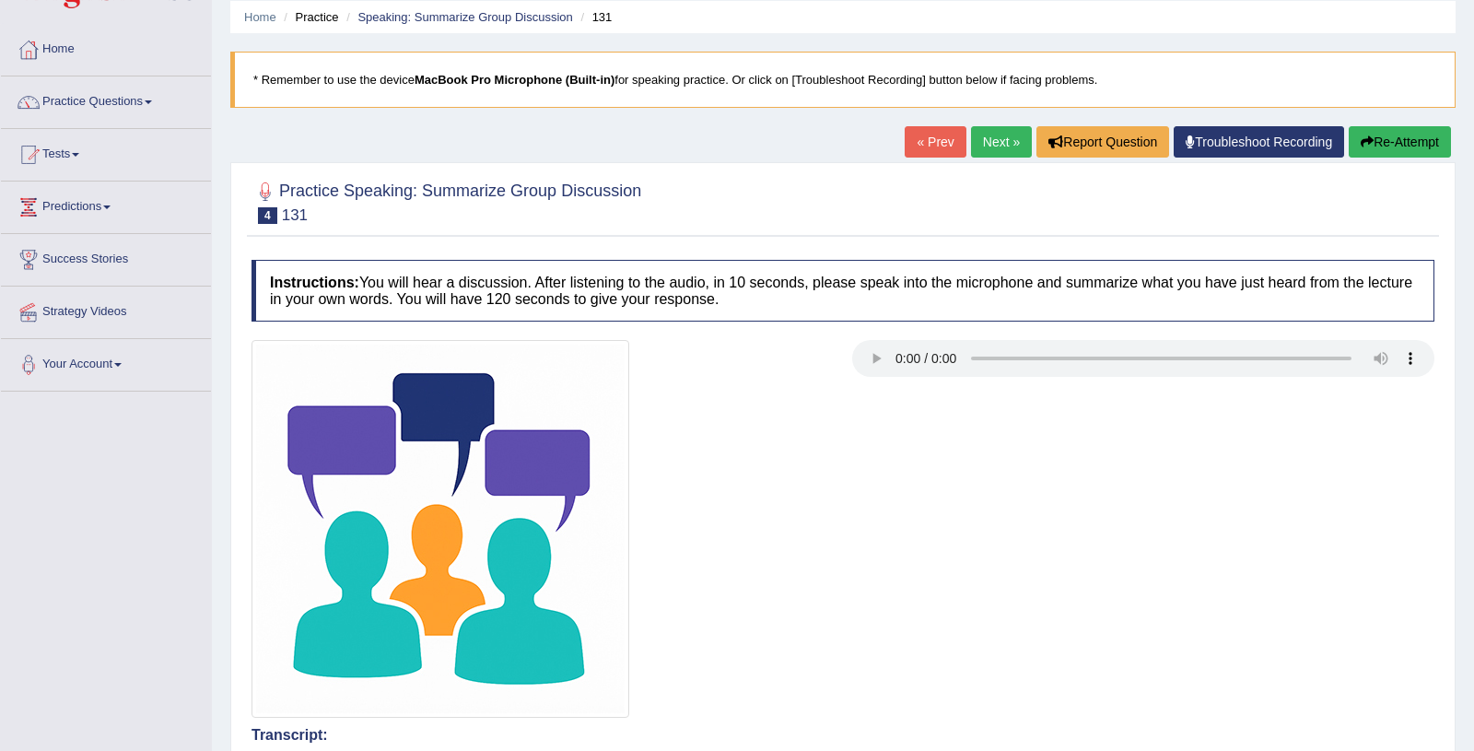
scroll to position [0, 0]
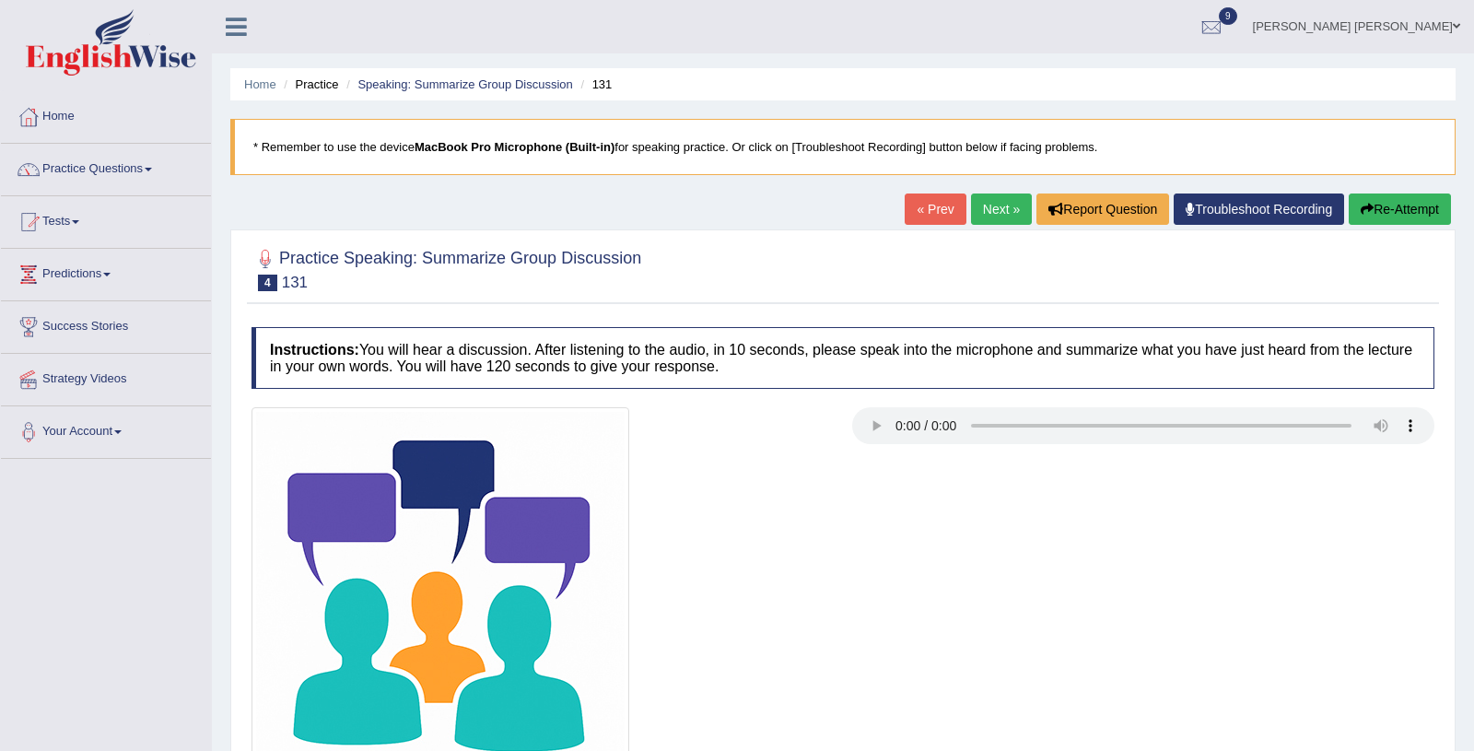
click at [987, 204] on link "Next »" at bounding box center [1001, 208] width 61 height 31
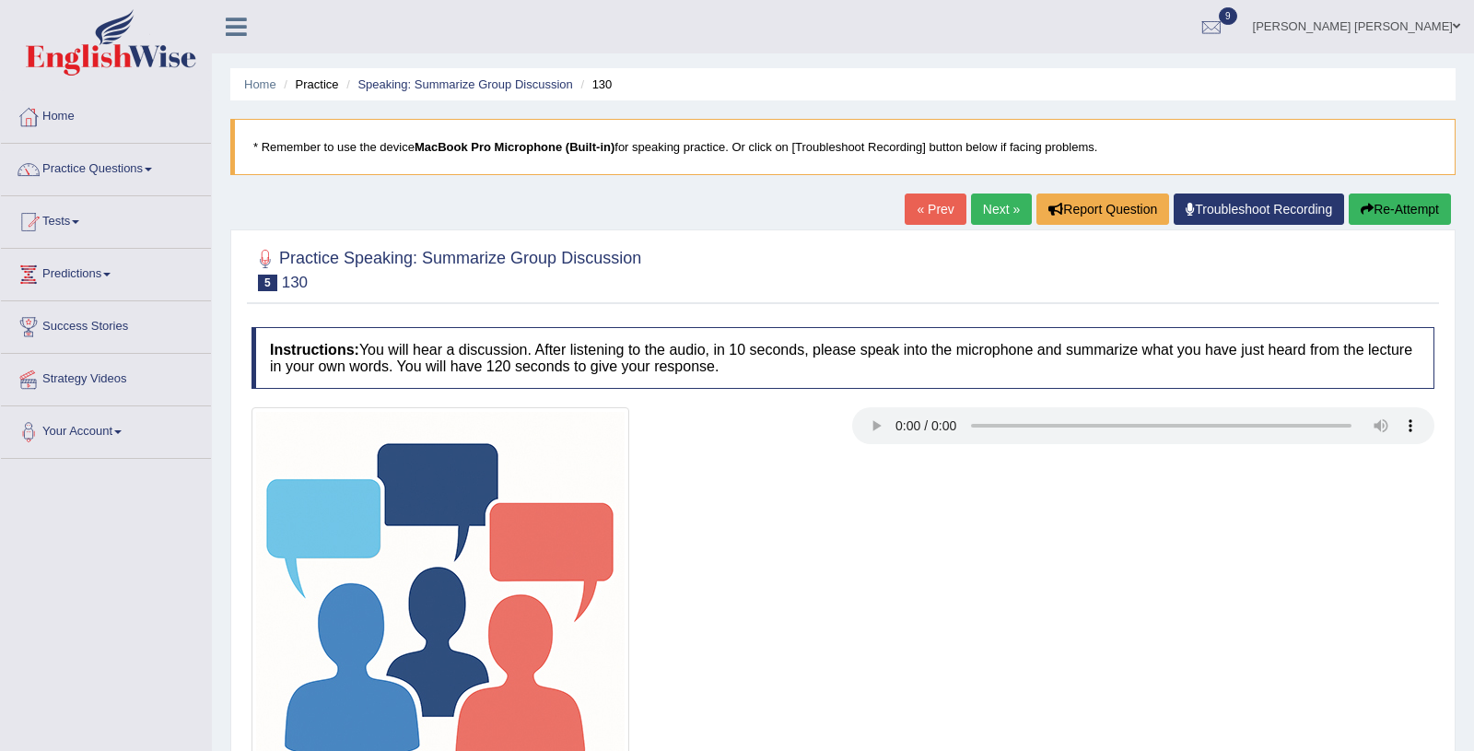
scroll to position [216, 0]
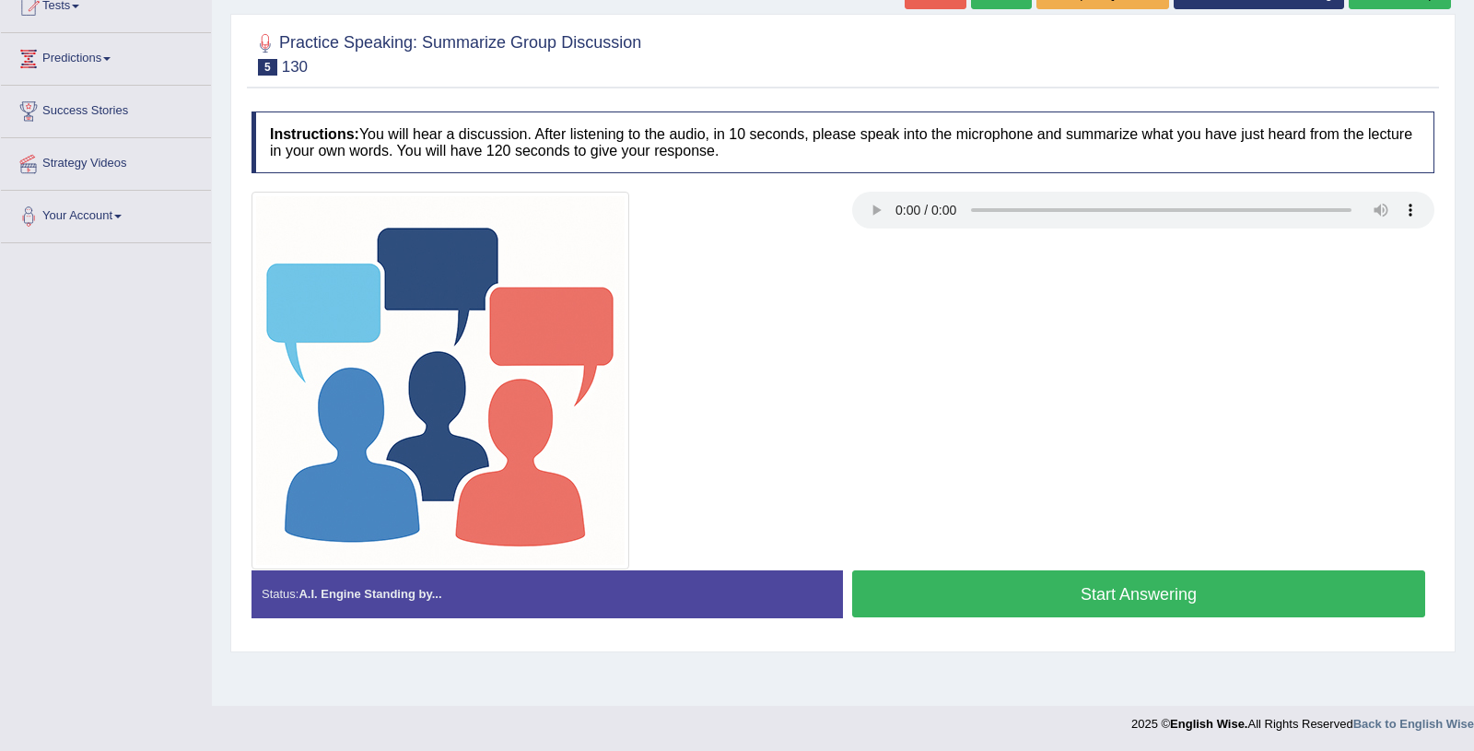
click at [1027, 604] on button "Start Answering" at bounding box center [1138, 593] width 573 height 47
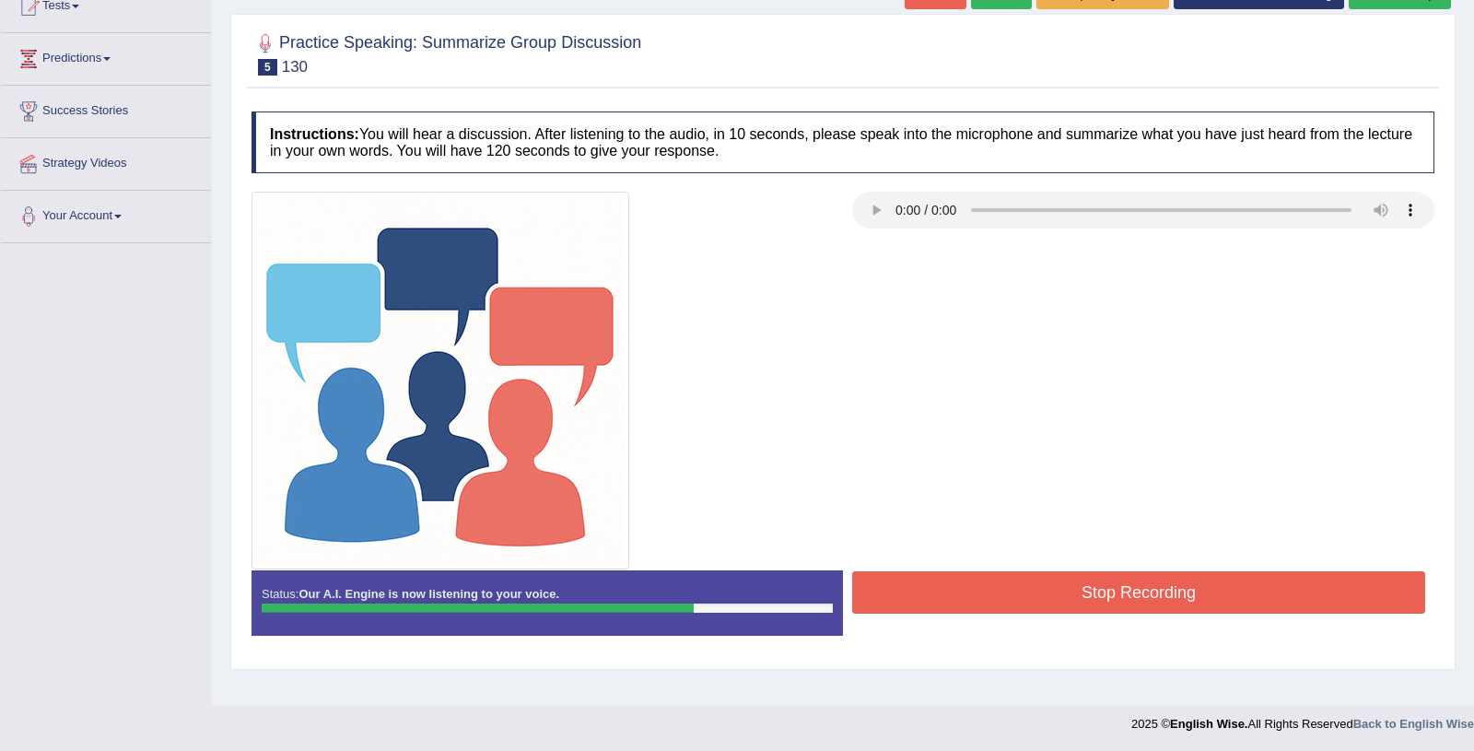
click at [1027, 604] on button "Stop Recording" at bounding box center [1138, 592] width 573 height 42
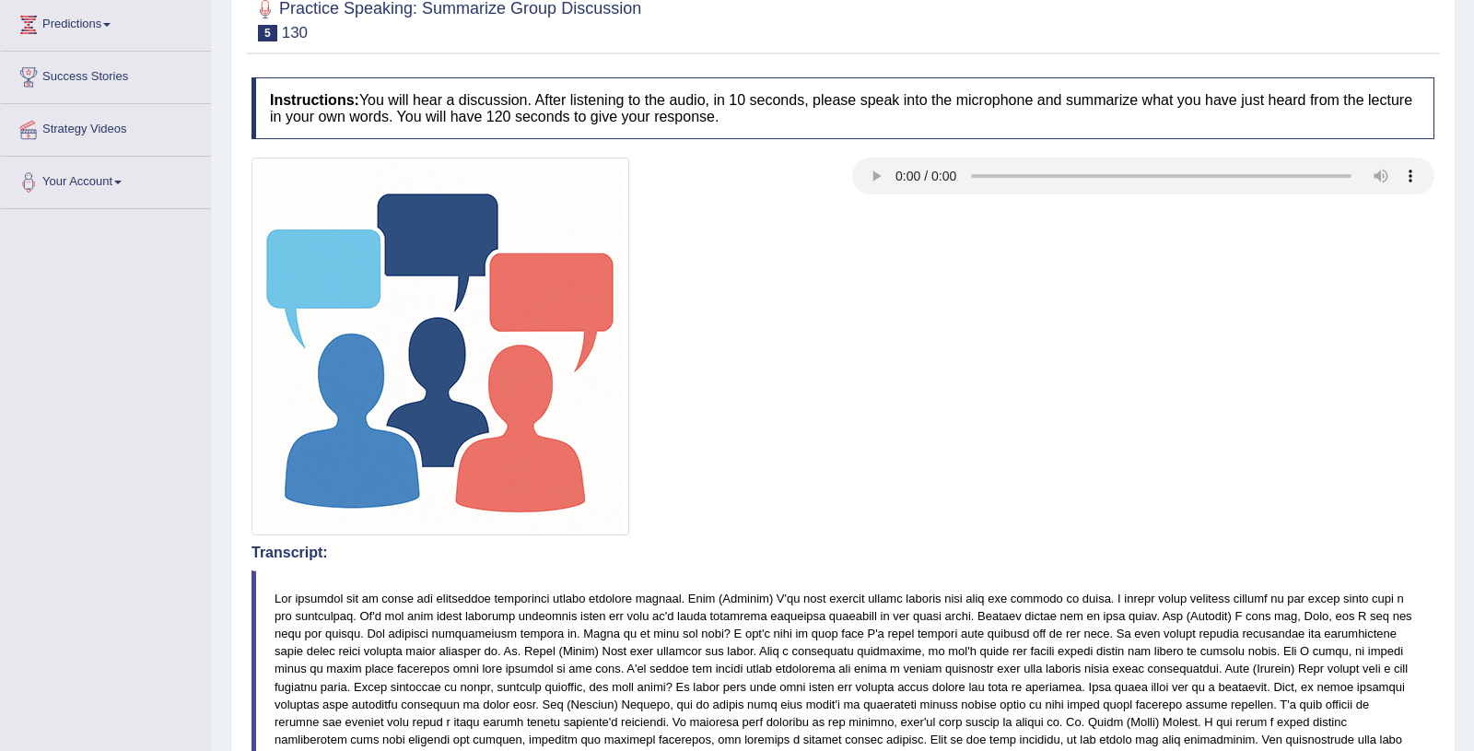
scroll to position [0, 0]
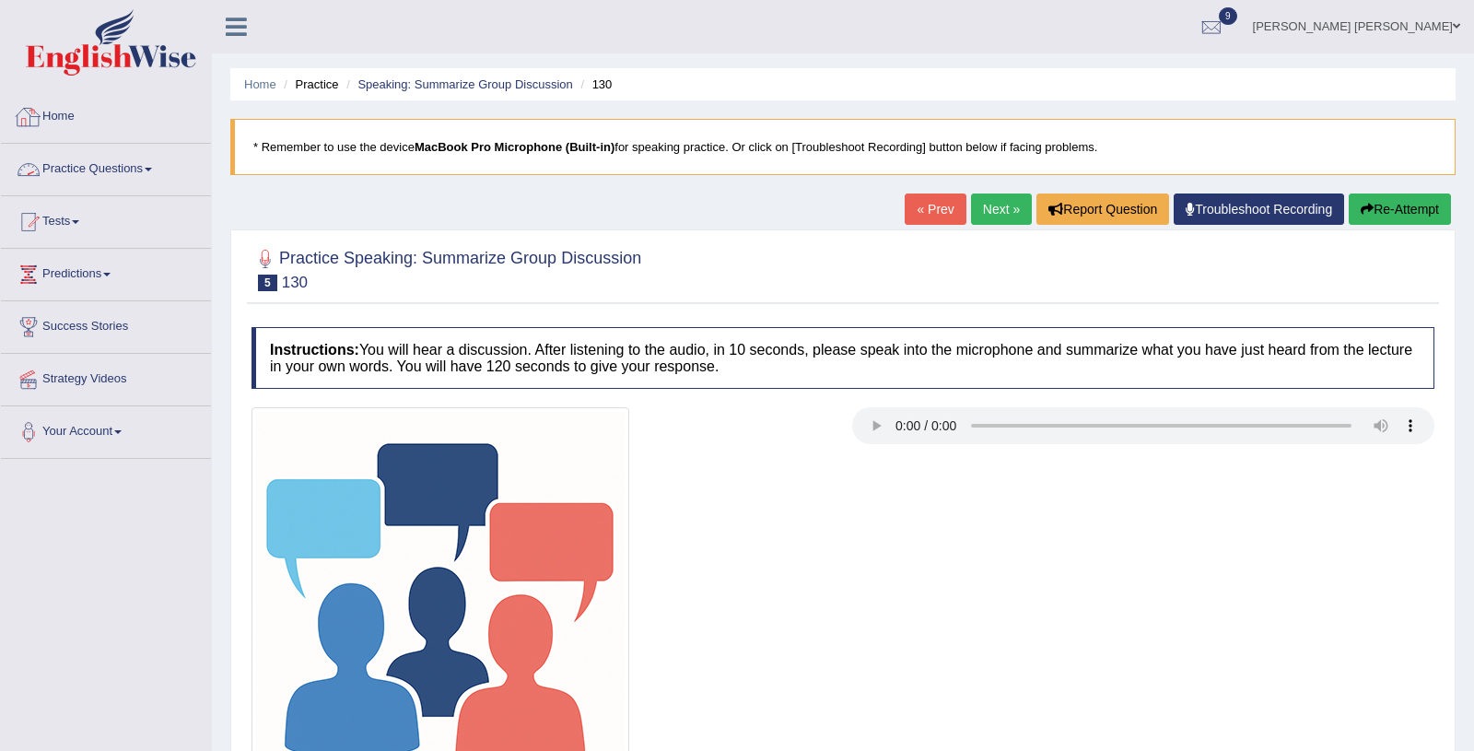
click at [78, 118] on link "Home" at bounding box center [106, 114] width 210 height 46
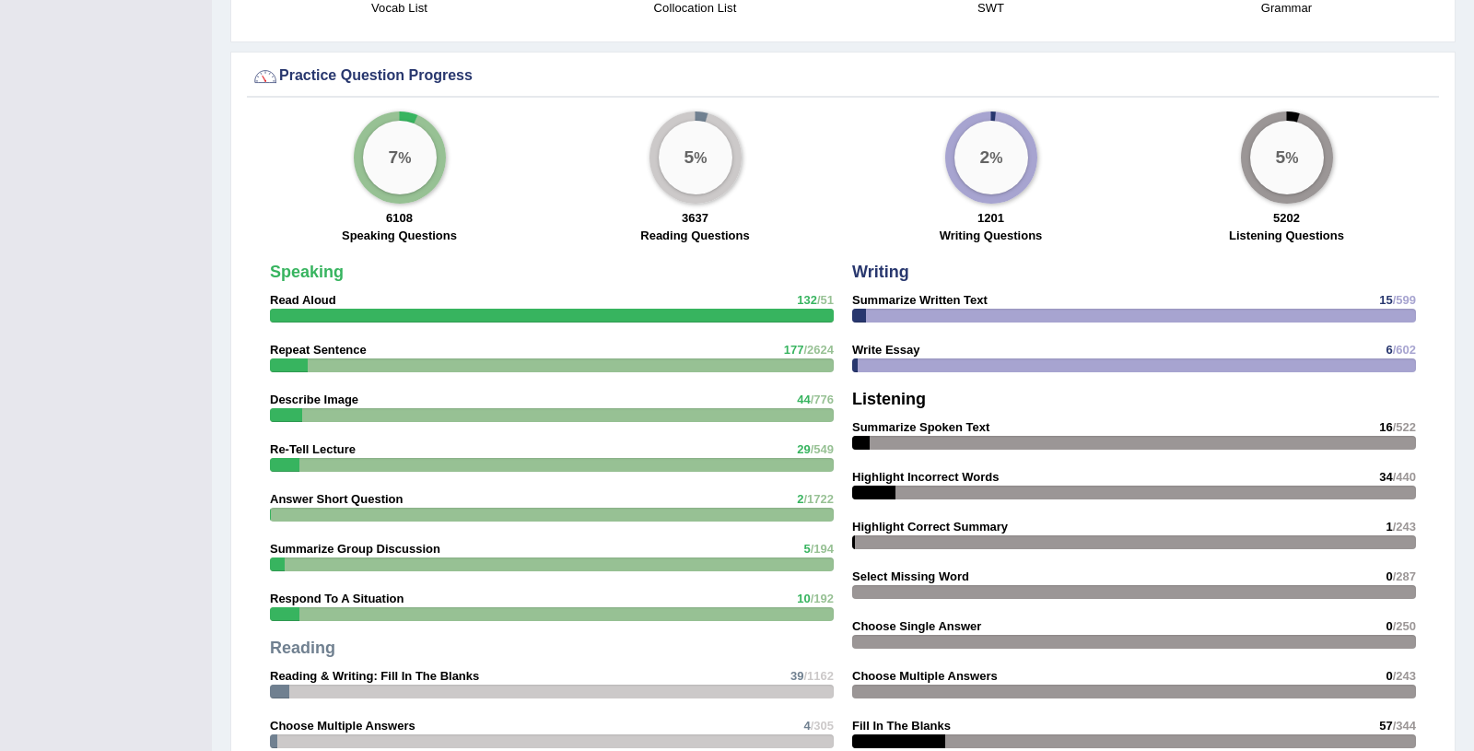
scroll to position [1308, 0]
